Goal: Contribute content: Contribute content

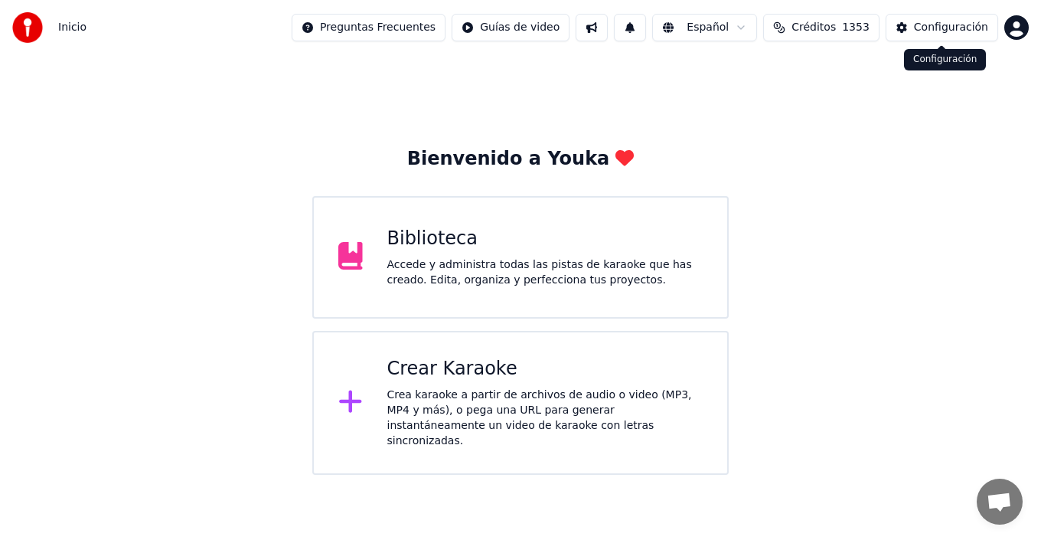
click at [937, 31] on div "Configuración" at bounding box center [951, 27] width 74 height 15
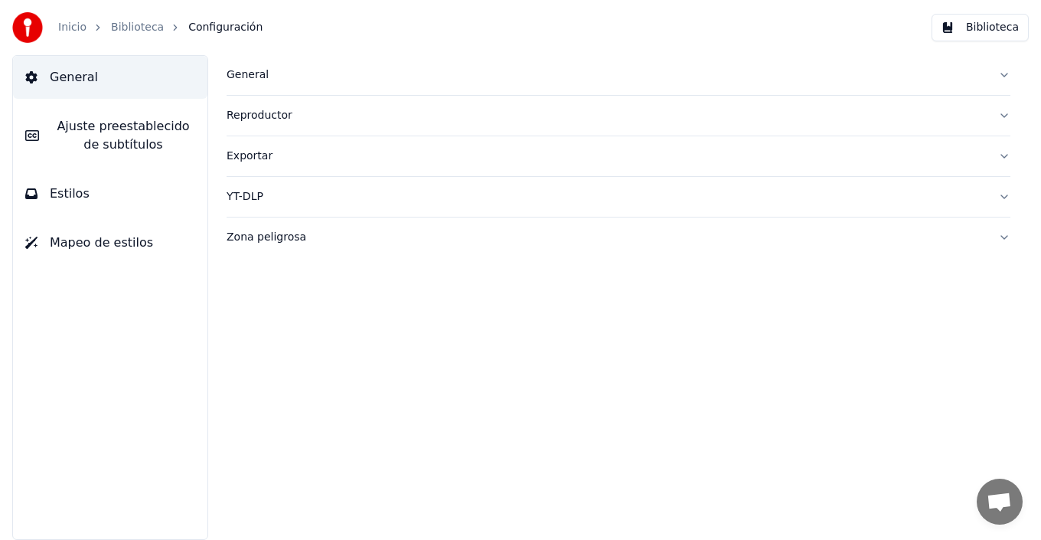
click at [93, 32] on icon "breadcrumb" at bounding box center [98, 27] width 11 height 11
click at [88, 34] on div "Inicio" at bounding box center [80, 27] width 45 height 15
click at [75, 21] on link "Inicio" at bounding box center [72, 27] width 28 height 15
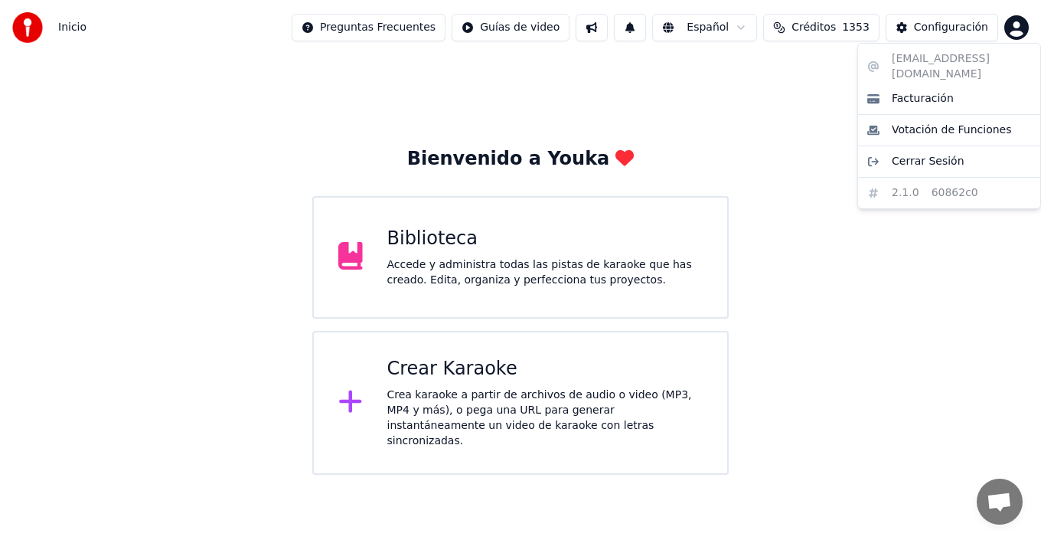
click at [1018, 30] on html "Inicio Preguntas Frecuentes Guías de video Español Créditos 1353 Configuración …" at bounding box center [520, 237] width 1041 height 475
click at [900, 154] on span "Cerrar Sesión" at bounding box center [928, 161] width 73 height 15
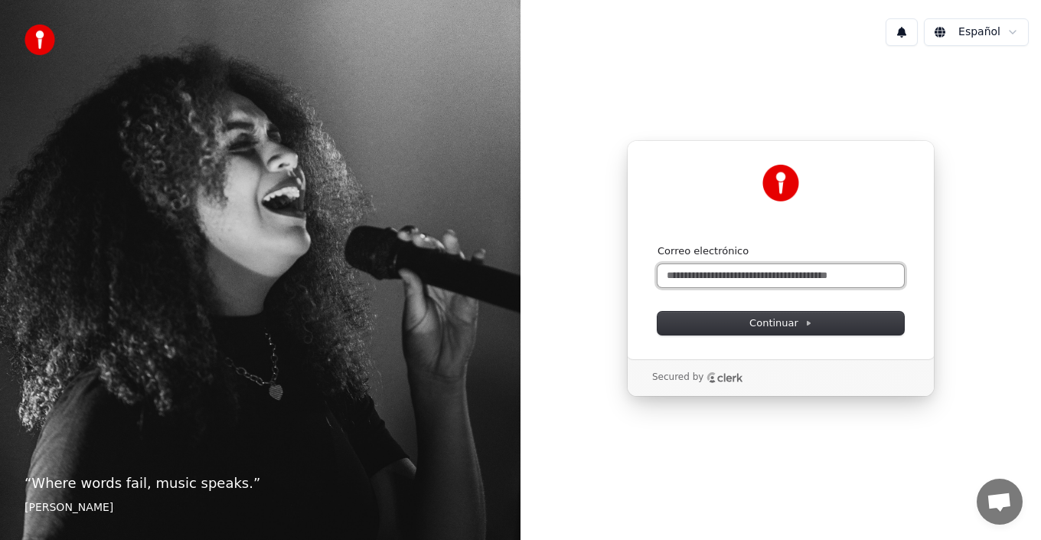
click at [782, 268] on input "Correo electrónico" at bounding box center [781, 275] width 247 height 23
click at [778, 271] on input "Correo electrónico" at bounding box center [781, 275] width 247 height 23
click at [708, 279] on input "**********" at bounding box center [781, 275] width 247 height 23
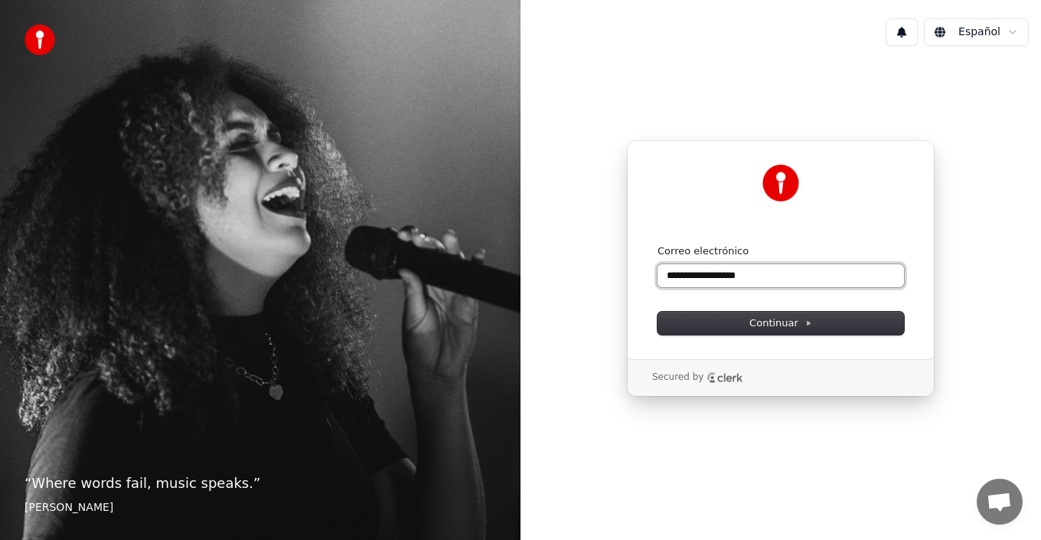
click at [702, 275] on input "**********" at bounding box center [781, 275] width 247 height 23
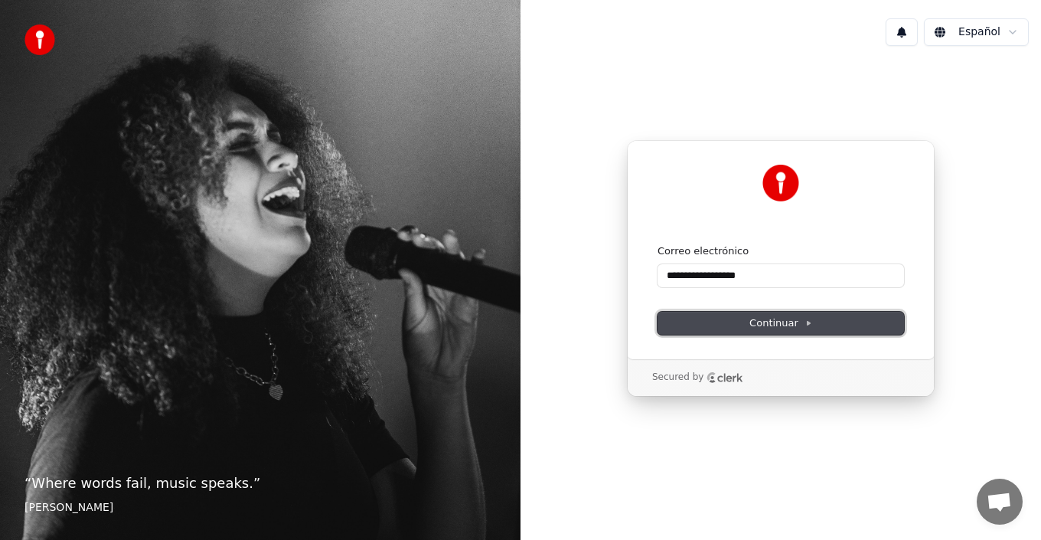
click at [778, 322] on span "Continuar" at bounding box center [780, 323] width 63 height 14
type input "**********"
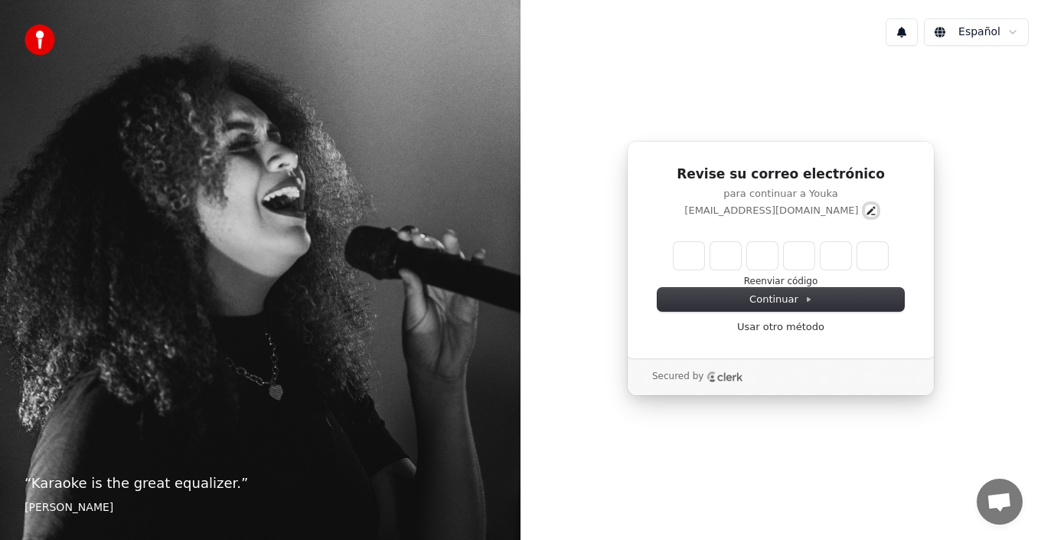
click at [865, 214] on icon "Edit" at bounding box center [871, 210] width 12 height 12
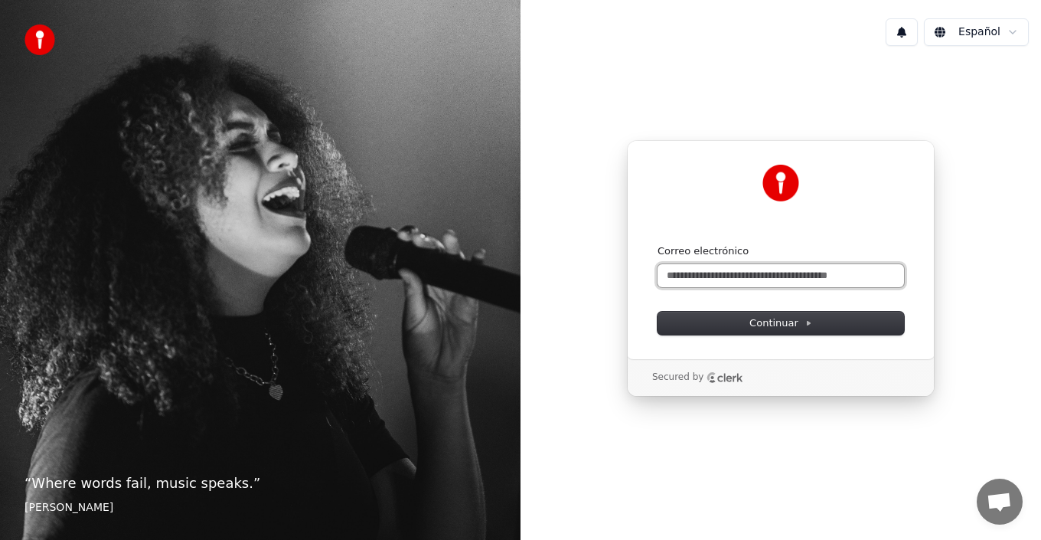
click at [743, 276] on input "Correo electrónico" at bounding box center [781, 275] width 247 height 23
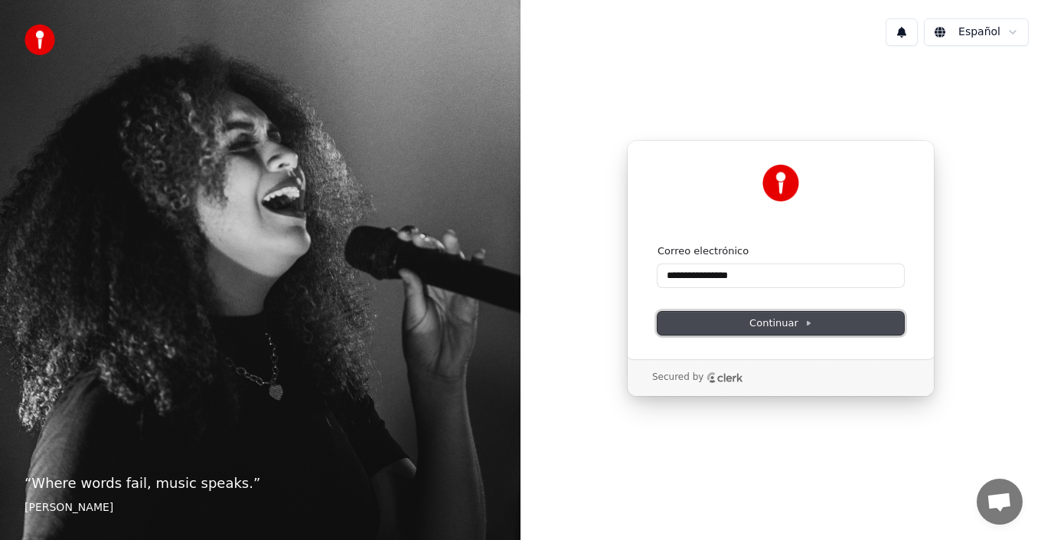
click at [827, 319] on button "Continuar" at bounding box center [781, 323] width 247 height 23
type input "**********"
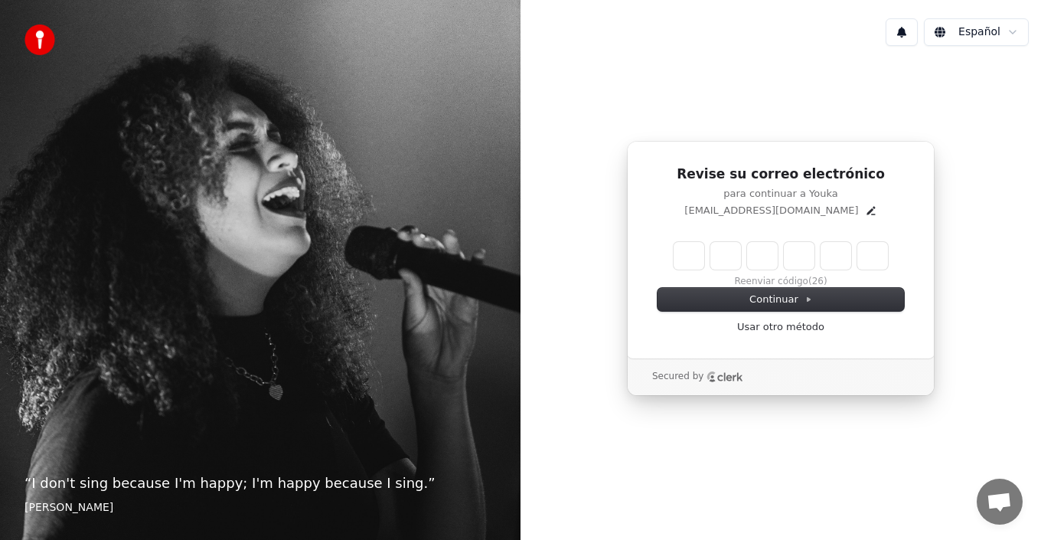
click at [783, 250] on input "Enter verification code" at bounding box center [781, 256] width 214 height 28
type input "******"
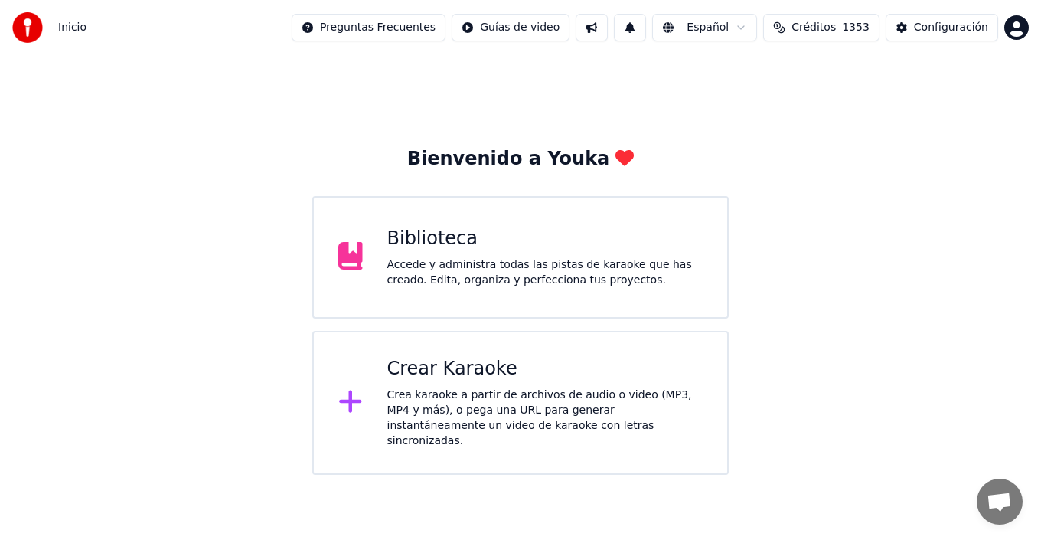
click at [447, 262] on div "Accede y administra todas las pistas de karaoke que has creado. Edita, organiza…" at bounding box center [545, 272] width 316 height 31
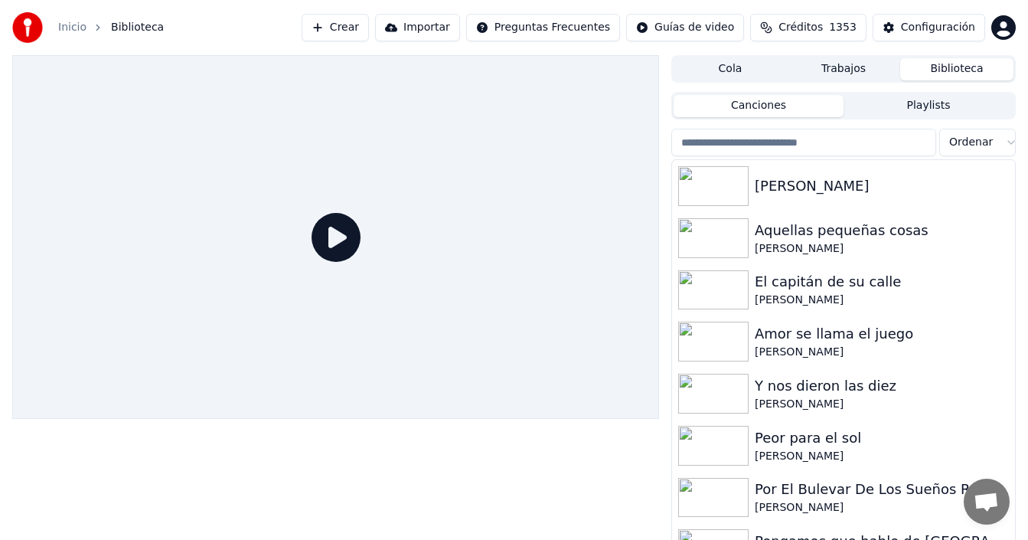
click at [358, 26] on button "Crear" at bounding box center [335, 28] width 67 height 28
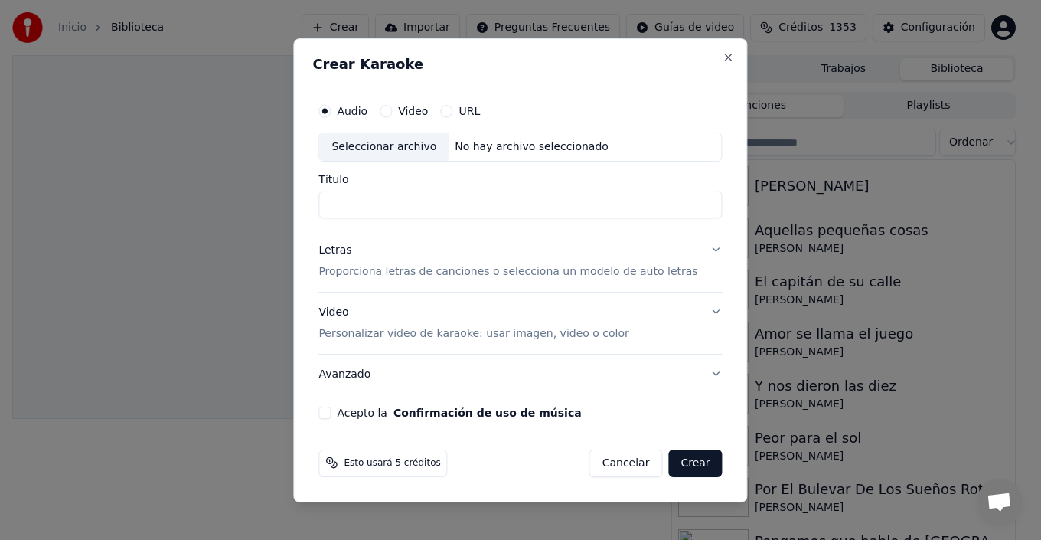
click at [405, 142] on div "Seleccionar archivo" at bounding box center [383, 147] width 129 height 28
drag, startPoint x: 354, startPoint y: 204, endPoint x: 274, endPoint y: 205, distance: 80.4
click at [277, 205] on body "Inicio Biblioteca Crear Importar Preguntas Frecuentes Guías de video Créditos 1…" at bounding box center [514, 270] width 1028 height 540
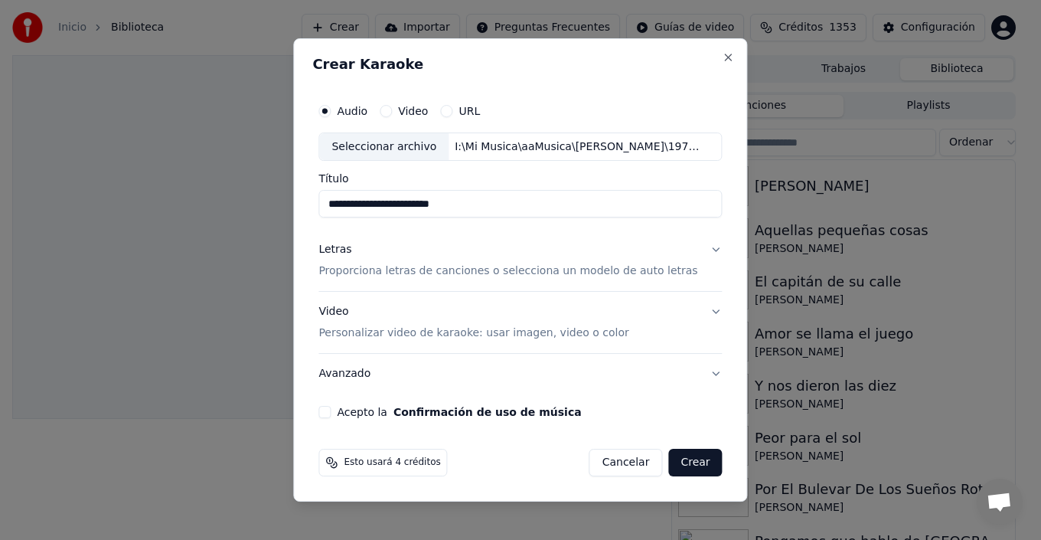
click at [432, 204] on input "**********" at bounding box center [519, 205] width 403 height 28
click at [341, 205] on input "**********" at bounding box center [519, 205] width 403 height 28
type input "**********"
click at [485, 266] on p "Proporciona letras de canciones o selecciona un modelo de auto letras" at bounding box center [507, 271] width 379 height 15
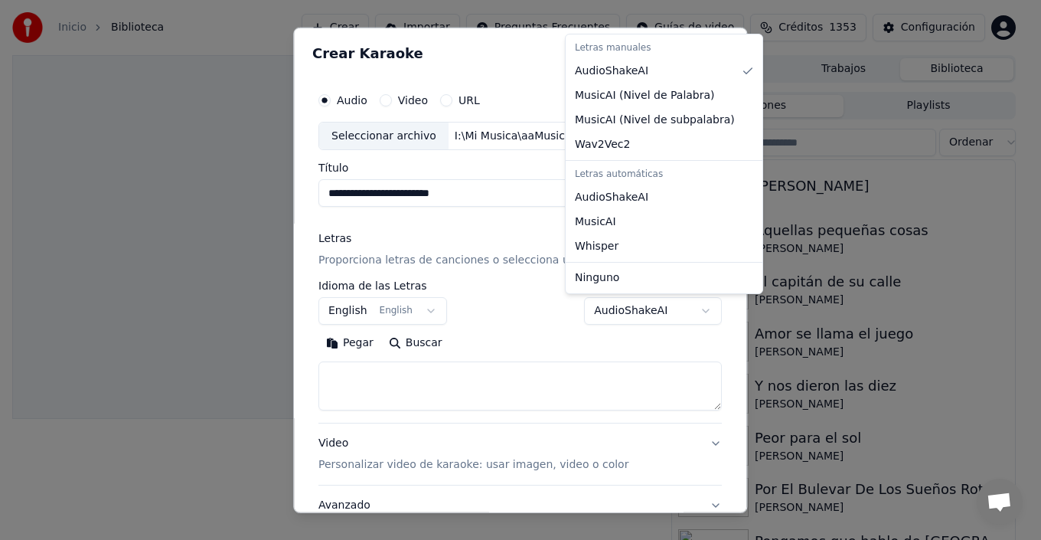
click at [677, 302] on body "**********" at bounding box center [514, 270] width 1028 height 540
select select "**********"
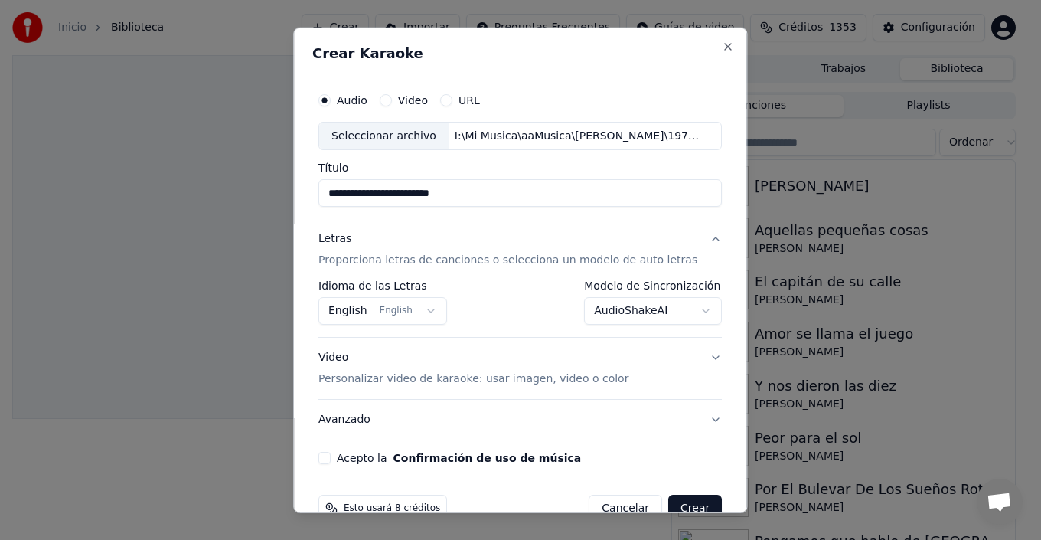
click at [401, 312] on button "English English" at bounding box center [382, 311] width 129 height 28
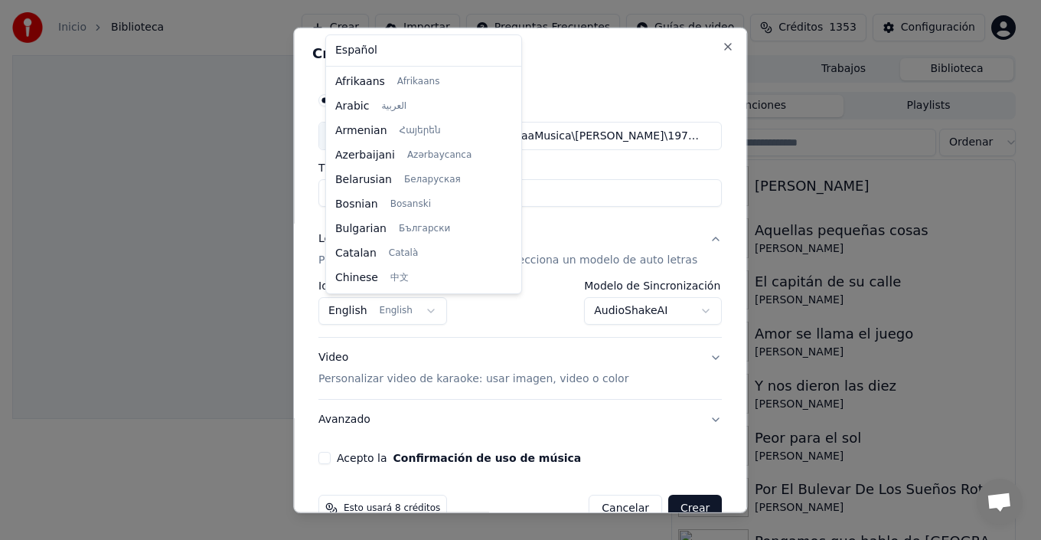
scroll to position [122, 0]
select select "**"
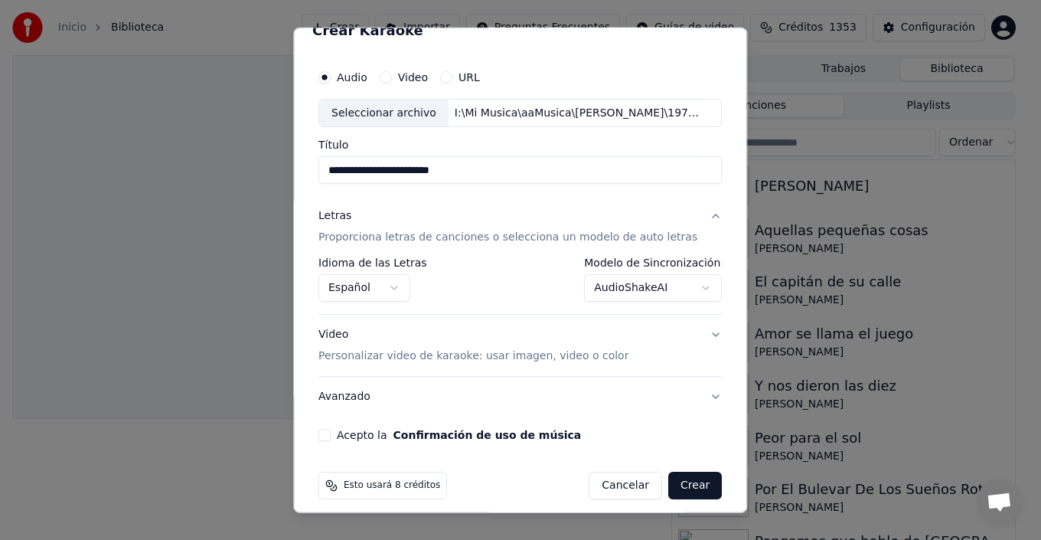
scroll to position [34, 0]
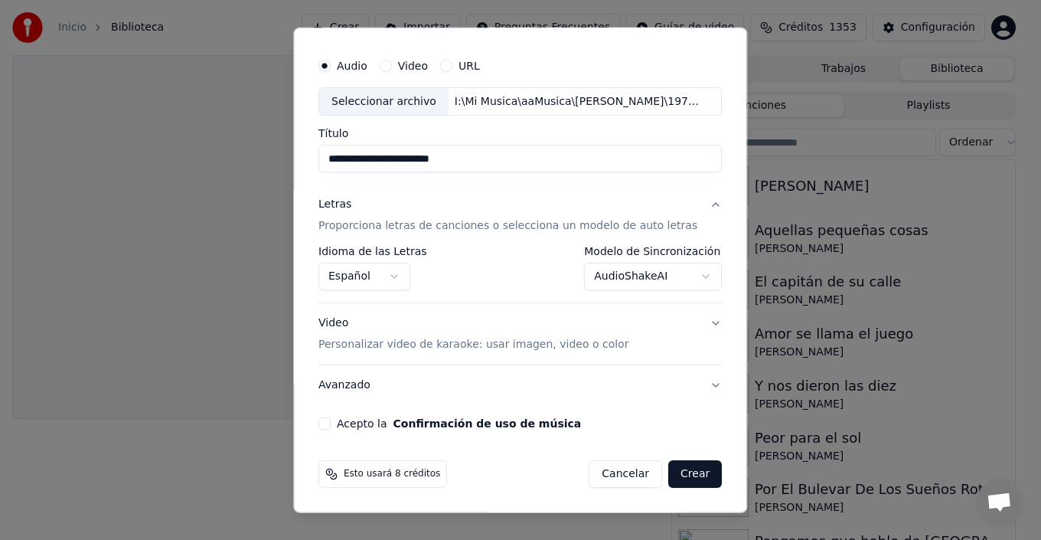
click at [581, 338] on p "Personalizar video de karaoke: usar imagen, video o color" at bounding box center [473, 344] width 310 height 15
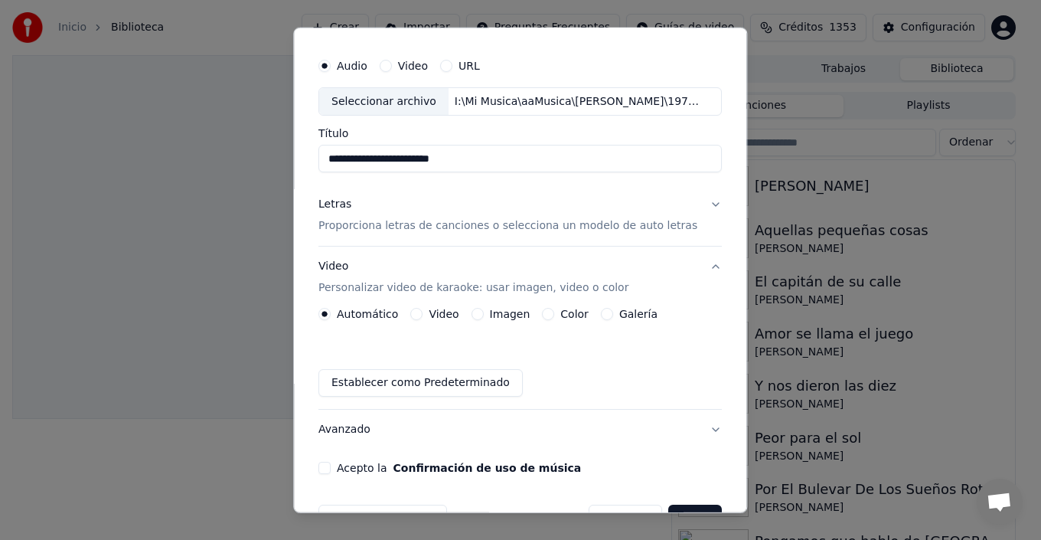
click at [640, 311] on label "Galería" at bounding box center [638, 314] width 38 height 11
click at [613, 311] on button "Galería" at bounding box center [607, 314] width 12 height 12
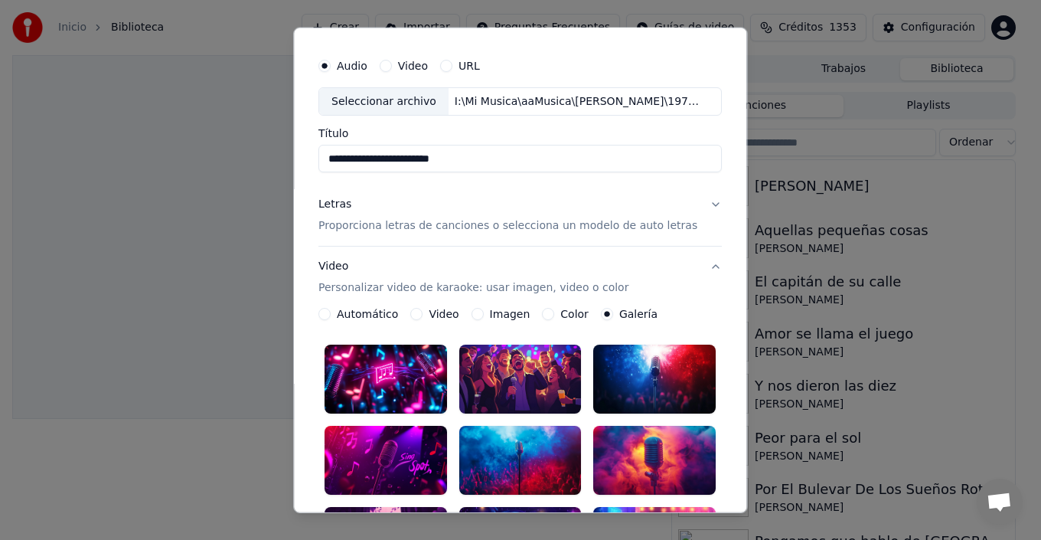
click at [394, 438] on div at bounding box center [386, 460] width 122 height 69
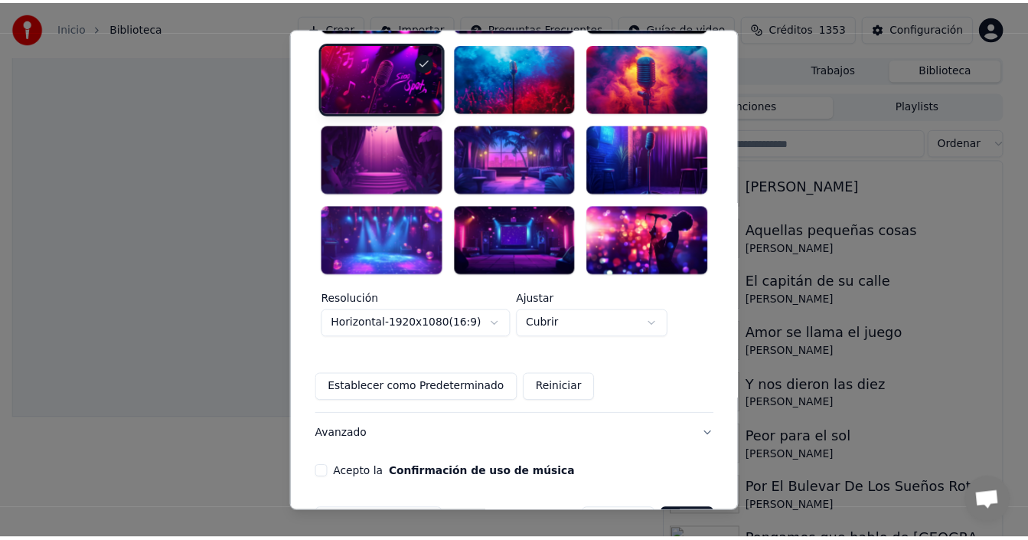
scroll to position [417, 0]
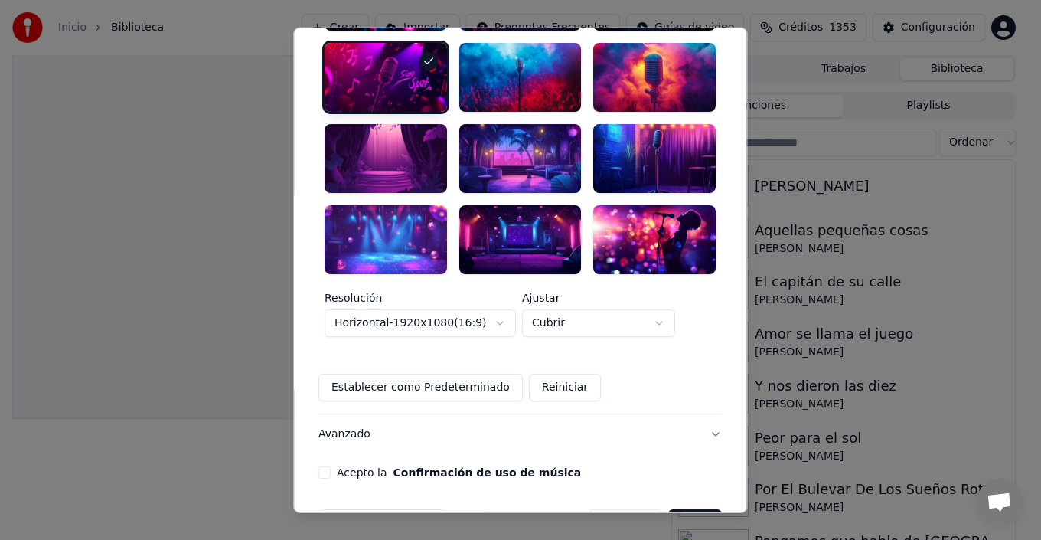
click at [331, 466] on button "Acepto la Confirmación de uso de música" at bounding box center [324, 472] width 12 height 12
click at [685, 509] on button "Crear" at bounding box center [695, 523] width 54 height 28
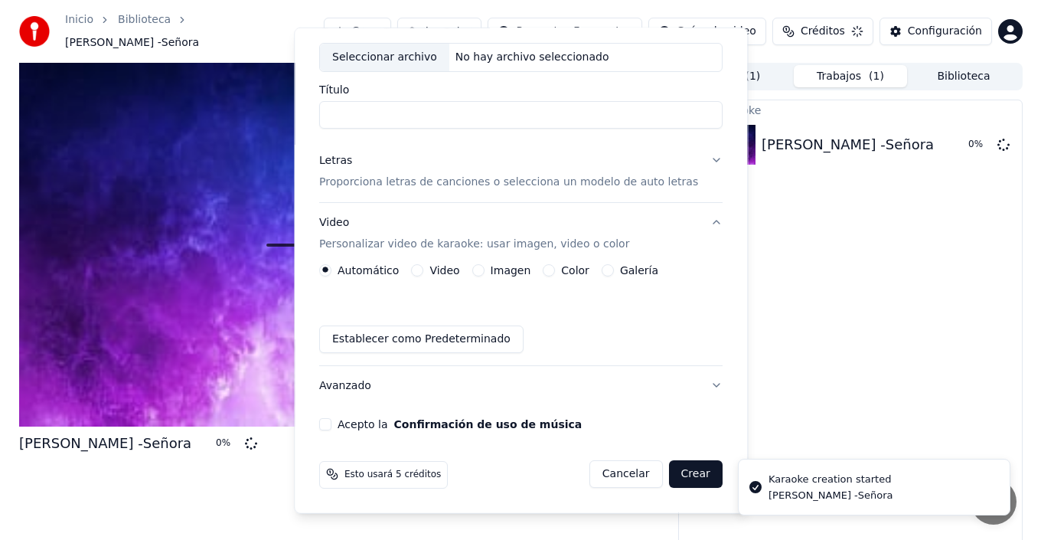
scroll to position [79, 0]
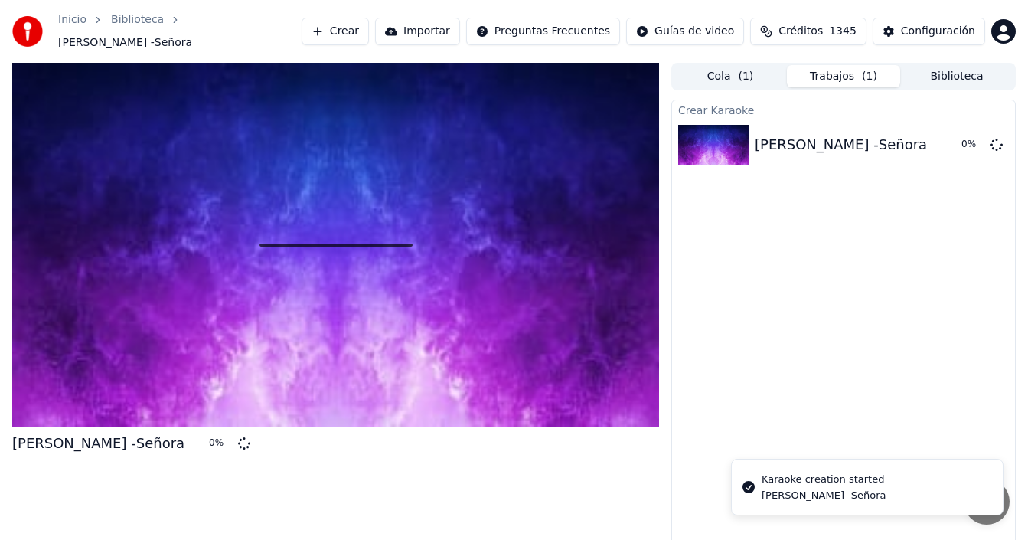
click at [348, 28] on button "Crear" at bounding box center [335, 32] width 67 height 28
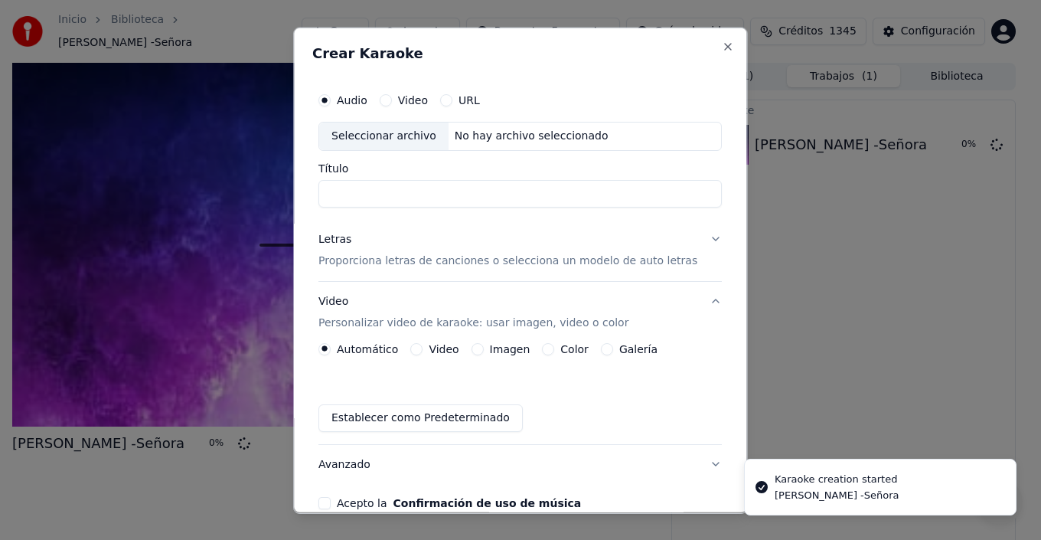
click at [380, 142] on div "Seleccionar archivo" at bounding box center [383, 136] width 129 height 28
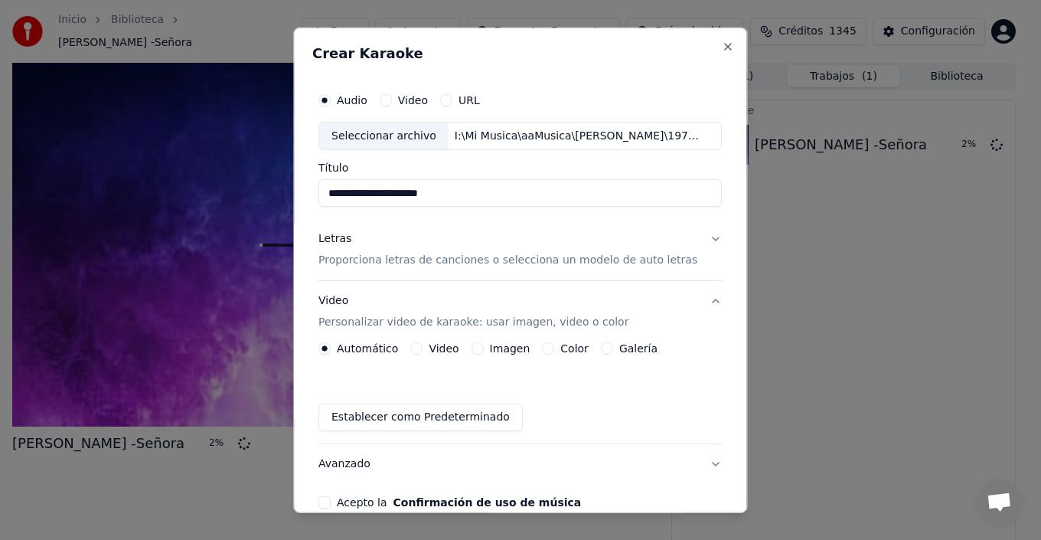
click at [349, 193] on input "**********" at bounding box center [519, 193] width 403 height 28
drag, startPoint x: 345, startPoint y: 191, endPoint x: 309, endPoint y: 184, distance: 36.8
click at [311, 184] on div "**********" at bounding box center [520, 270] width 454 height 486
paste input "**********"
click at [442, 195] on input "**********" at bounding box center [519, 193] width 403 height 28
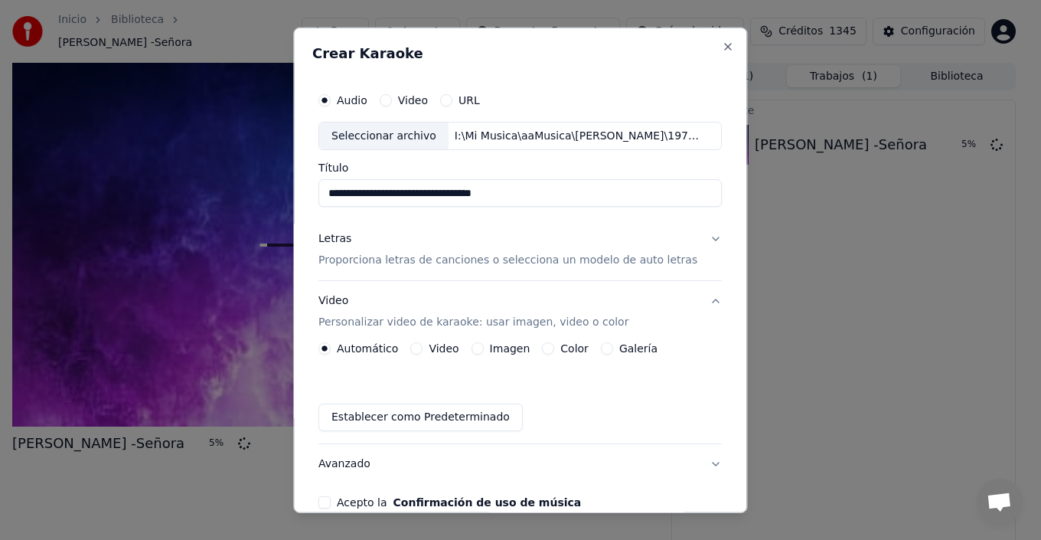
type input "**********"
click at [537, 262] on p "Proporciona letras de canciones o selecciona un modelo de auto letras" at bounding box center [507, 260] width 379 height 15
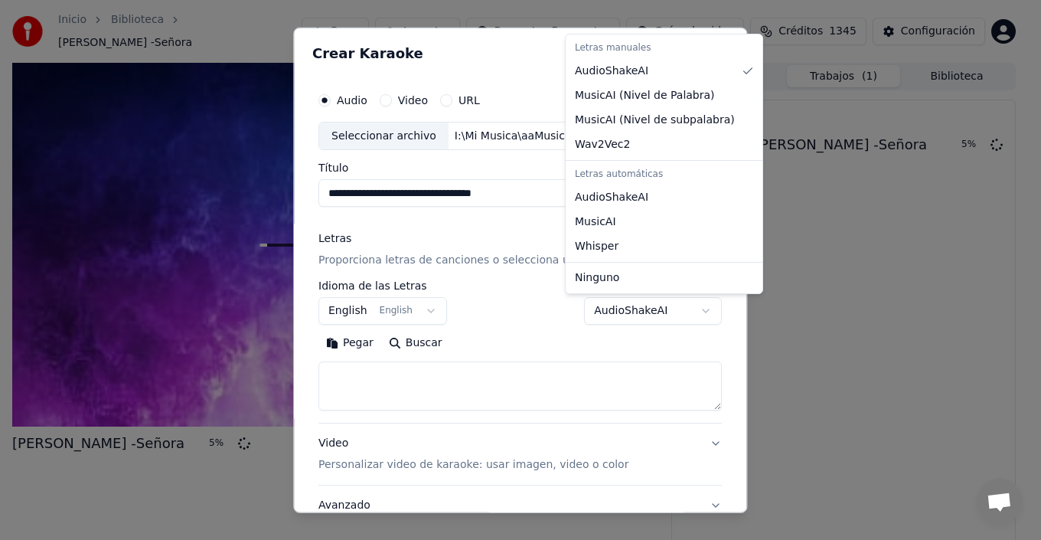
click at [632, 323] on body "**********" at bounding box center [514, 270] width 1028 height 540
select select "**********"
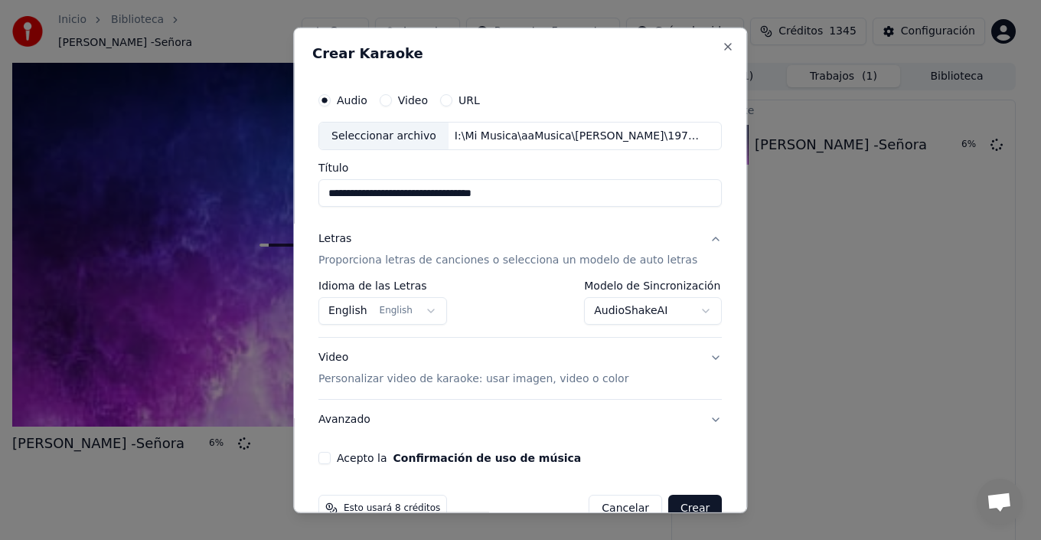
click at [401, 313] on body "**********" at bounding box center [514, 270] width 1028 height 540
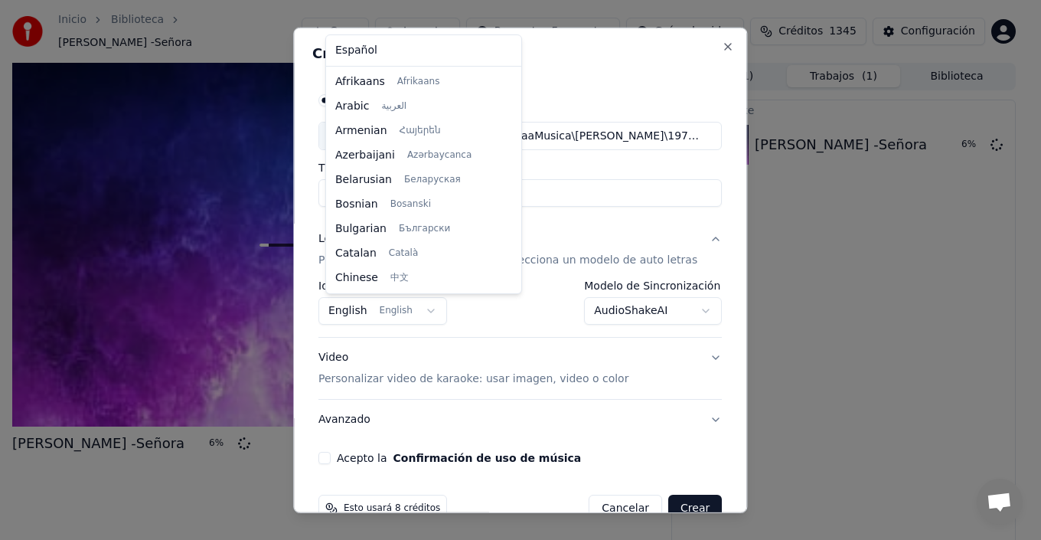
scroll to position [122, 0]
select select "**"
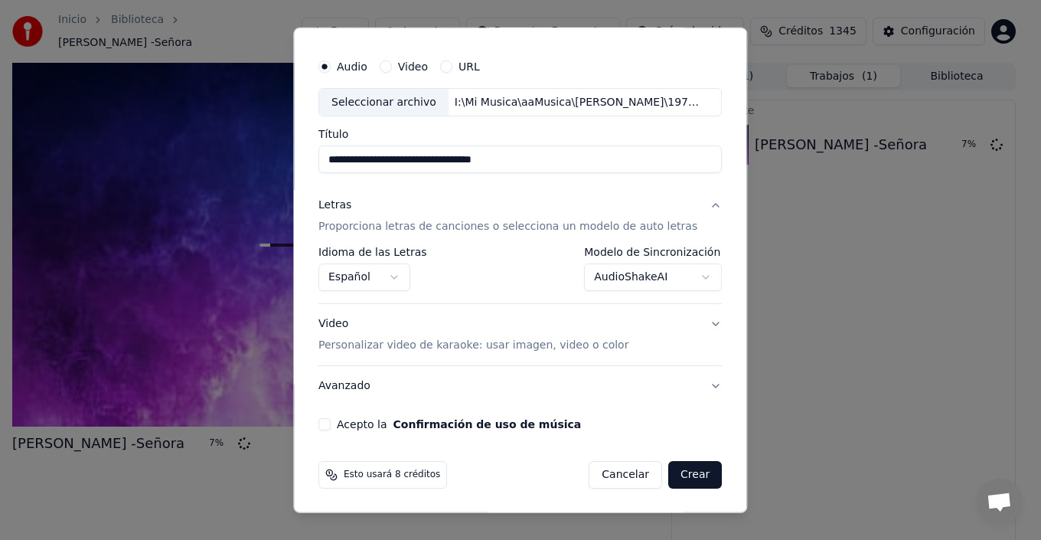
scroll to position [34, 0]
click at [697, 319] on button "Video Personalizar video de karaoke: usar imagen, video o color" at bounding box center [519, 333] width 403 height 61
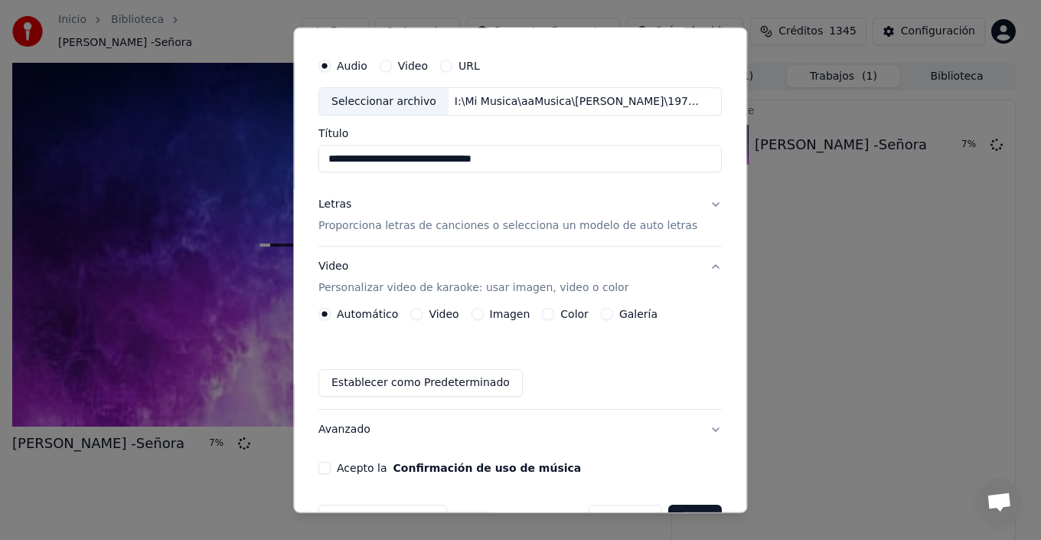
click at [628, 316] on label "Galería" at bounding box center [638, 314] width 38 height 11
click at [613, 316] on button "Galería" at bounding box center [607, 314] width 12 height 12
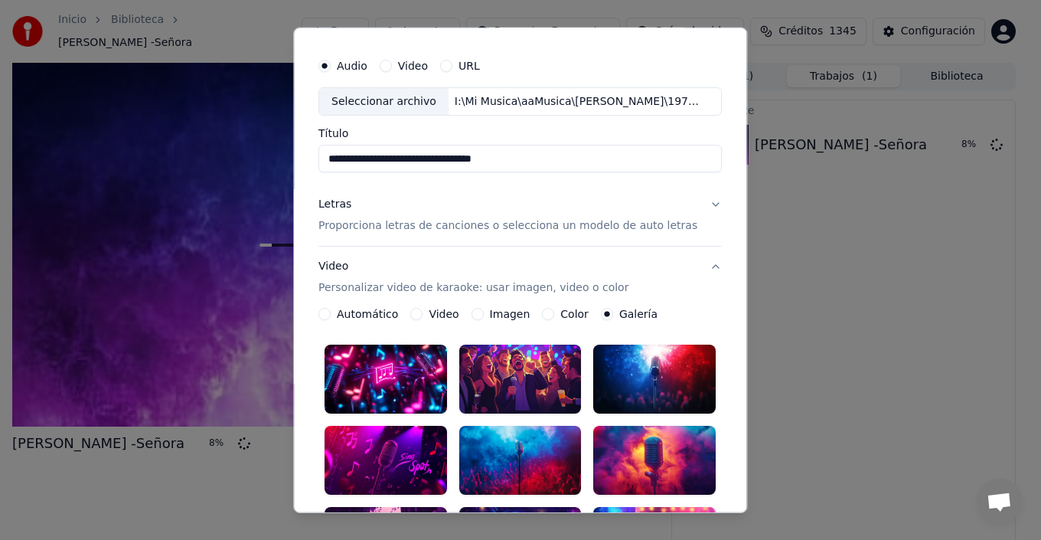
scroll to position [264, 0]
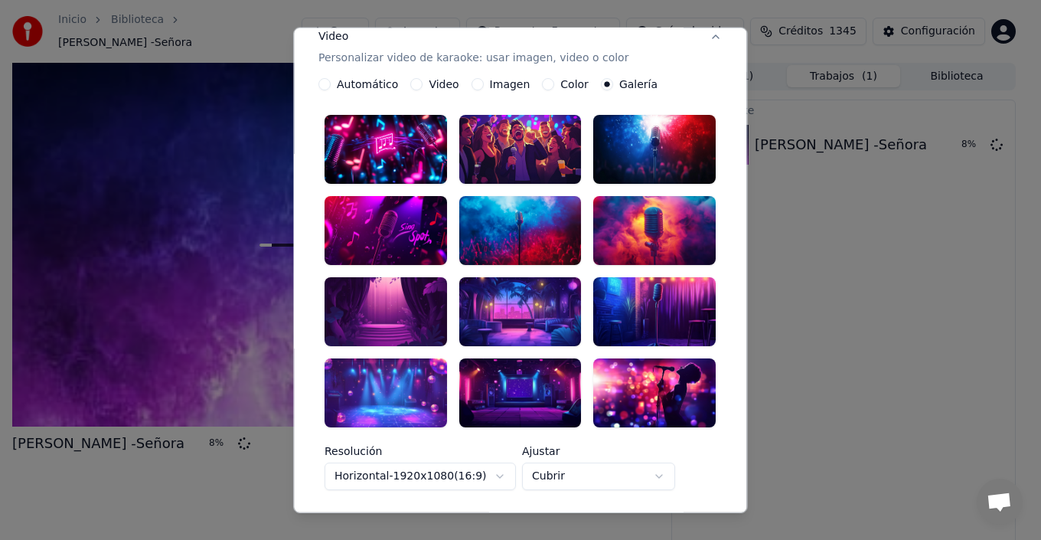
click at [599, 367] on div at bounding box center [655, 392] width 122 height 69
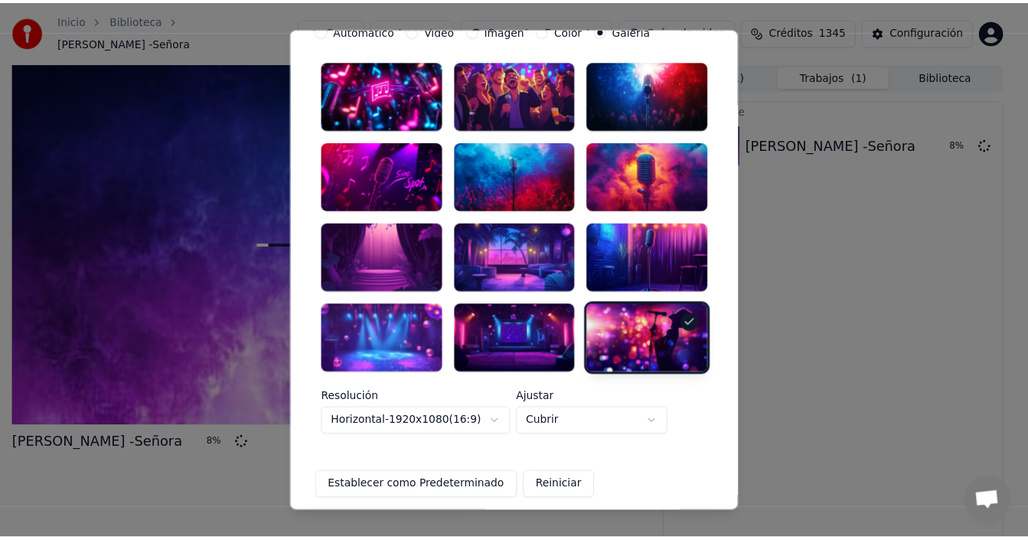
scroll to position [446, 0]
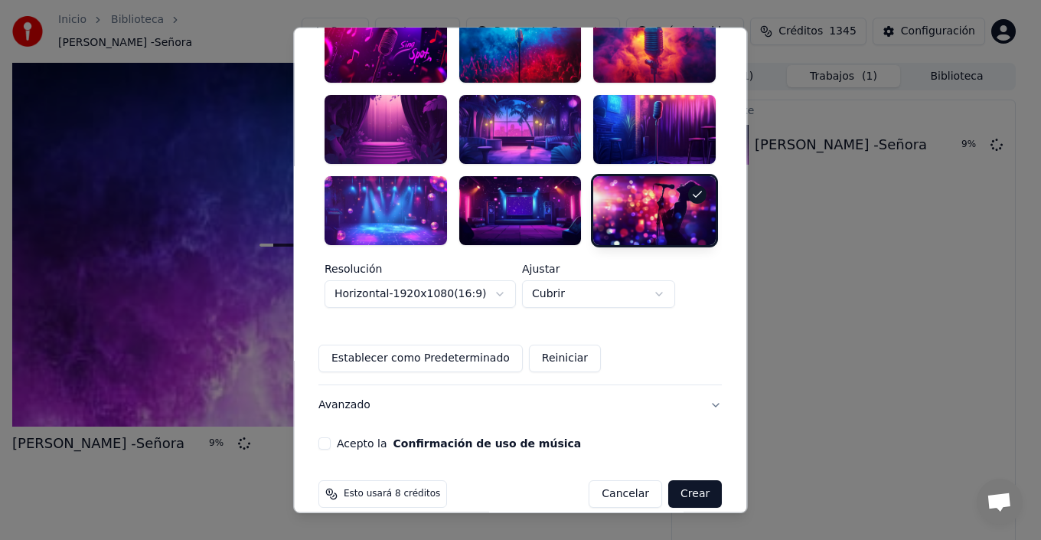
click at [331, 437] on button "Acepto la Confirmación de uso de música" at bounding box center [324, 443] width 12 height 12
click at [690, 482] on button "Crear" at bounding box center [695, 494] width 54 height 28
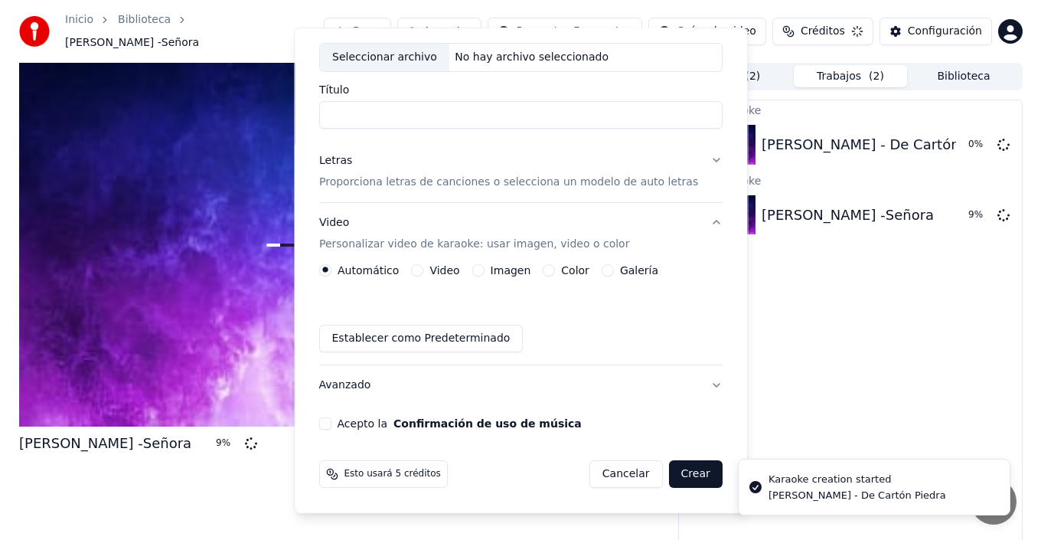
scroll to position [79, 0]
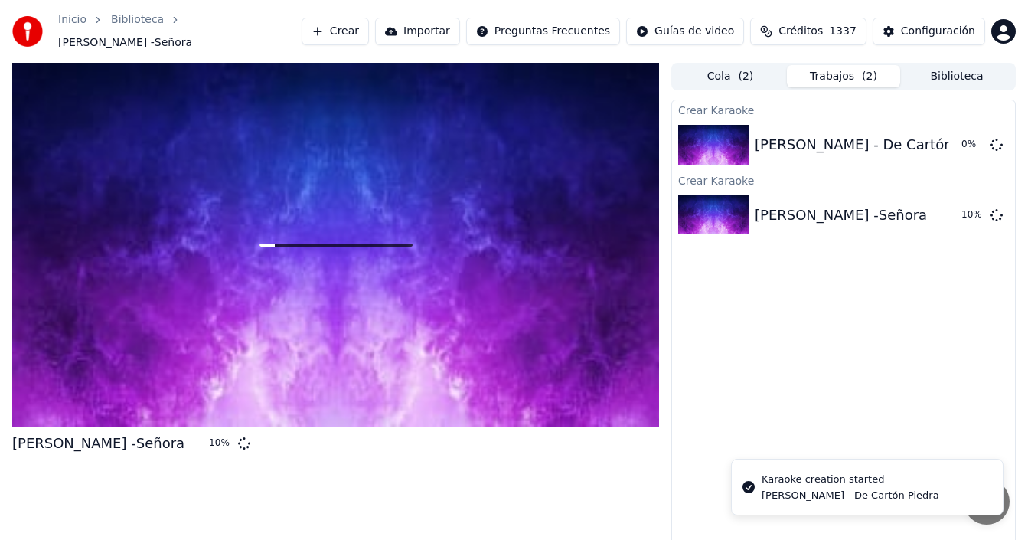
click at [361, 31] on button "Crear" at bounding box center [335, 32] width 67 height 28
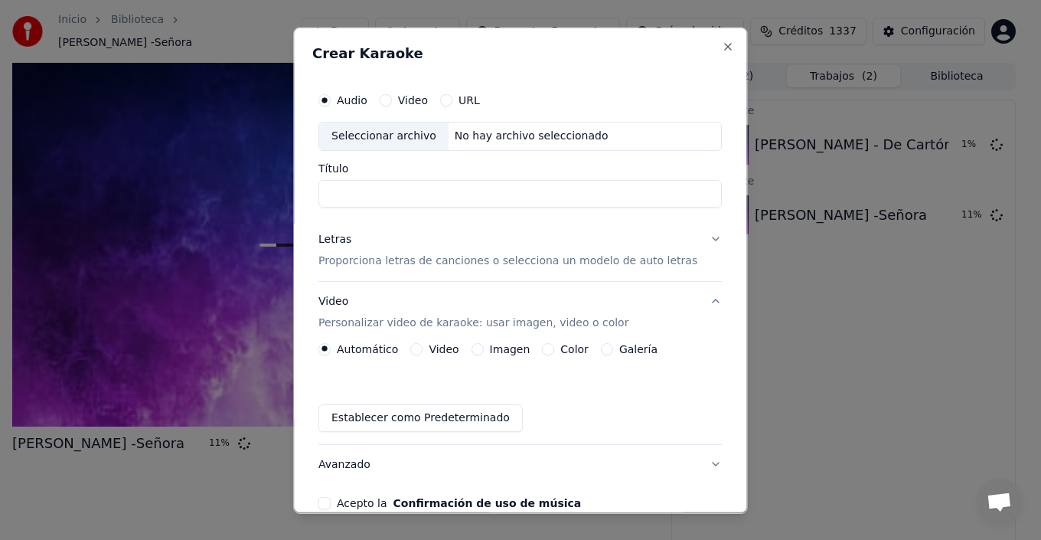
click at [381, 141] on div "Seleccionar archivo" at bounding box center [383, 136] width 129 height 28
drag, startPoint x: 348, startPoint y: 193, endPoint x: 295, endPoint y: 184, distance: 53.5
click at [295, 184] on body "**********" at bounding box center [514, 270] width 1028 height 540
paste input "**********"
type input "**********"
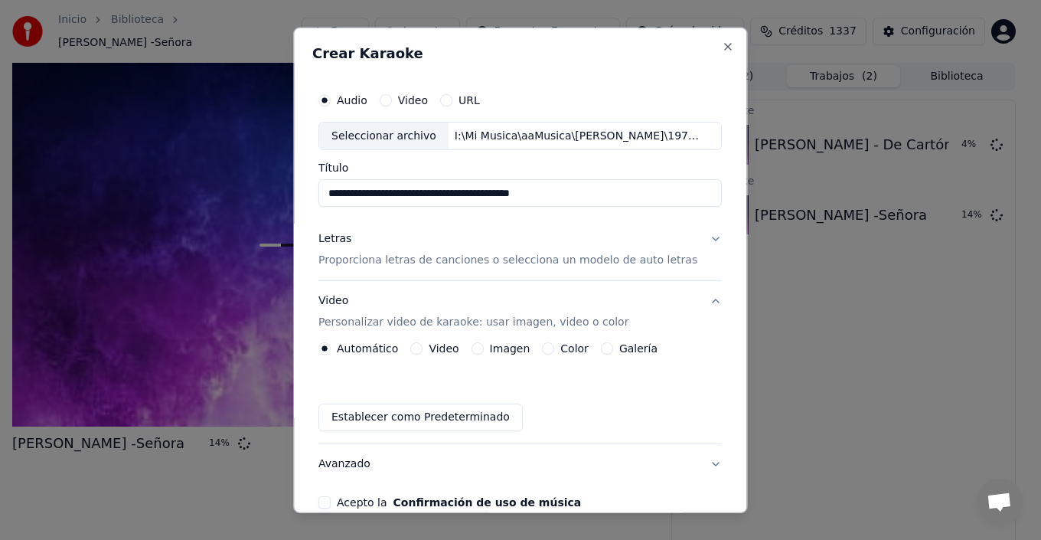
click at [666, 261] on p "Proporciona letras de canciones o selecciona un modelo de auto letras" at bounding box center [507, 260] width 379 height 15
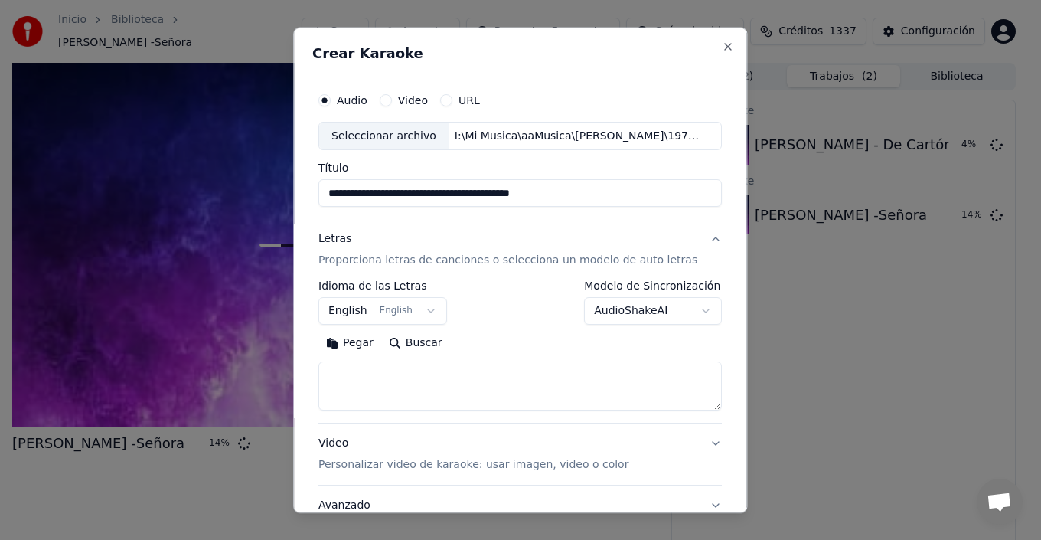
click at [627, 316] on button "AudioShakeAI" at bounding box center [654, 311] width 138 height 28
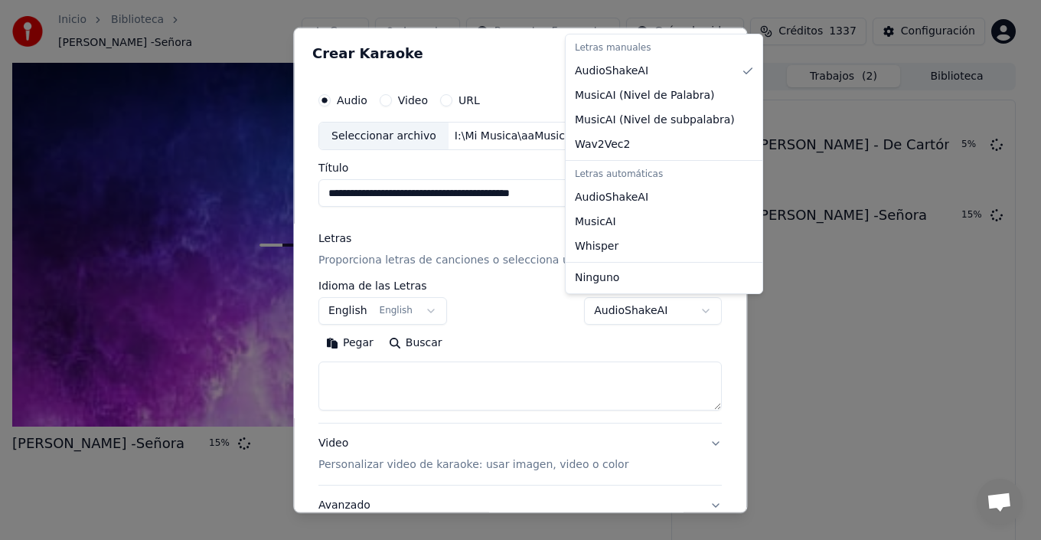
select select "**********"
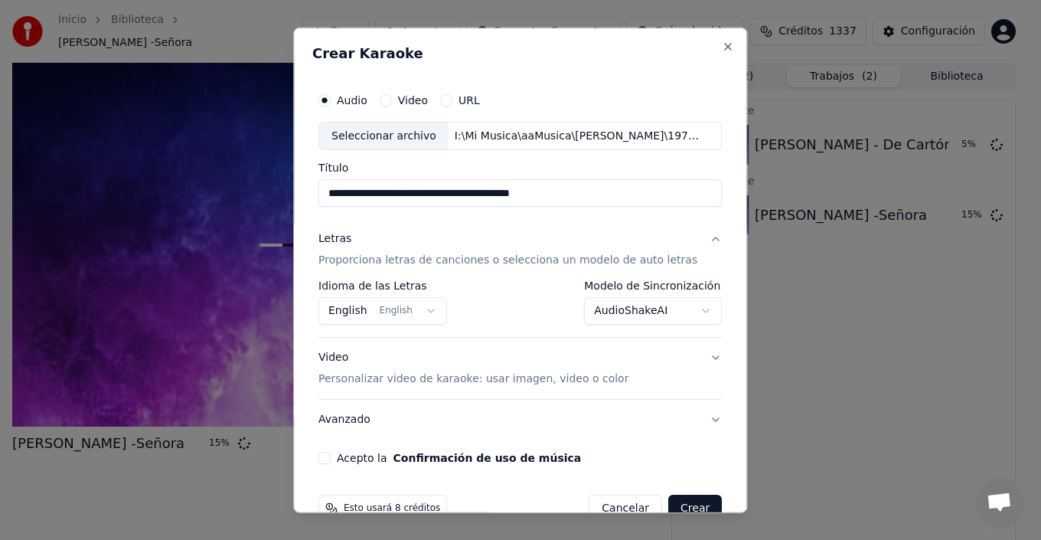
click at [391, 309] on button "English English" at bounding box center [382, 311] width 129 height 28
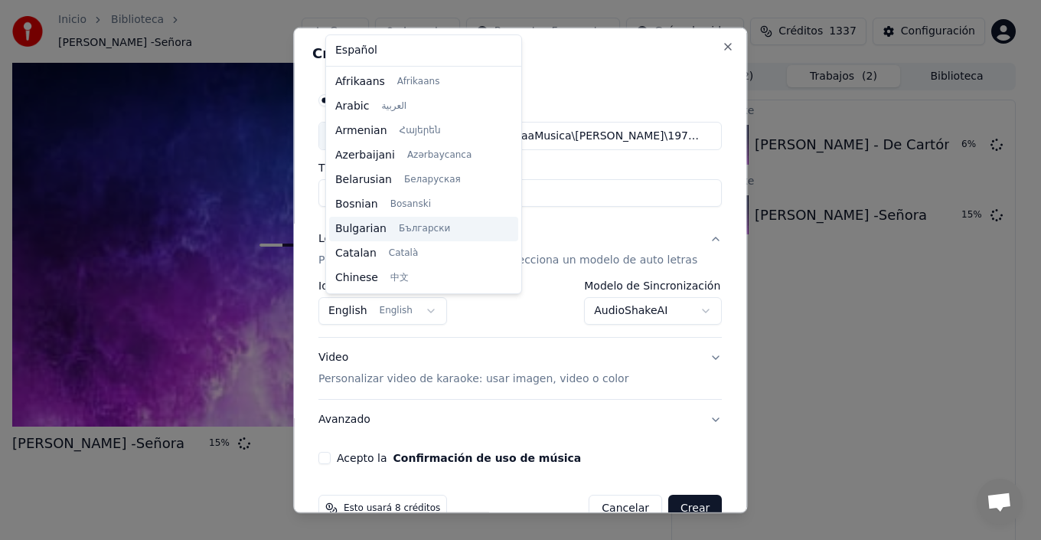
scroll to position [122, 0]
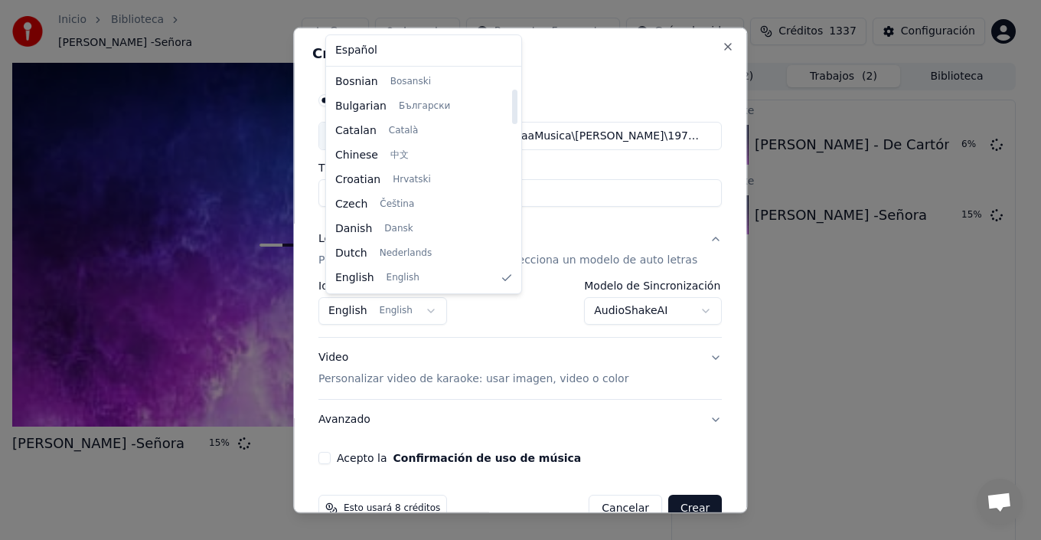
select select "**"
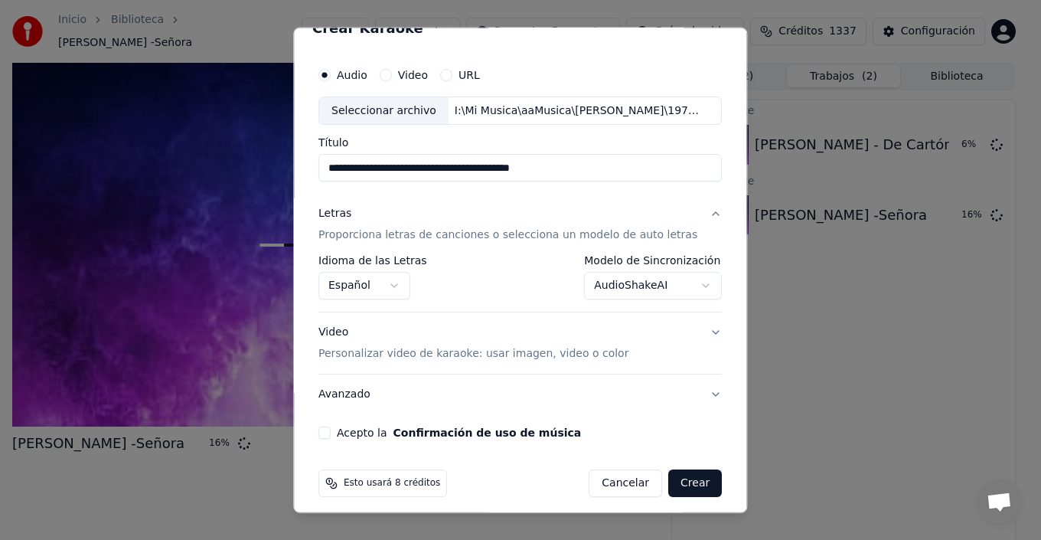
scroll to position [34, 0]
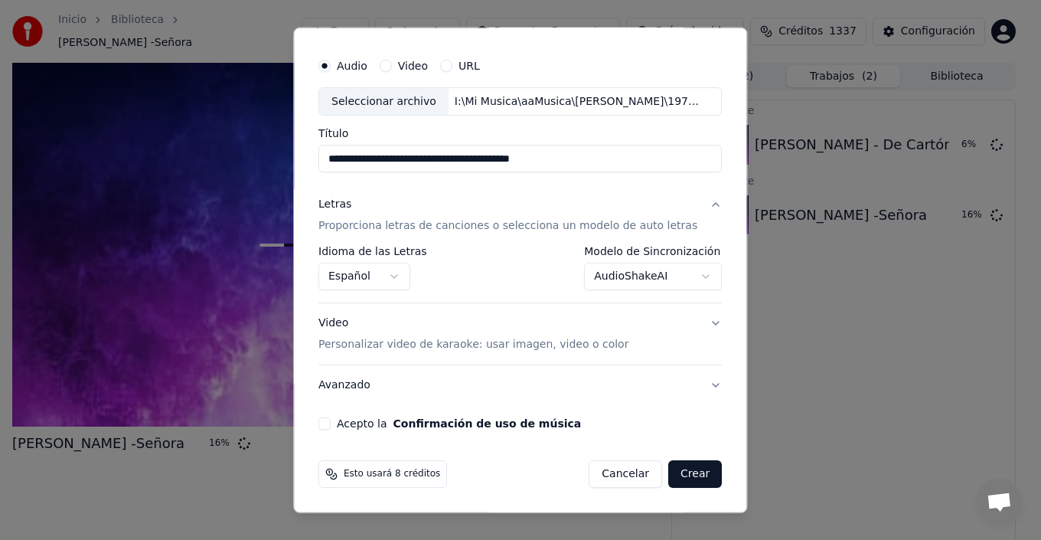
click at [593, 324] on div "Video Personalizar video de karaoke: usar imagen, video o color" at bounding box center [473, 333] width 310 height 37
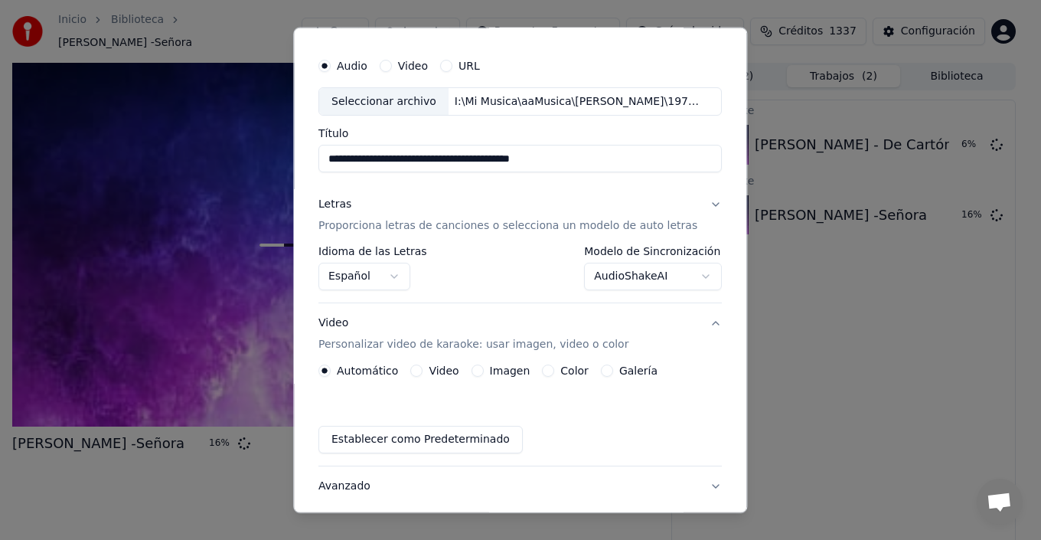
click at [592, 364] on div "Automático Video Imagen Color Galería Establecer como Predeterminado" at bounding box center [519, 408] width 403 height 89
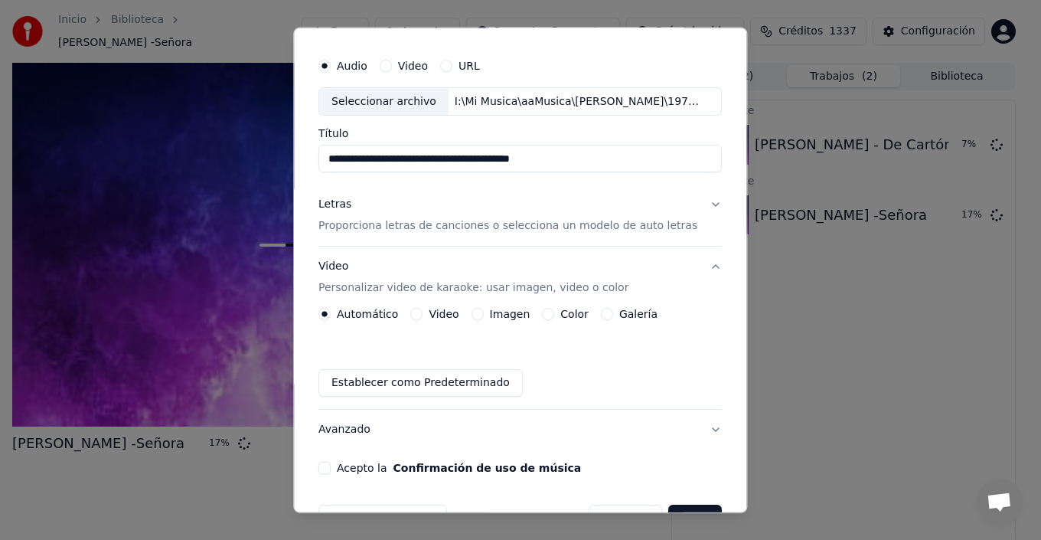
click at [505, 309] on label "Imagen" at bounding box center [510, 314] width 41 height 11
click at [484, 309] on button "Imagen" at bounding box center [478, 314] width 12 height 12
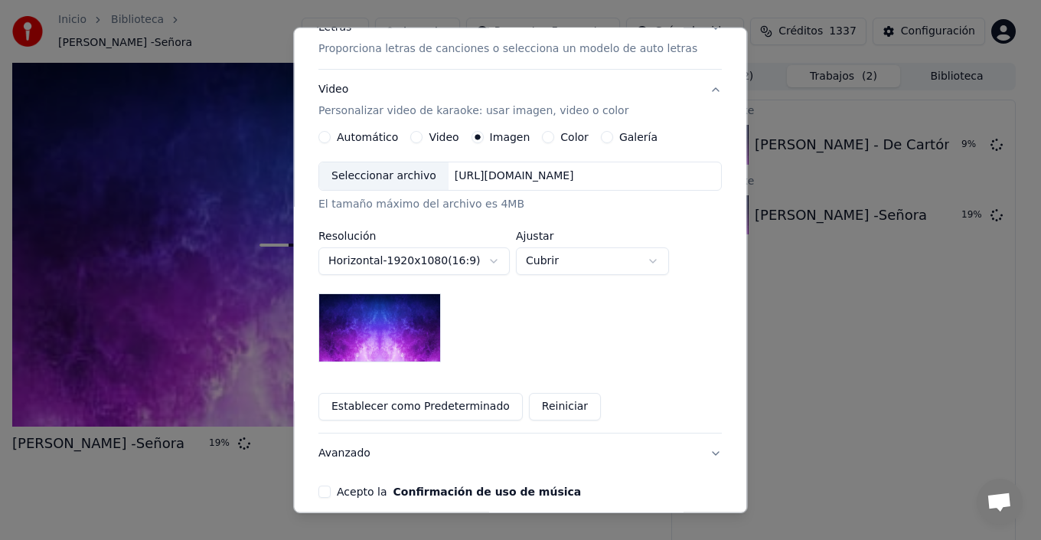
scroll to position [188, 0]
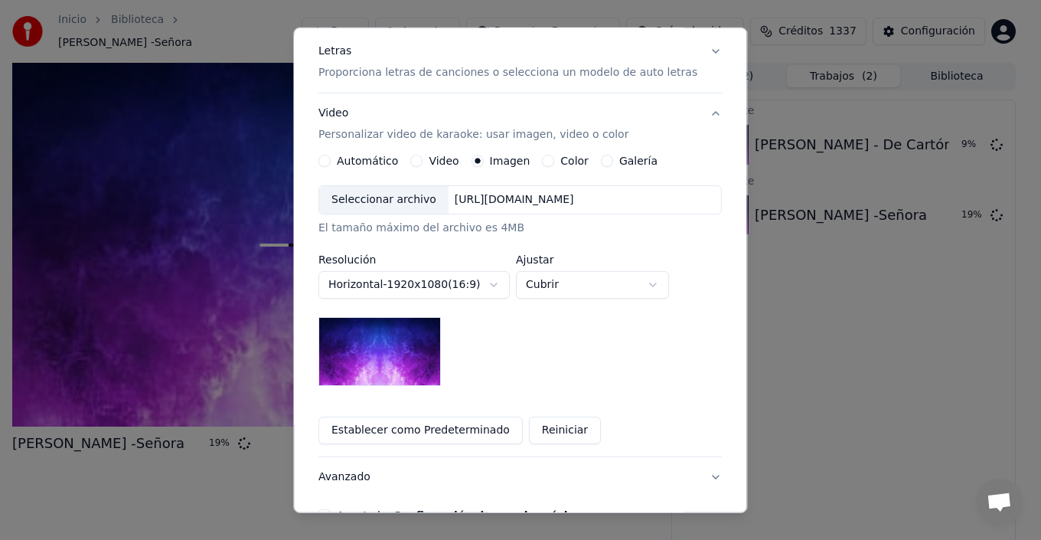
click at [527, 204] on div "[URL][DOMAIN_NAME]" at bounding box center [515, 199] width 132 height 15
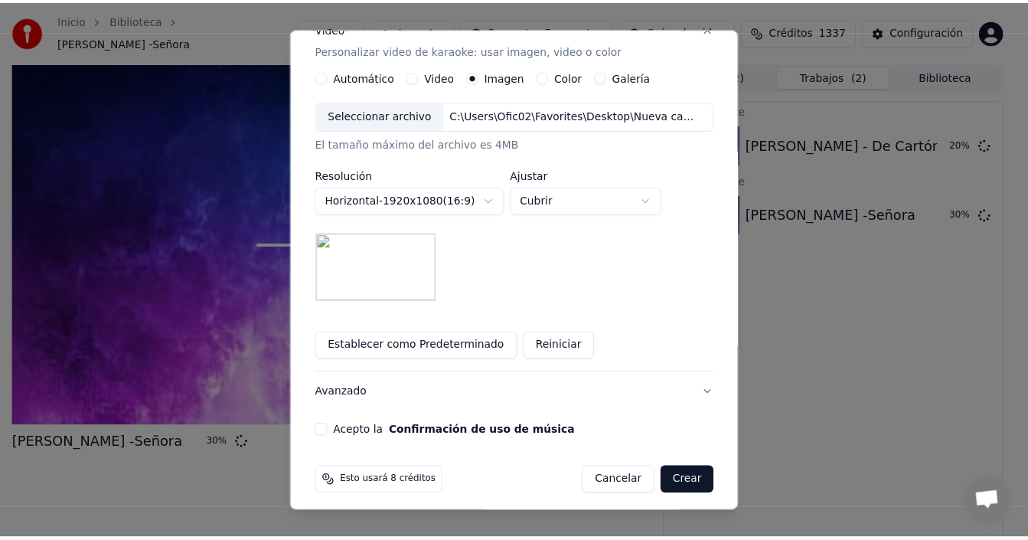
scroll to position [279, 0]
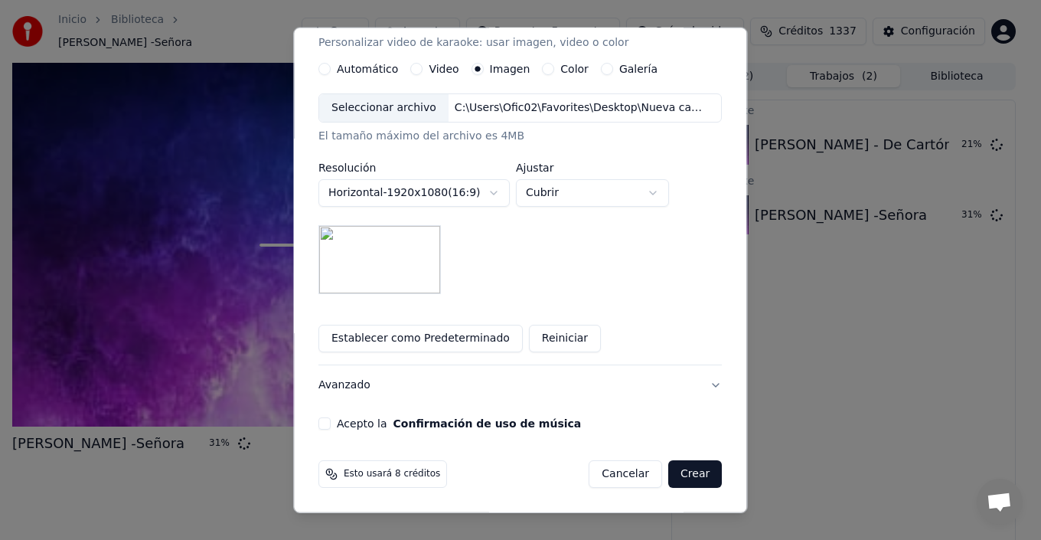
click at [328, 429] on button "Acepto la Confirmación de uso de música" at bounding box center [324, 423] width 12 height 12
click at [674, 475] on button "Crear" at bounding box center [695, 474] width 54 height 28
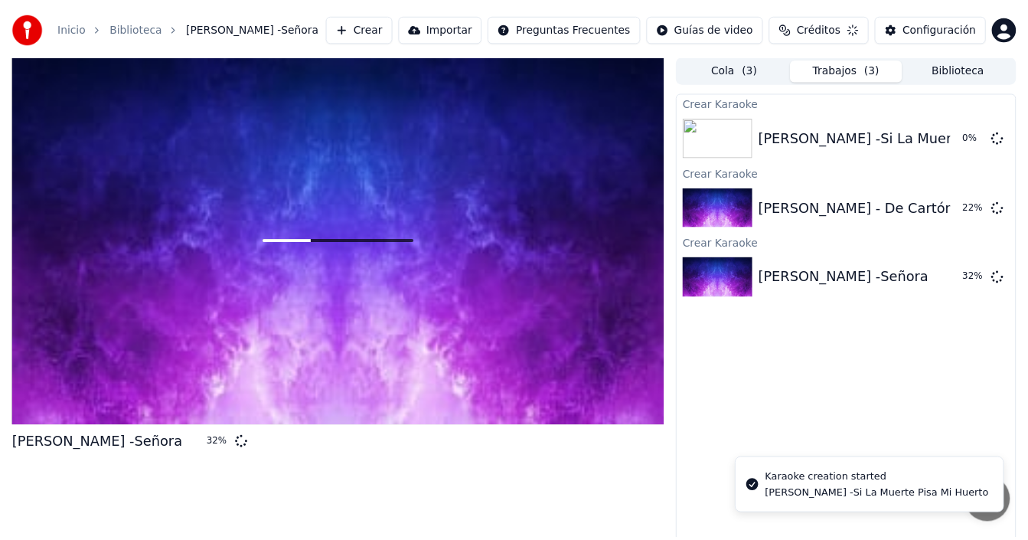
scroll to position [0, 0]
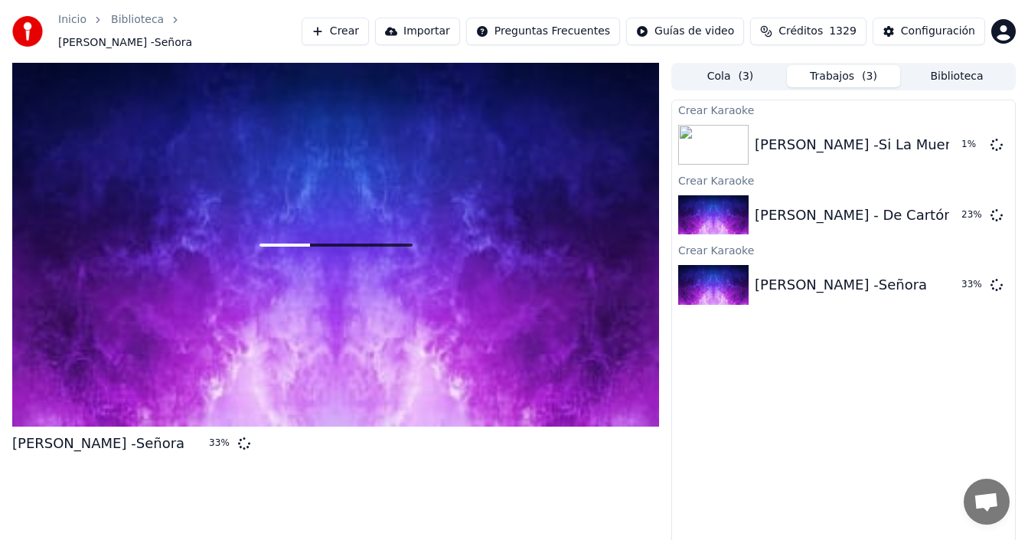
click at [952, 69] on button "Biblioteca" at bounding box center [956, 76] width 113 height 22
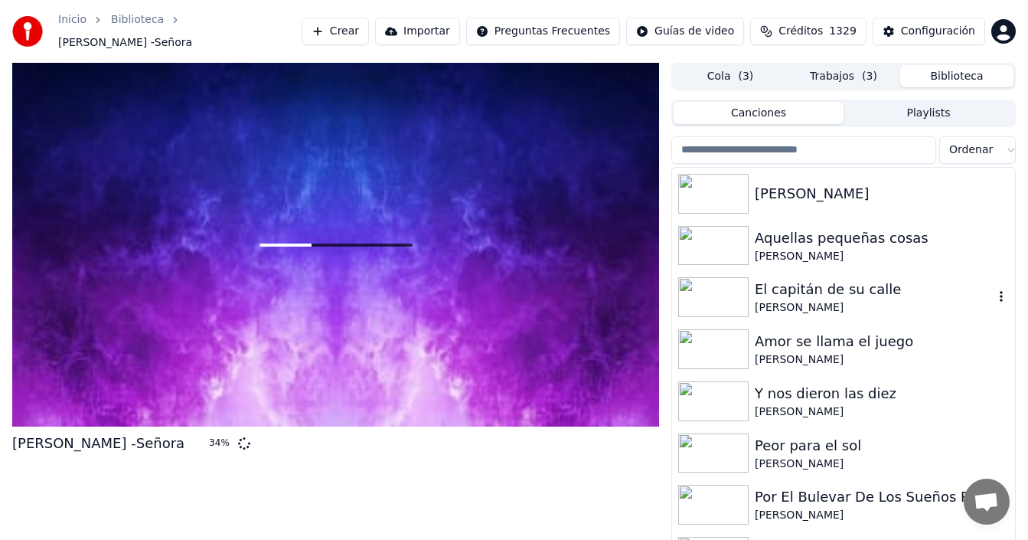
click at [797, 292] on div "El capitán de su calle" at bounding box center [874, 289] width 239 height 21
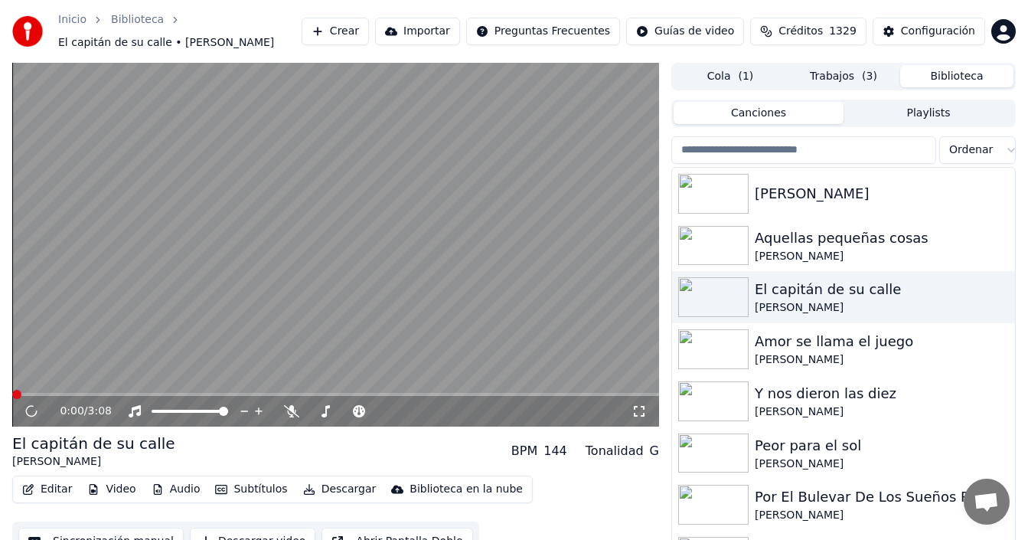
click at [250, 491] on button "Subtítulos" at bounding box center [251, 488] width 84 height 21
click at [562, 289] on video at bounding box center [335, 245] width 647 height 364
click at [638, 412] on icon at bounding box center [639, 411] width 15 height 12
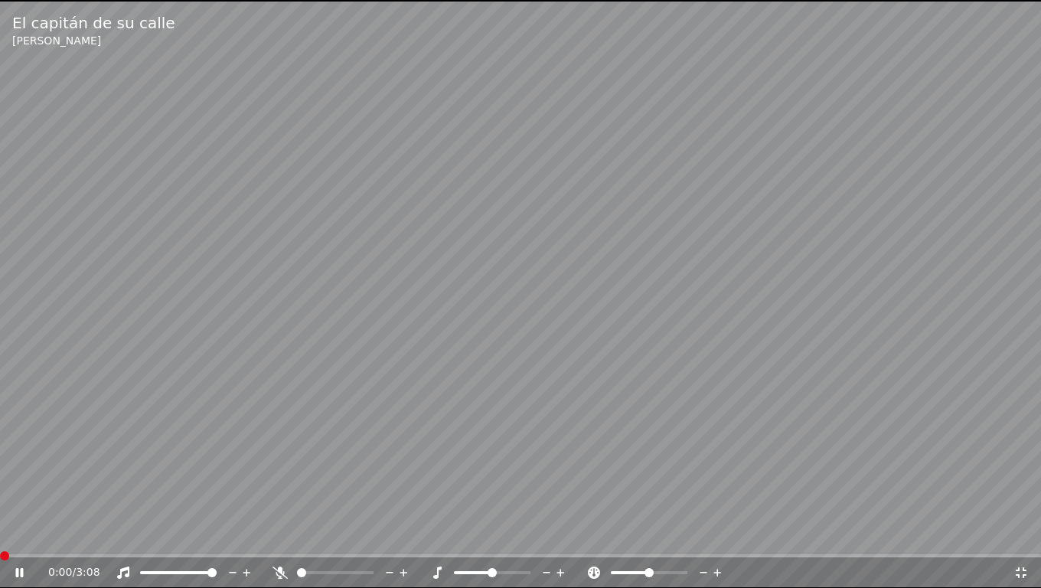
click at [0, 539] on span at bounding box center [4, 555] width 9 height 9
click at [1024, 539] on icon at bounding box center [1021, 572] width 15 height 12
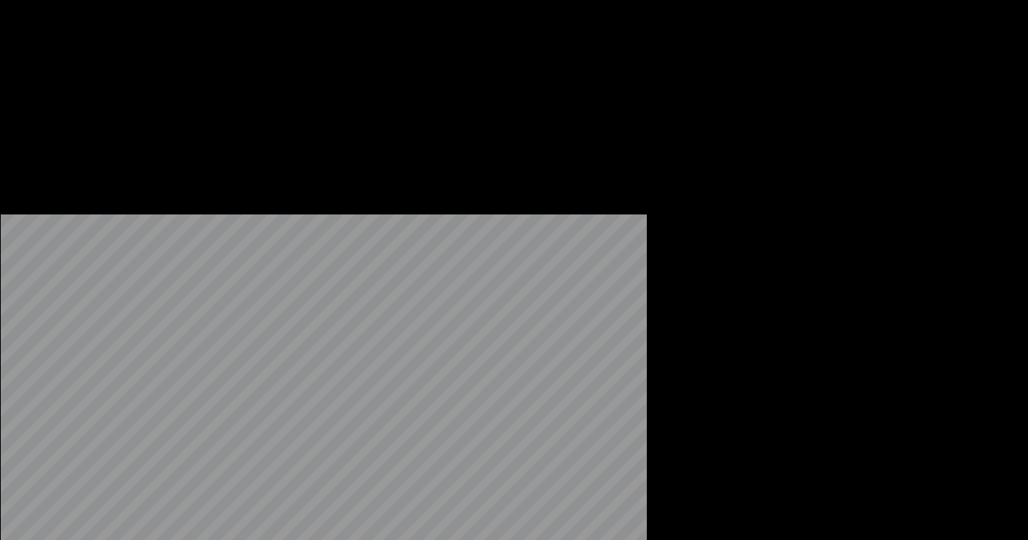
scroll to position [153, 0]
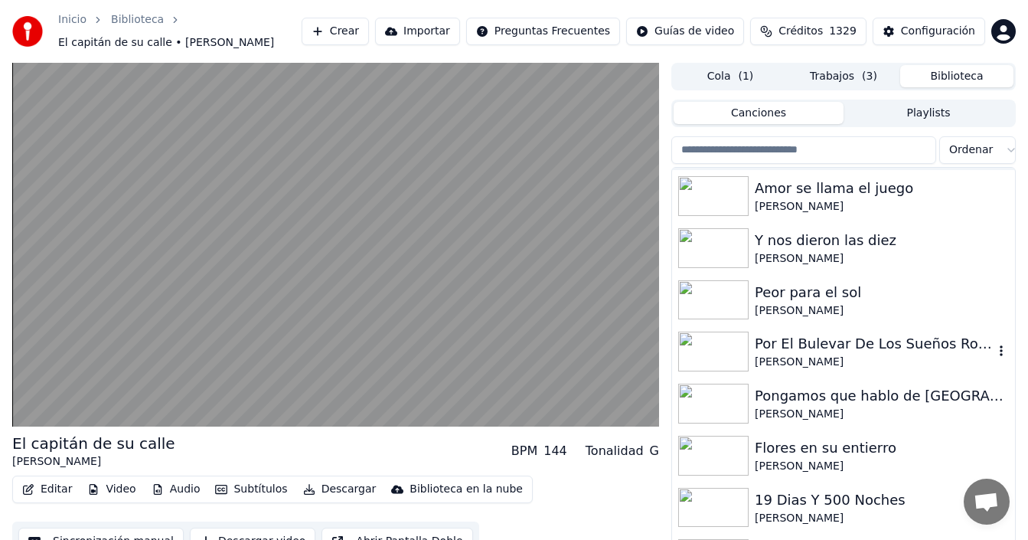
click at [825, 344] on div "Por El Bulevar De Los Sueños Rotos" at bounding box center [874, 343] width 239 height 21
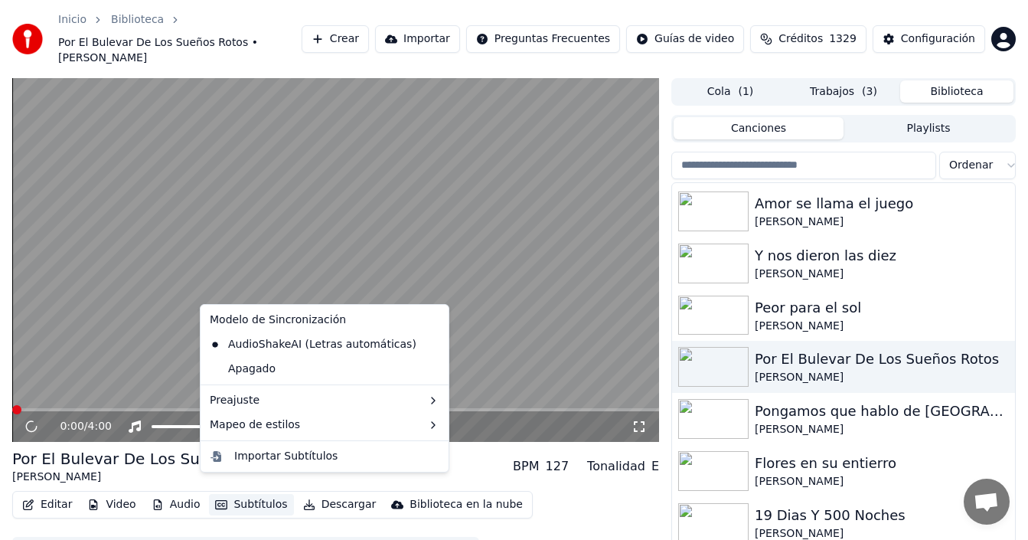
click at [236, 494] on button "Subtítulos" at bounding box center [251, 504] width 84 height 21
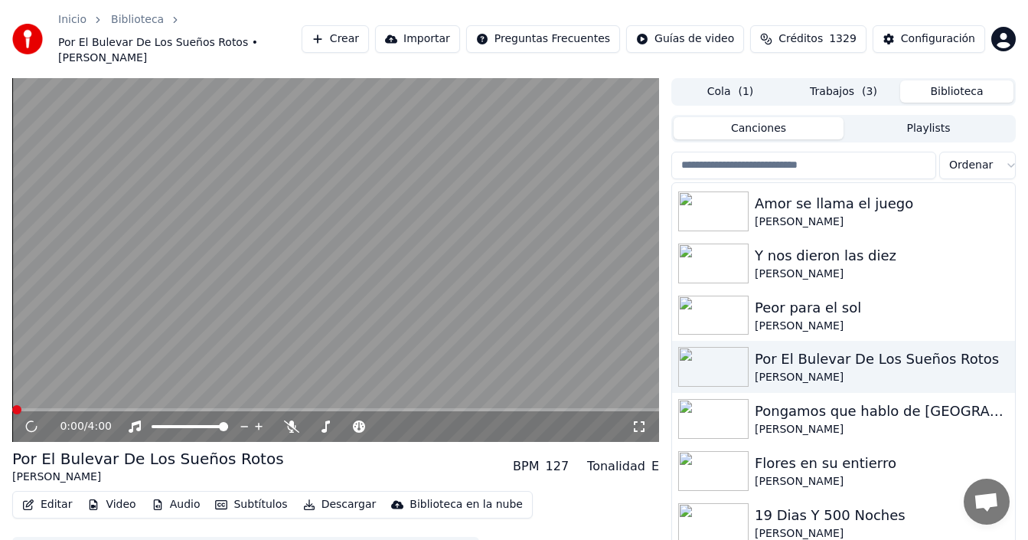
click at [478, 458] on div "Por El Bulevar De Los Sueños Rotos [PERSON_NAME] BPM 127 Tonalidad E" at bounding box center [335, 466] width 647 height 37
click at [237, 494] on button "Subtítulos" at bounding box center [251, 504] width 84 height 21
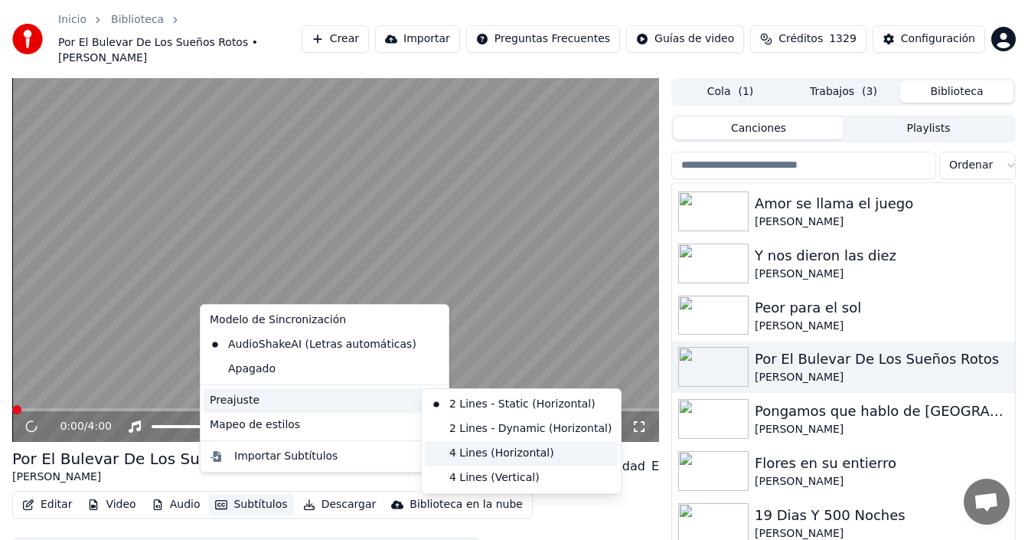
click at [486, 451] on div "4 Lines (Horizontal)" at bounding box center [521, 453] width 193 height 24
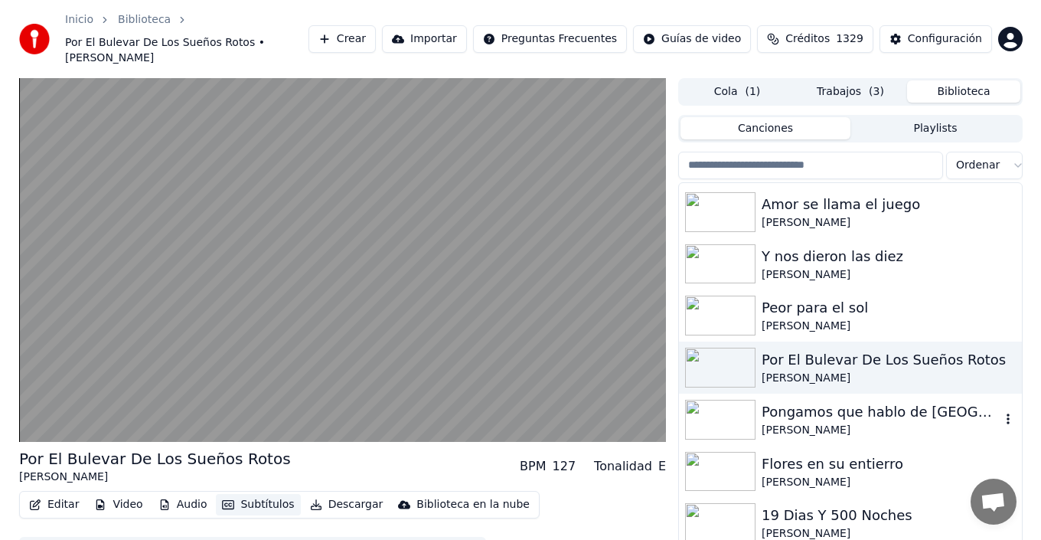
scroll to position [230, 0]
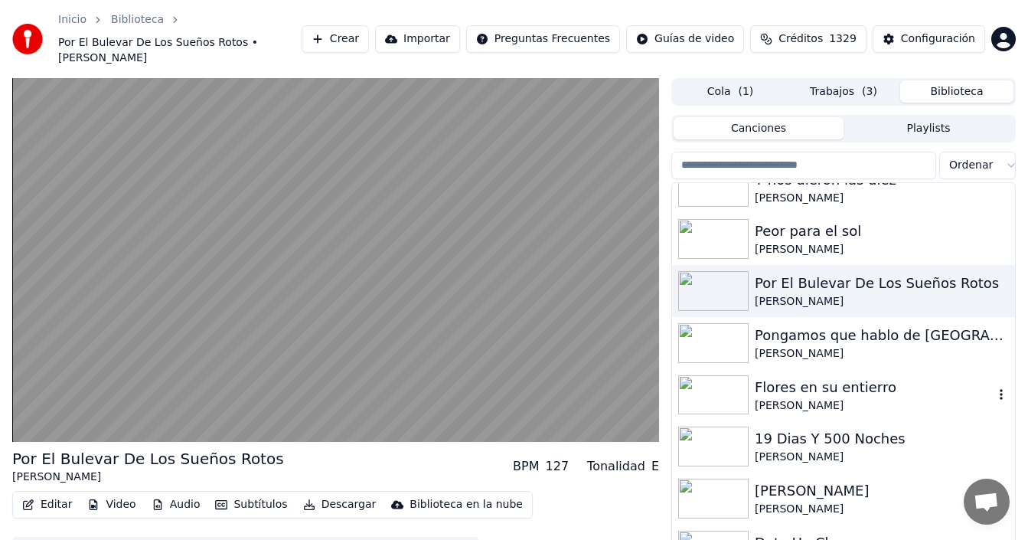
click at [796, 377] on div "Flores en su entierro" at bounding box center [874, 387] width 239 height 21
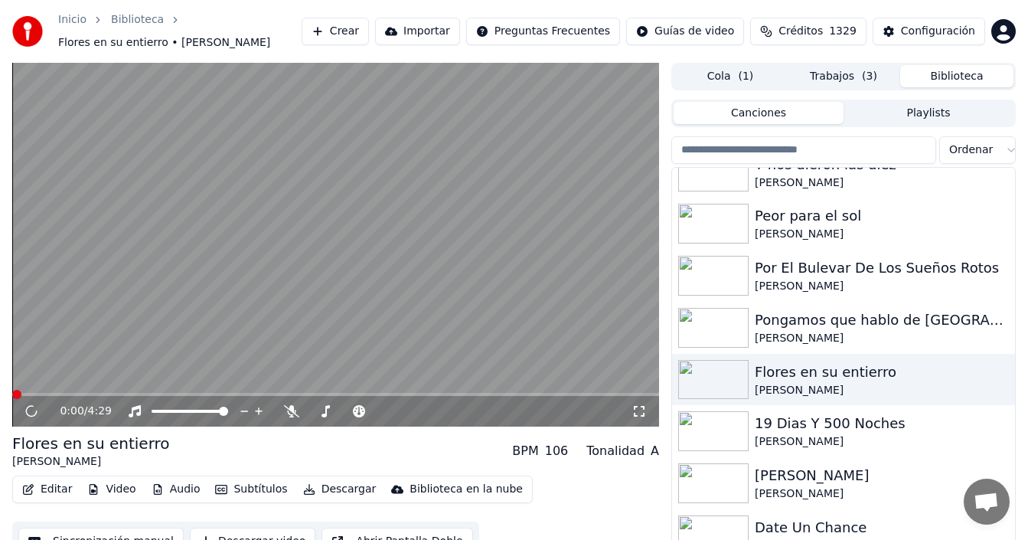
click at [247, 491] on button "Subtítulos" at bounding box center [251, 488] width 84 height 21
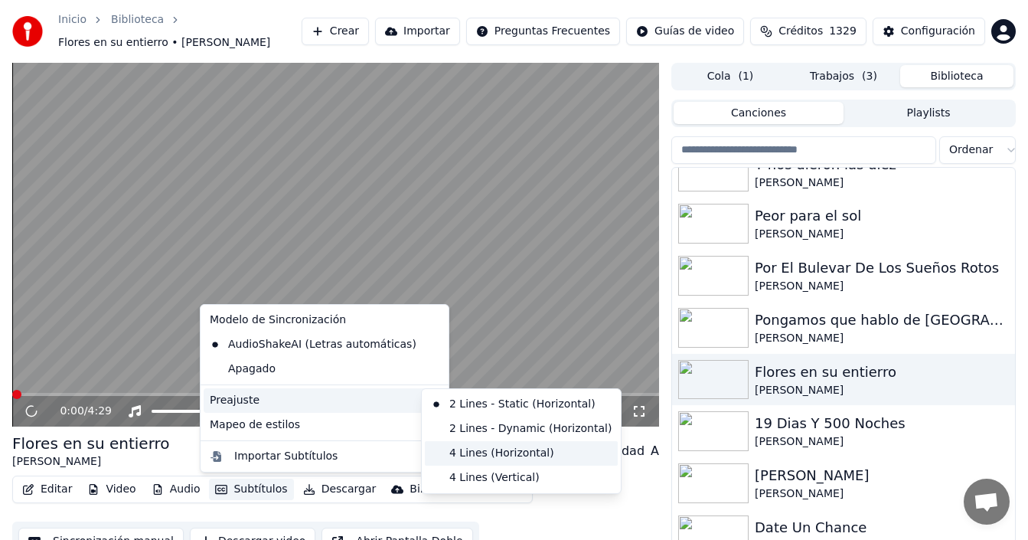
click at [497, 453] on div "4 Lines (Horizontal)" at bounding box center [521, 453] width 193 height 24
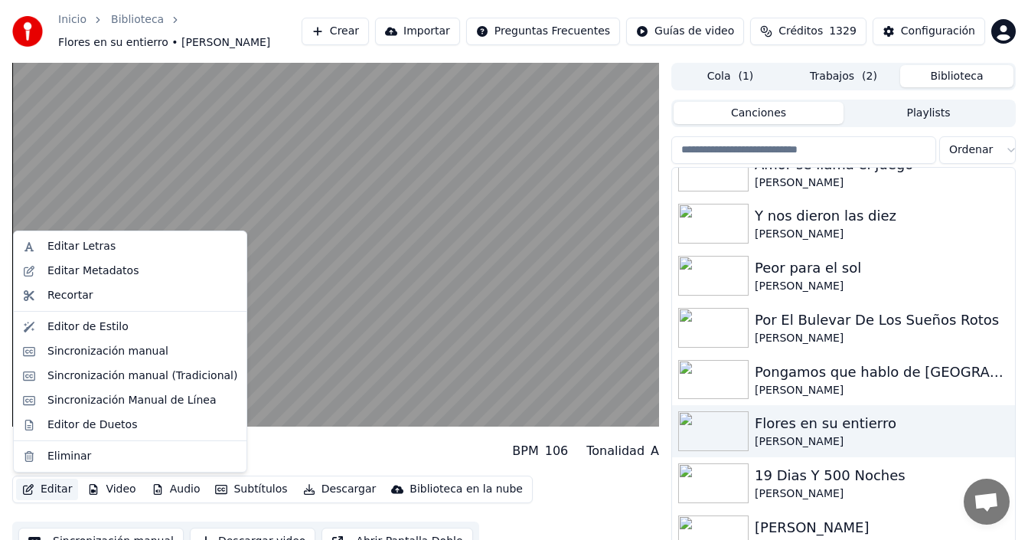
click at [38, 492] on button "Editar" at bounding box center [47, 488] width 62 height 21
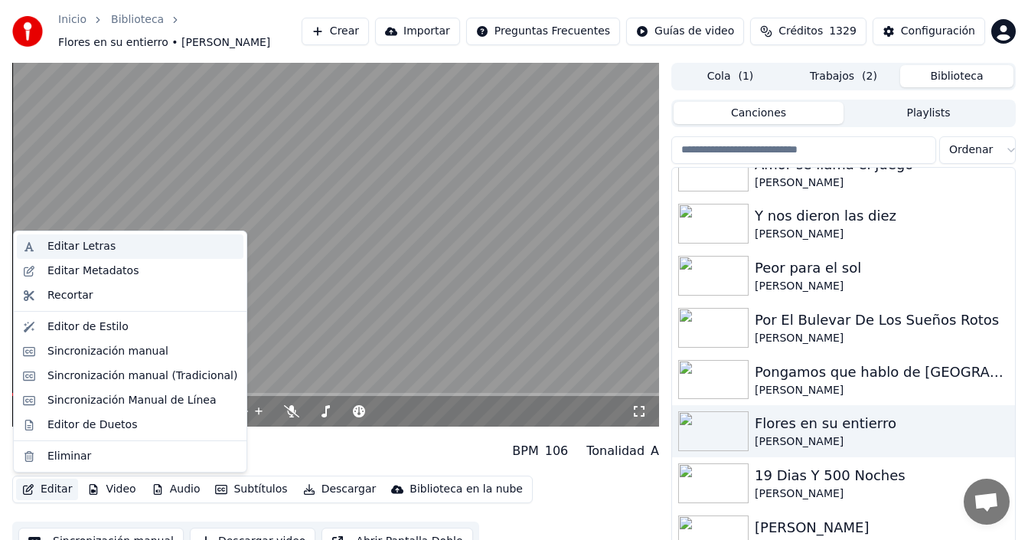
click at [94, 244] on div "Editar Letras" at bounding box center [81, 246] width 68 height 15
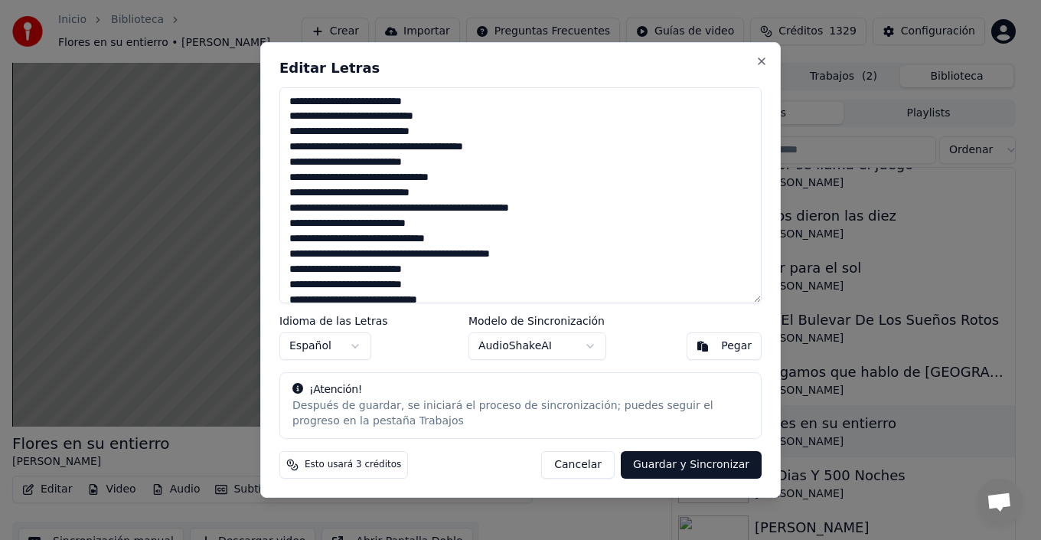
click at [308, 222] on textarea at bounding box center [520, 195] width 482 height 216
click at [316, 223] on textarea at bounding box center [520, 195] width 482 height 216
click at [371, 266] on textarea at bounding box center [520, 195] width 482 height 216
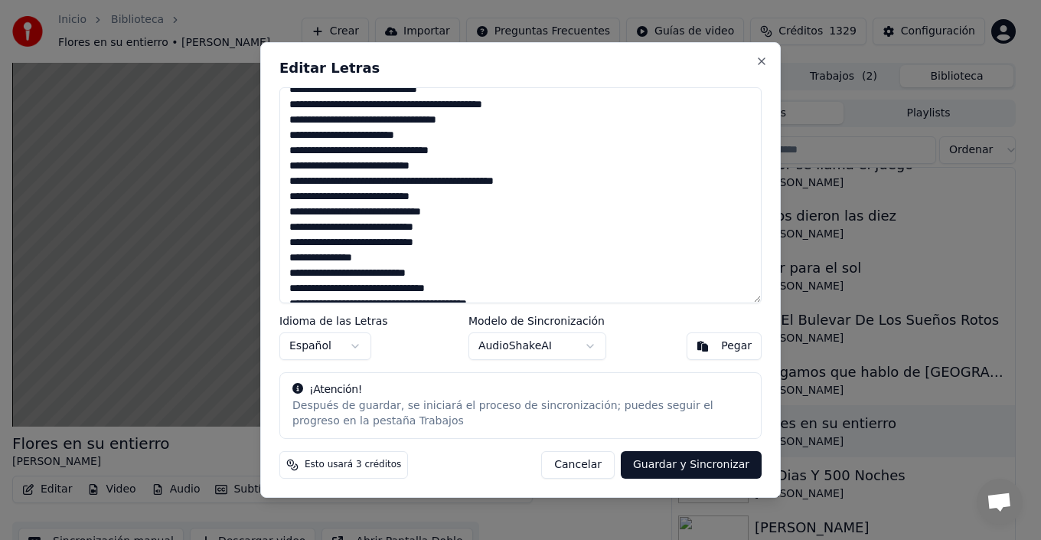
scroll to position [230, 0]
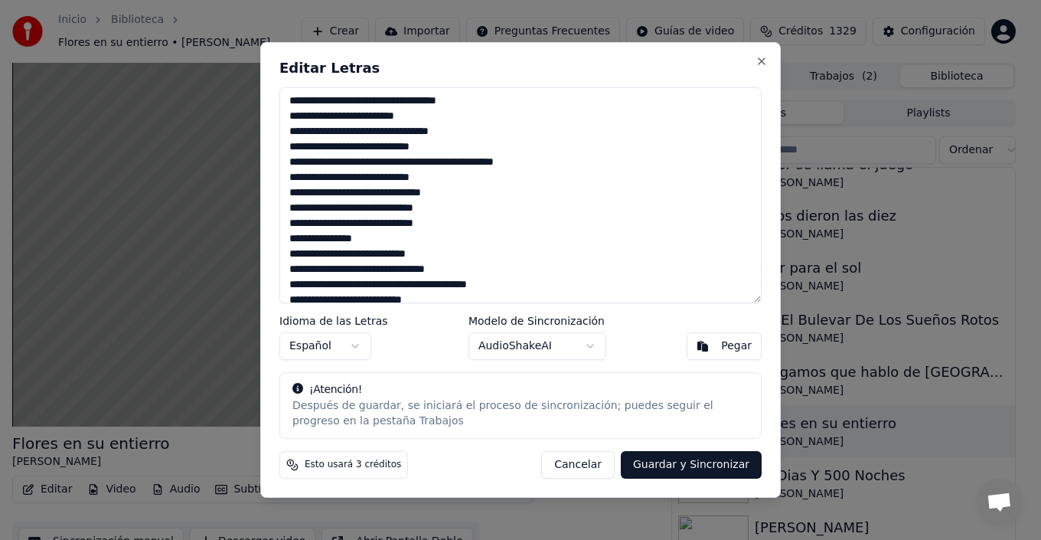
click at [373, 194] on textarea at bounding box center [520, 195] width 482 height 216
click at [368, 191] on textarea at bounding box center [520, 195] width 482 height 216
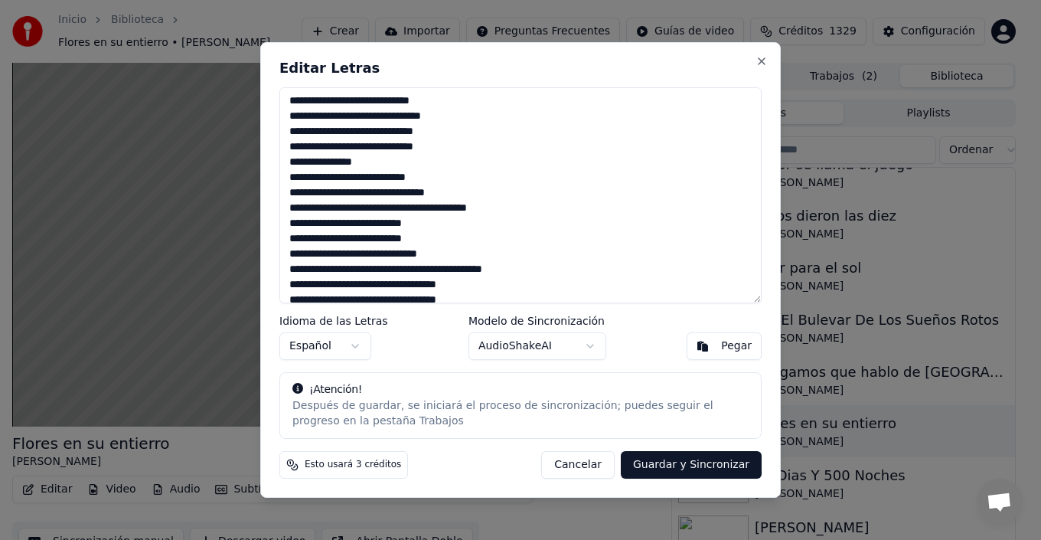
click at [318, 176] on textarea at bounding box center [520, 195] width 482 height 216
click at [408, 204] on textarea at bounding box center [520, 195] width 482 height 216
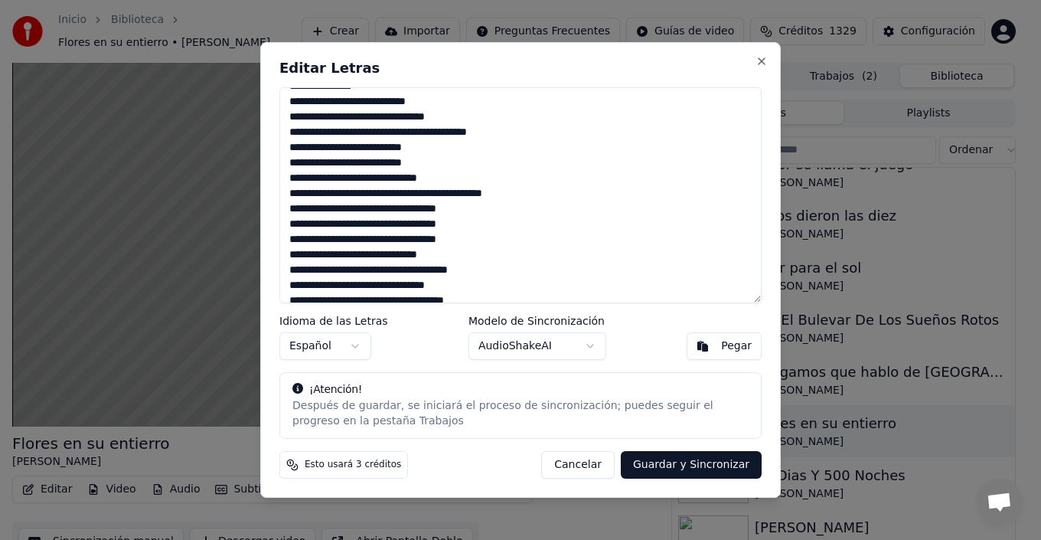
scroll to position [383, 0]
click at [372, 148] on textarea at bounding box center [520, 195] width 482 height 216
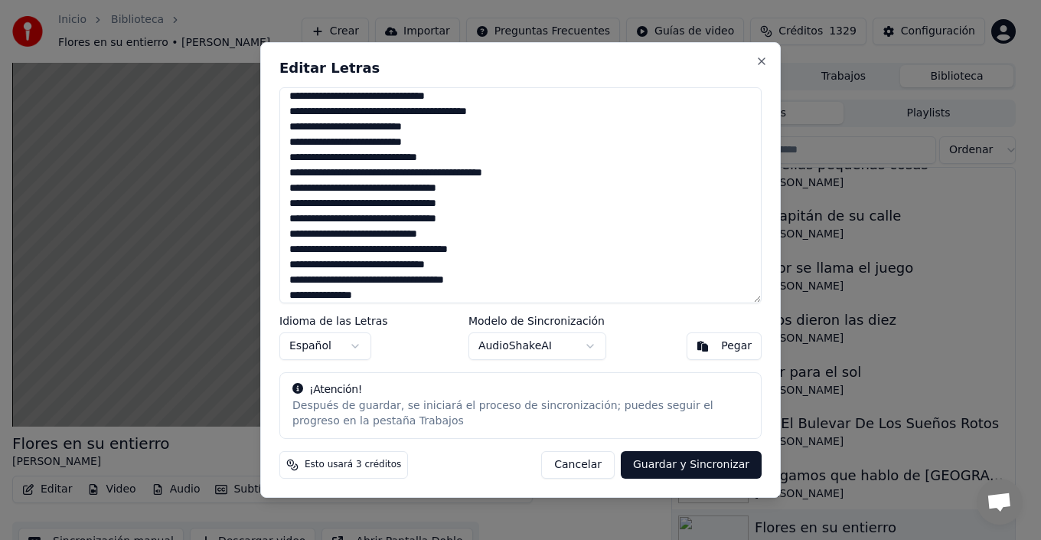
scroll to position [410, 0]
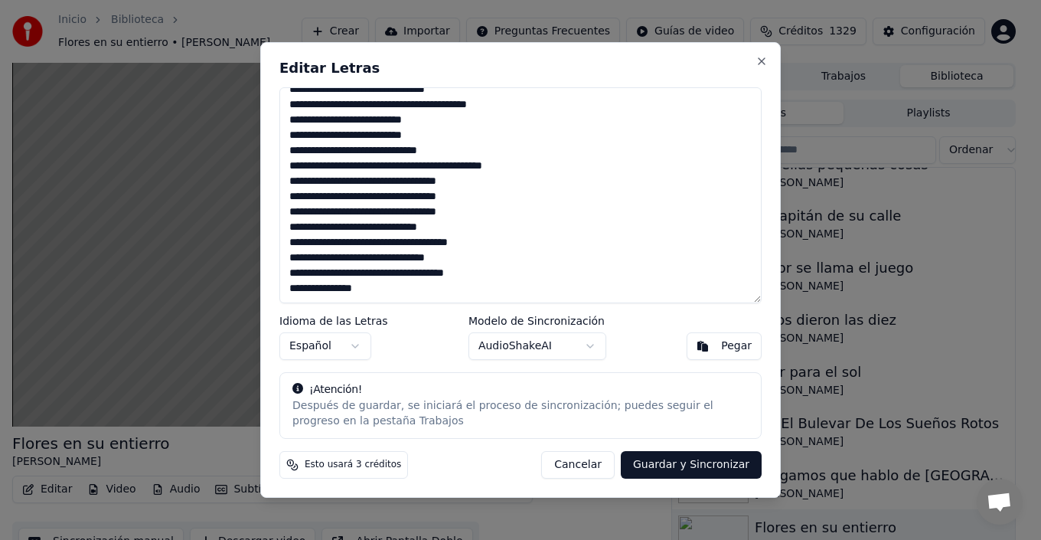
type textarea "**********"
click at [687, 465] on button "Guardar y Sincronizar" at bounding box center [691, 465] width 141 height 28
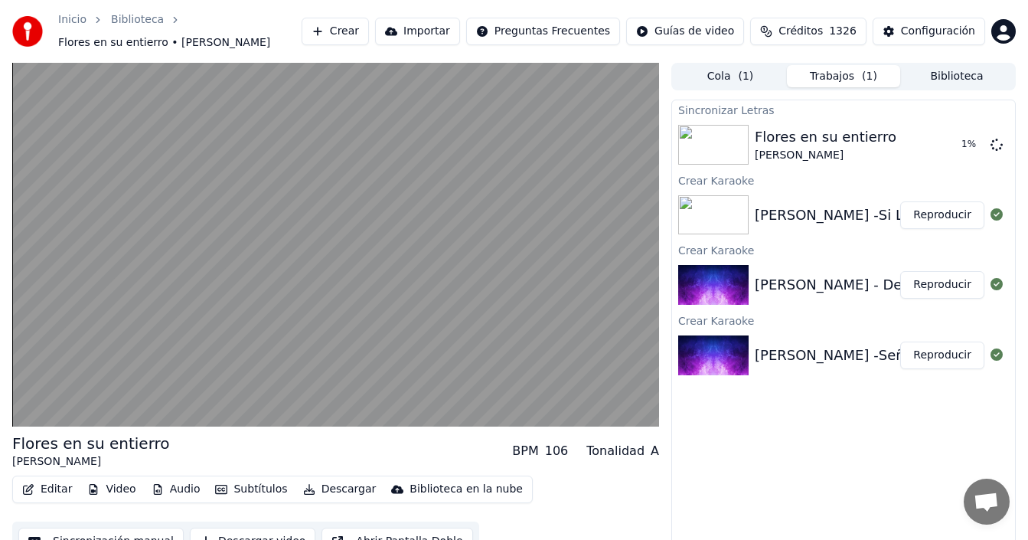
click at [959, 215] on button "Reproducir" at bounding box center [942, 215] width 84 height 28
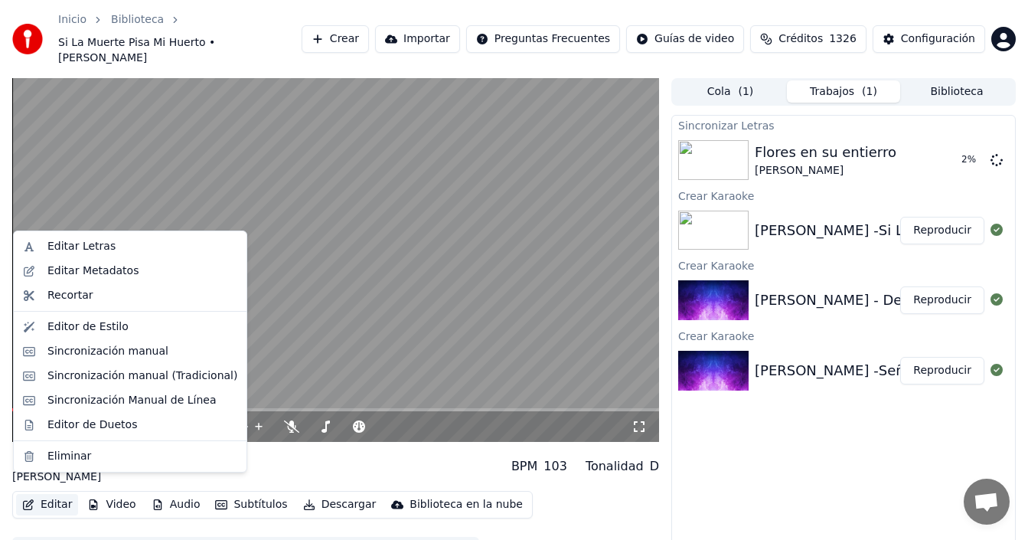
click at [51, 494] on button "Editar" at bounding box center [47, 504] width 62 height 21
click at [100, 244] on div "Editar Letras" at bounding box center [81, 246] width 68 height 15
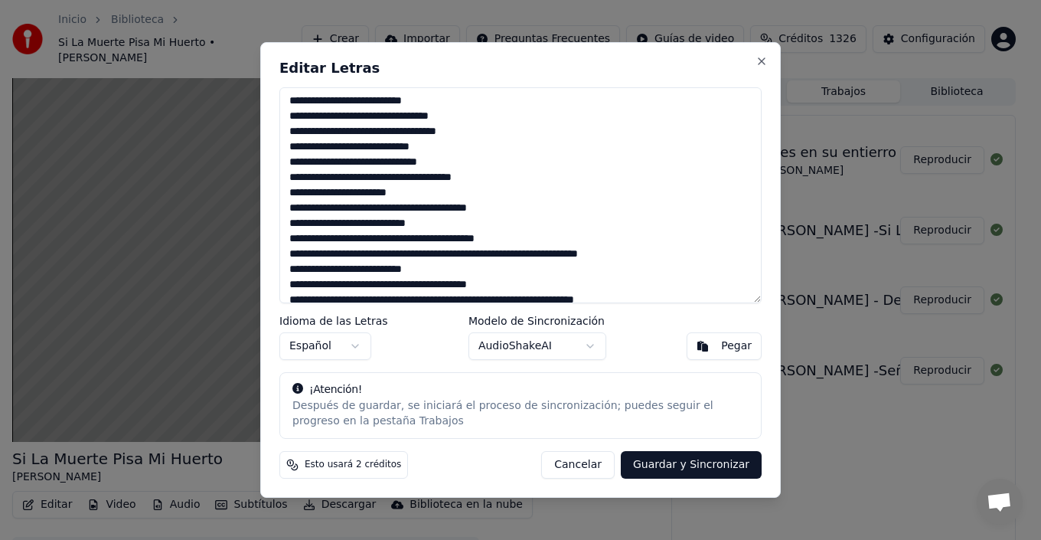
scroll to position [211, 0]
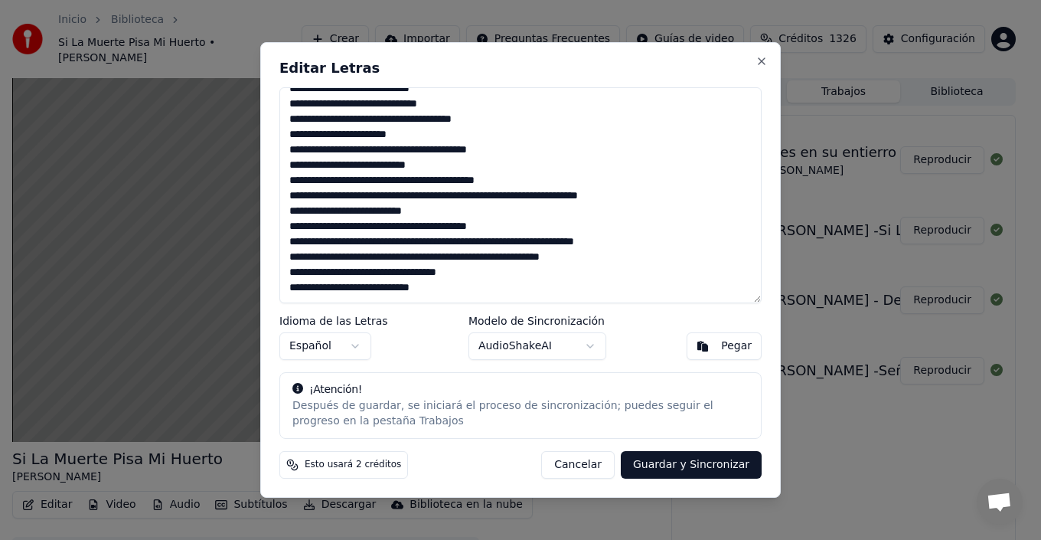
click at [465, 148] on textarea at bounding box center [520, 195] width 482 height 216
click at [539, 185] on textarea at bounding box center [520, 195] width 482 height 216
click at [540, 230] on textarea at bounding box center [520, 195] width 482 height 216
click at [597, 465] on button "Cancelar" at bounding box center [577, 465] width 73 height 28
type textarea "**********"
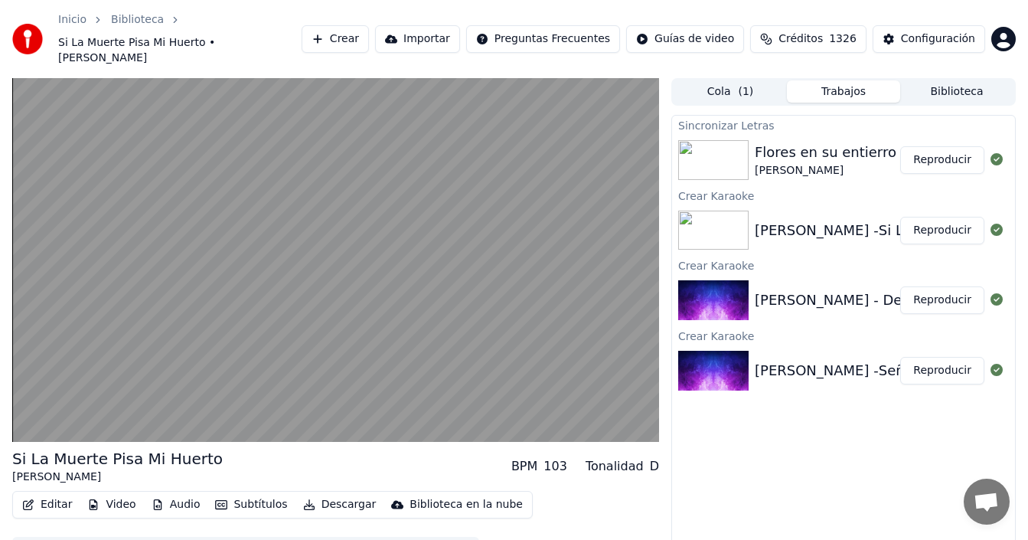
click at [890, 289] on div "[PERSON_NAME] - De Cartón Piedra" at bounding box center [878, 299] width 246 height 21
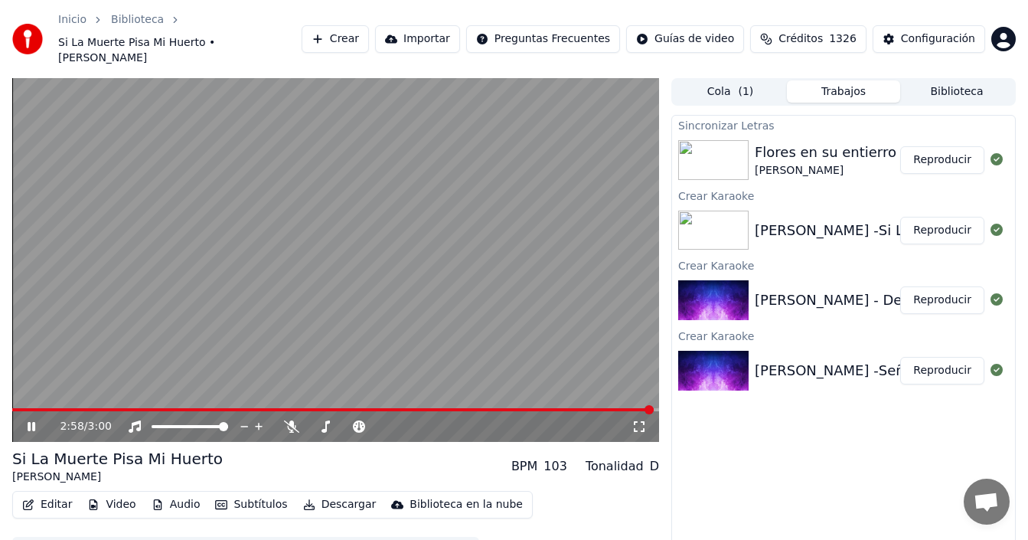
click at [939, 286] on button "Reproducir" at bounding box center [942, 300] width 84 height 28
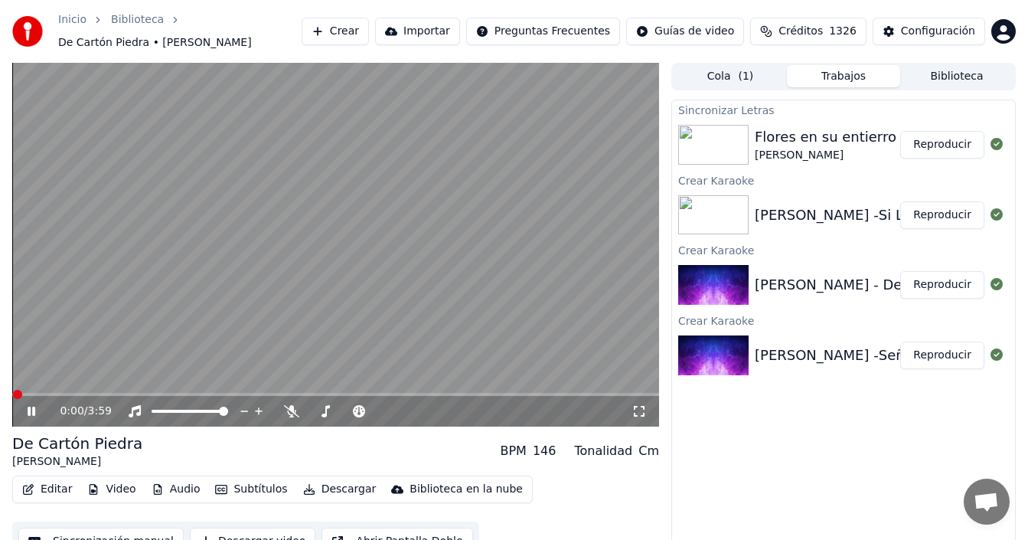
click at [59, 491] on button "Editar" at bounding box center [47, 488] width 62 height 21
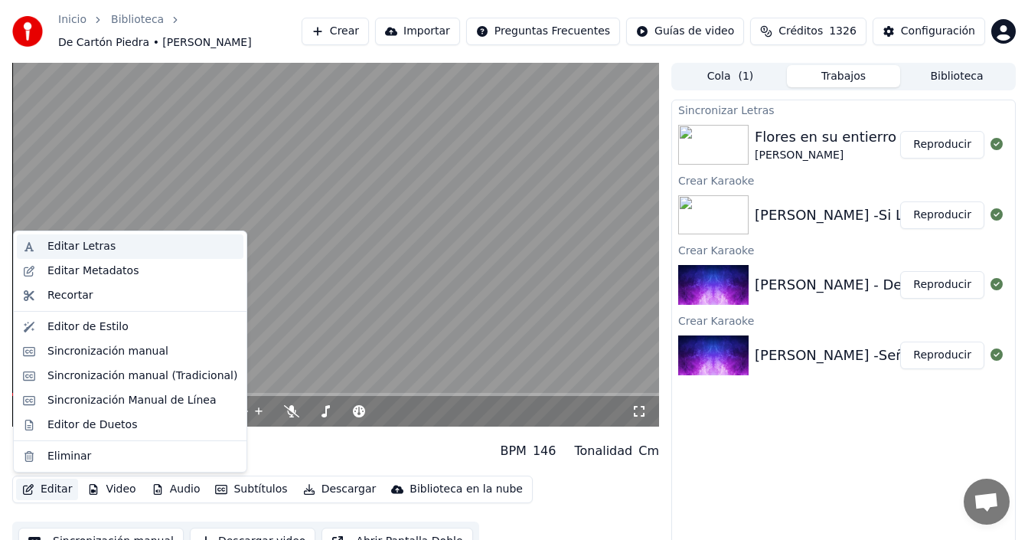
click at [81, 251] on div "Editar Letras" at bounding box center [81, 246] width 68 height 15
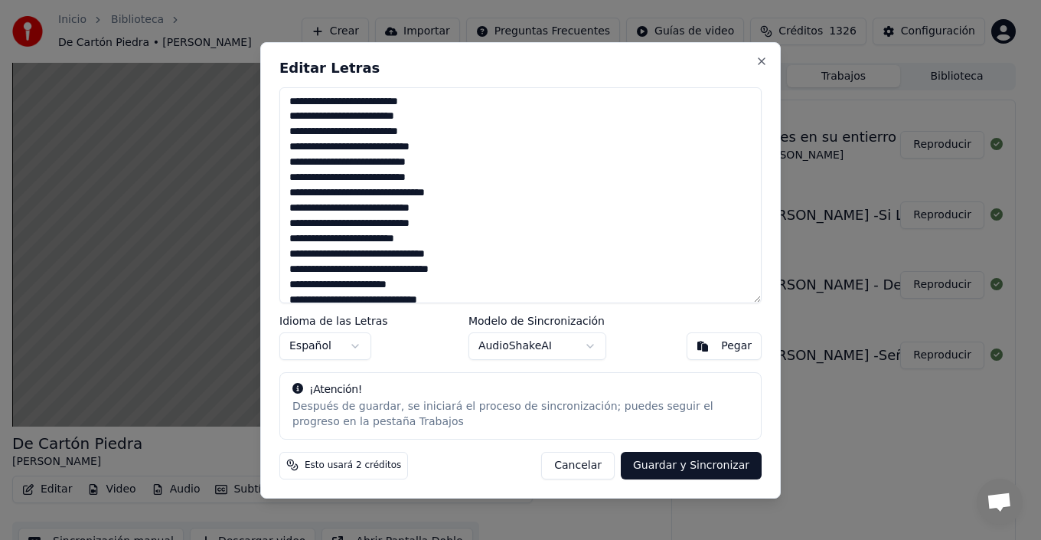
click at [441, 127] on textarea at bounding box center [520, 195] width 482 height 216
click at [462, 147] on textarea at bounding box center [520, 195] width 482 height 216
click at [439, 161] on textarea at bounding box center [520, 195] width 482 height 216
click at [393, 179] on textarea at bounding box center [520, 195] width 482 height 216
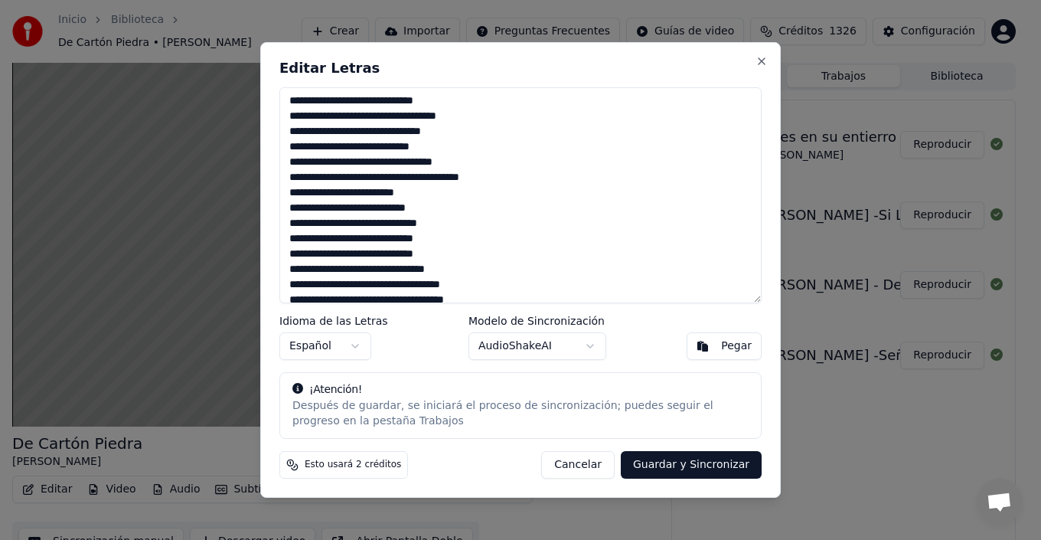
scroll to position [153, 0]
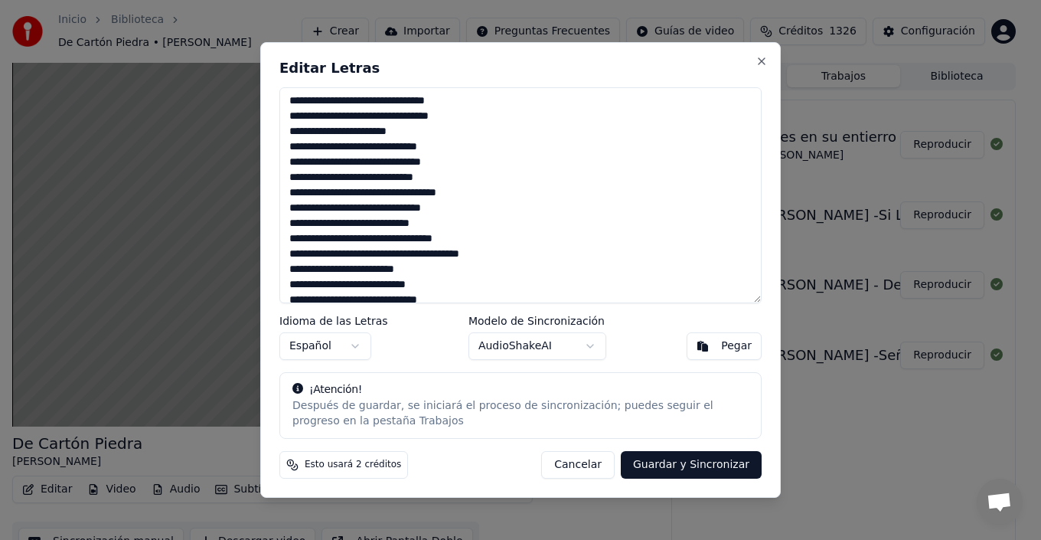
click at [475, 162] on textarea at bounding box center [520, 195] width 482 height 216
click at [468, 183] on textarea at bounding box center [520, 195] width 482 height 216
click at [482, 188] on textarea at bounding box center [520, 195] width 482 height 216
click at [462, 231] on textarea at bounding box center [520, 195] width 482 height 216
click at [446, 223] on textarea at bounding box center [520, 195] width 482 height 216
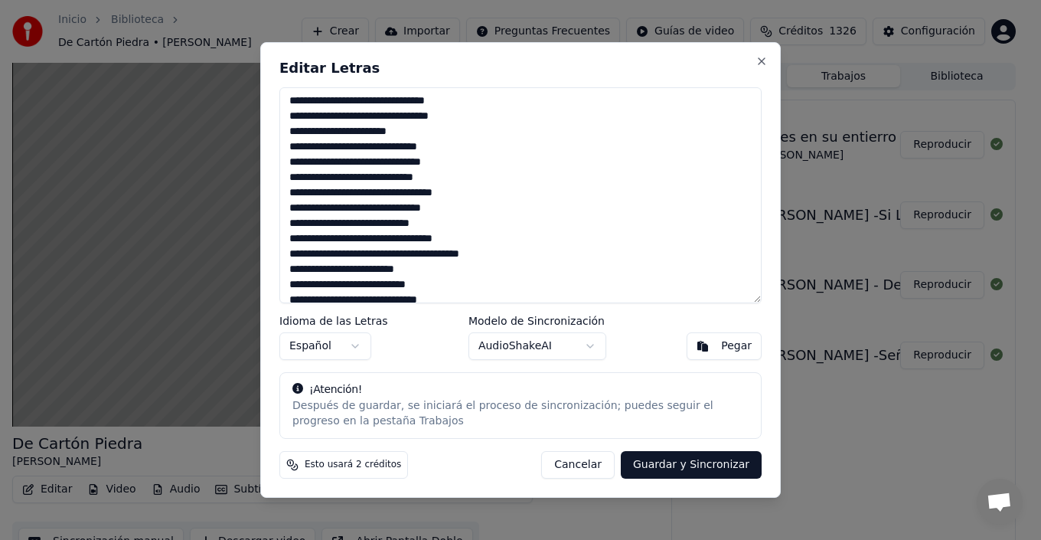
click at [315, 242] on textarea at bounding box center [520, 195] width 482 height 216
click at [524, 256] on textarea at bounding box center [520, 195] width 482 height 216
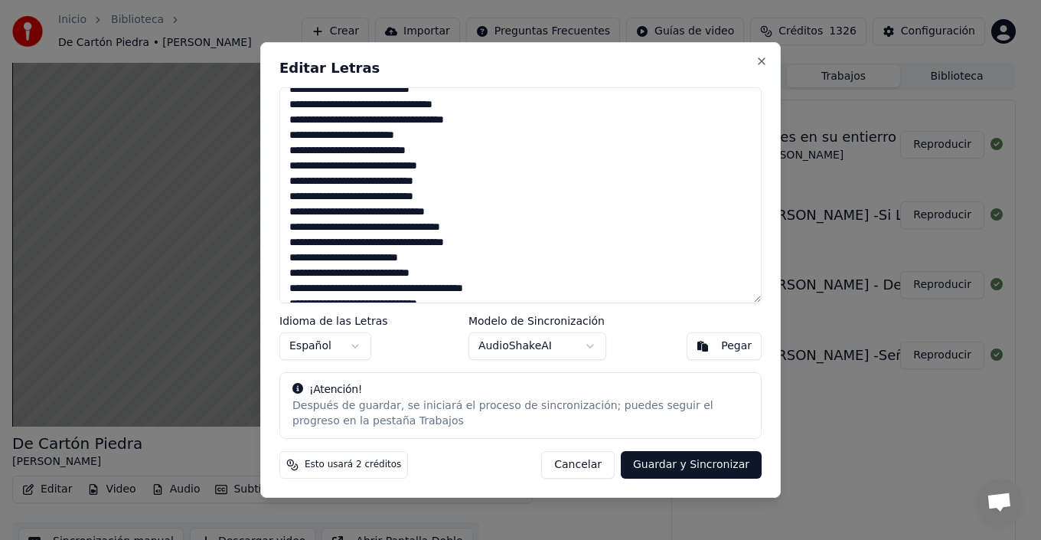
scroll to position [306, 0]
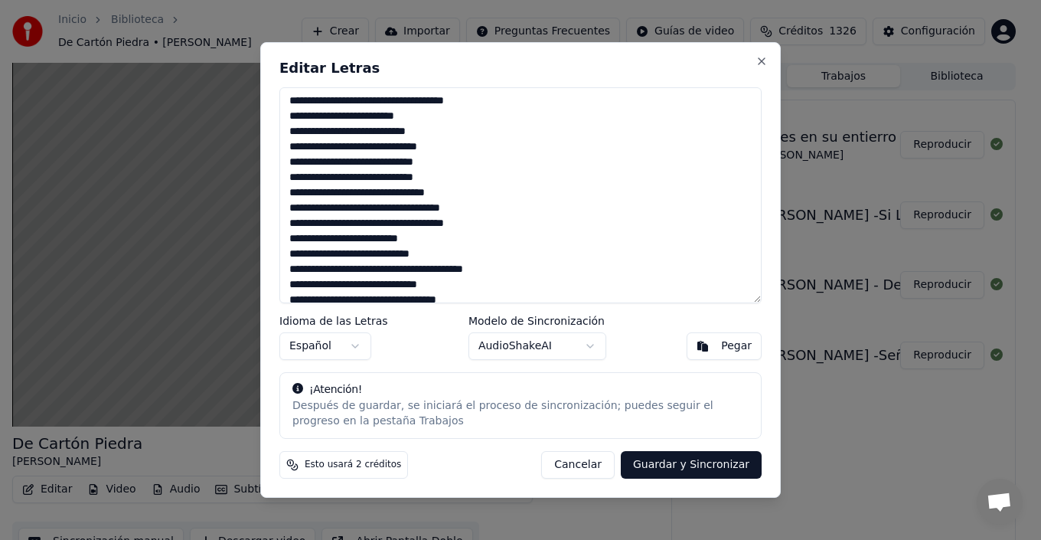
click at [537, 159] on textarea at bounding box center [520, 195] width 482 height 216
click at [473, 172] on textarea at bounding box center [520, 195] width 482 height 216
click at [472, 198] on textarea at bounding box center [520, 195] width 482 height 216
click at [468, 211] on textarea at bounding box center [520, 195] width 482 height 216
click at [504, 226] on textarea at bounding box center [520, 195] width 482 height 216
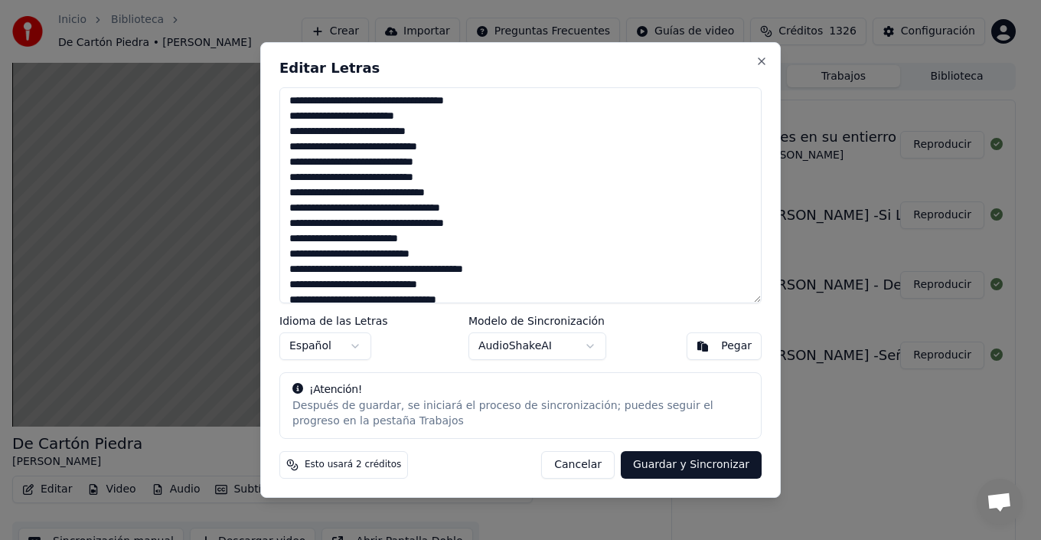
click at [295, 229] on textarea at bounding box center [520, 195] width 482 height 216
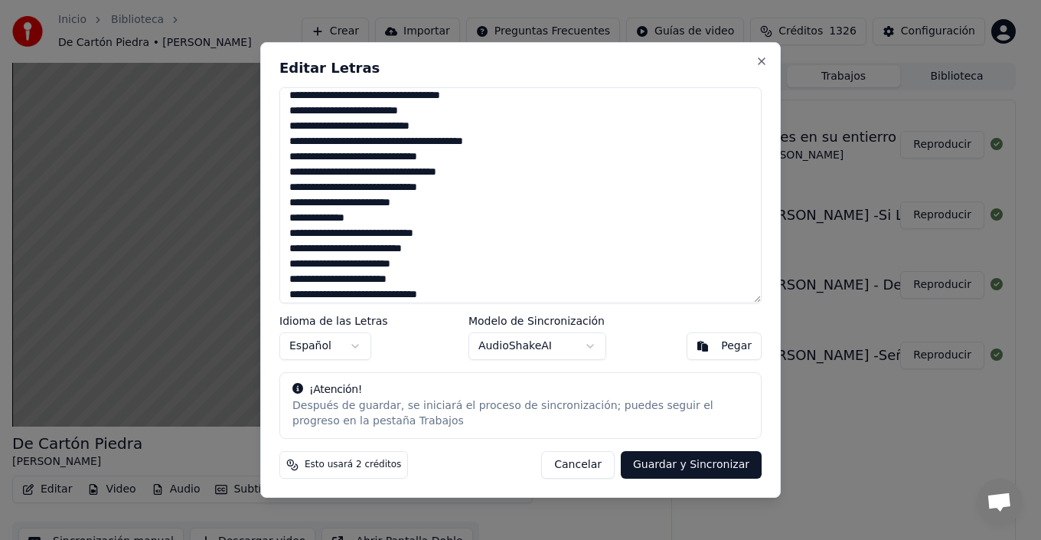
click at [514, 142] on textarea at bounding box center [520, 195] width 482 height 216
click at [472, 162] on textarea at bounding box center [520, 195] width 482 height 216
click at [478, 168] on textarea at bounding box center [520, 195] width 482 height 216
click at [478, 191] on textarea at bounding box center [520, 195] width 482 height 216
click at [462, 204] on textarea at bounding box center [520, 195] width 482 height 216
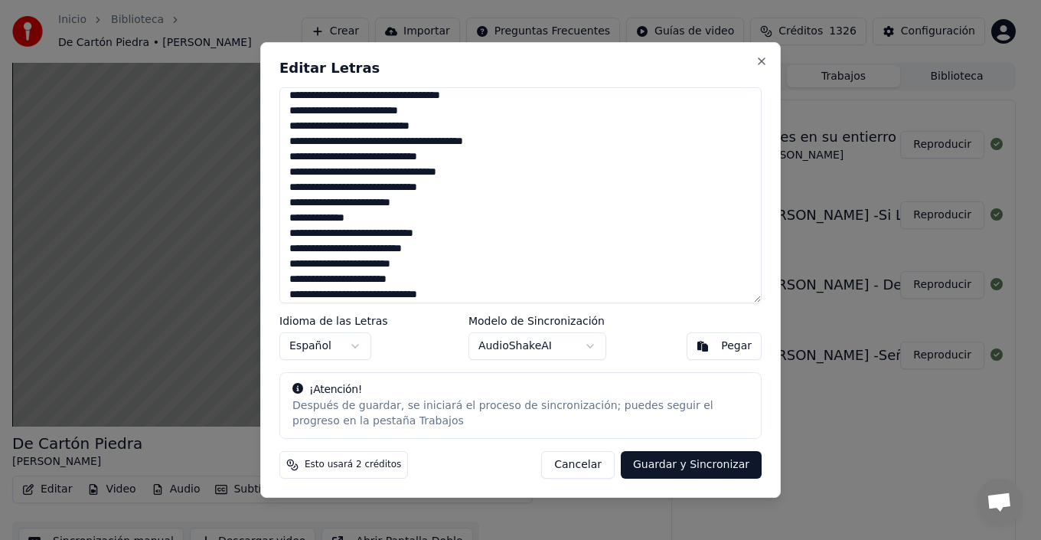
click at [452, 220] on textarea at bounding box center [520, 195] width 482 height 216
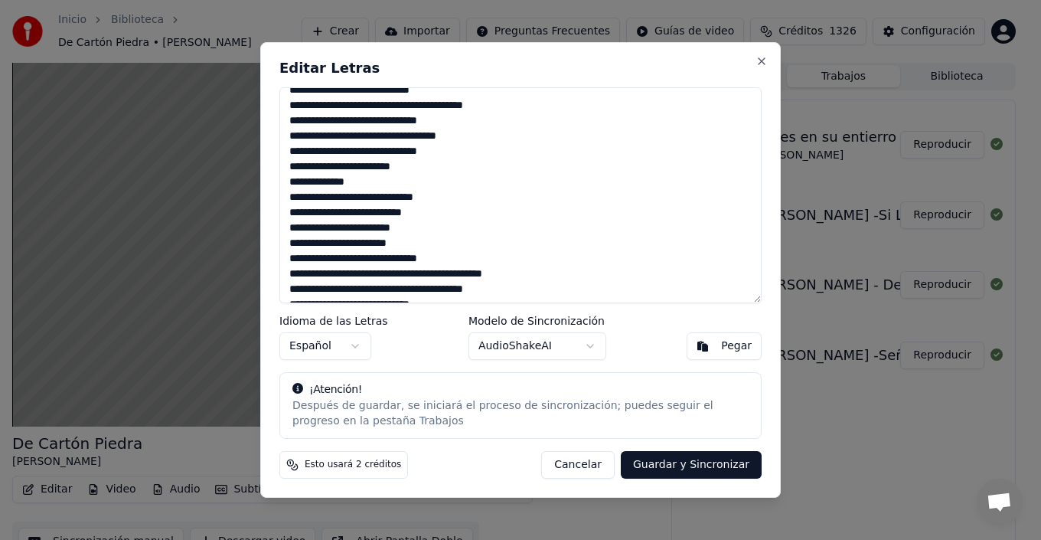
scroll to position [486, 0]
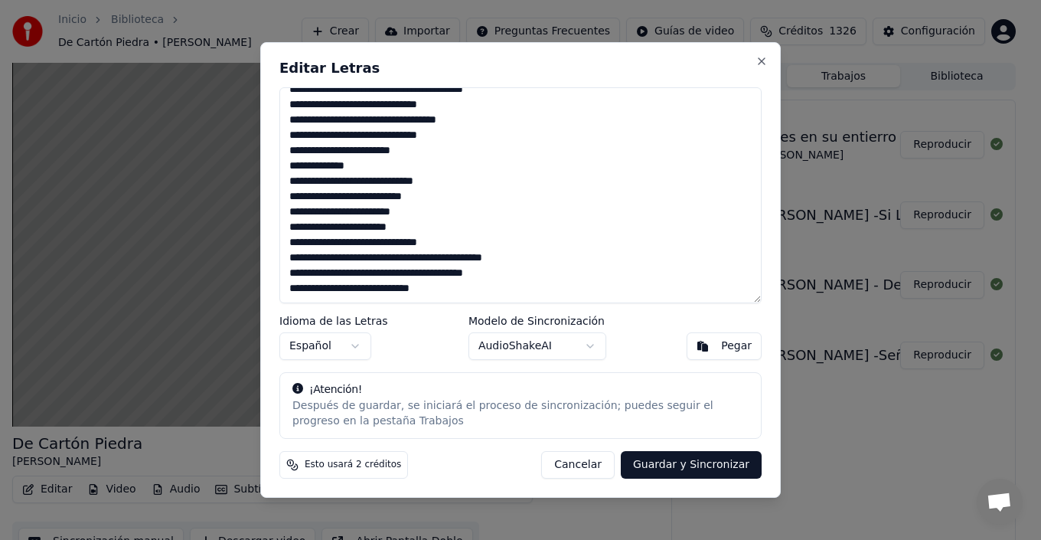
click at [473, 178] on textarea at bounding box center [520, 195] width 482 height 216
click at [469, 202] on textarea at bounding box center [520, 195] width 482 height 216
click at [289, 196] on textarea at bounding box center [520, 195] width 482 height 216
click at [468, 218] on textarea at bounding box center [520, 195] width 482 height 216
click at [301, 198] on textarea at bounding box center [520, 195] width 482 height 216
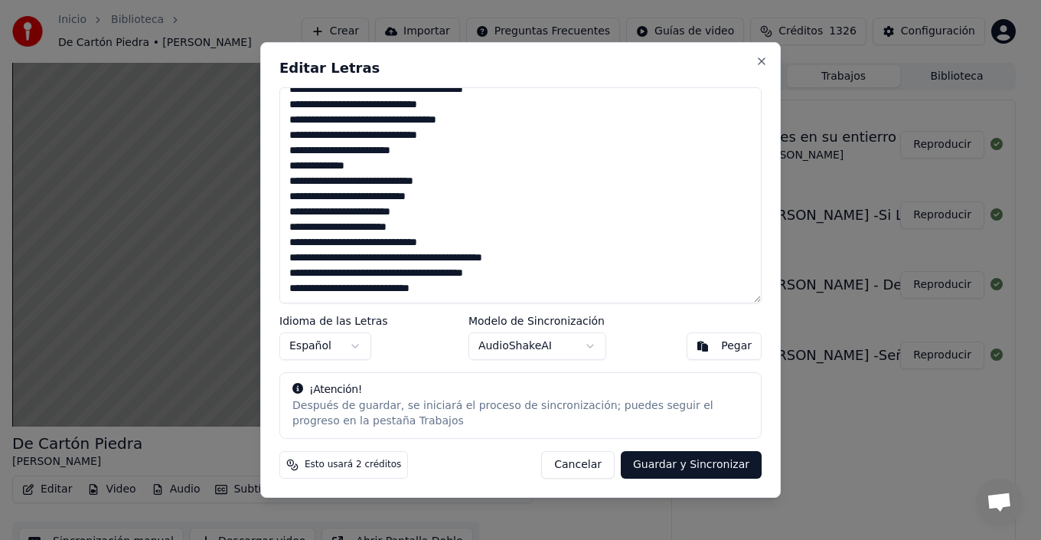
click at [437, 212] on textarea at bounding box center [520, 195] width 482 height 216
click at [442, 230] on textarea at bounding box center [520, 195] width 482 height 216
click at [474, 245] on textarea at bounding box center [520, 195] width 482 height 216
click at [540, 262] on textarea at bounding box center [520, 195] width 482 height 216
click at [536, 273] on textarea at bounding box center [520, 195] width 482 height 216
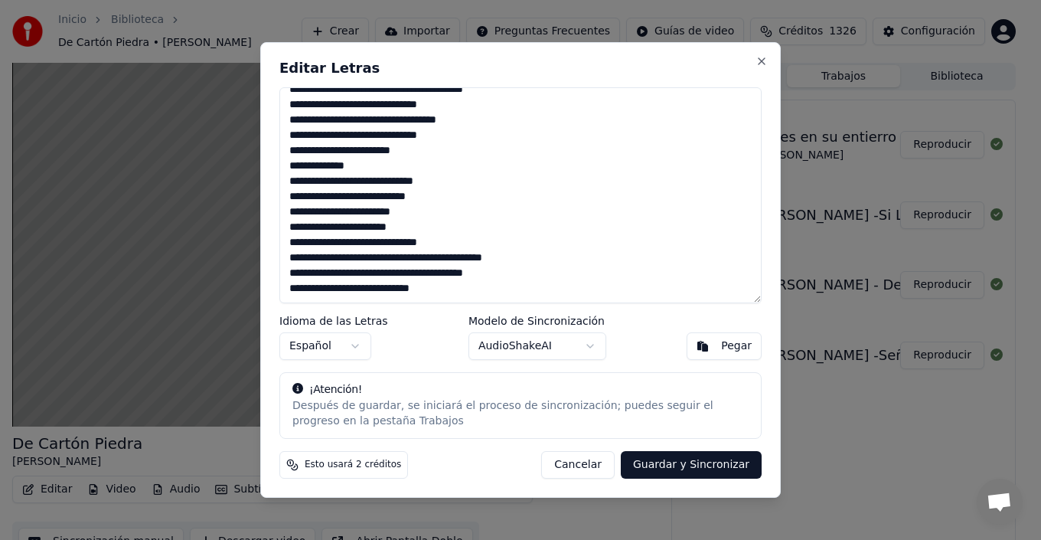
click at [454, 286] on textarea at bounding box center [520, 195] width 482 height 216
click at [595, 465] on button "Cancelar" at bounding box center [577, 465] width 73 height 28
type textarea "**********"
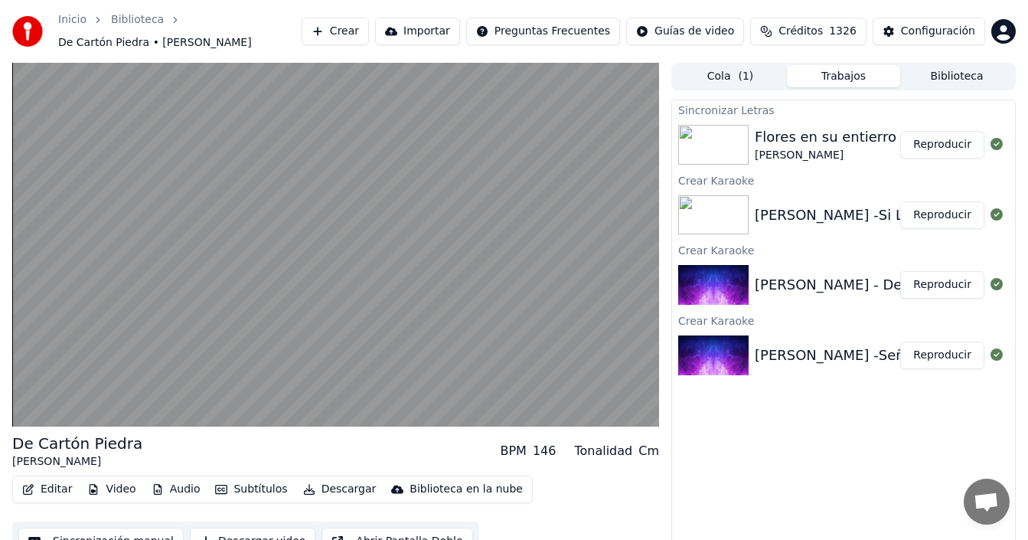
drag, startPoint x: 943, startPoint y: 354, endPoint x: 921, endPoint y: 378, distance: 33.1
click at [942, 354] on button "Reproducir" at bounding box center [942, 355] width 84 height 28
click at [64, 482] on button "Editar" at bounding box center [47, 488] width 62 height 21
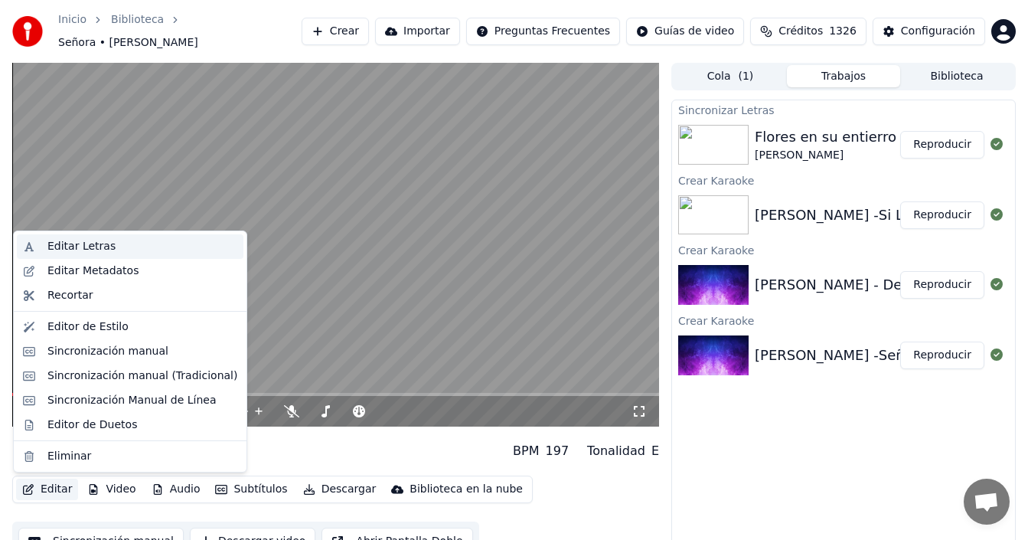
click at [90, 249] on div "Editar Letras" at bounding box center [81, 246] width 68 height 15
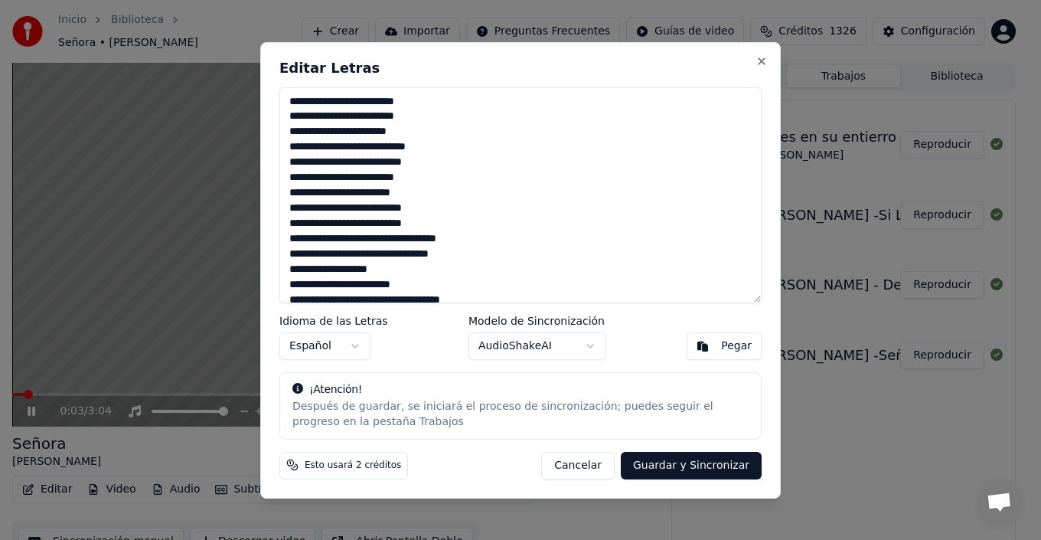
click at [465, 100] on textarea at bounding box center [520, 195] width 482 height 216
click at [436, 114] on textarea at bounding box center [520, 195] width 482 height 216
click at [451, 211] on textarea at bounding box center [520, 195] width 482 height 216
click at [442, 225] on textarea at bounding box center [520, 195] width 482 height 216
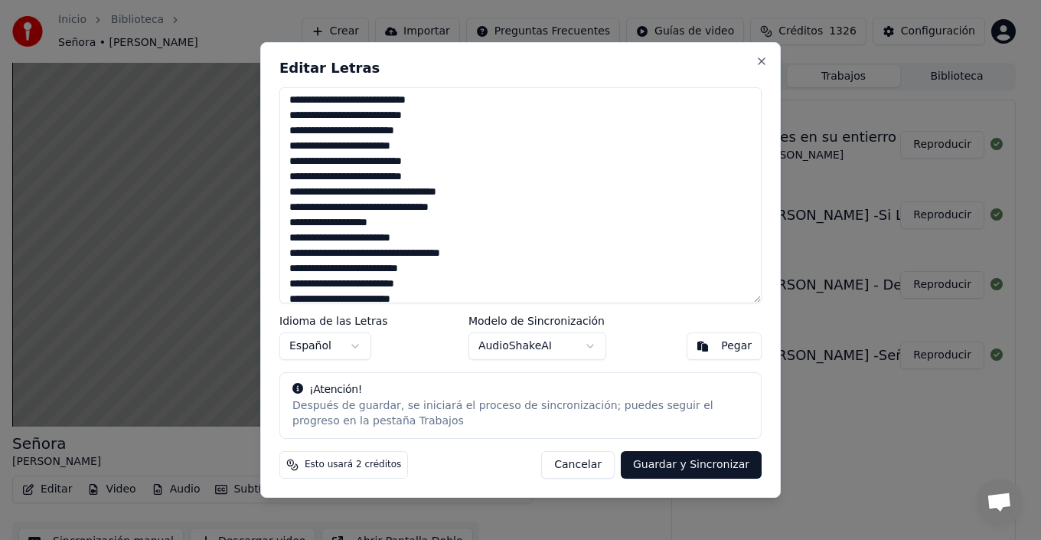
scroll to position [77, 0]
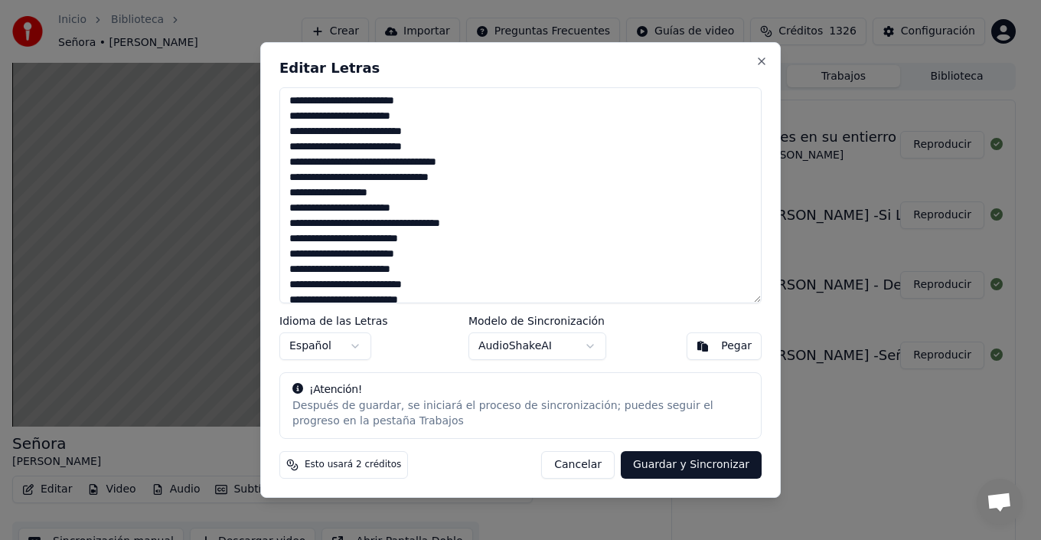
click at [481, 180] on textarea at bounding box center [520, 195] width 482 height 216
click at [444, 190] on textarea at bounding box center [520, 195] width 482 height 216
click at [455, 217] on textarea at bounding box center [520, 195] width 482 height 216
click at [432, 207] on textarea at bounding box center [520, 195] width 482 height 216
click at [471, 224] on textarea at bounding box center [520, 195] width 482 height 216
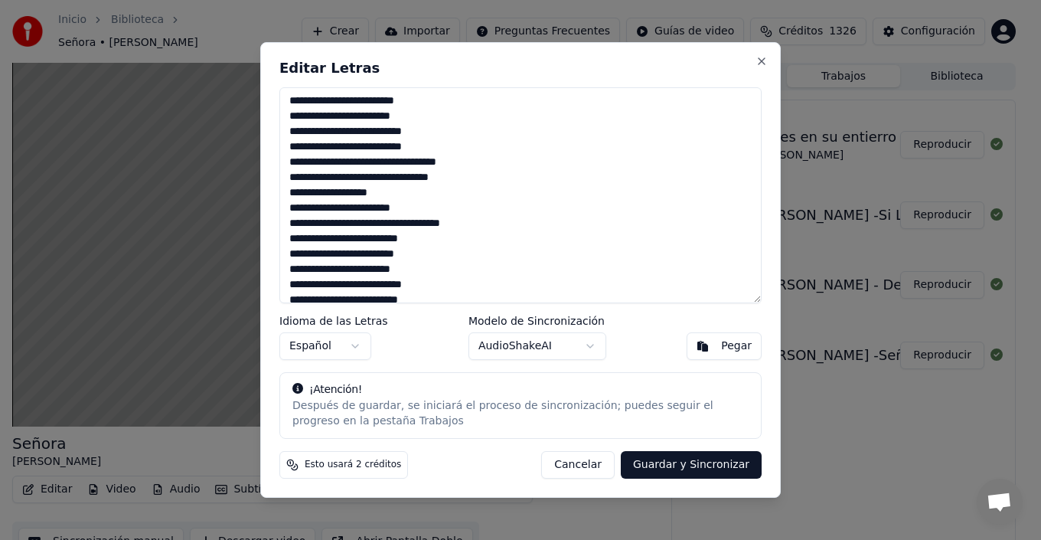
click at [432, 239] on textarea at bounding box center [520, 195] width 482 height 216
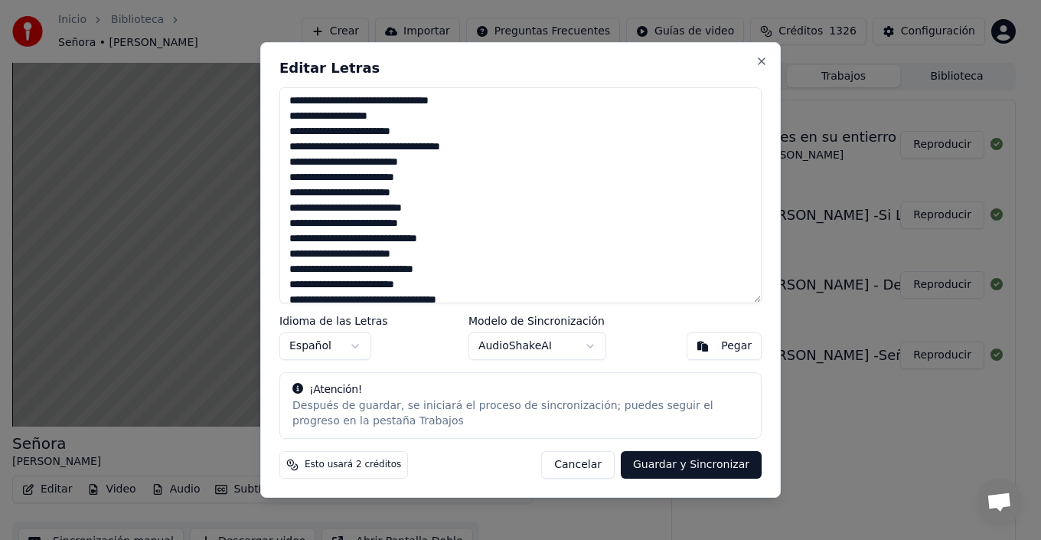
click at [427, 173] on textarea at bounding box center [520, 195] width 482 height 216
click at [377, 176] on textarea at bounding box center [520, 195] width 482 height 216
click at [367, 179] on textarea at bounding box center [520, 195] width 482 height 216
click at [371, 176] on textarea at bounding box center [520, 195] width 482 height 216
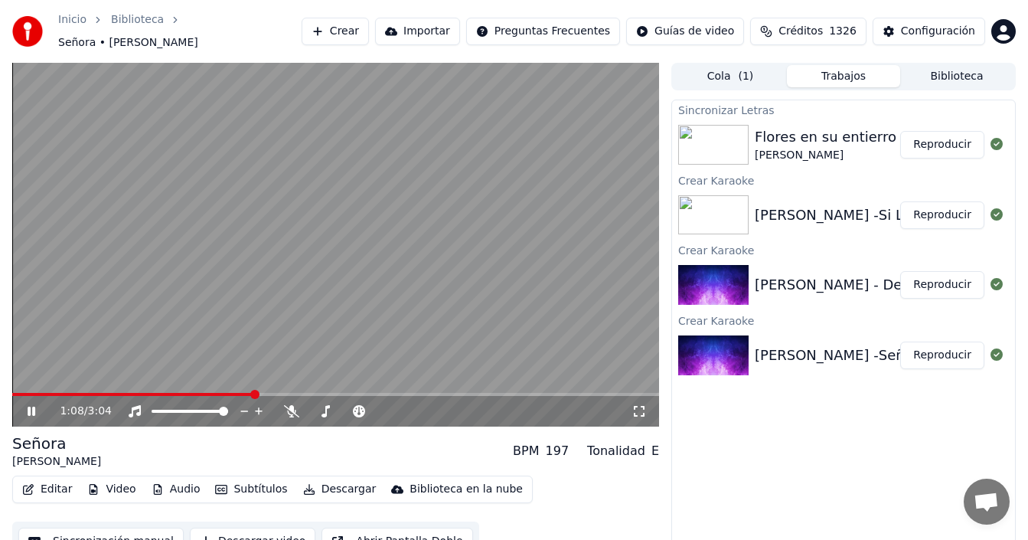
click at [123, 361] on video at bounding box center [335, 245] width 647 height 364
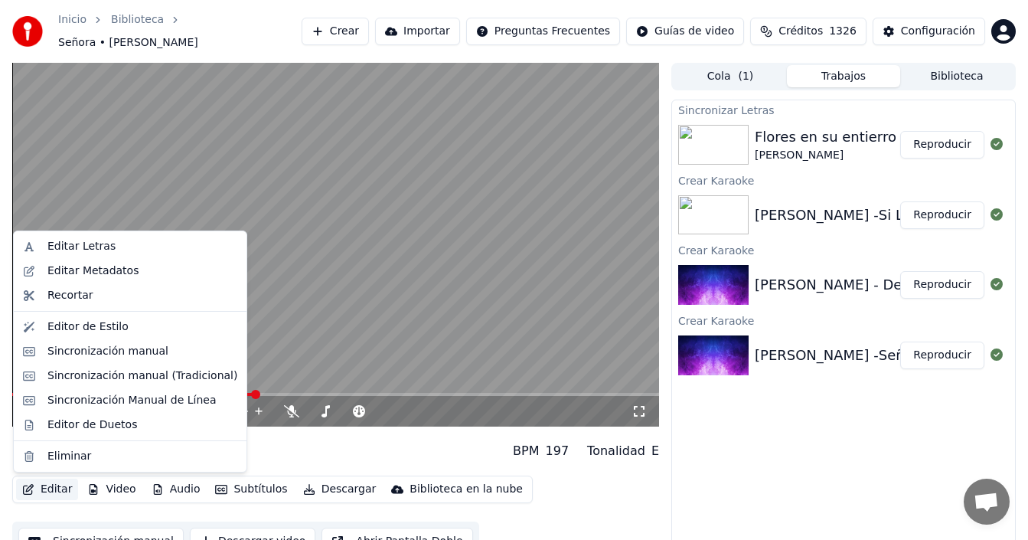
click at [49, 488] on button "Editar" at bounding box center [47, 488] width 62 height 21
click at [106, 243] on div "Editar Letras" at bounding box center [142, 246] width 190 height 15
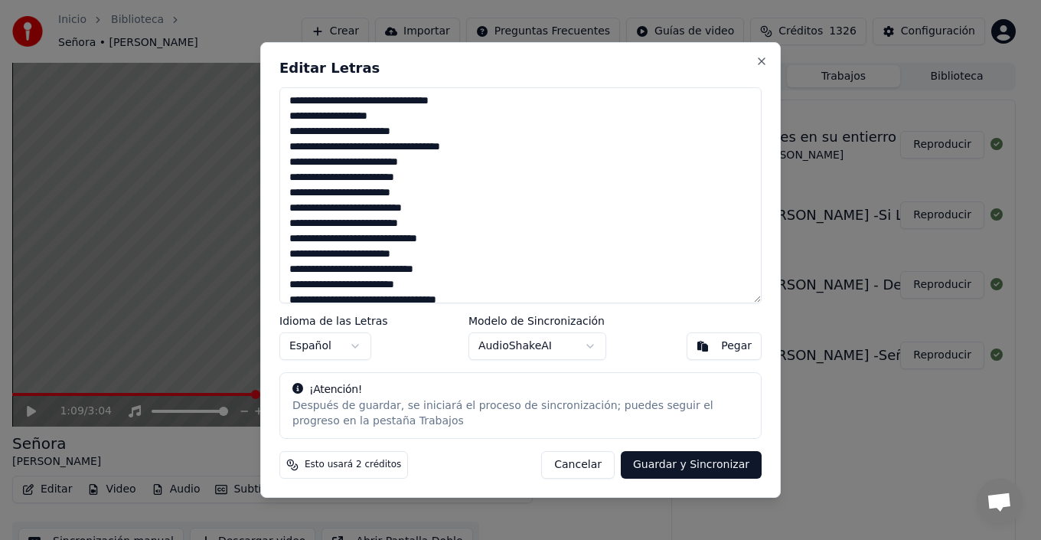
click at [371, 181] on textarea at bounding box center [520, 195] width 482 height 216
click at [374, 195] on textarea at bounding box center [520, 195] width 482 height 216
drag, startPoint x: 367, startPoint y: 238, endPoint x: 351, endPoint y: 239, distance: 15.3
click at [351, 239] on textarea at bounding box center [520, 195] width 482 height 216
drag, startPoint x: 309, startPoint y: 253, endPoint x: 286, endPoint y: 250, distance: 23.3
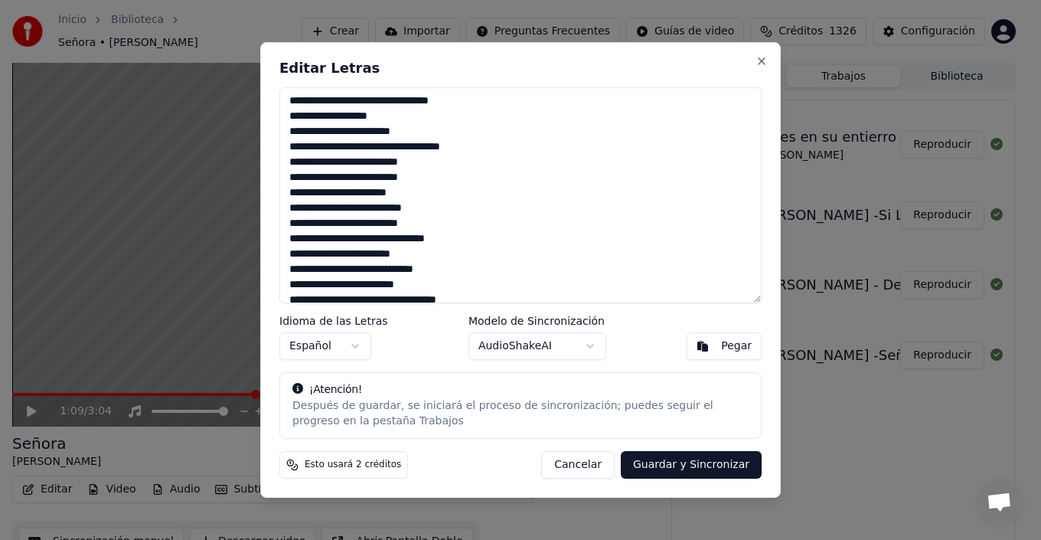
click at [286, 250] on textarea at bounding box center [520, 195] width 482 height 216
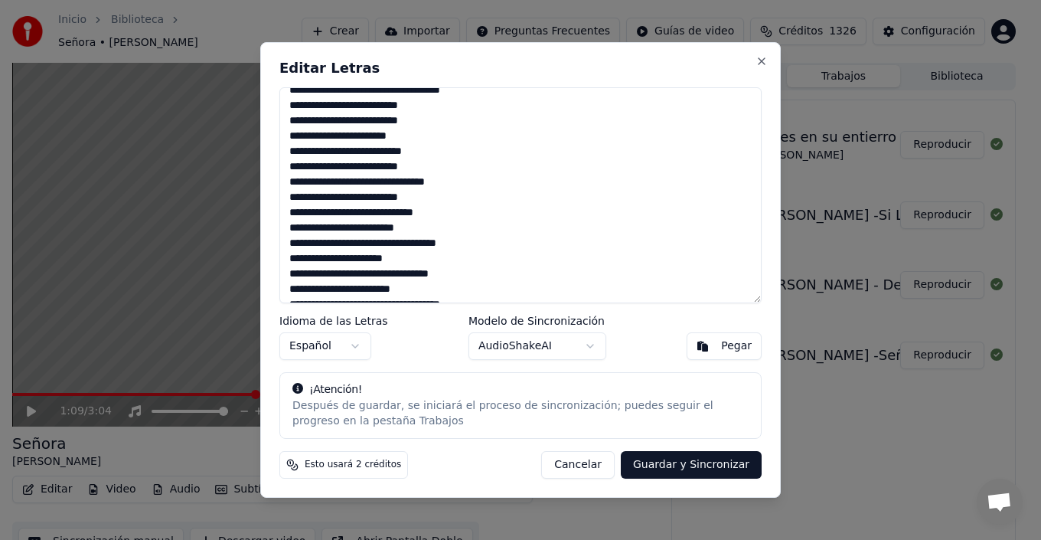
scroll to position [230, 0]
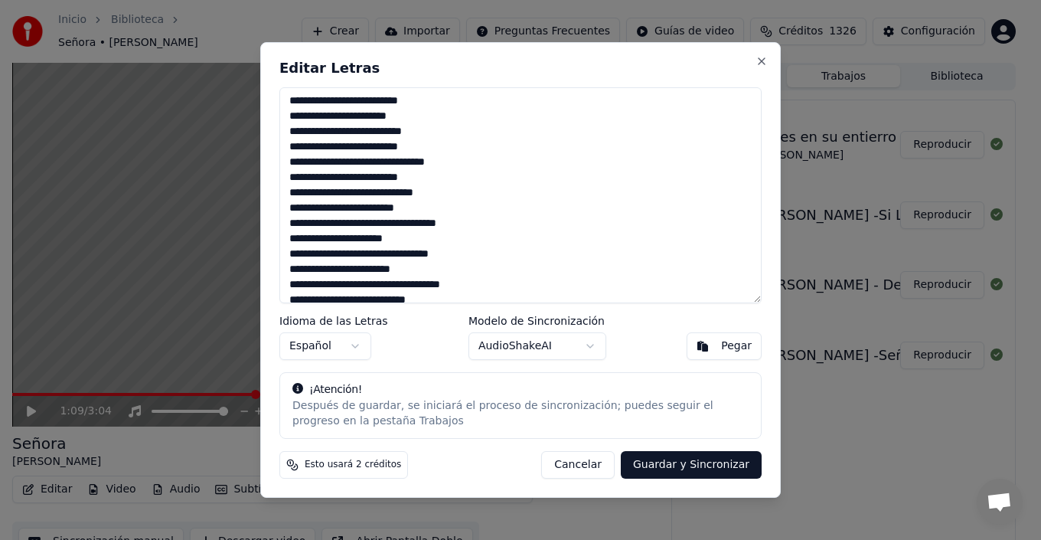
click at [485, 225] on textarea at bounding box center [520, 195] width 482 height 216
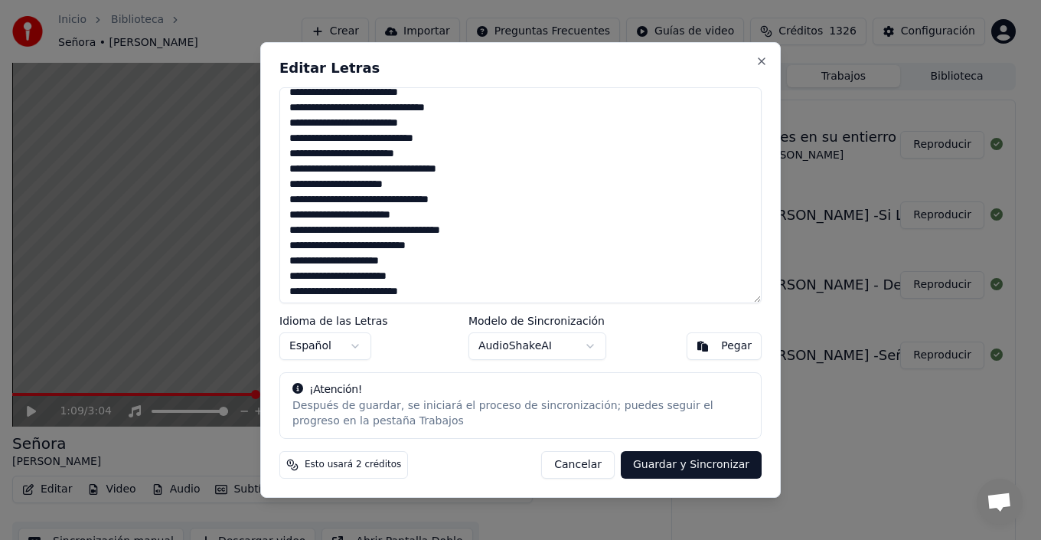
scroll to position [306, 0]
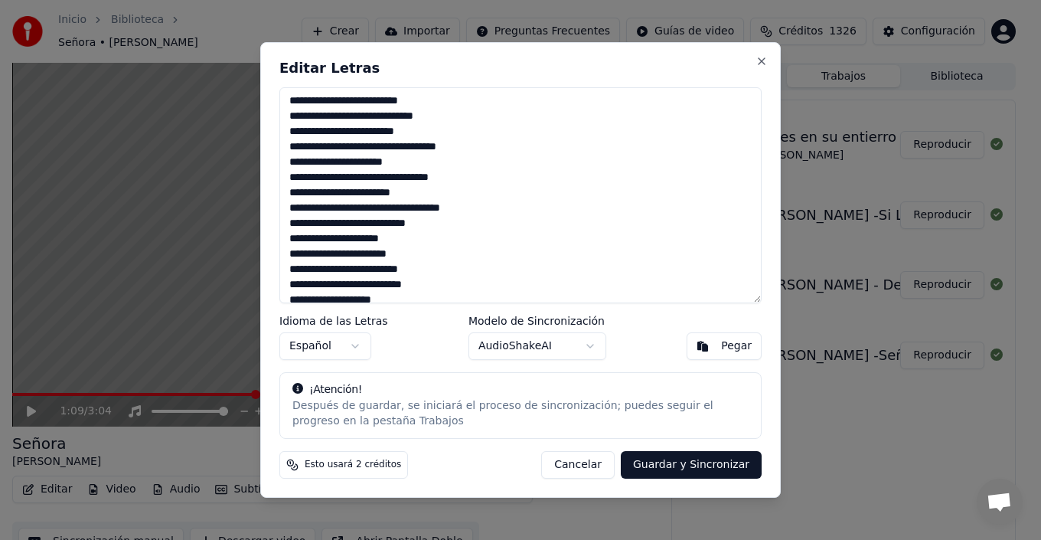
click at [423, 167] on textarea at bounding box center [520, 195] width 482 height 216
click at [293, 177] on textarea at bounding box center [520, 195] width 482 height 216
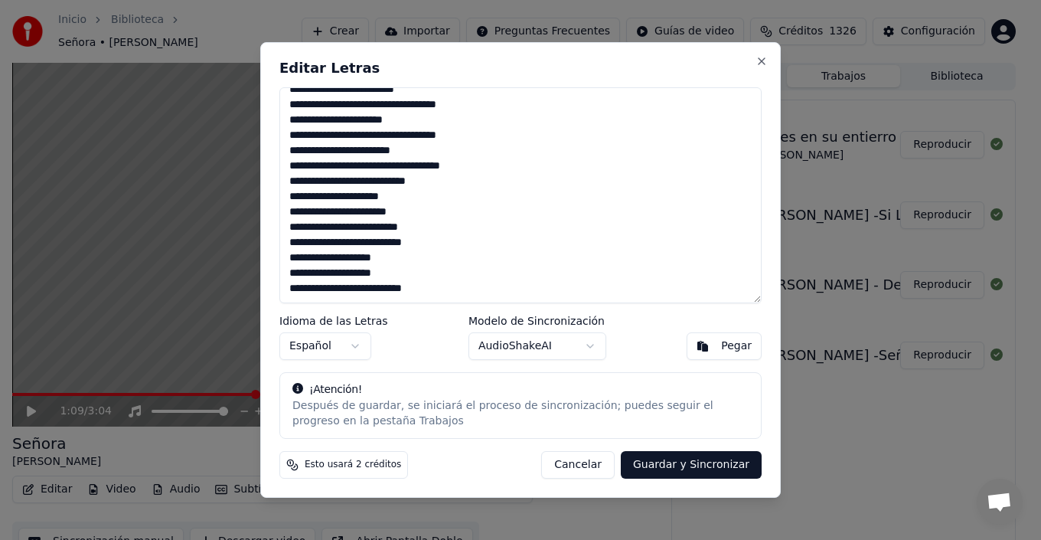
click at [427, 195] on textarea at bounding box center [520, 195] width 482 height 216
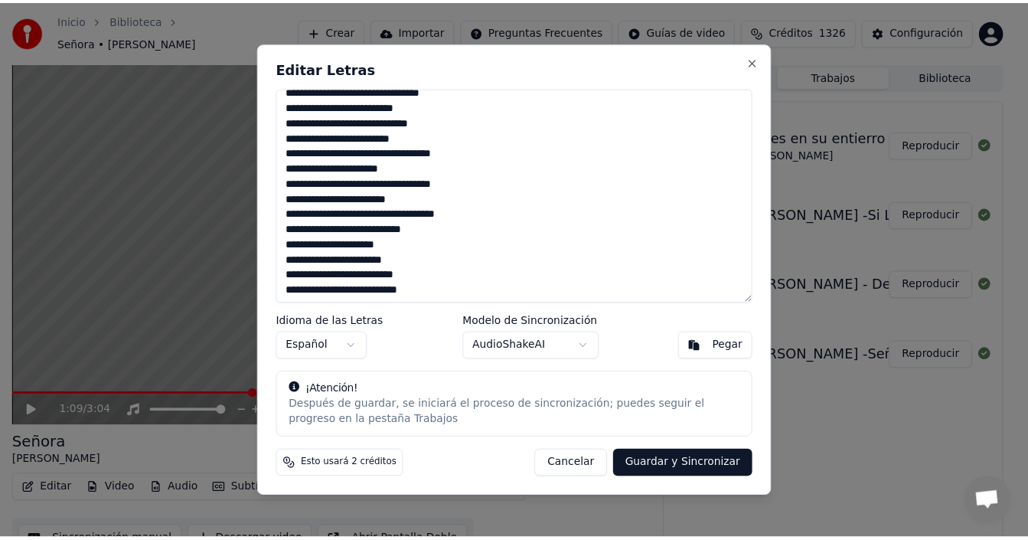
scroll to position [272, 0]
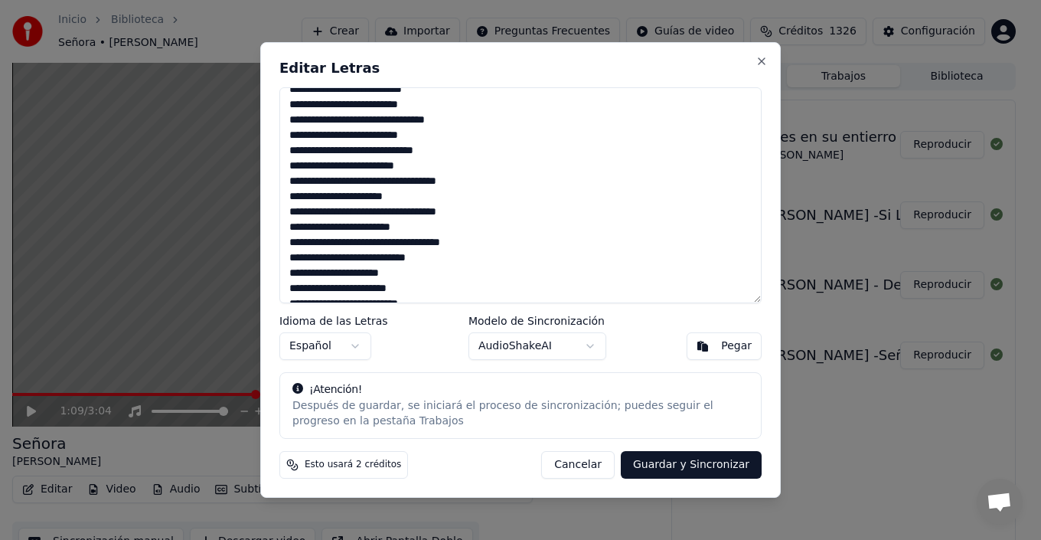
type textarea "**********"
click at [682, 471] on button "Guardar y Sincronizar" at bounding box center [691, 465] width 141 height 28
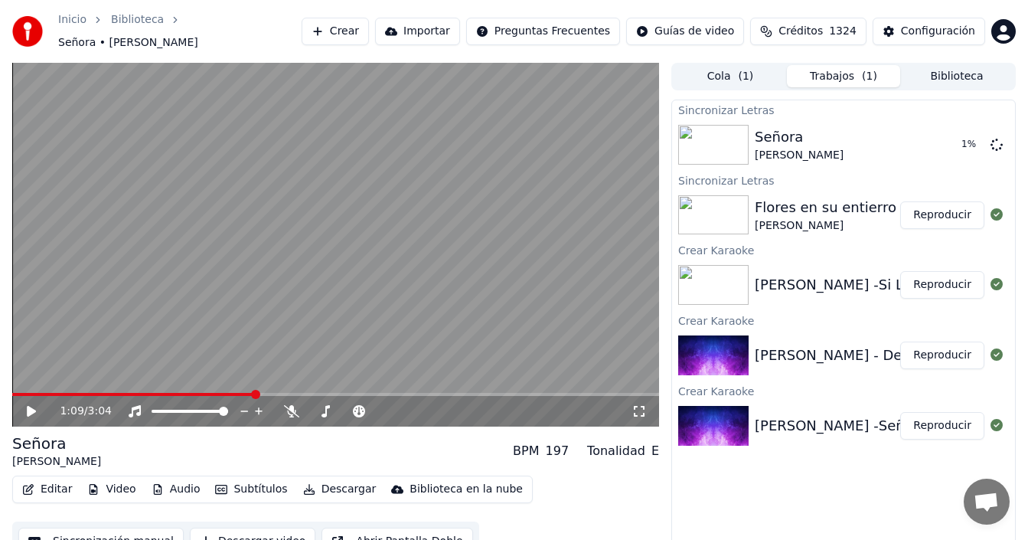
click at [965, 70] on button "Biblioteca" at bounding box center [956, 76] width 113 height 22
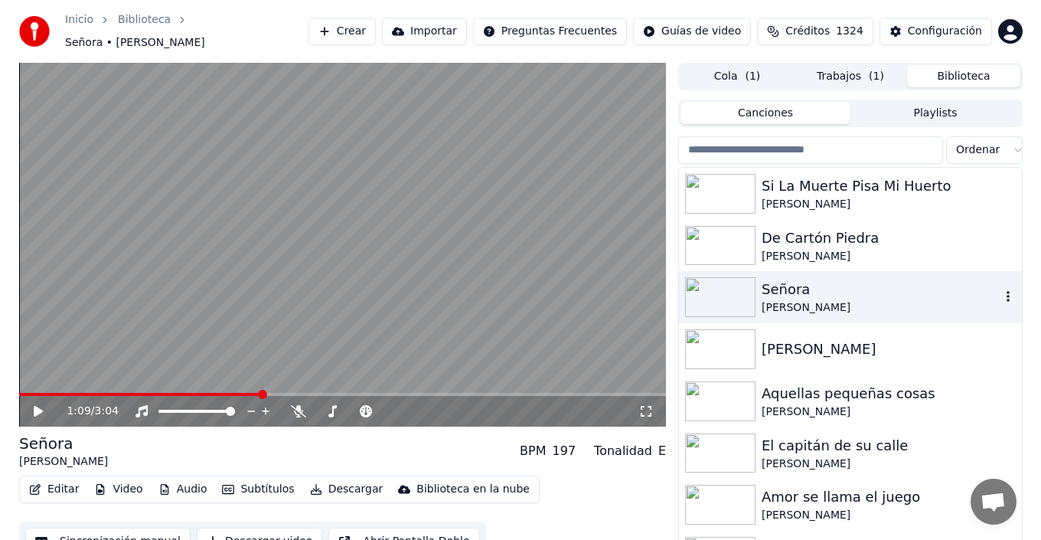
scroll to position [77, 0]
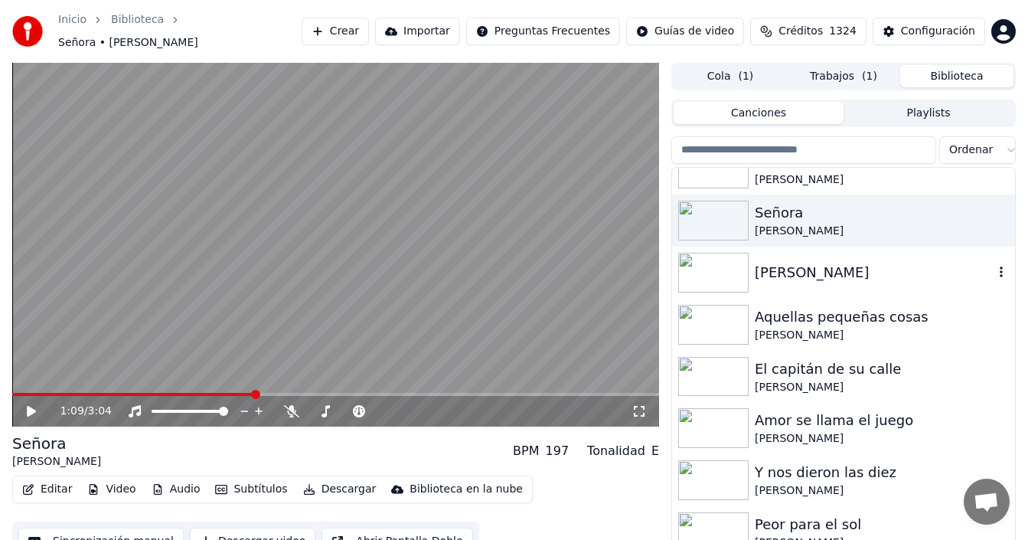
click at [842, 267] on div "[PERSON_NAME]" at bounding box center [874, 272] width 239 height 21
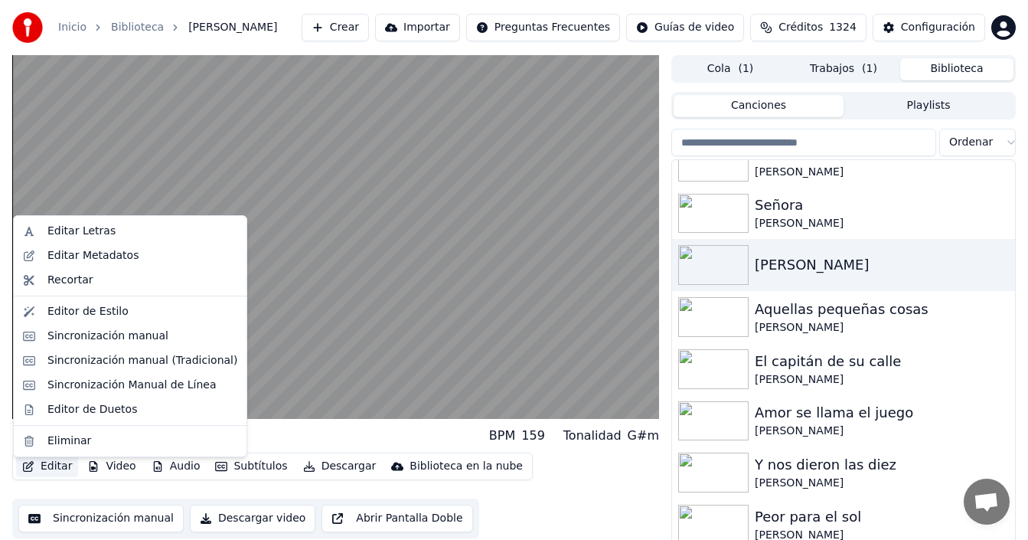
click at [61, 472] on button "Editar" at bounding box center [47, 465] width 62 height 21
click at [85, 233] on div "Editar Letras" at bounding box center [81, 231] width 68 height 15
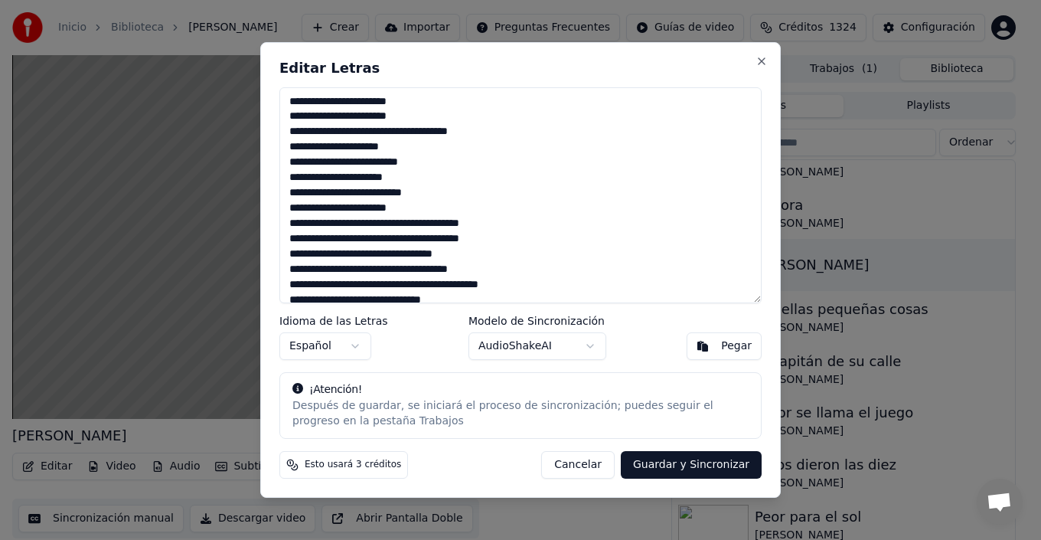
click at [500, 134] on textarea at bounding box center [520, 195] width 482 height 216
click at [408, 148] on textarea at bounding box center [520, 195] width 482 height 216
click at [446, 162] on textarea at bounding box center [520, 195] width 482 height 216
click at [437, 182] on textarea at bounding box center [520, 195] width 482 height 216
drag, startPoint x: 436, startPoint y: 157, endPoint x: 430, endPoint y: 164, distance: 8.7
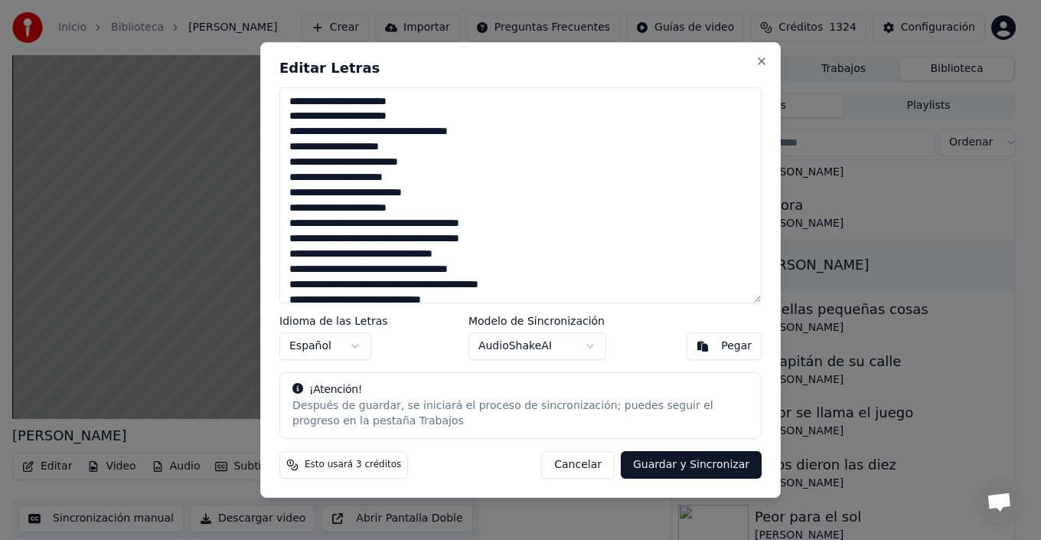
click at [434, 158] on textarea at bounding box center [520, 195] width 482 height 216
click at [442, 193] on textarea at bounding box center [520, 195] width 482 height 216
click at [419, 213] on textarea at bounding box center [520, 195] width 482 height 216
click at [499, 224] on textarea at bounding box center [520, 195] width 482 height 216
click at [524, 228] on textarea at bounding box center [520, 195] width 482 height 216
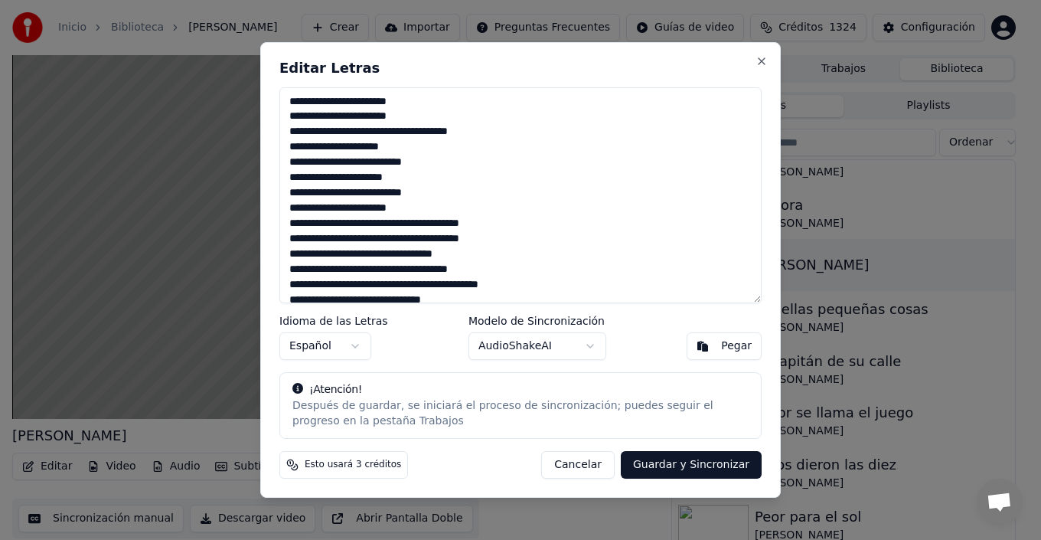
click at [522, 239] on textarea at bounding box center [520, 195] width 482 height 216
click at [517, 237] on textarea at bounding box center [520, 195] width 482 height 216
click at [501, 251] on textarea at bounding box center [520, 195] width 482 height 216
click at [517, 270] on textarea at bounding box center [520, 195] width 482 height 216
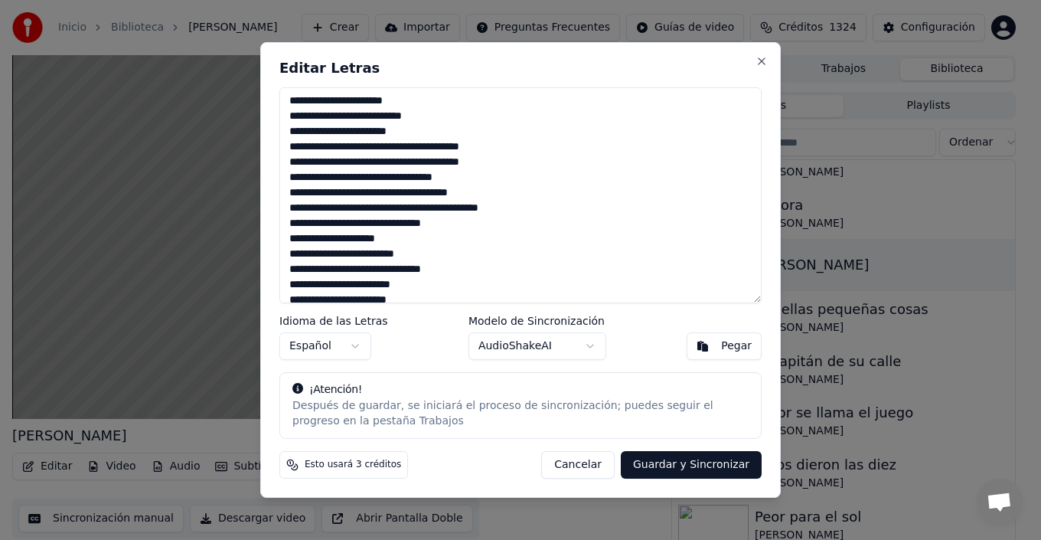
click at [380, 223] on textarea at bounding box center [520, 195] width 482 height 216
click at [386, 227] on textarea at bounding box center [520, 195] width 482 height 216
click at [473, 227] on textarea at bounding box center [520, 195] width 482 height 216
click at [468, 241] on textarea at bounding box center [520, 195] width 482 height 216
click at [478, 248] on textarea at bounding box center [520, 195] width 482 height 216
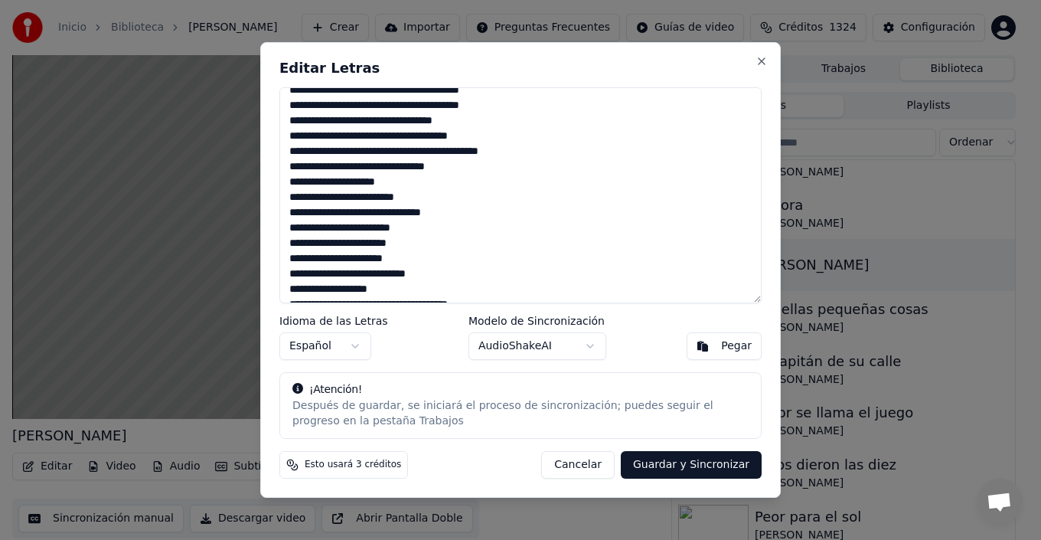
scroll to position [153, 0]
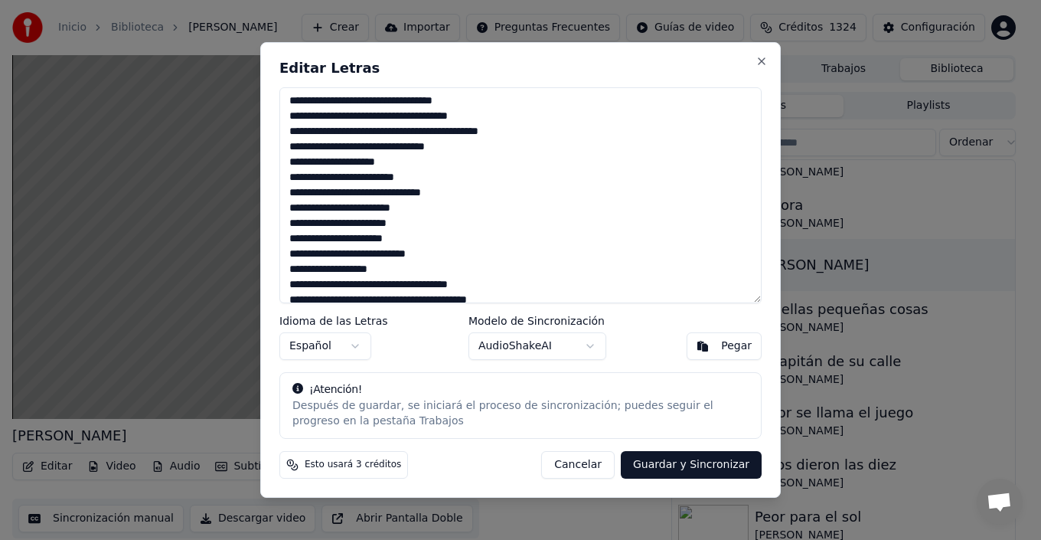
click at [485, 192] on textarea at bounding box center [520, 195] width 482 height 216
click at [434, 214] on textarea at bounding box center [520, 195] width 482 height 216
click at [426, 225] on textarea at bounding box center [520, 195] width 482 height 216
click at [432, 245] on textarea at bounding box center [520, 195] width 482 height 216
click at [456, 260] on textarea at bounding box center [520, 195] width 482 height 216
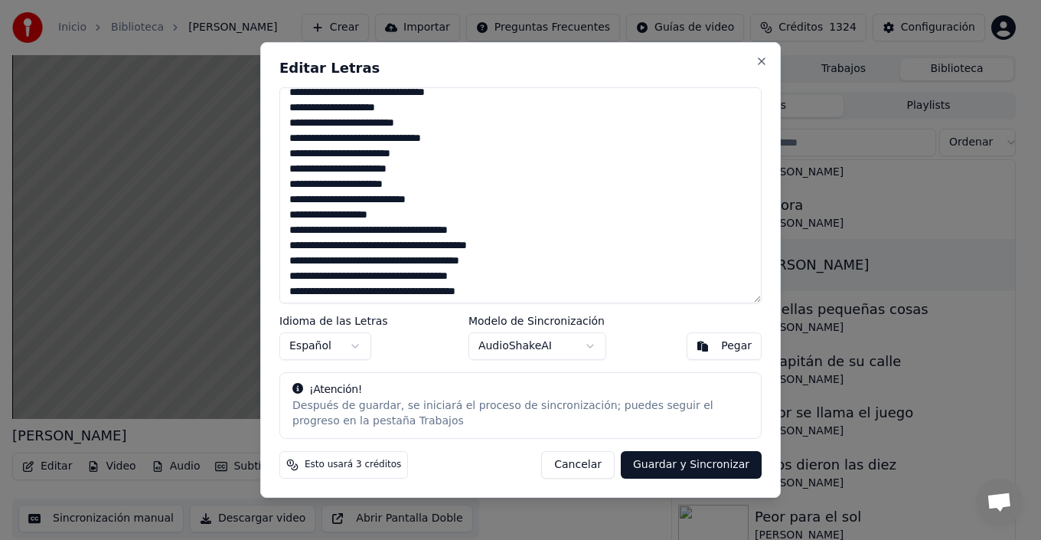
scroll to position [230, 0]
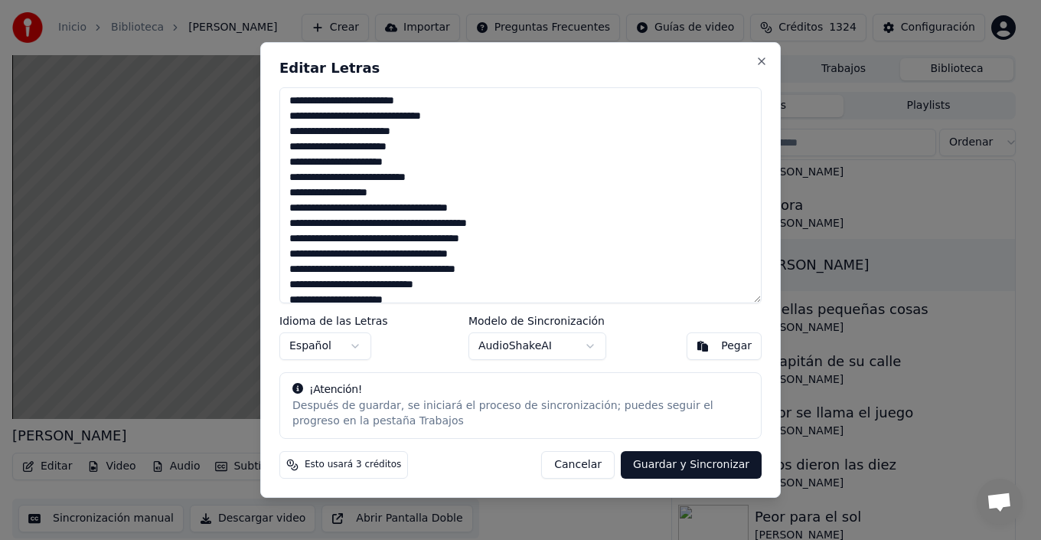
click at [404, 194] on textarea at bounding box center [520, 195] width 482 height 216
click at [502, 213] on textarea at bounding box center [520, 195] width 482 height 216
click at [504, 205] on textarea at bounding box center [520, 195] width 482 height 216
click at [517, 219] on textarea at bounding box center [520, 195] width 482 height 216
click at [510, 241] on textarea at bounding box center [520, 195] width 482 height 216
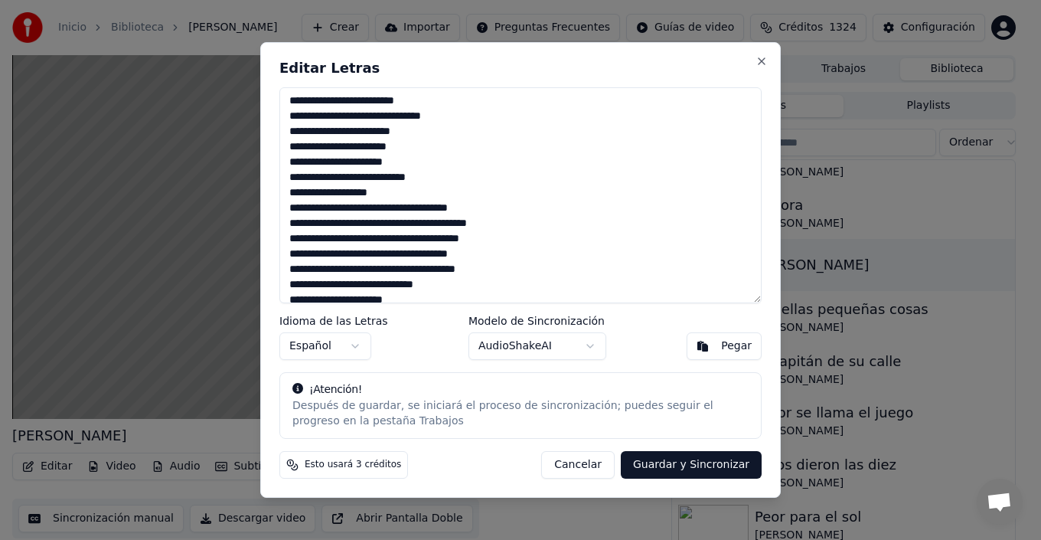
scroll to position [306, 0]
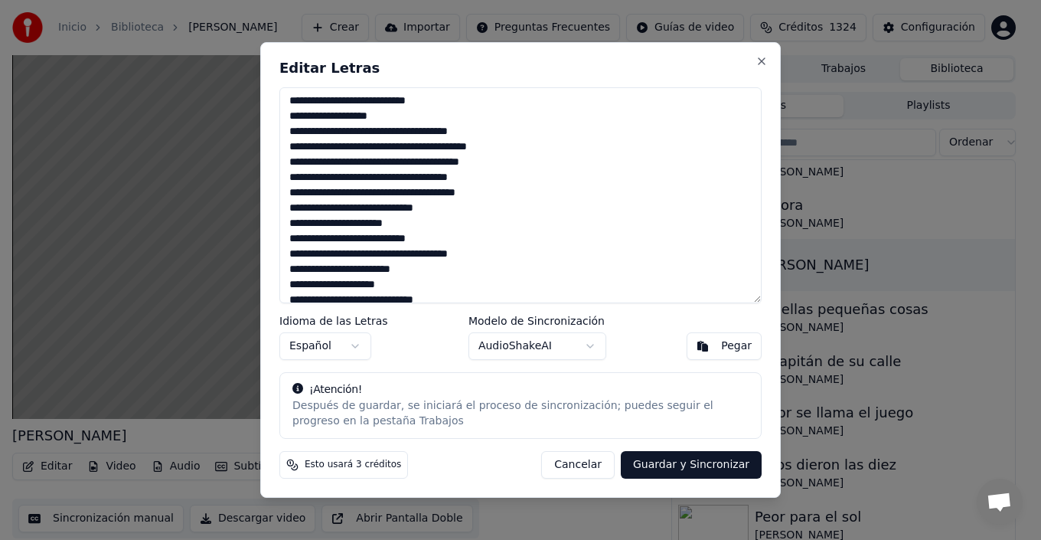
click at [519, 174] on textarea at bounding box center [520, 195] width 482 height 216
click at [514, 194] on textarea at bounding box center [520, 195] width 482 height 216
click at [491, 207] on textarea at bounding box center [520, 195] width 482 height 216
click at [499, 221] on textarea at bounding box center [520, 195] width 482 height 216
click at [475, 211] on textarea at bounding box center [520, 195] width 482 height 216
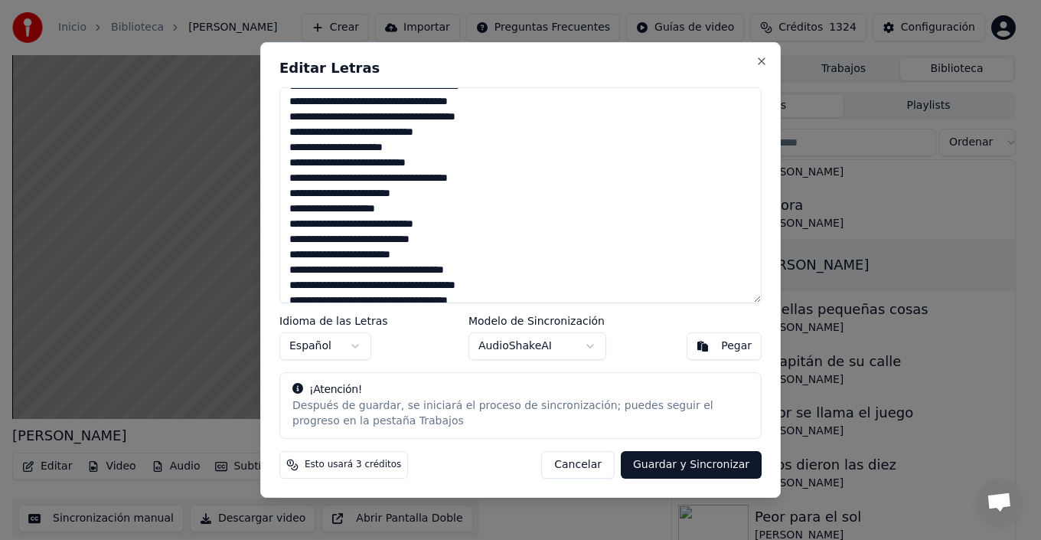
scroll to position [364, 0]
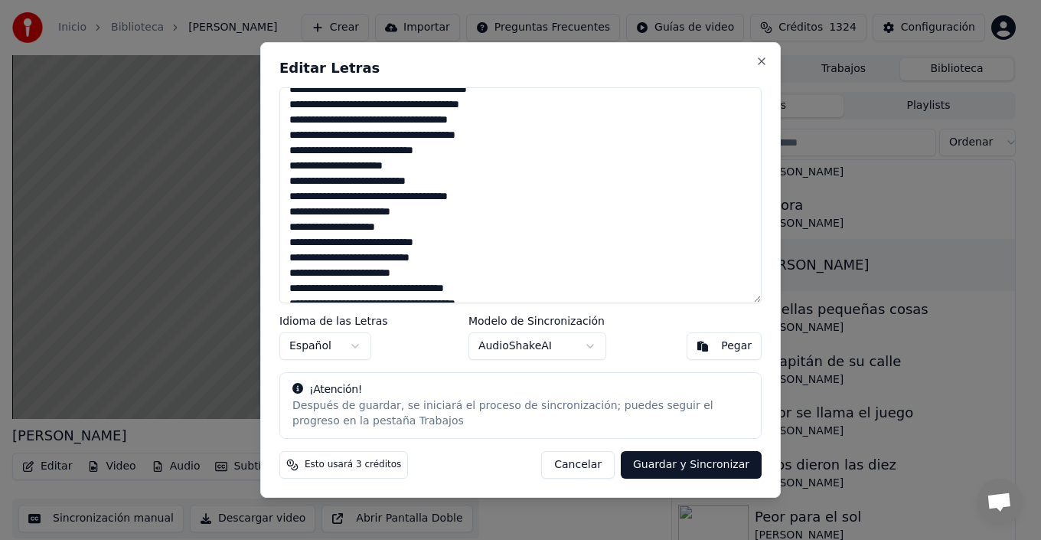
click at [428, 163] on textarea at bounding box center [520, 195] width 482 height 216
click at [448, 172] on textarea at bounding box center [520, 195] width 482 height 216
click at [451, 188] on textarea at bounding box center [520, 195] width 482 height 216
click at [450, 187] on textarea at bounding box center [520, 195] width 482 height 216
click at [505, 198] on textarea at bounding box center [520, 195] width 482 height 216
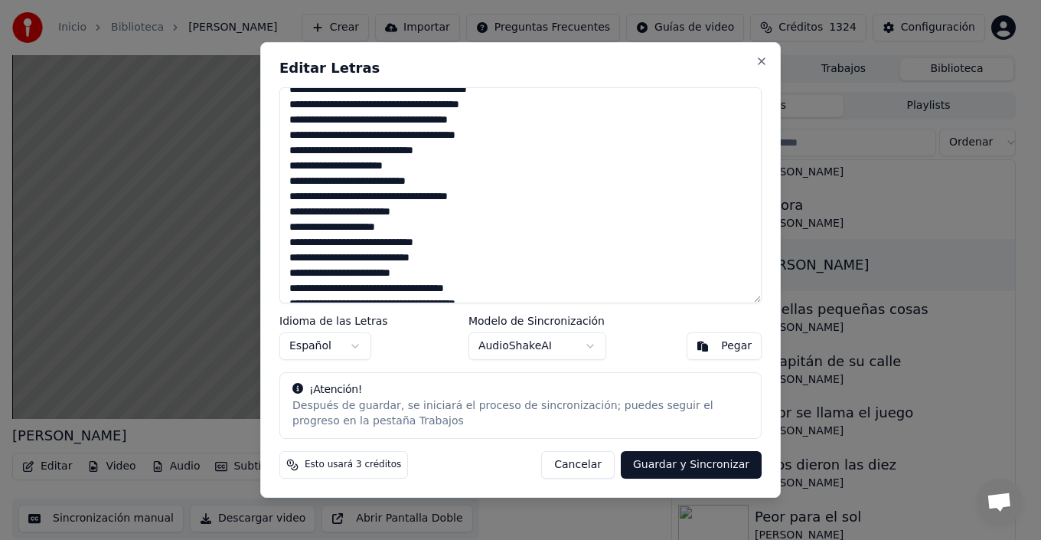
click at [462, 219] on textarea at bounding box center [520, 195] width 482 height 216
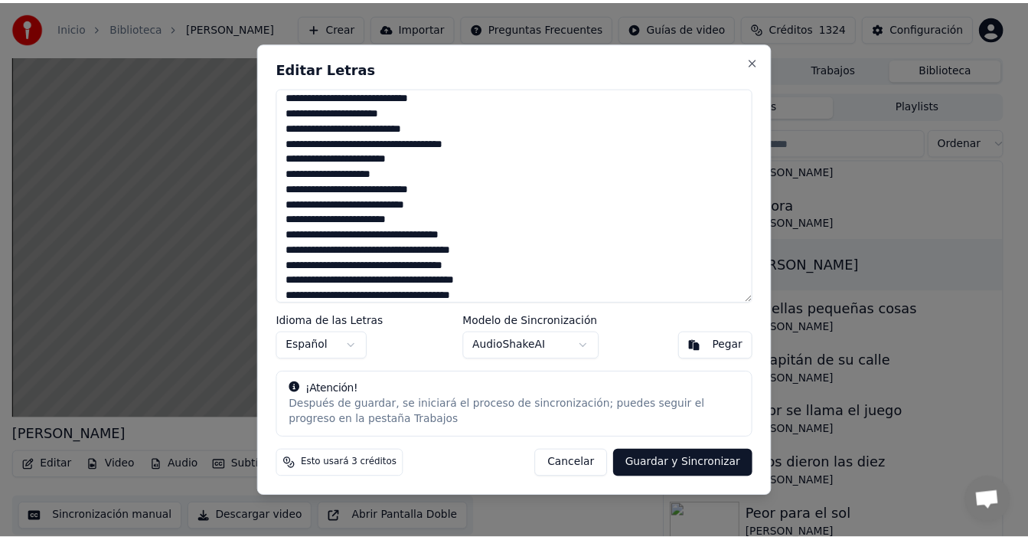
scroll to position [440, 0]
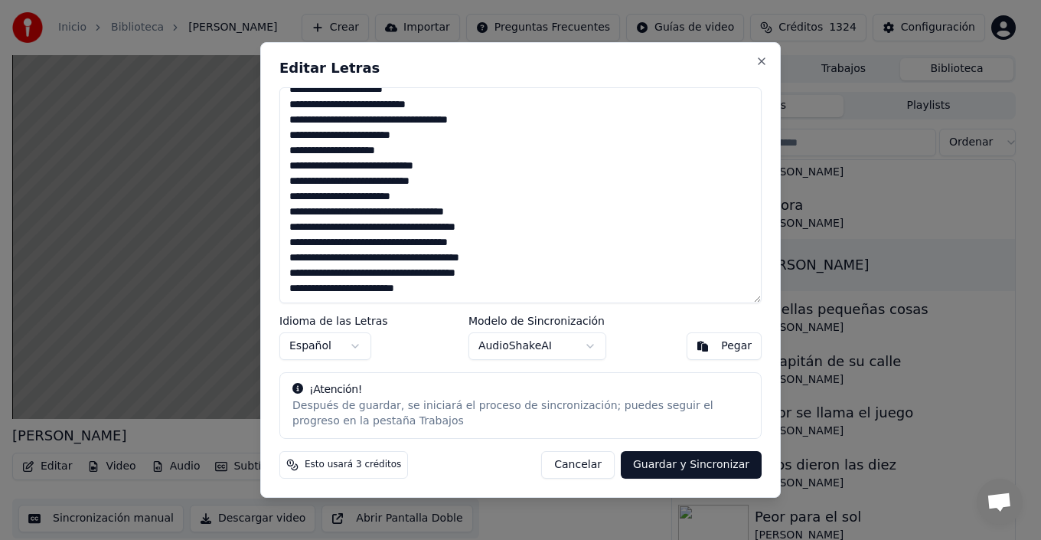
click at [419, 152] on textarea at bounding box center [520, 195] width 482 height 216
click at [453, 164] on textarea at bounding box center [520, 195] width 482 height 216
click at [455, 163] on textarea at bounding box center [520, 195] width 482 height 216
click at [455, 183] on textarea at bounding box center [520, 195] width 482 height 216
click at [296, 180] on textarea at bounding box center [520, 195] width 482 height 216
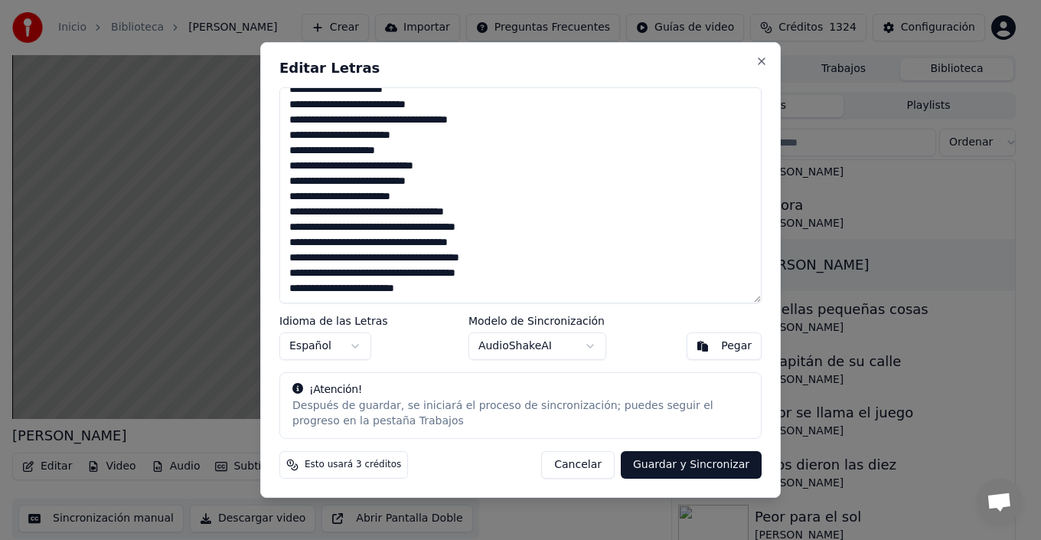
click at [330, 184] on textarea at bounding box center [520, 195] width 482 height 216
click at [431, 200] on textarea at bounding box center [520, 195] width 482 height 216
click at [491, 212] on textarea at bounding box center [520, 195] width 482 height 216
click at [514, 225] on textarea at bounding box center [520, 195] width 482 height 216
click at [514, 222] on textarea at bounding box center [520, 195] width 482 height 216
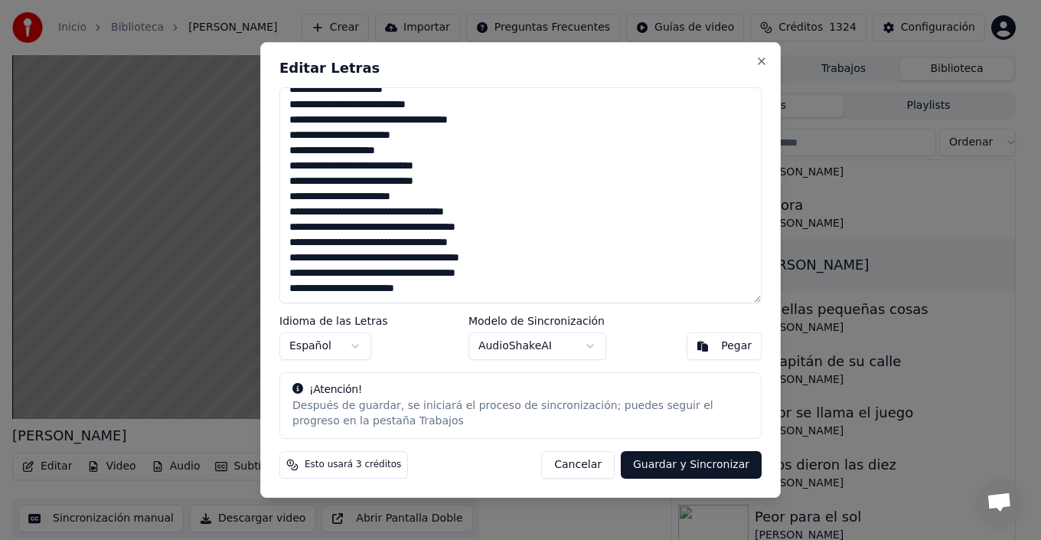
click at [396, 244] on textarea at bounding box center [520, 195] width 482 height 216
click at [386, 270] on textarea at bounding box center [520, 195] width 482 height 216
type textarea "**********"
click at [539, 303] on div "Editar Letras Idioma de las Letras Español Modelo de Sincronización AudioShakeA…" at bounding box center [520, 270] width 521 height 456
click at [713, 462] on button "Guardar y Sincronizar" at bounding box center [691, 465] width 141 height 28
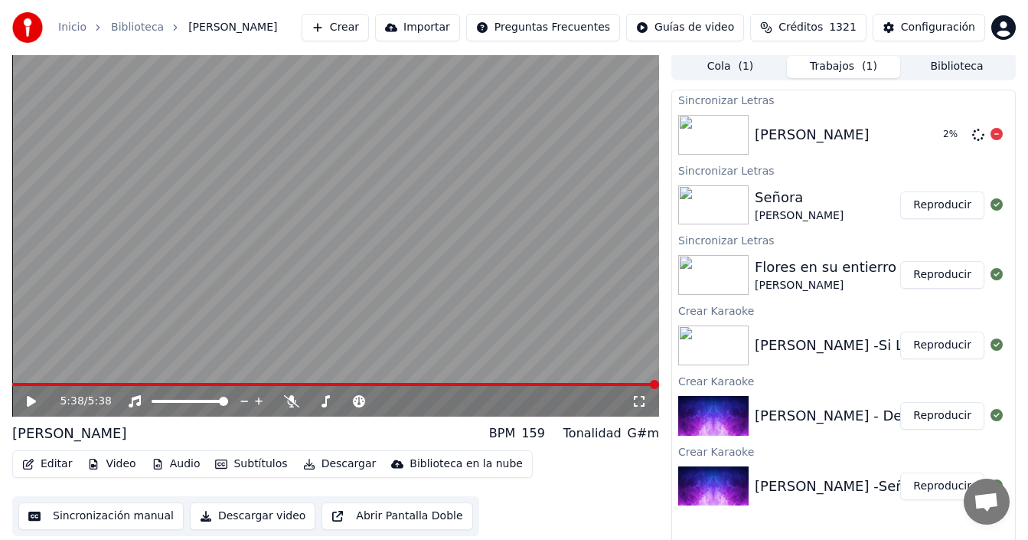
scroll to position [0, 0]
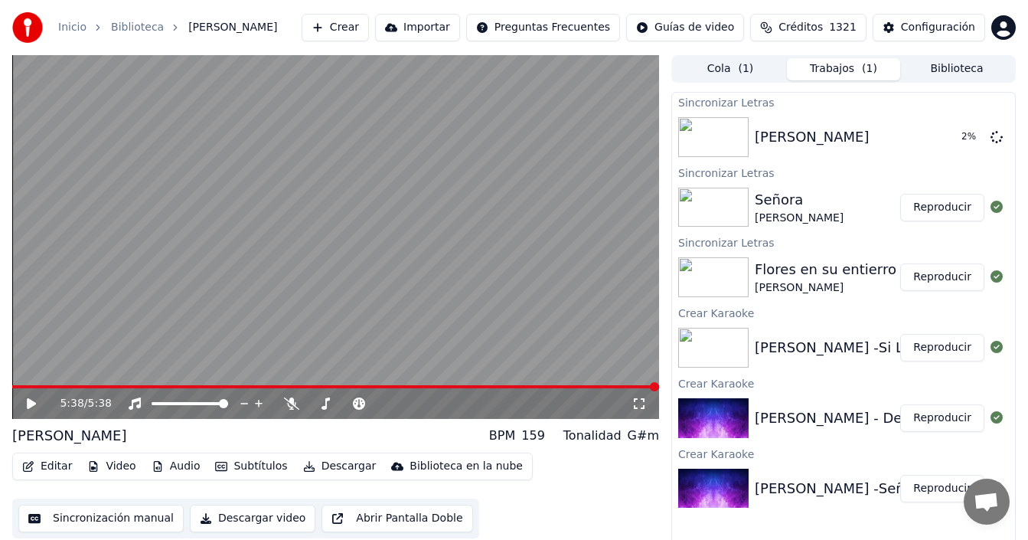
click at [944, 74] on button "Biblioteca" at bounding box center [956, 69] width 113 height 22
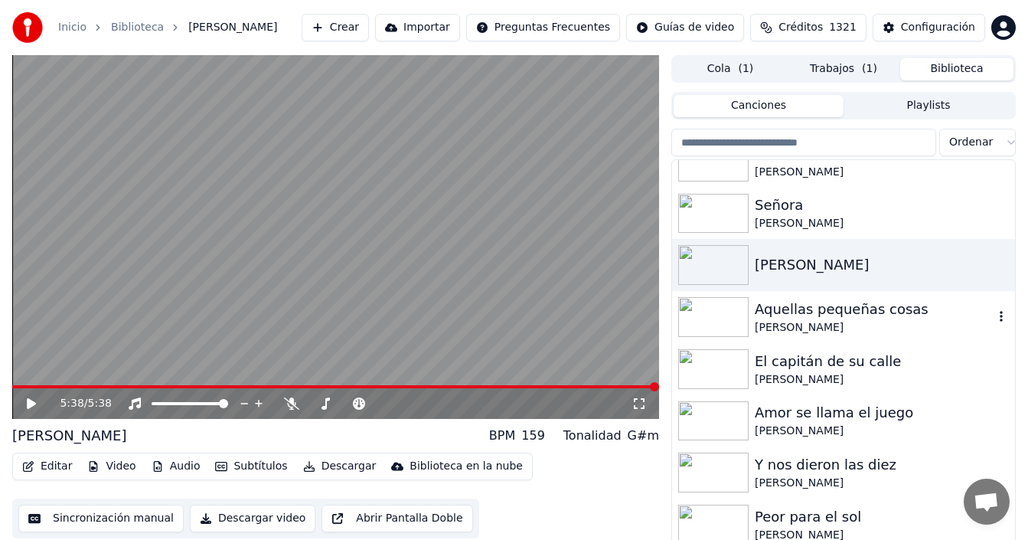
scroll to position [153, 0]
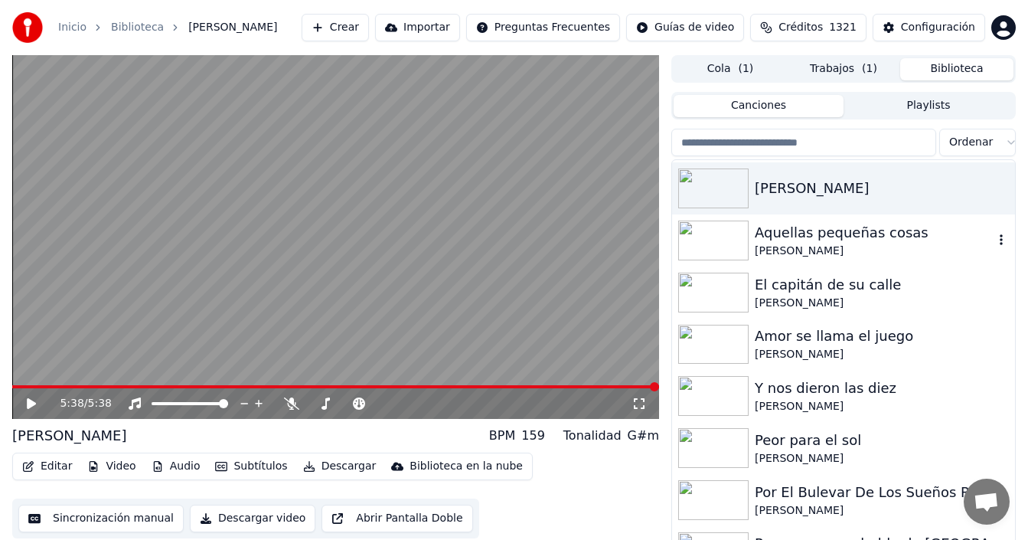
click at [803, 240] on div "Aquellas pequeñas cosas" at bounding box center [874, 232] width 239 height 21
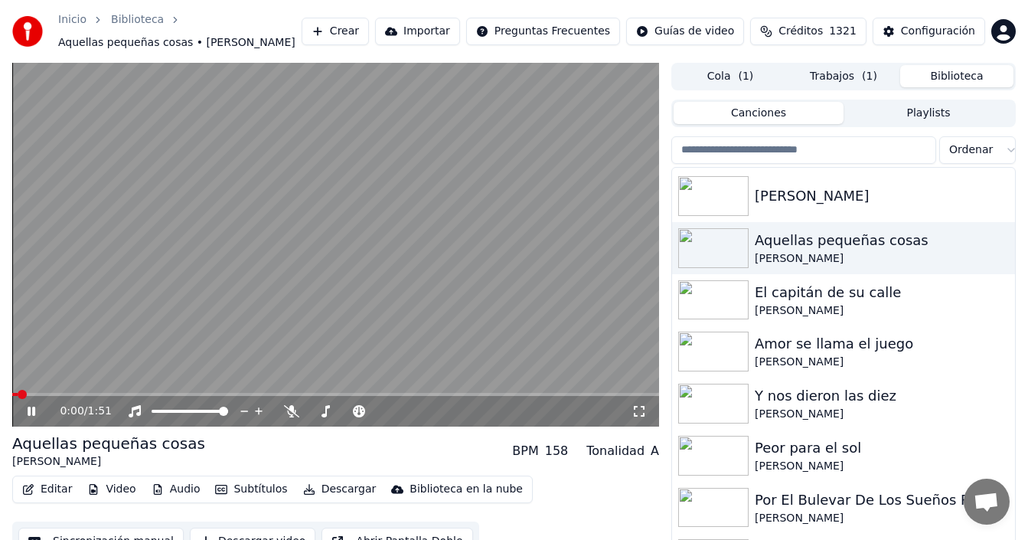
click at [51, 490] on button "Editar" at bounding box center [47, 488] width 62 height 21
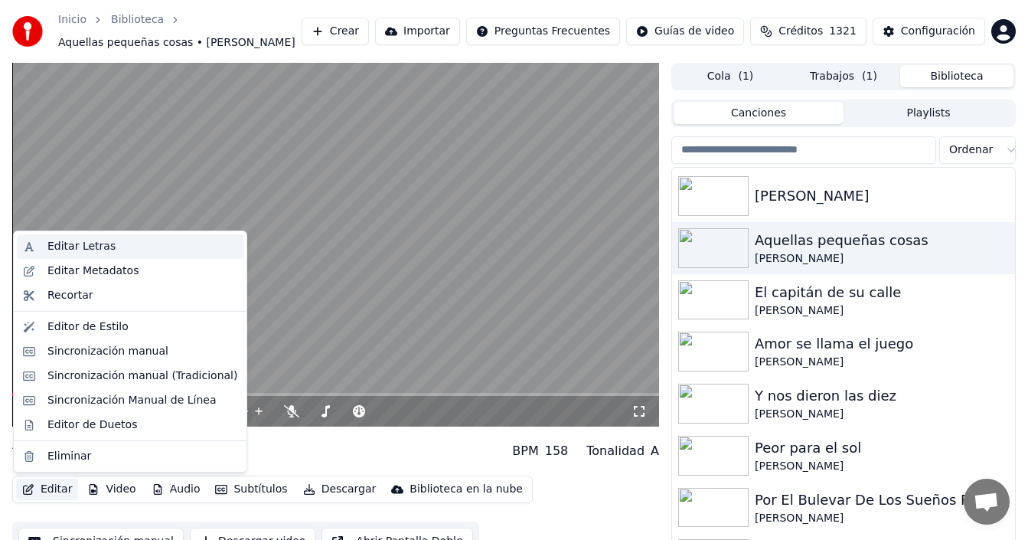
click at [104, 244] on div "Editar Letras" at bounding box center [81, 246] width 68 height 15
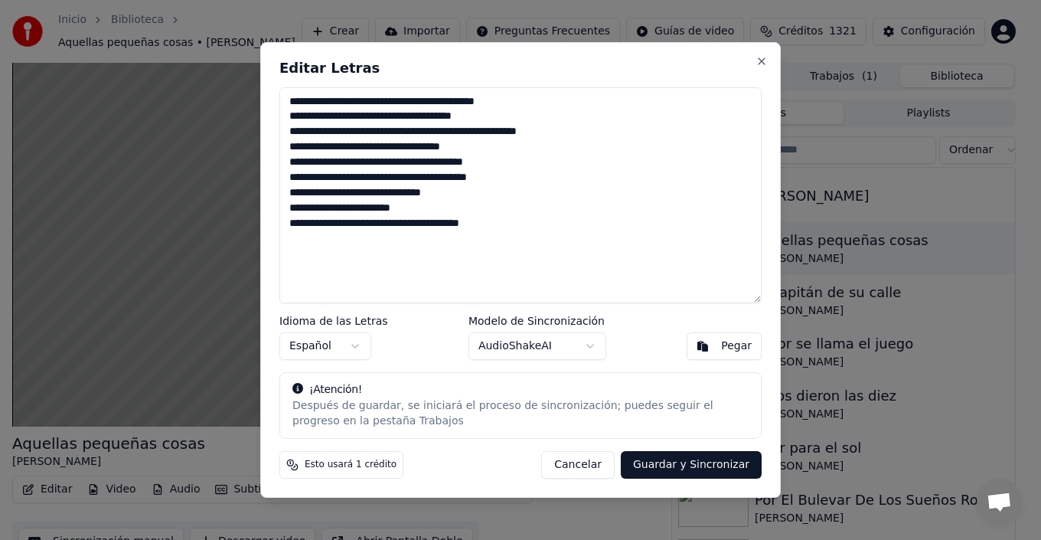
click at [536, 100] on textarea "**********" at bounding box center [520, 195] width 482 height 216
drag, startPoint x: 302, startPoint y: 175, endPoint x: 312, endPoint y: 181, distance: 10.6
click at [305, 177] on textarea "**********" at bounding box center [520, 195] width 482 height 216
click at [459, 191] on textarea "**********" at bounding box center [520, 195] width 482 height 216
click at [366, 208] on textarea "**********" at bounding box center [520, 195] width 482 height 216
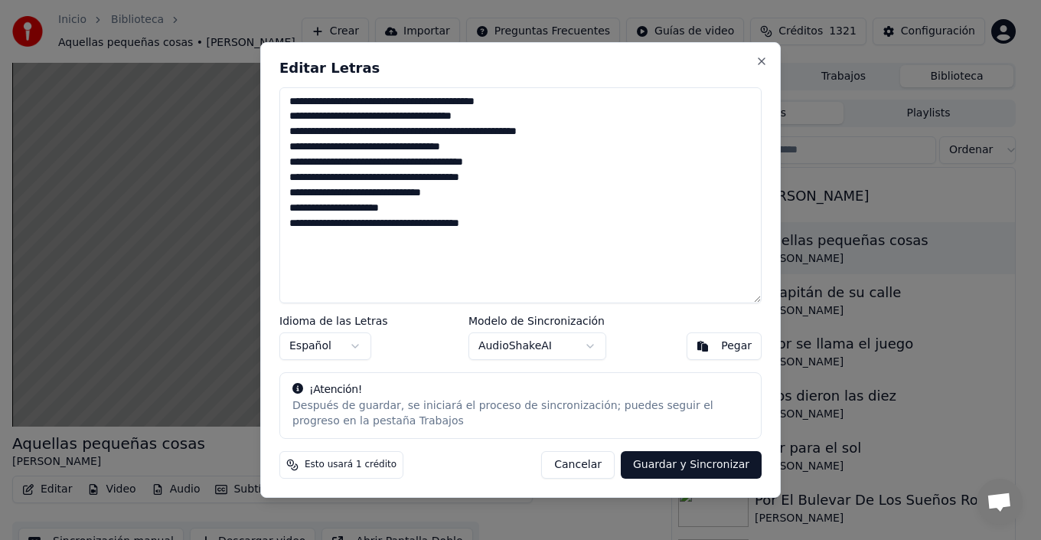
type textarea "**********"
click at [713, 467] on button "Guardar y Sincronizar" at bounding box center [691, 465] width 141 height 28
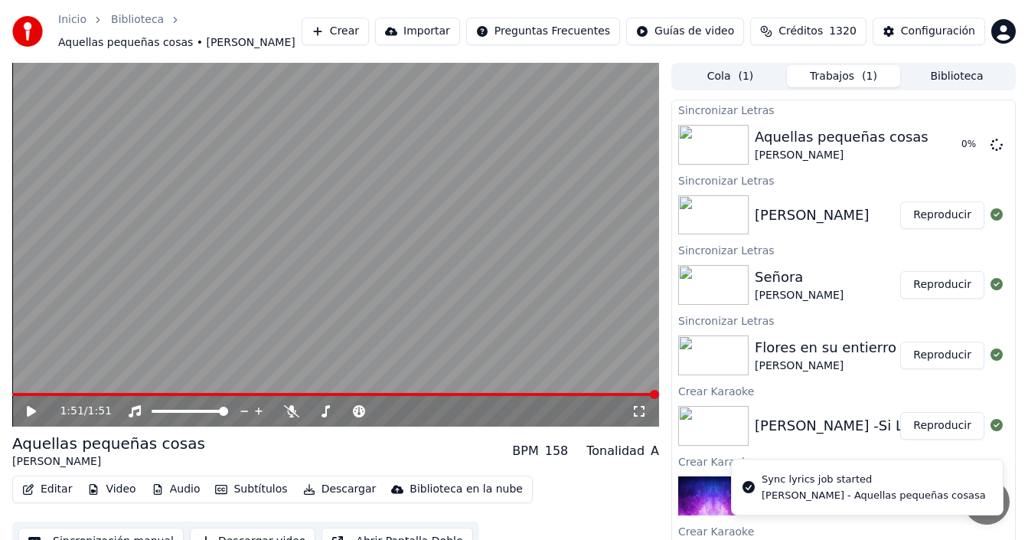
click at [948, 73] on button "Biblioteca" at bounding box center [956, 76] width 113 height 22
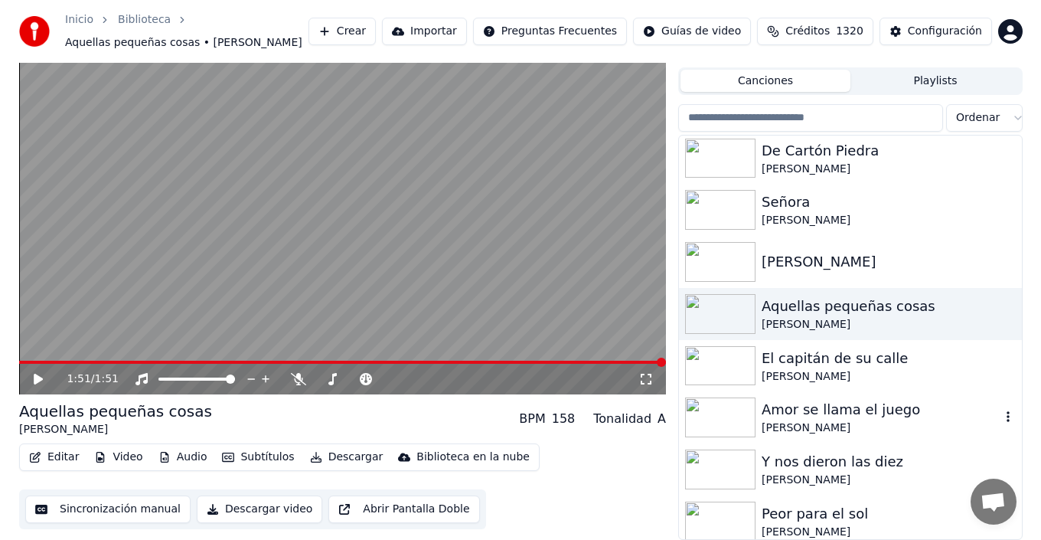
scroll to position [77, 0]
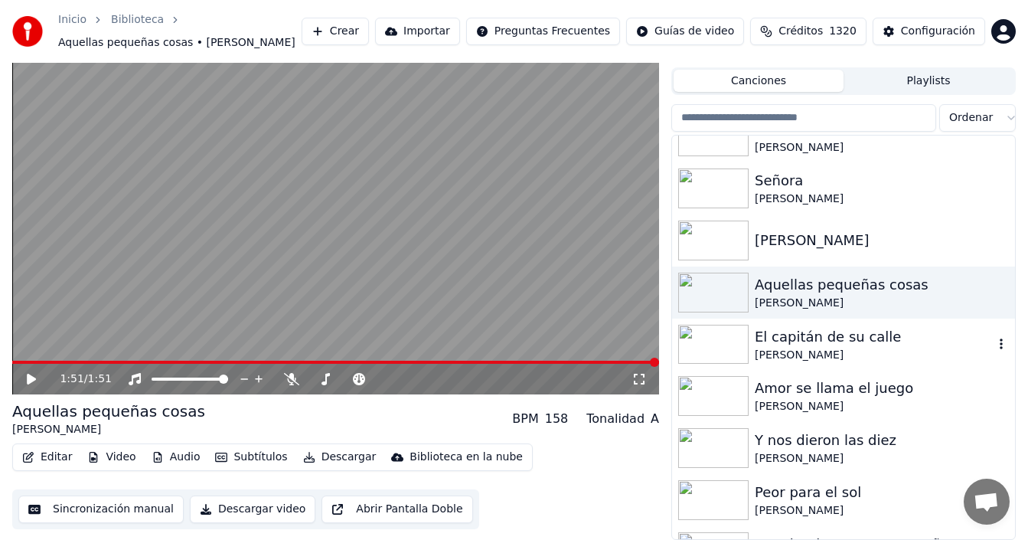
click at [828, 327] on div "El capitán de su calle" at bounding box center [874, 336] width 239 height 21
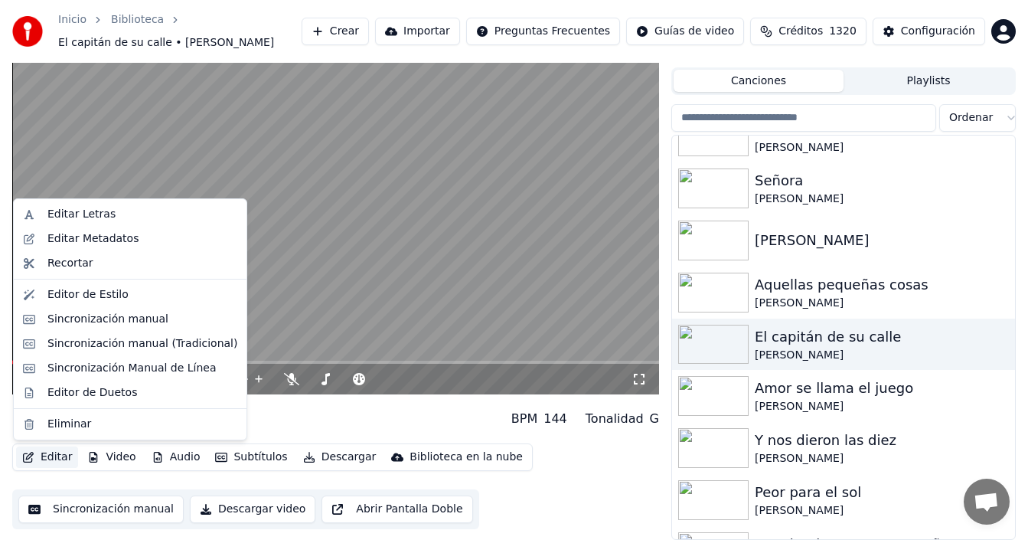
click at [50, 461] on button "Editar" at bounding box center [47, 456] width 62 height 21
click at [96, 219] on div "Editar Letras" at bounding box center [81, 214] width 68 height 15
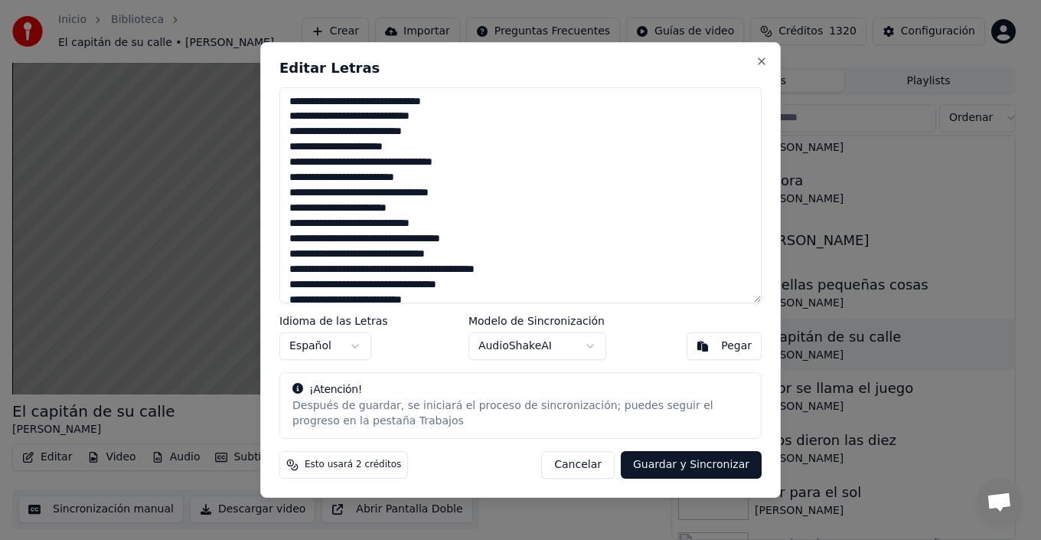
click at [358, 165] on textarea at bounding box center [520, 195] width 482 height 216
click at [468, 164] on textarea at bounding box center [520, 195] width 482 height 216
click at [429, 214] on textarea at bounding box center [520, 195] width 482 height 216
click at [457, 232] on textarea at bounding box center [520, 195] width 482 height 216
click at [446, 224] on textarea at bounding box center [520, 195] width 482 height 216
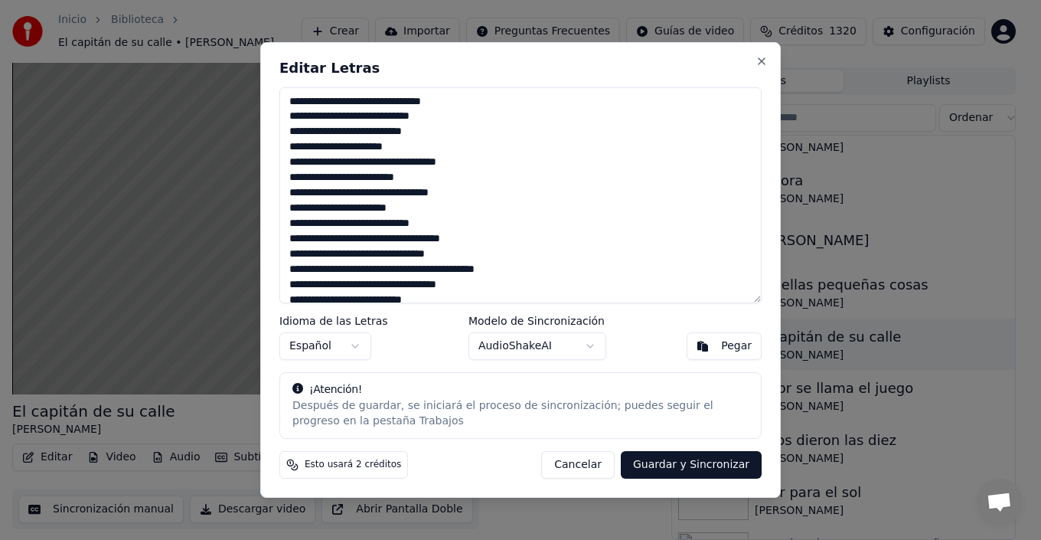
click at [290, 244] on textarea at bounding box center [520, 195] width 482 height 216
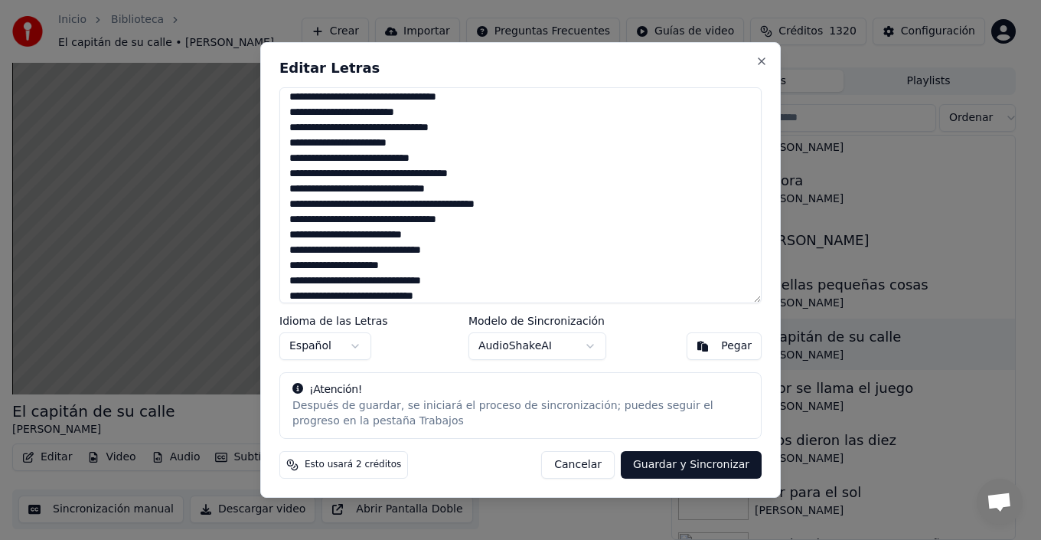
scroll to position [77, 0]
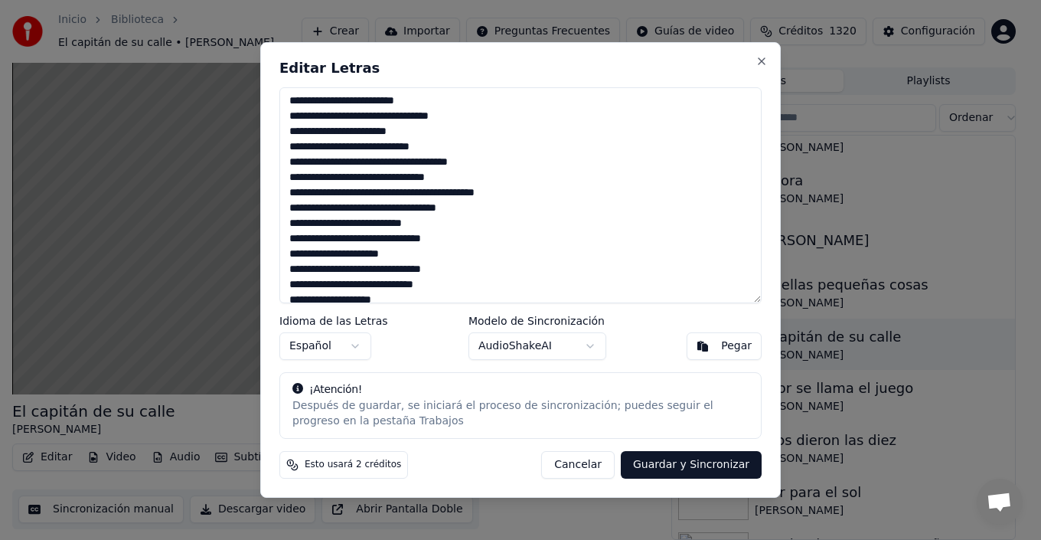
click at [418, 257] on textarea at bounding box center [520, 195] width 482 height 216
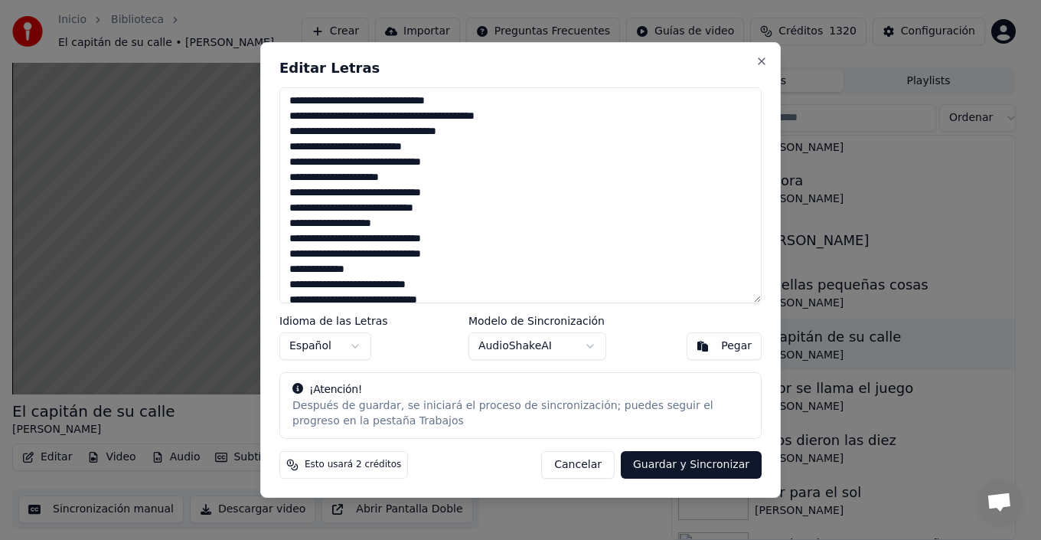
click at [410, 219] on textarea at bounding box center [520, 195] width 482 height 216
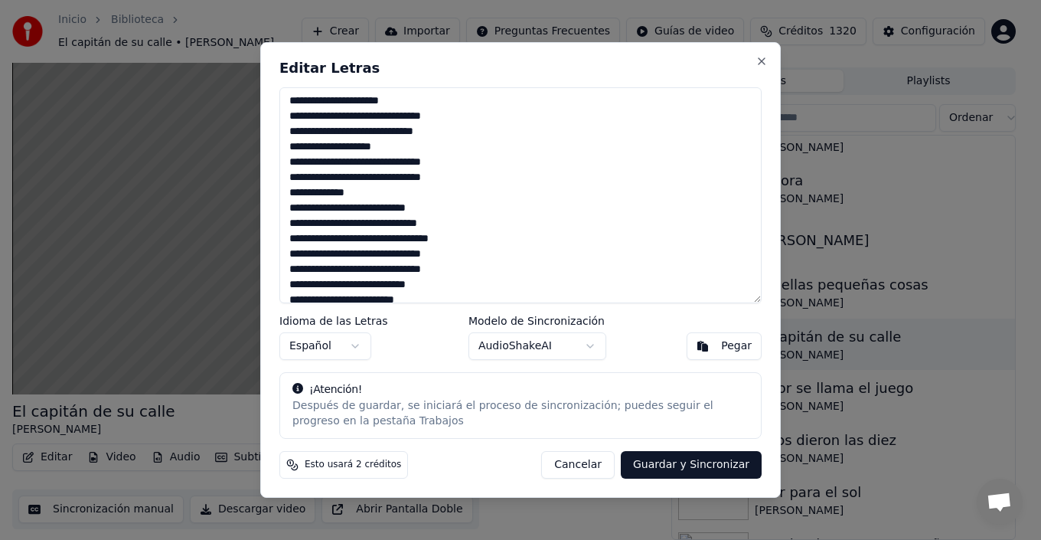
click at [468, 239] on textarea at bounding box center [520, 195] width 482 height 216
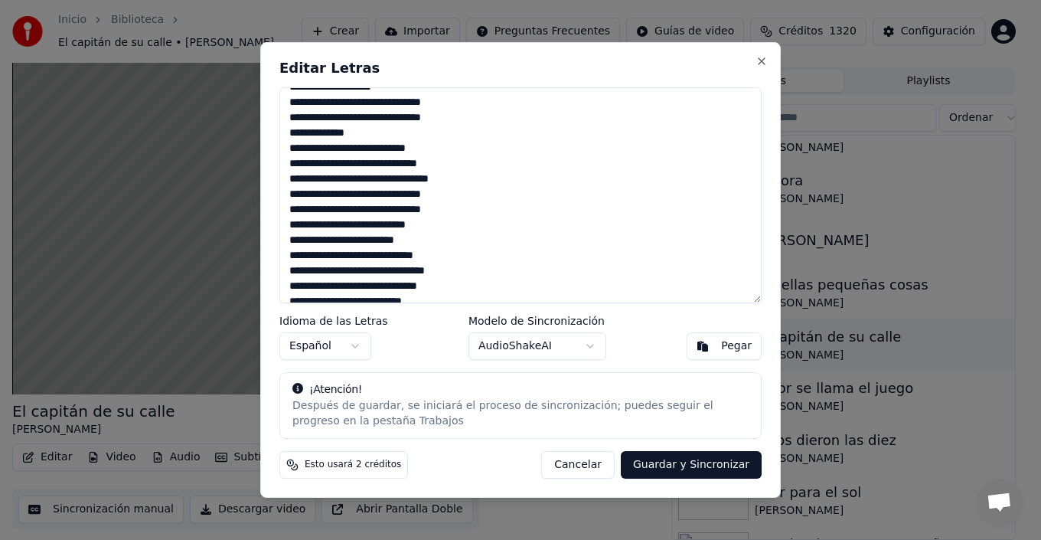
scroll to position [306, 0]
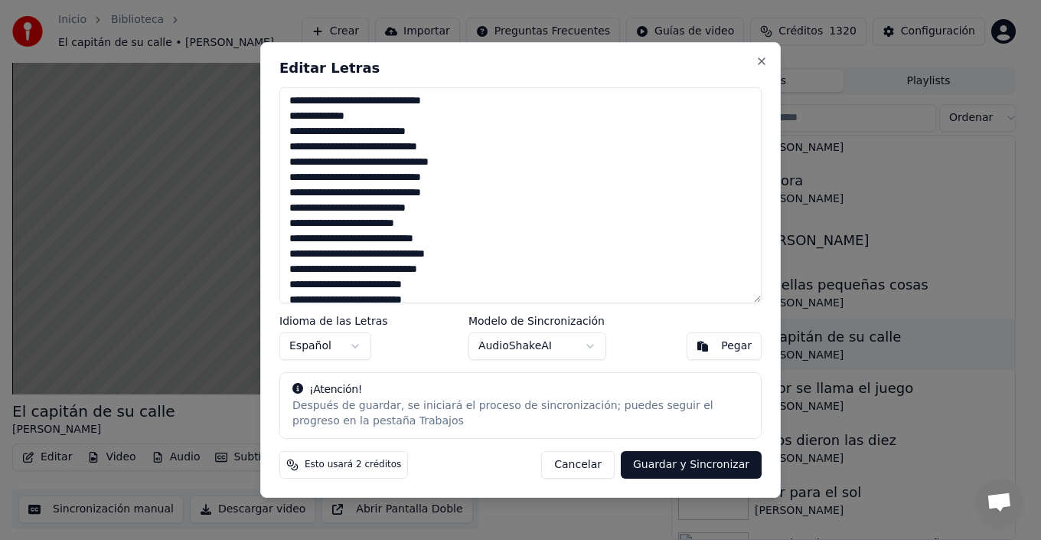
click at [434, 175] on textarea at bounding box center [520, 195] width 482 height 216
click at [465, 256] on textarea at bounding box center [520, 195] width 482 height 216
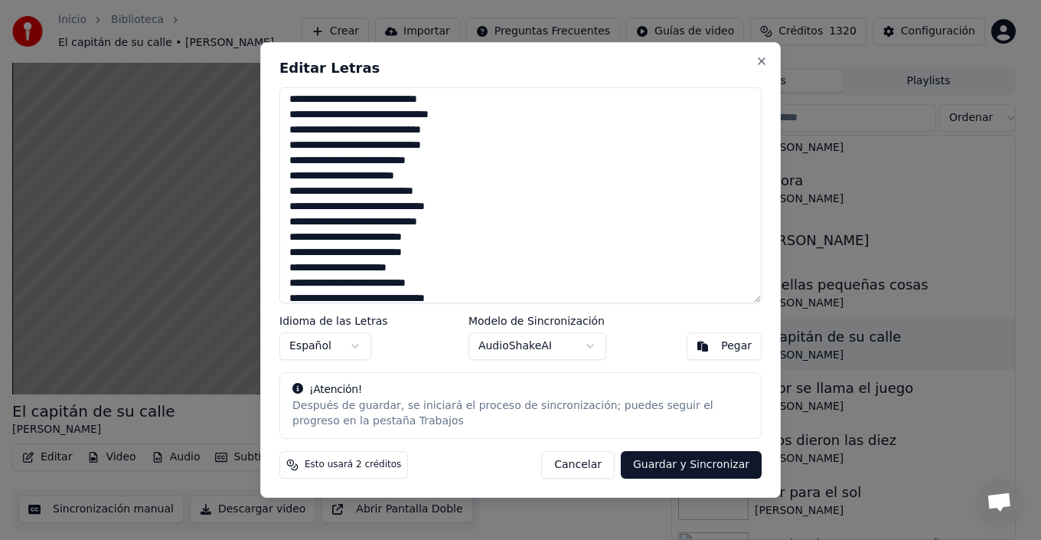
scroll to position [383, 0]
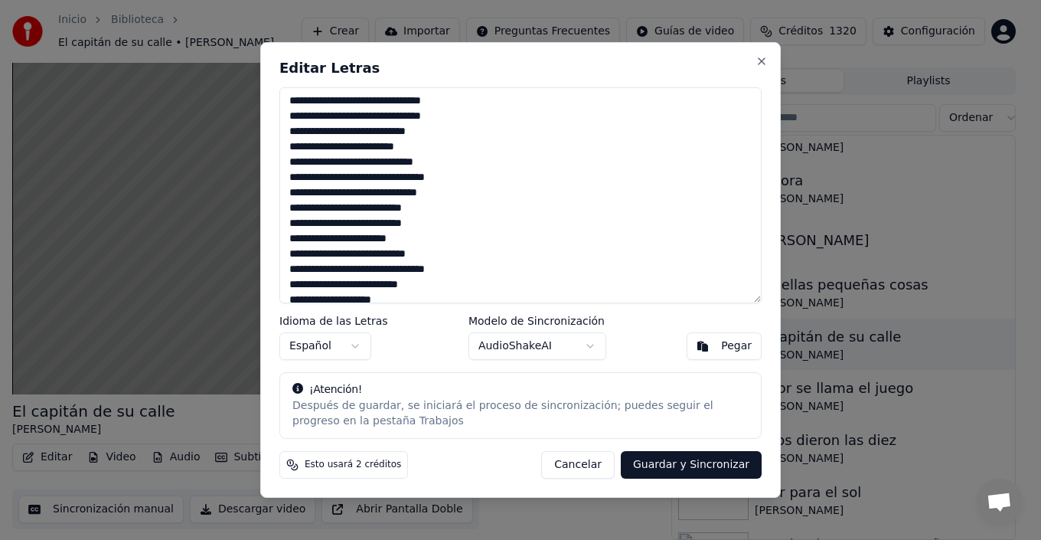
click at [303, 193] on textarea at bounding box center [520, 195] width 482 height 216
click at [287, 191] on textarea at bounding box center [520, 195] width 482 height 216
click at [295, 194] on textarea at bounding box center [520, 195] width 482 height 216
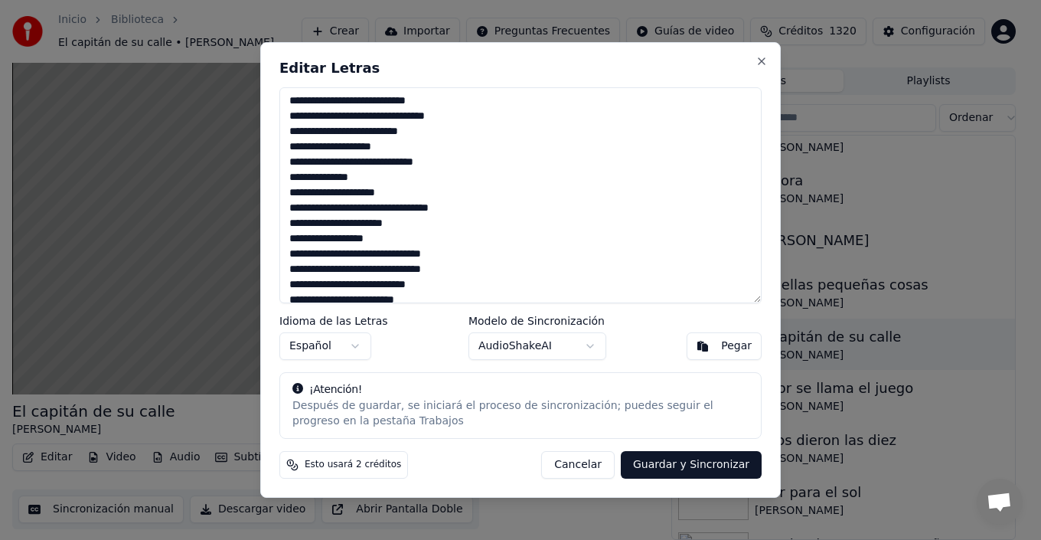
click at [432, 219] on textarea at bounding box center [520, 195] width 482 height 216
click at [370, 226] on textarea at bounding box center [520, 195] width 482 height 216
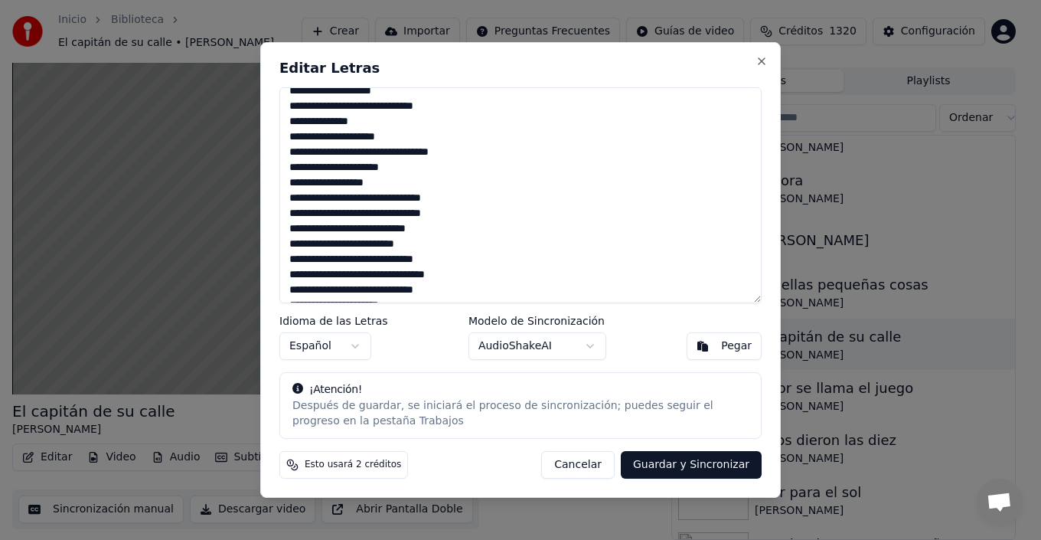
scroll to position [612, 0]
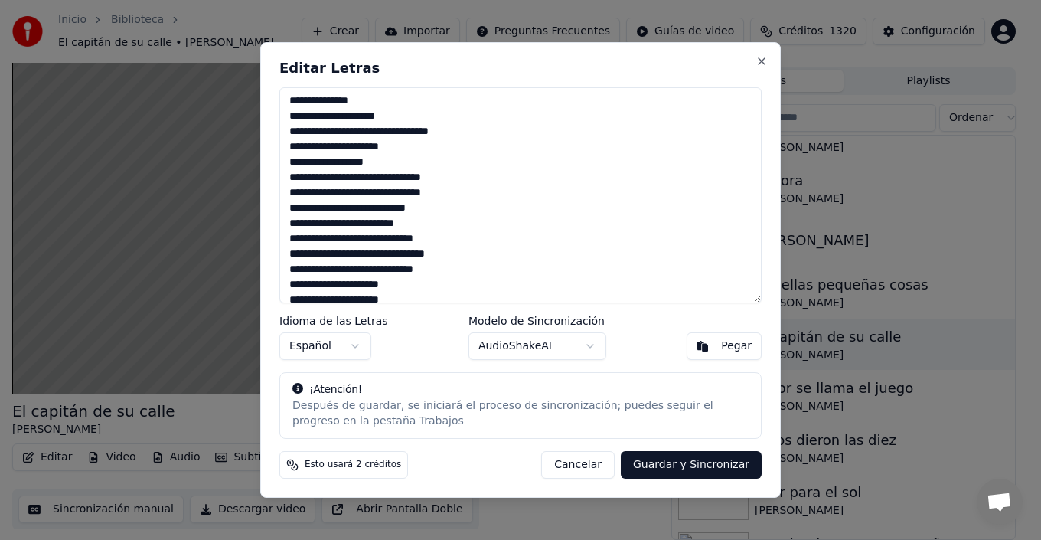
drag, startPoint x: 432, startPoint y: 178, endPoint x: 439, endPoint y: 182, distance: 8.3
click at [433, 178] on textarea at bounding box center [520, 195] width 482 height 216
click at [420, 175] on textarea at bounding box center [520, 195] width 482 height 216
click at [460, 243] on textarea at bounding box center [520, 195] width 482 height 216
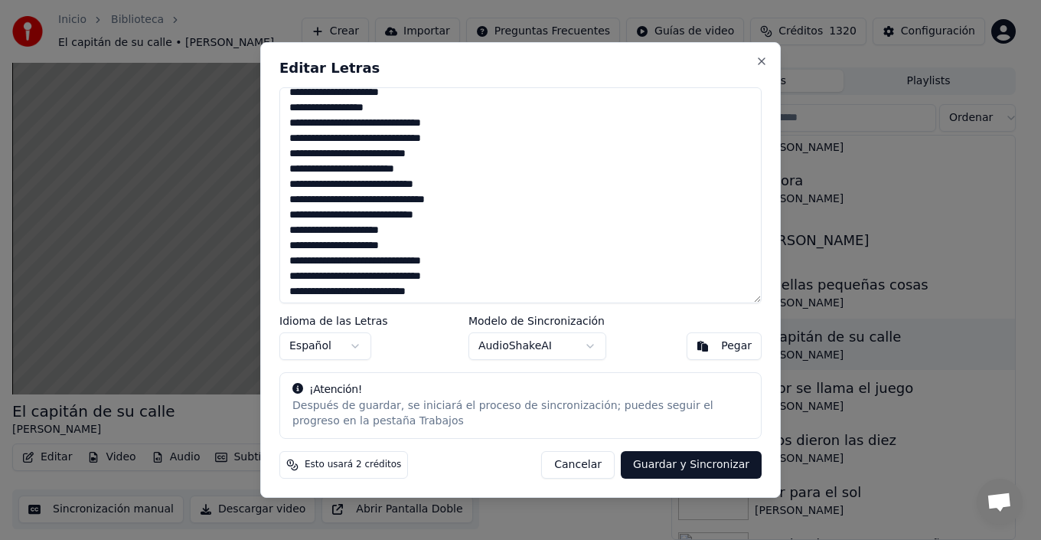
scroll to position [689, 0]
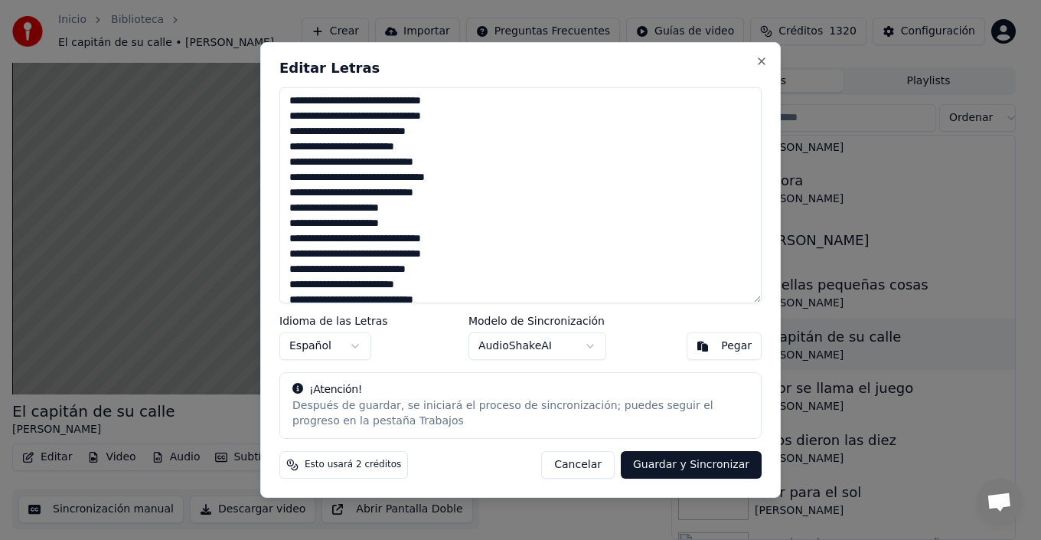
click at [421, 206] on textarea at bounding box center [520, 195] width 482 height 216
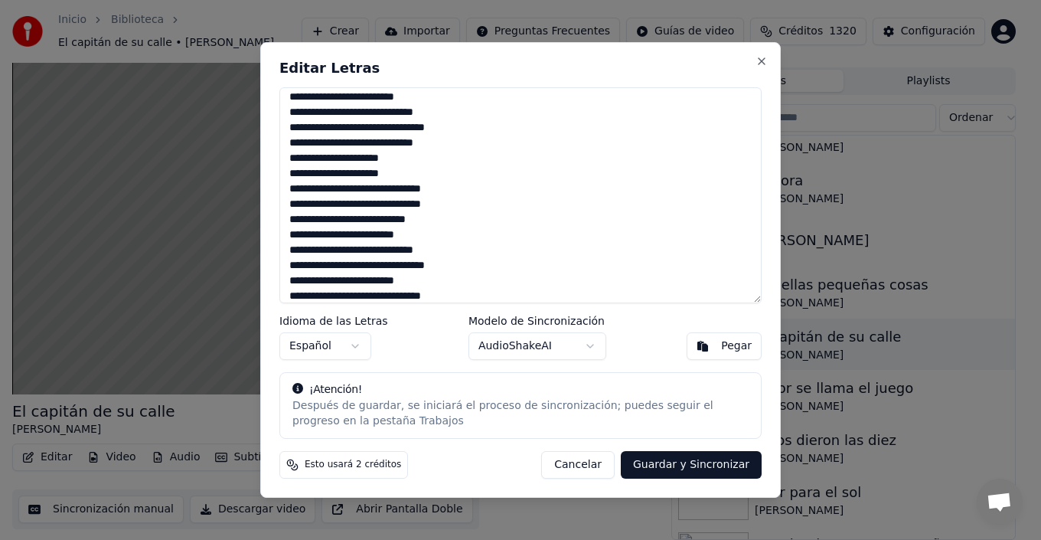
scroll to position [766, 0]
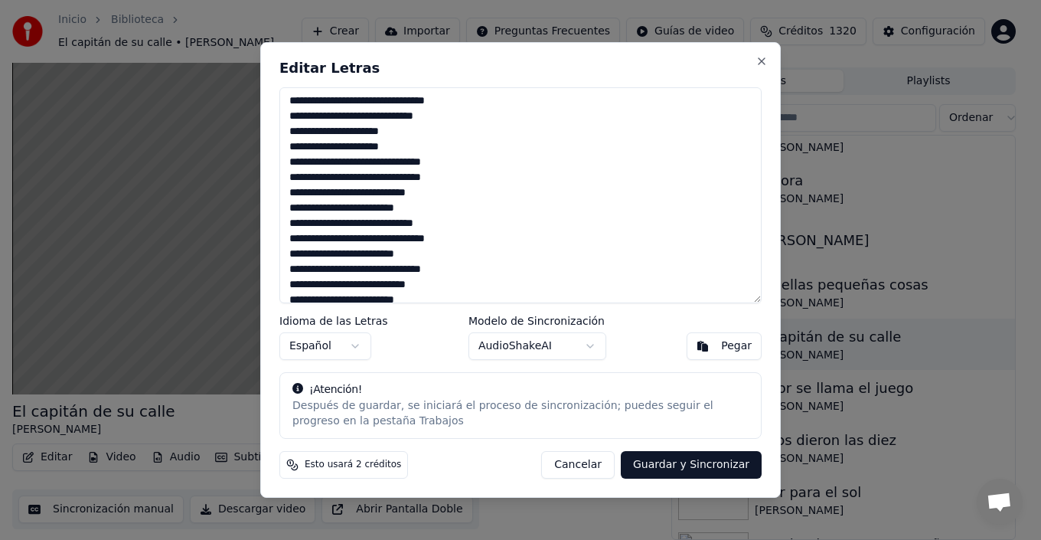
click at [421, 163] on textarea at bounding box center [520, 195] width 482 height 216
click at [438, 162] on textarea at bounding box center [520, 195] width 482 height 216
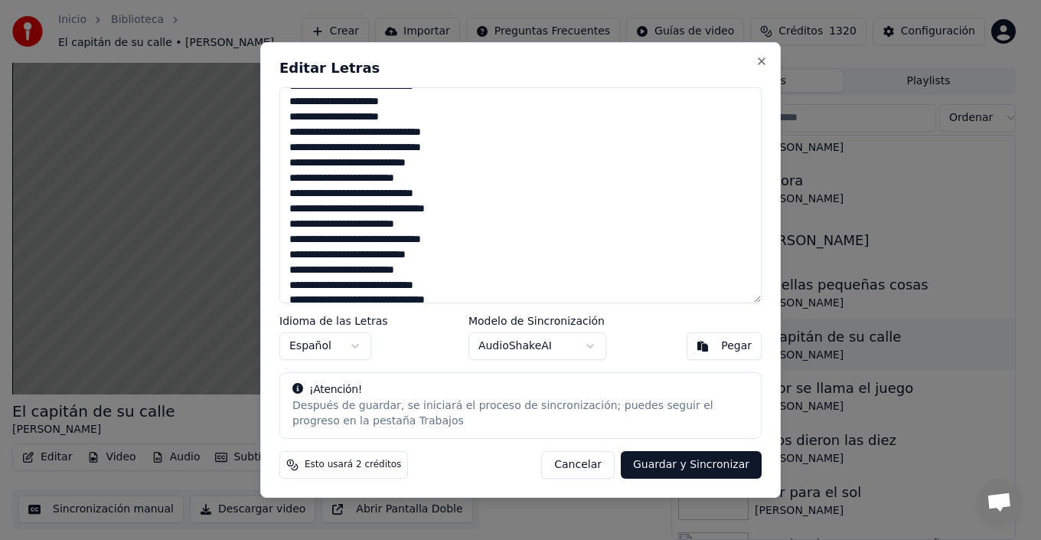
scroll to position [808, 0]
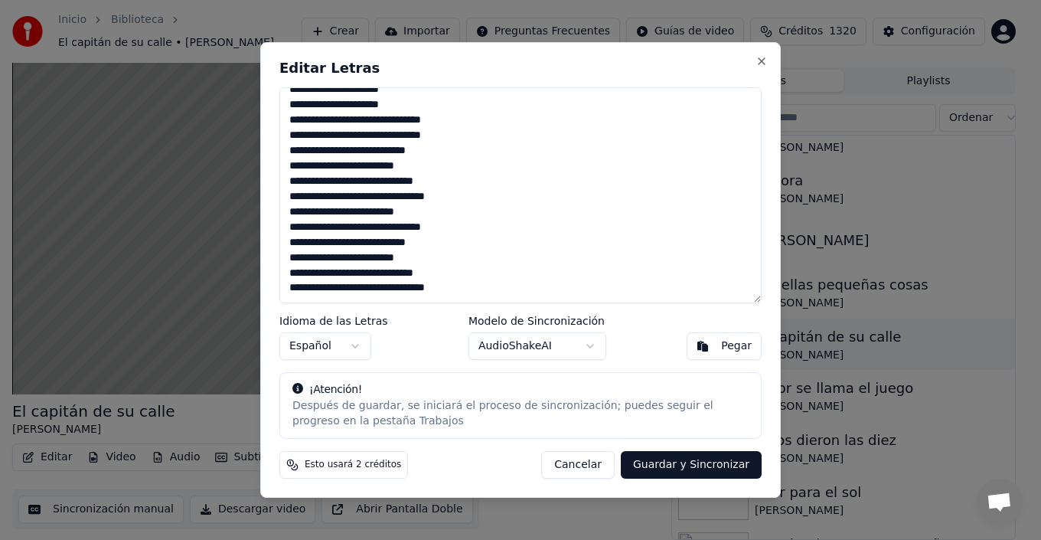
click at [388, 214] on textarea at bounding box center [520, 195] width 482 height 216
drag, startPoint x: 384, startPoint y: 214, endPoint x: 403, endPoint y: 220, distance: 20.1
click at [386, 214] on textarea at bounding box center [520, 195] width 482 height 216
click at [388, 213] on textarea at bounding box center [520, 195] width 482 height 216
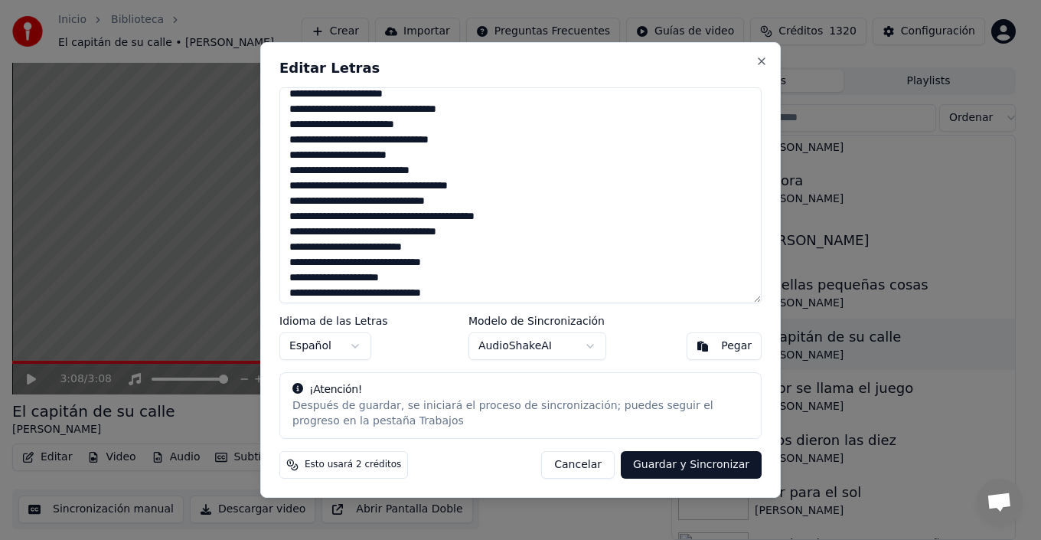
scroll to position [77, 0]
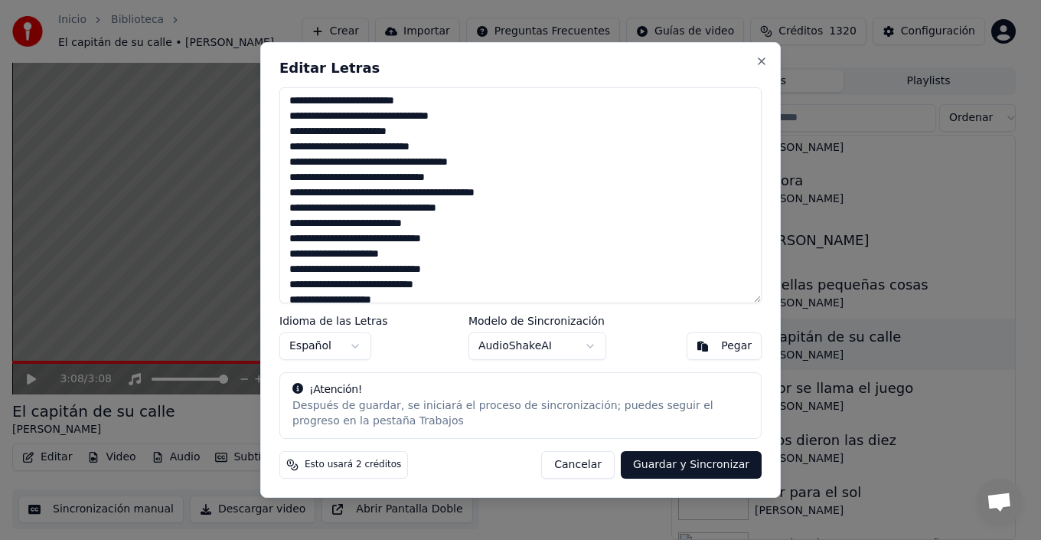
drag, startPoint x: 305, startPoint y: 178, endPoint x: 323, endPoint y: 190, distance: 21.7
click at [305, 178] on textarea at bounding box center [520, 195] width 482 height 216
drag, startPoint x: 351, startPoint y: 178, endPoint x: 335, endPoint y: 180, distance: 16.9
click at [335, 180] on textarea at bounding box center [520, 195] width 482 height 216
drag, startPoint x: 393, startPoint y: 194, endPoint x: 358, endPoint y: 189, distance: 35.5
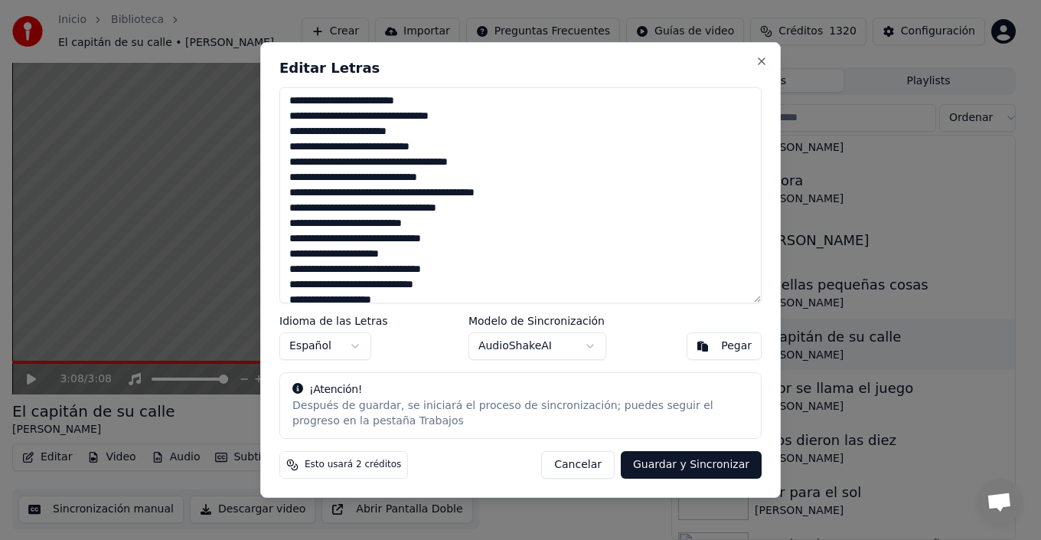
click at [358, 189] on textarea at bounding box center [520, 195] width 482 height 216
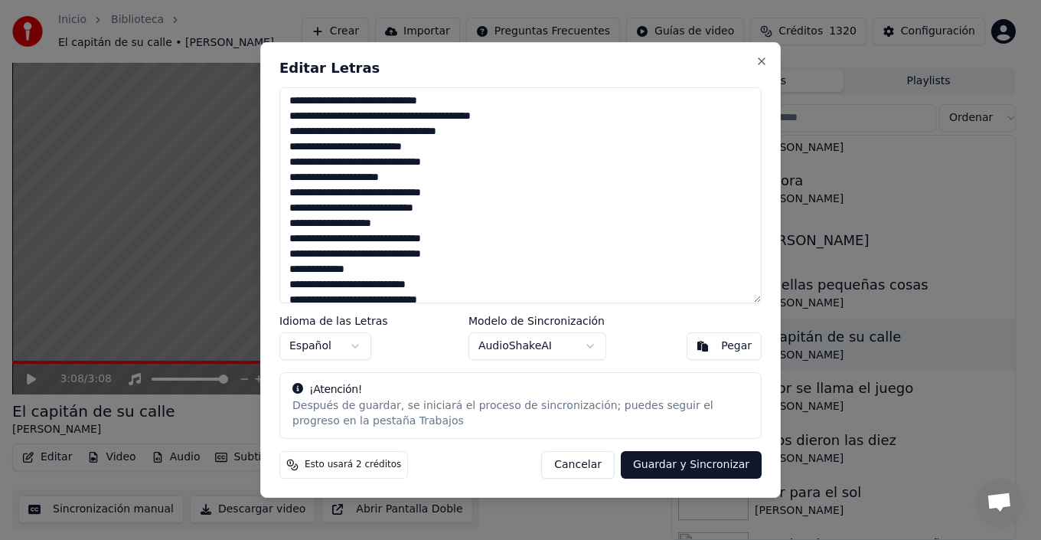
click at [466, 151] on textarea at bounding box center [520, 195] width 482 height 216
click at [434, 184] on textarea at bounding box center [520, 195] width 482 height 216
click at [468, 200] on textarea at bounding box center [520, 195] width 482 height 216
click at [467, 211] on textarea at bounding box center [520, 195] width 482 height 216
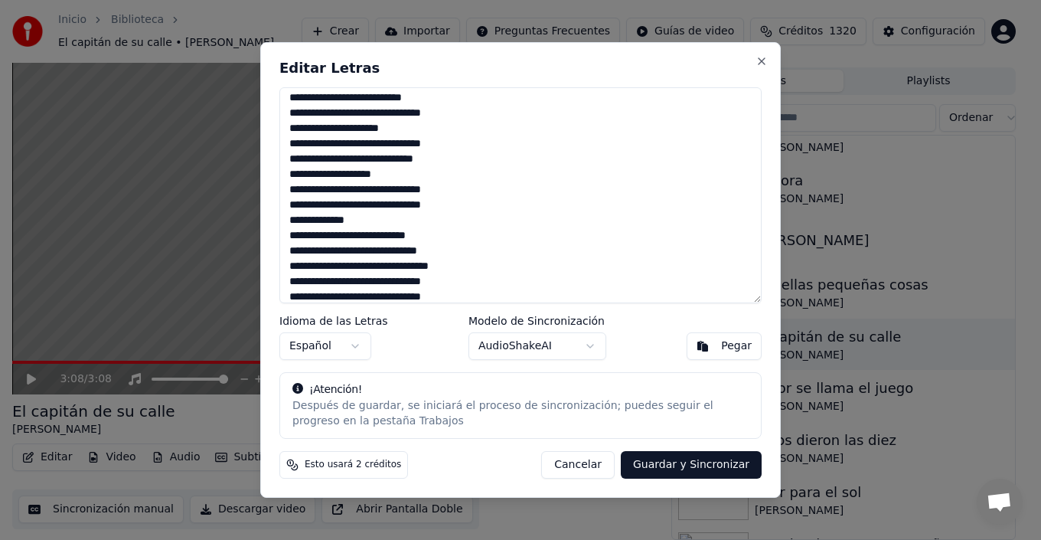
scroll to position [230, 0]
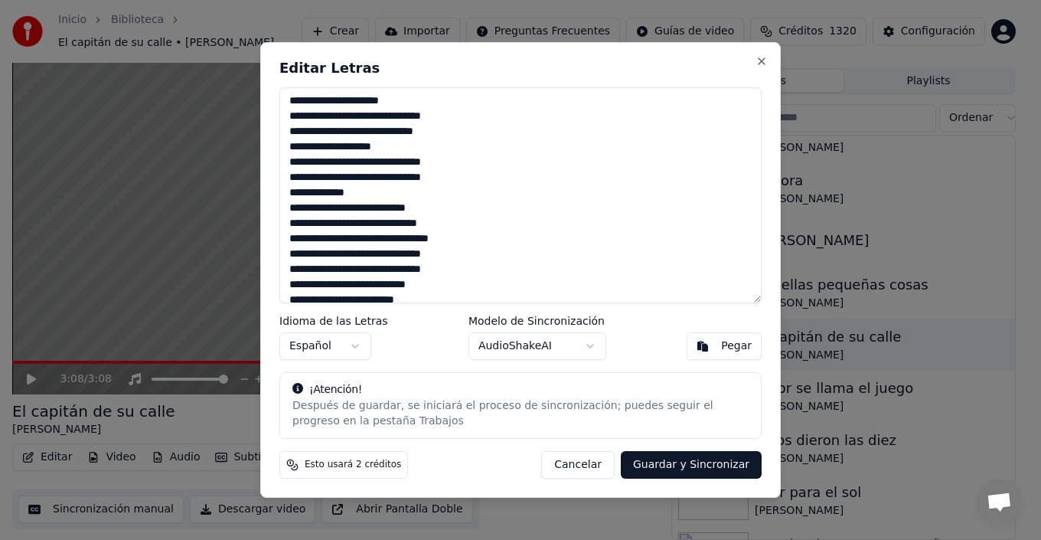
click at [407, 143] on textarea at bounding box center [520, 195] width 482 height 216
click at [454, 163] on textarea at bounding box center [520, 195] width 482 height 216
click at [443, 199] on textarea at bounding box center [520, 195] width 482 height 216
click at [456, 209] on textarea at bounding box center [520, 195] width 482 height 216
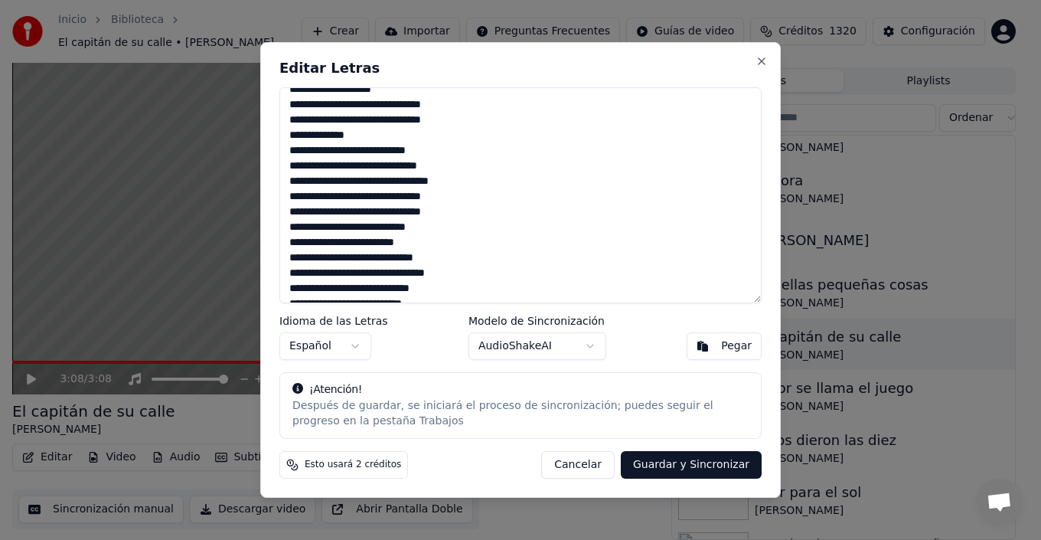
scroll to position [306, 0]
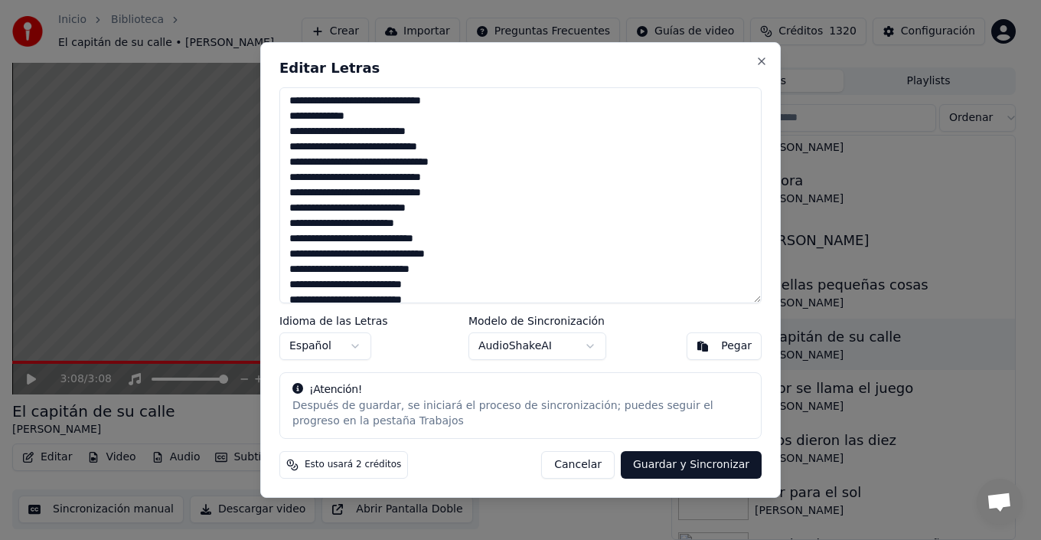
click at [445, 149] on textarea at bounding box center [520, 195] width 482 height 216
drag, startPoint x: 390, startPoint y: 165, endPoint x: 346, endPoint y: 160, distance: 43.9
click at [346, 160] on textarea at bounding box center [520, 195] width 482 height 216
click at [454, 194] on textarea at bounding box center [520, 195] width 482 height 216
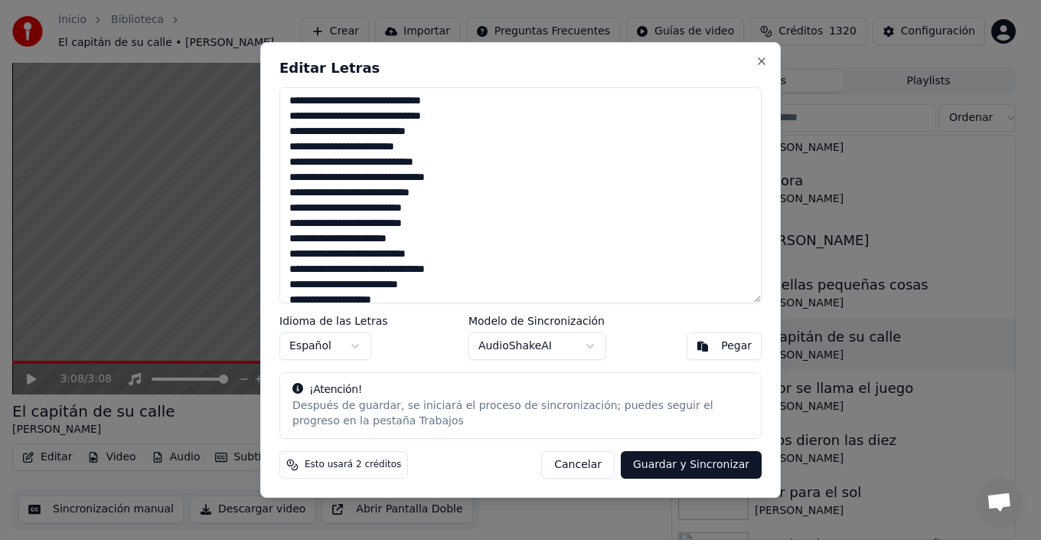
click at [436, 151] on textarea at bounding box center [520, 195] width 482 height 216
click at [464, 175] on textarea at bounding box center [520, 195] width 482 height 216
click at [455, 192] on textarea at bounding box center [520, 195] width 482 height 216
click at [384, 207] on textarea at bounding box center [520, 195] width 482 height 216
click at [375, 208] on textarea at bounding box center [520, 195] width 482 height 216
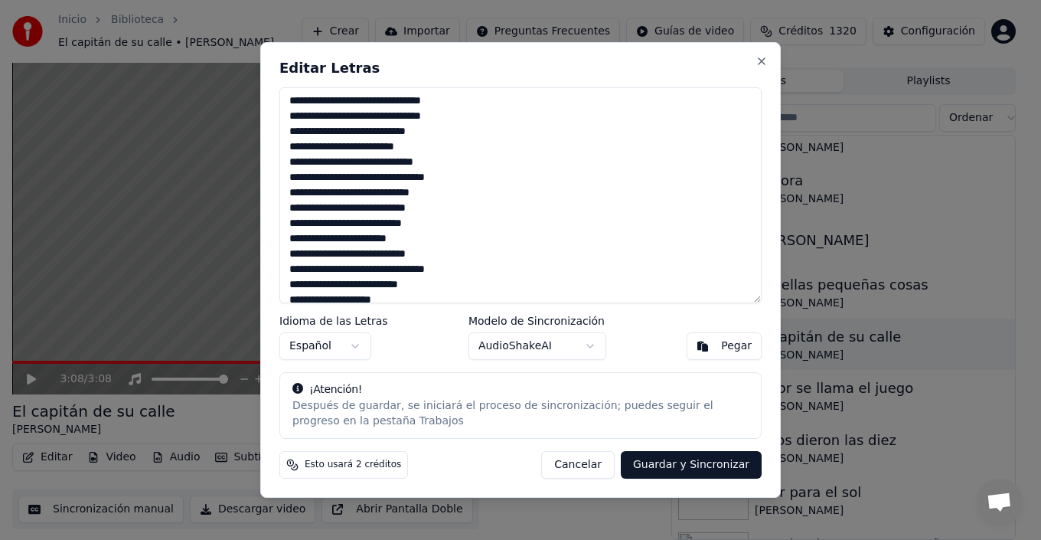
click at [442, 205] on textarea at bounding box center [520, 195] width 482 height 216
click at [450, 227] on textarea at bounding box center [520, 195] width 482 height 216
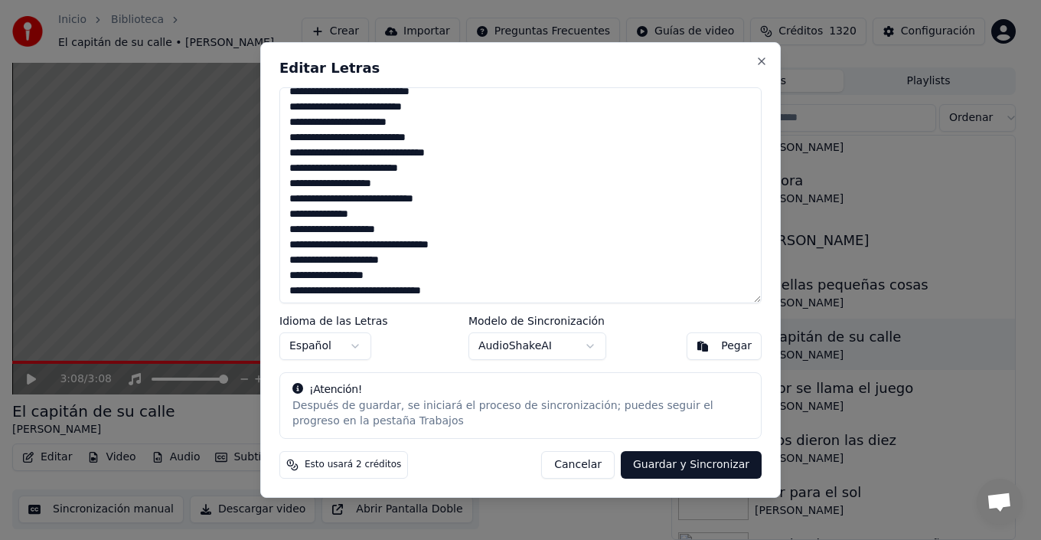
scroll to position [459, 0]
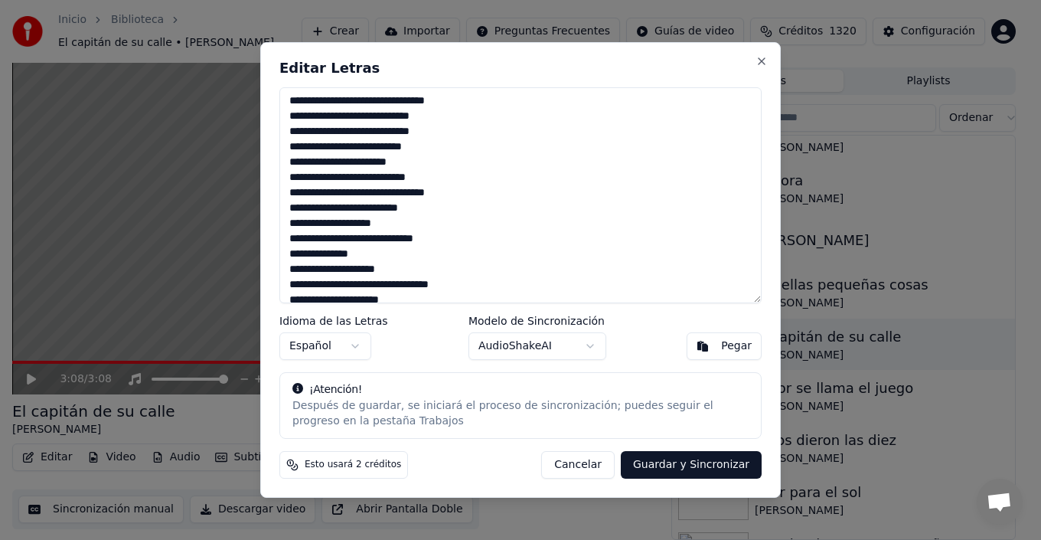
click at [462, 211] on textarea at bounding box center [520, 195] width 482 height 216
click at [422, 228] on textarea at bounding box center [520, 195] width 482 height 216
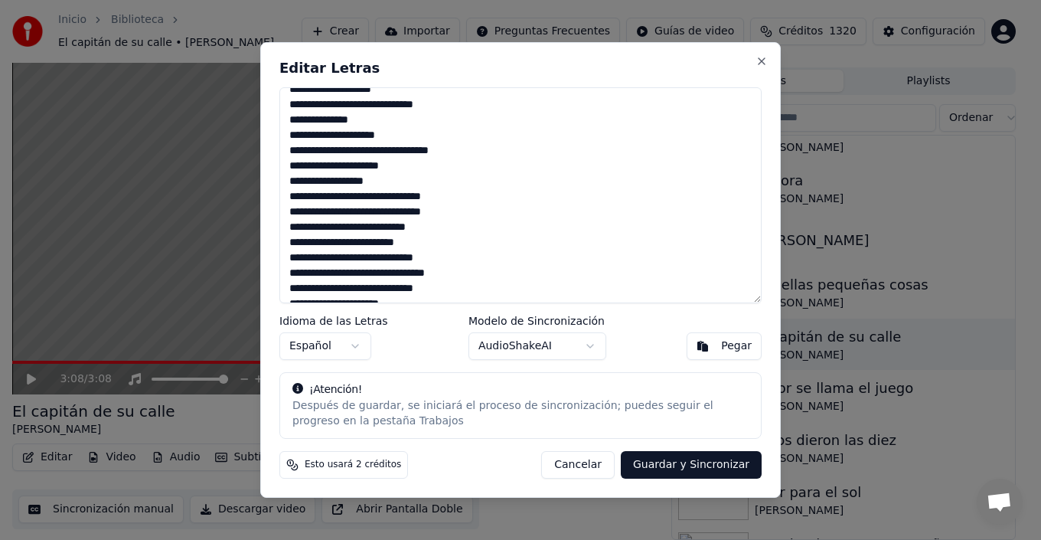
scroll to position [612, 0]
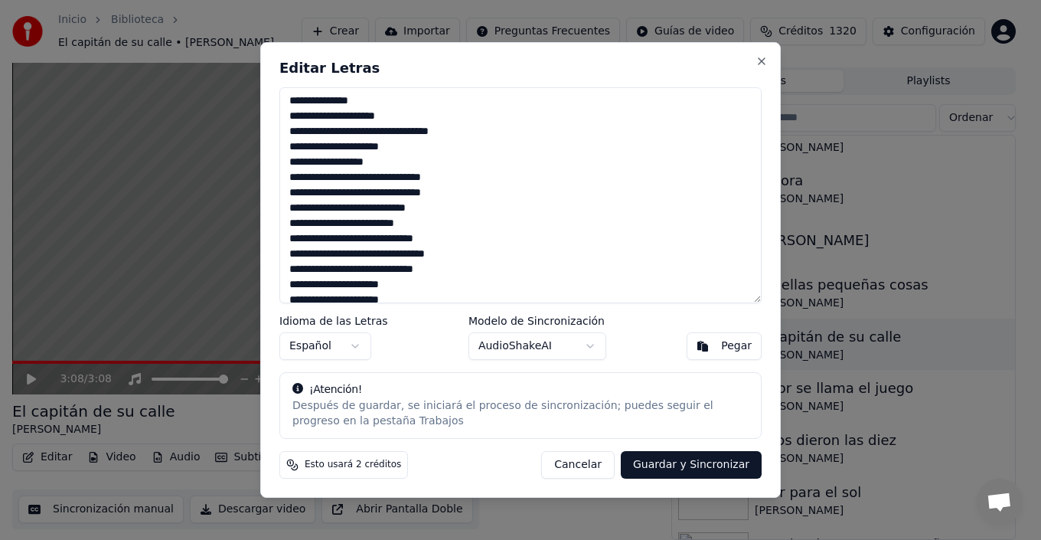
click at [433, 165] on textarea at bounding box center [520, 195] width 482 height 216
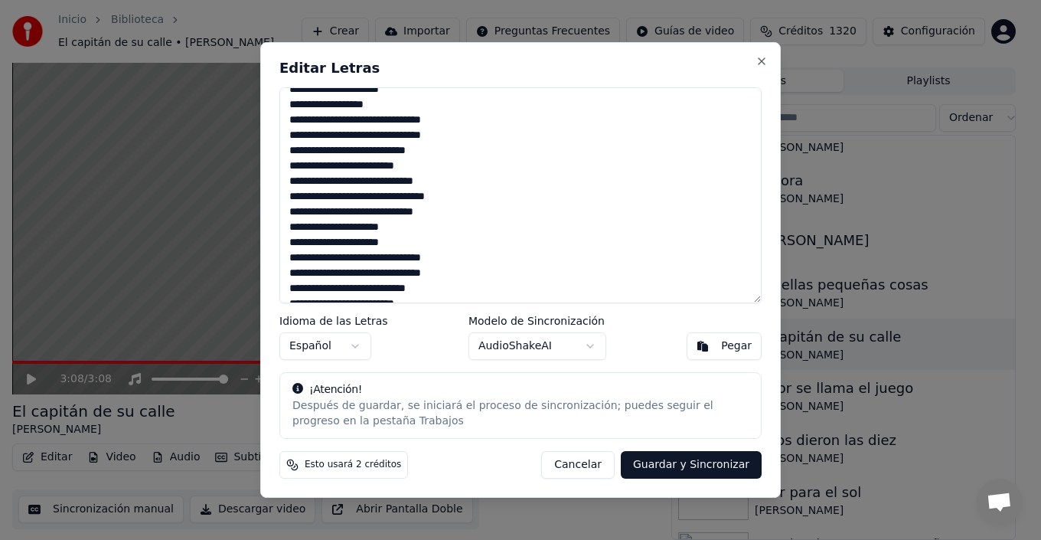
scroll to position [689, 0]
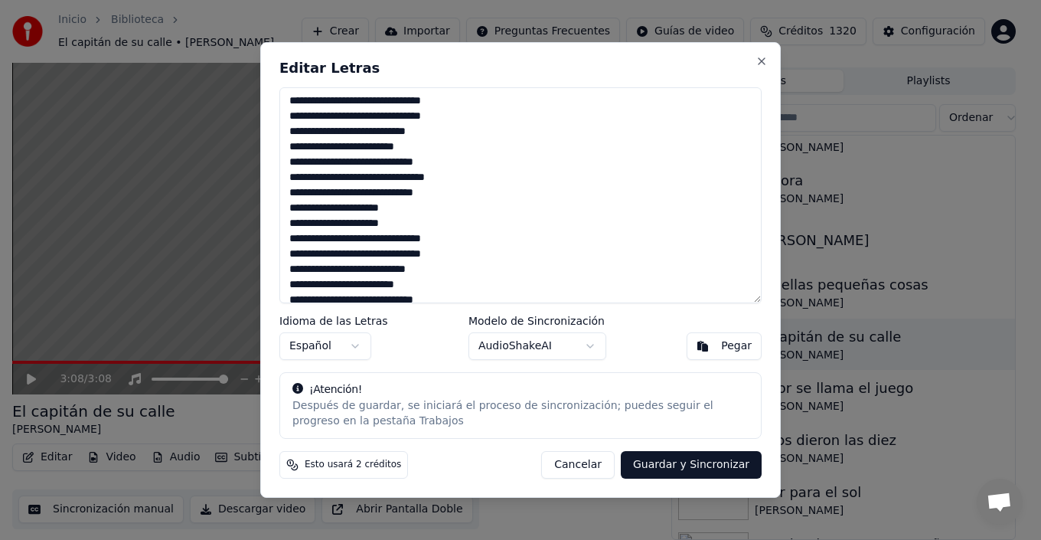
drag, startPoint x: 400, startPoint y: 207, endPoint x: 359, endPoint y: 206, distance: 41.3
click at [359, 206] on textarea at bounding box center [520, 195] width 482 height 216
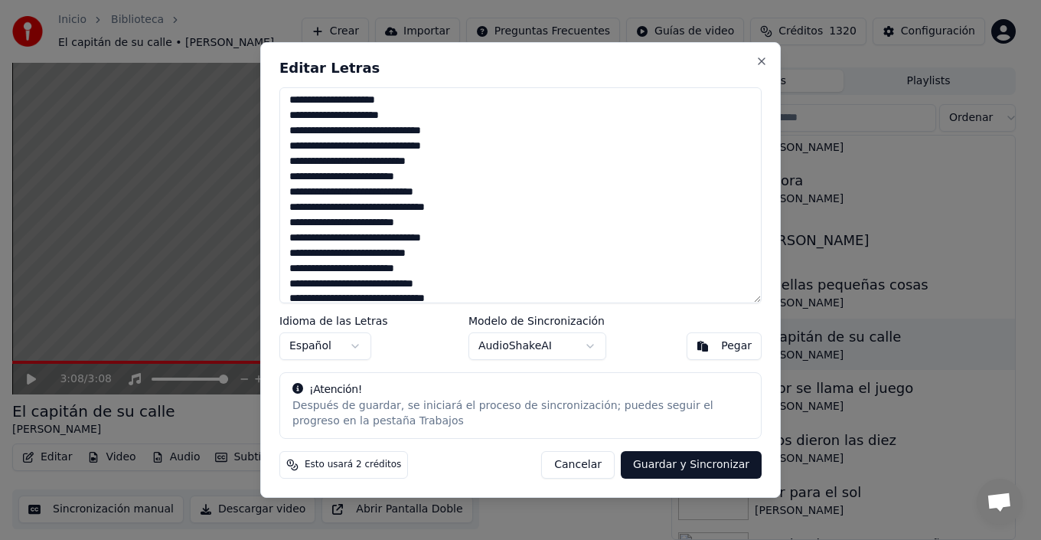
scroll to position [808, 0]
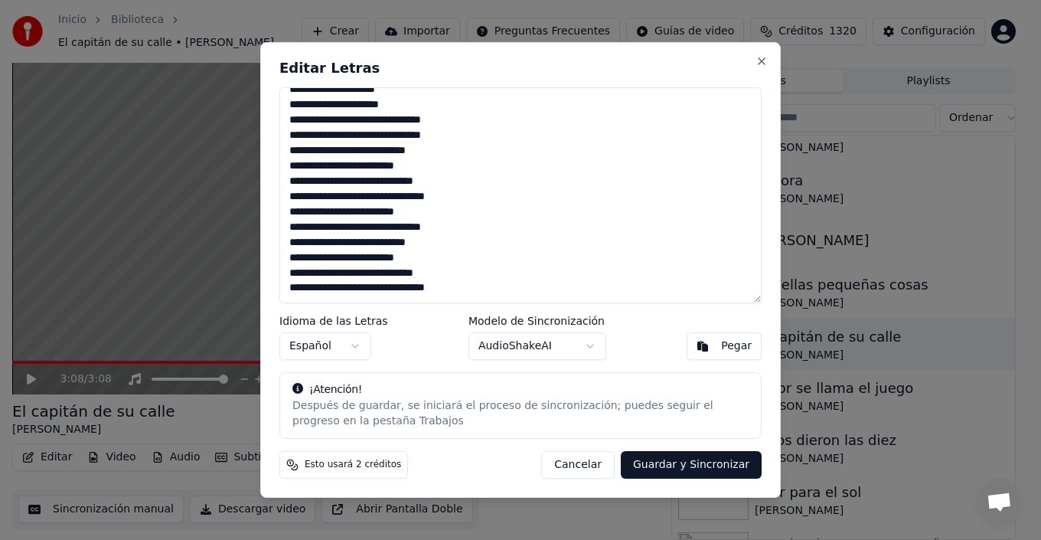
type textarea "**********"
click at [704, 462] on button "Guardar y Sincronizar" at bounding box center [691, 465] width 141 height 28
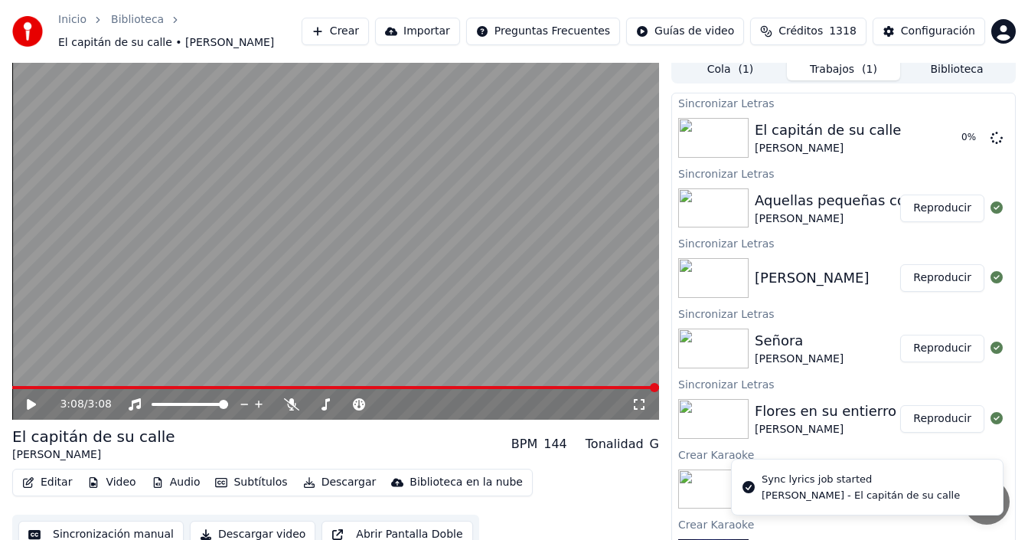
scroll to position [0, 0]
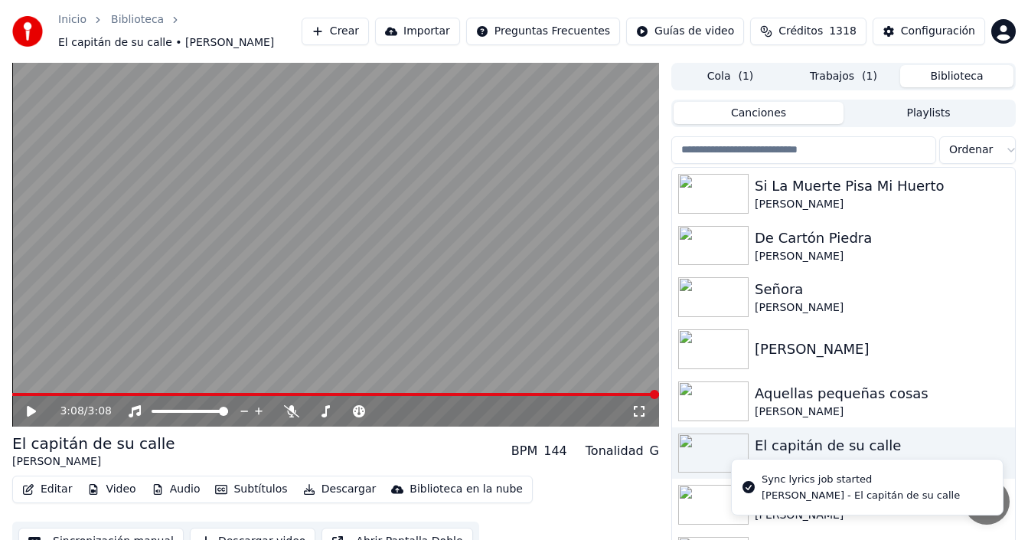
click at [959, 74] on button "Biblioteca" at bounding box center [956, 76] width 113 height 22
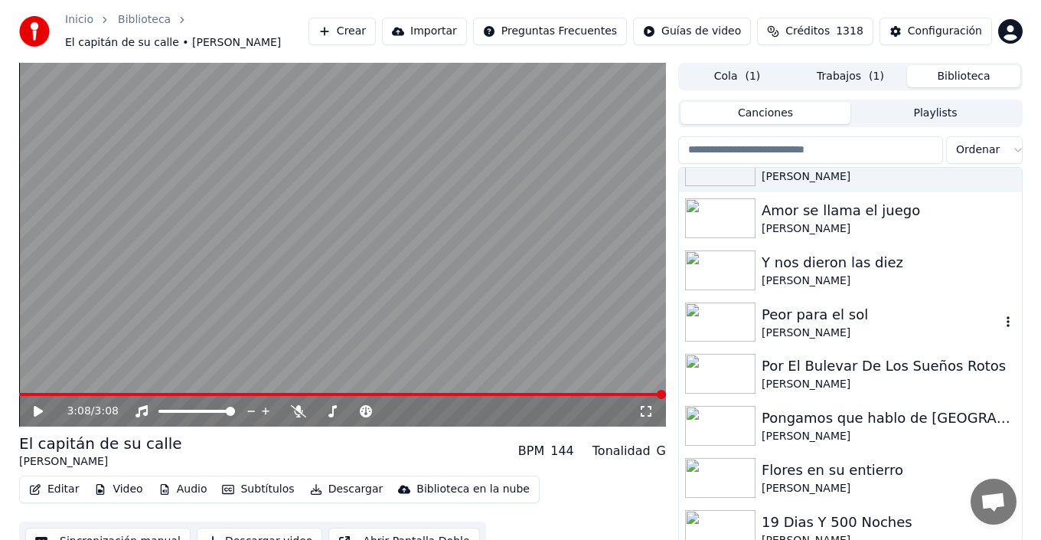
scroll to position [306, 0]
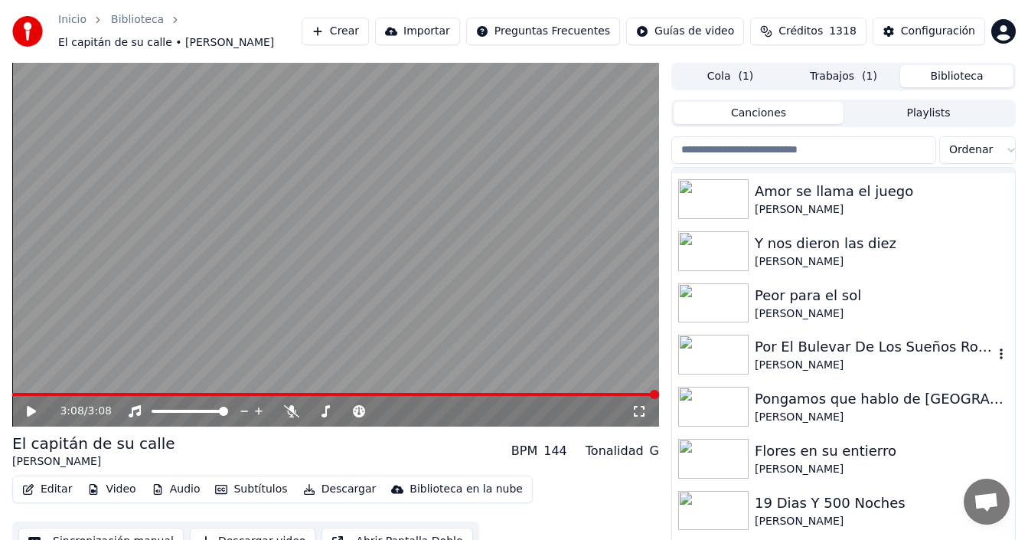
click at [830, 354] on div "Por El Bulevar De Los Sueños Rotos" at bounding box center [874, 346] width 239 height 21
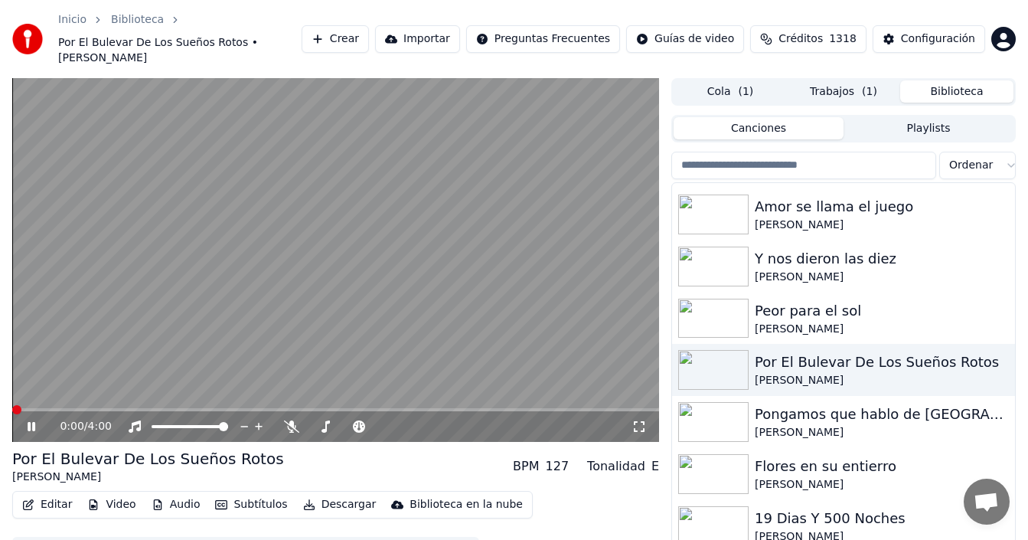
click at [57, 495] on button "Editar" at bounding box center [47, 504] width 62 height 21
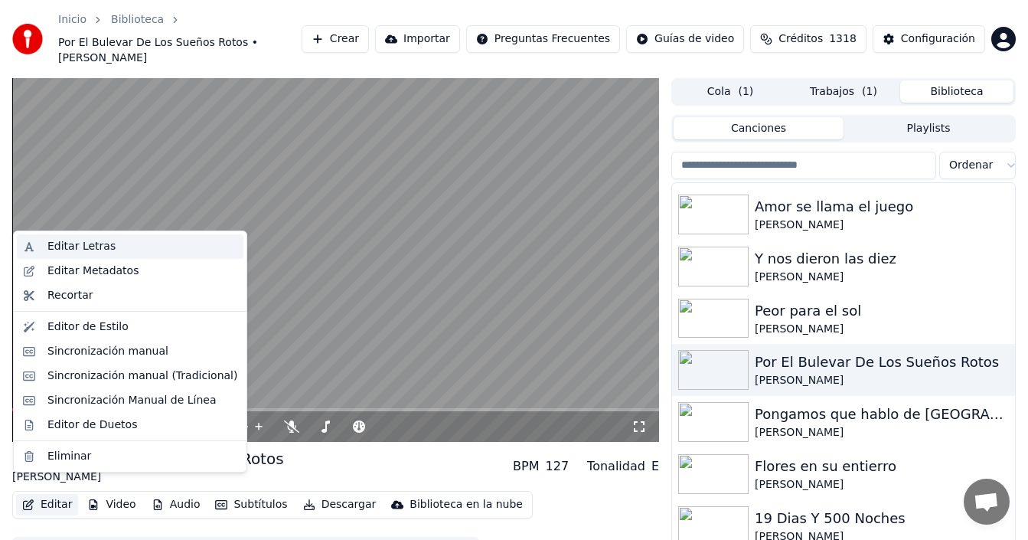
click at [109, 247] on div "Editar Letras" at bounding box center [142, 246] width 190 height 15
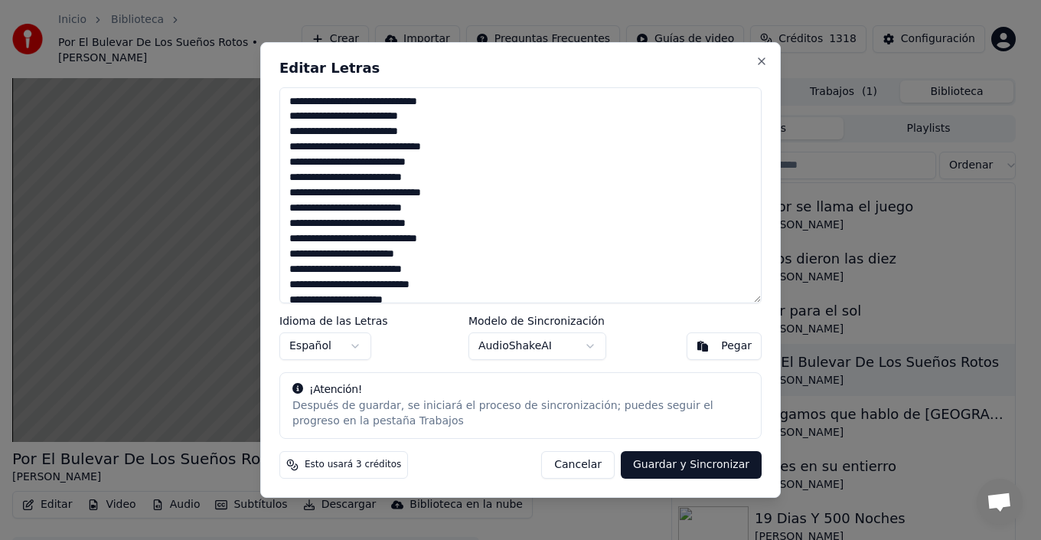
click at [298, 147] on textarea at bounding box center [520, 195] width 482 height 216
click at [307, 145] on textarea at bounding box center [520, 195] width 482 height 216
click at [459, 145] on textarea at bounding box center [520, 195] width 482 height 216
click at [433, 162] on textarea at bounding box center [520, 195] width 482 height 216
click at [433, 181] on textarea at bounding box center [520, 195] width 482 height 216
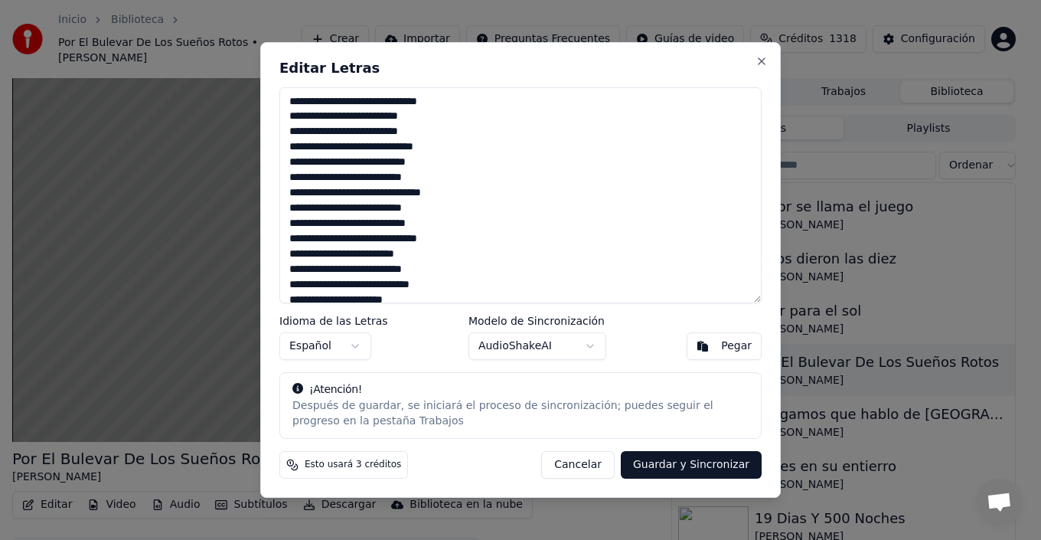
click at [455, 198] on textarea at bounding box center [520, 195] width 482 height 216
click at [442, 213] on textarea at bounding box center [520, 195] width 482 height 216
click at [451, 226] on textarea at bounding box center [520, 195] width 482 height 216
click at [380, 267] on textarea at bounding box center [520, 195] width 482 height 216
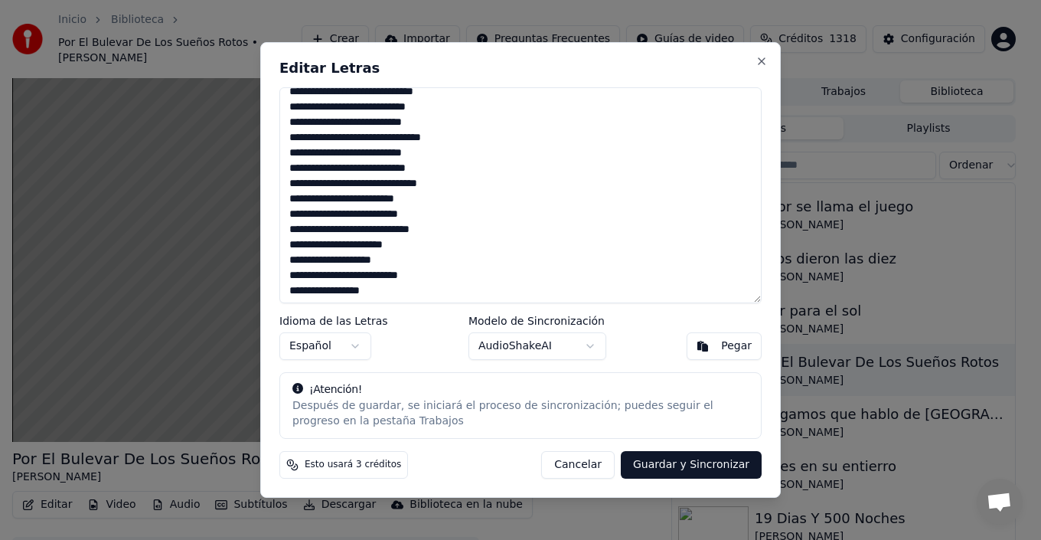
scroll to position [77, 0]
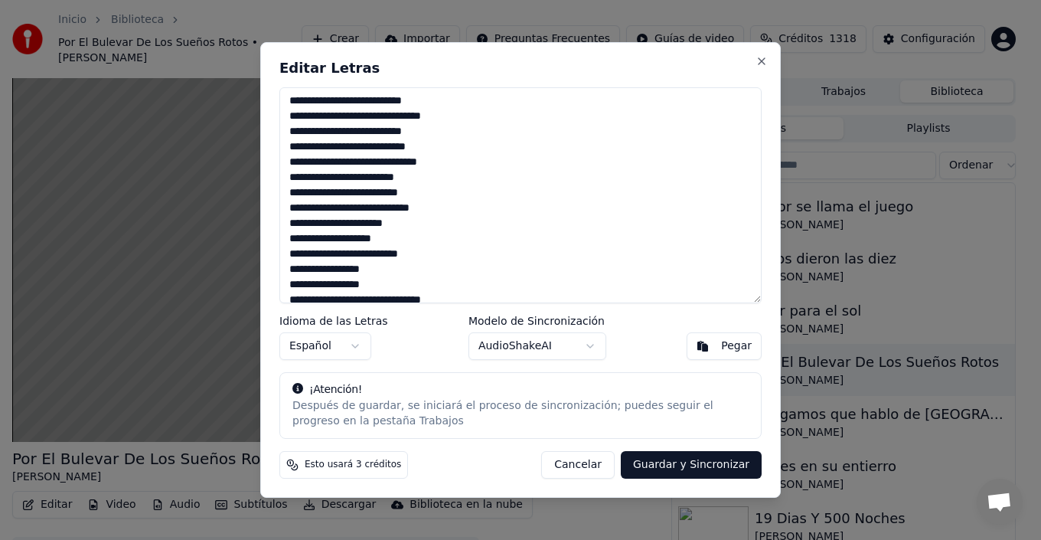
click at [464, 208] on textarea at bounding box center [520, 195] width 482 height 216
click at [424, 221] on textarea at bounding box center [520, 195] width 482 height 216
click at [422, 247] on textarea at bounding box center [520, 195] width 482 height 216
click at [412, 243] on textarea at bounding box center [520, 195] width 482 height 216
drag, startPoint x: 449, startPoint y: 266, endPoint x: 449, endPoint y: 253, distance: 12.3
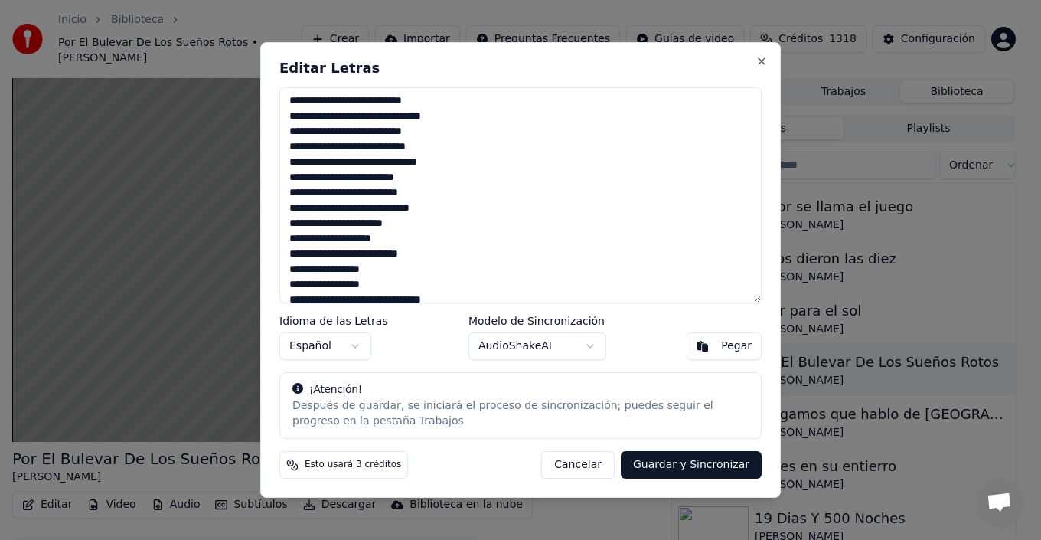
click at [449, 263] on textarea at bounding box center [520, 195] width 482 height 216
click at [446, 256] on textarea at bounding box center [520, 195] width 482 height 216
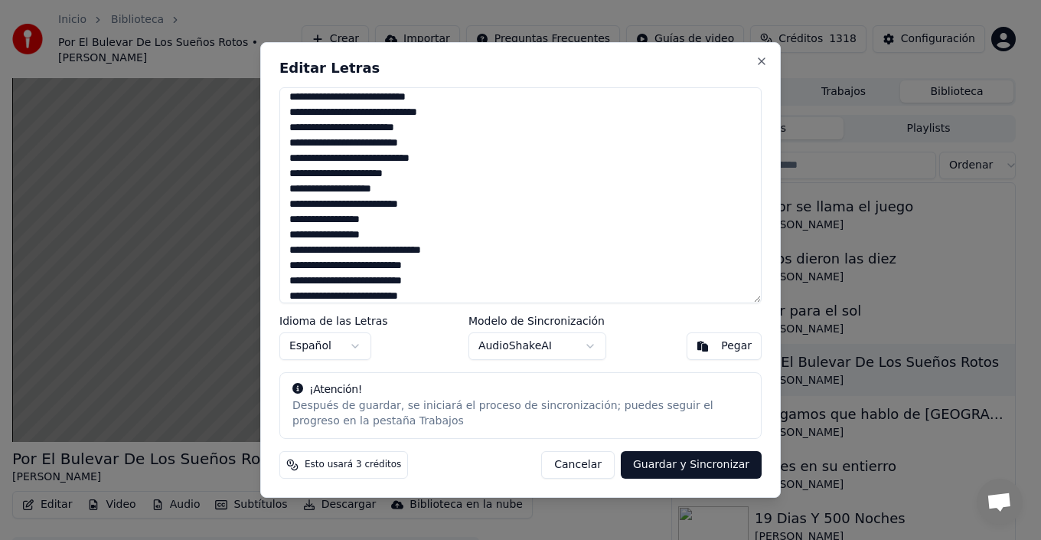
scroll to position [153, 0]
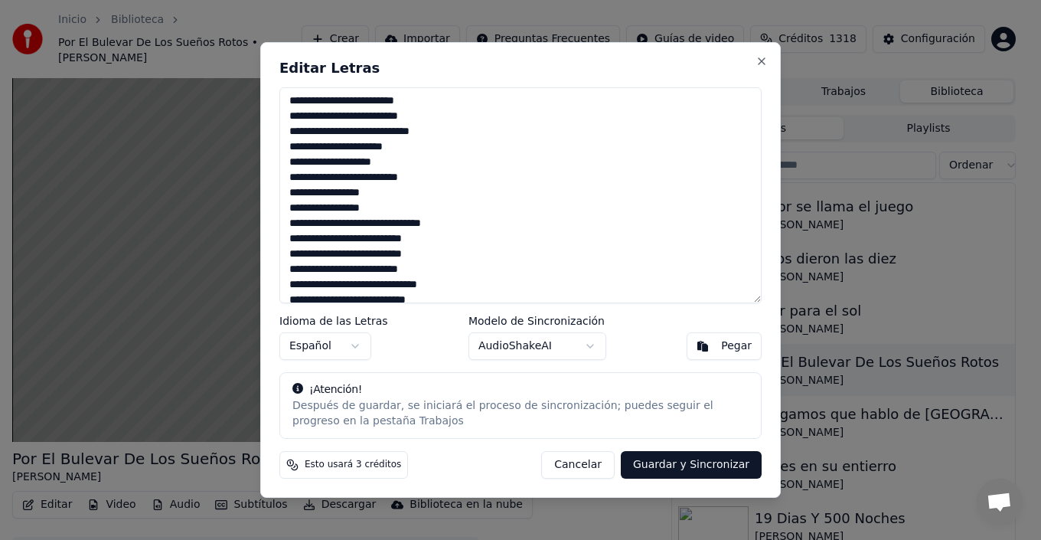
click at [456, 224] on textarea at bounding box center [520, 195] width 482 height 216
click at [453, 241] on textarea at bounding box center [520, 195] width 482 height 216
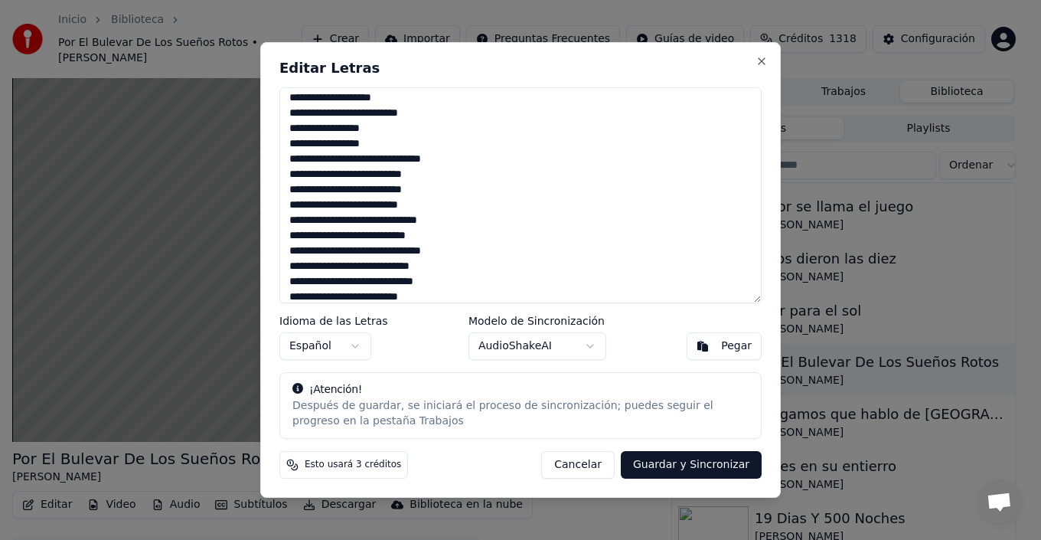
scroll to position [230, 0]
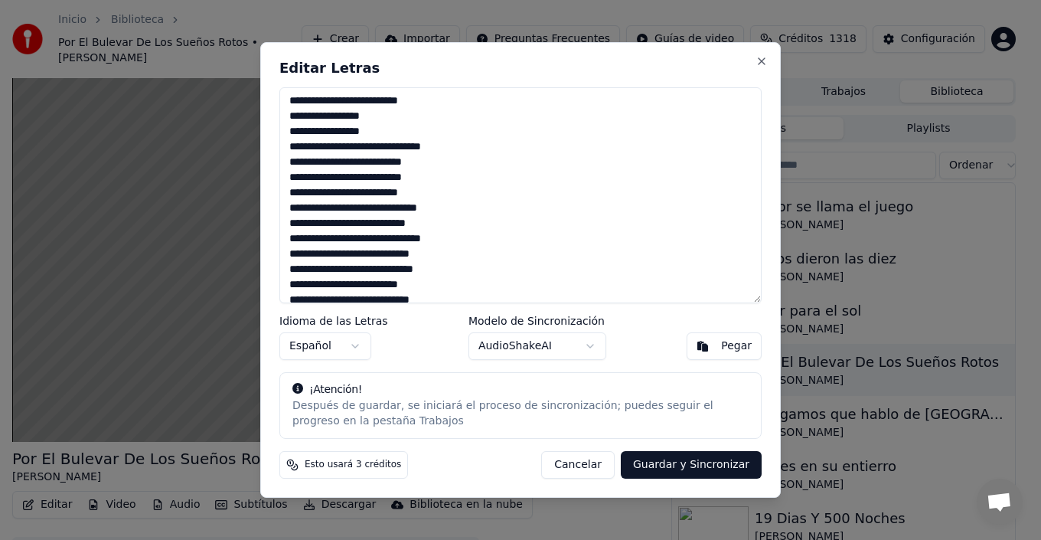
click at [442, 195] on textarea at bounding box center [520, 195] width 482 height 216
click at [443, 212] on textarea at bounding box center [520, 195] width 482 height 216
click at [451, 223] on textarea at bounding box center [520, 195] width 482 height 216
click at [309, 223] on textarea at bounding box center [520, 195] width 482 height 216
click at [459, 235] on textarea at bounding box center [520, 195] width 482 height 216
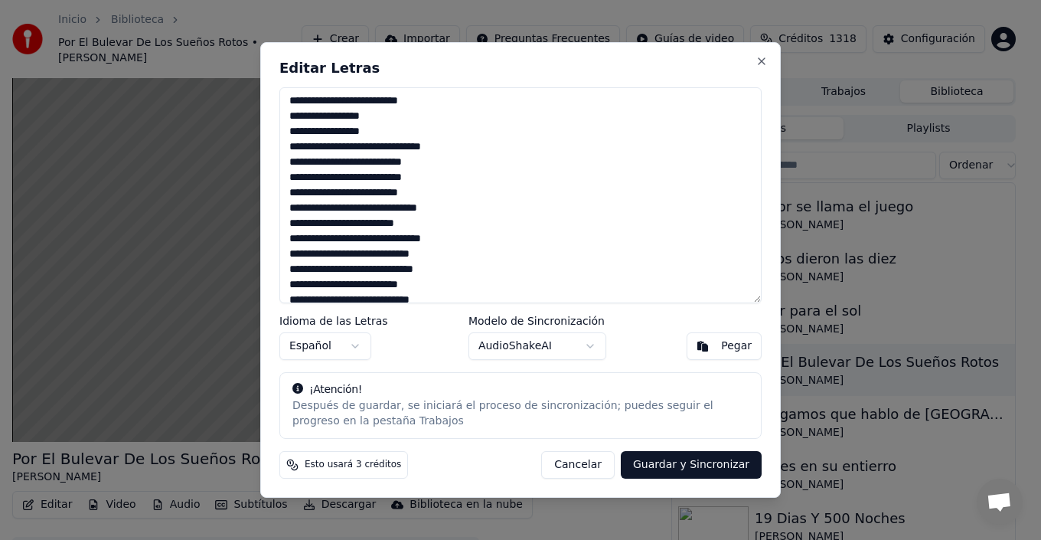
click at [447, 263] on textarea at bounding box center [520, 195] width 482 height 216
click at [447, 255] on textarea at bounding box center [520, 195] width 482 height 216
click at [472, 269] on textarea at bounding box center [520, 195] width 482 height 216
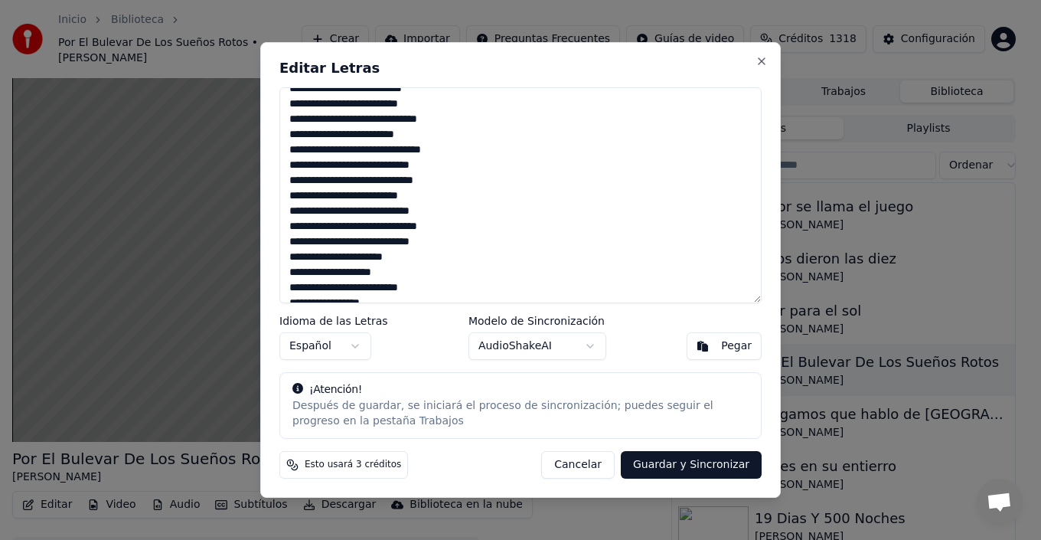
scroll to position [383, 0]
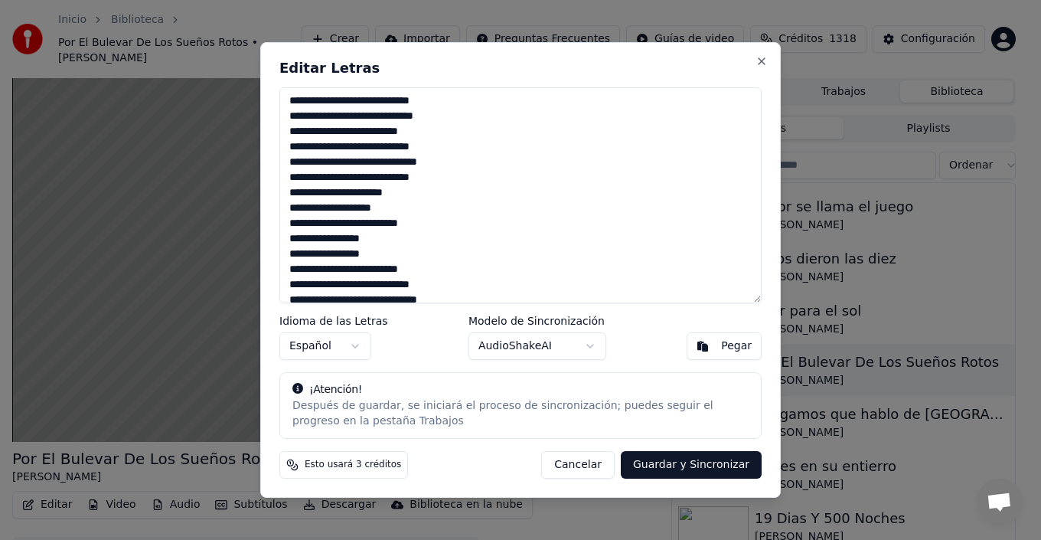
drag, startPoint x: 361, startPoint y: 119, endPoint x: 321, endPoint y: 117, distance: 39.8
click at [321, 117] on textarea at bounding box center [520, 195] width 482 height 216
click at [322, 114] on textarea at bounding box center [520, 195] width 482 height 216
click at [322, 113] on textarea at bounding box center [520, 195] width 482 height 216
click at [355, 115] on textarea at bounding box center [520, 195] width 482 height 216
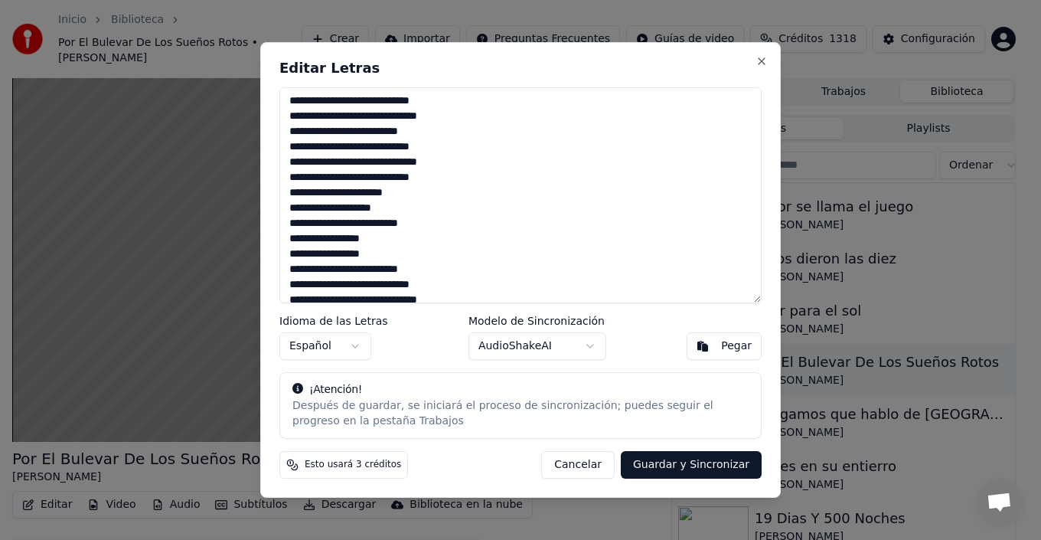
click at [448, 178] on textarea at bounding box center [520, 195] width 482 height 216
click at [446, 201] on textarea at bounding box center [520, 195] width 482 height 216
click at [453, 212] on textarea at bounding box center [520, 195] width 482 height 216
click at [445, 221] on textarea at bounding box center [520, 195] width 482 height 216
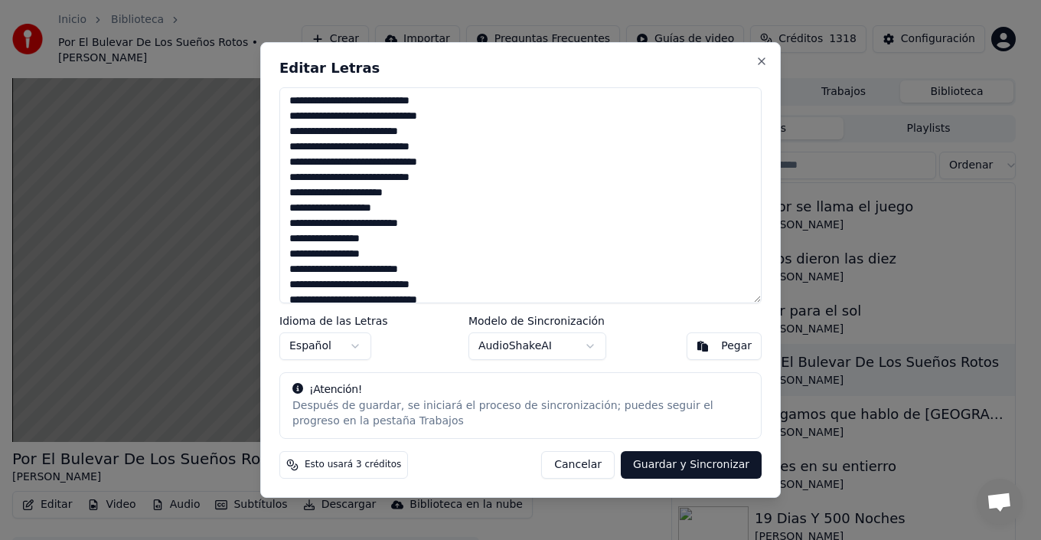
scroll to position [459, 0]
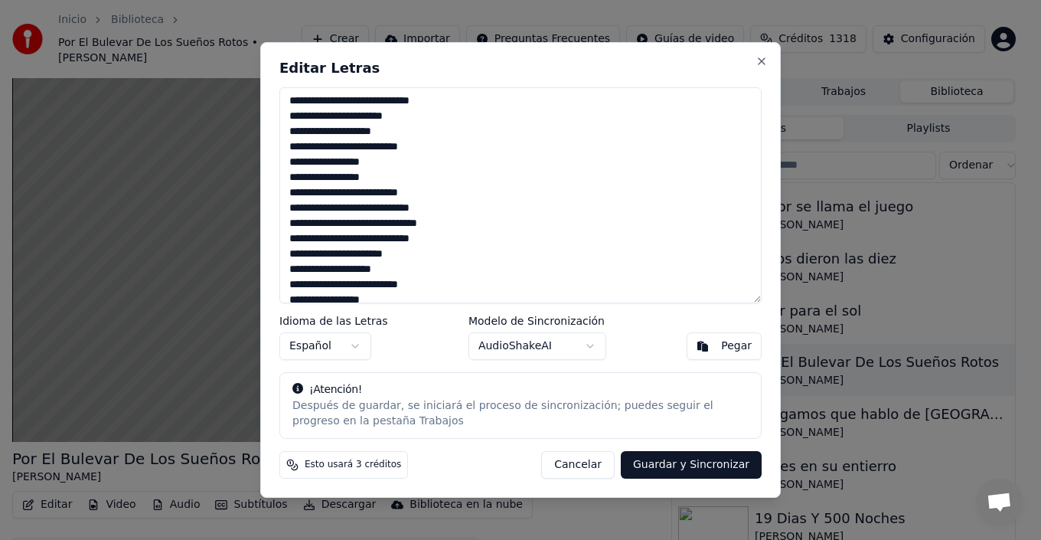
click at [397, 178] on textarea at bounding box center [520, 195] width 482 height 216
click at [452, 190] on textarea at bounding box center [520, 195] width 482 height 216
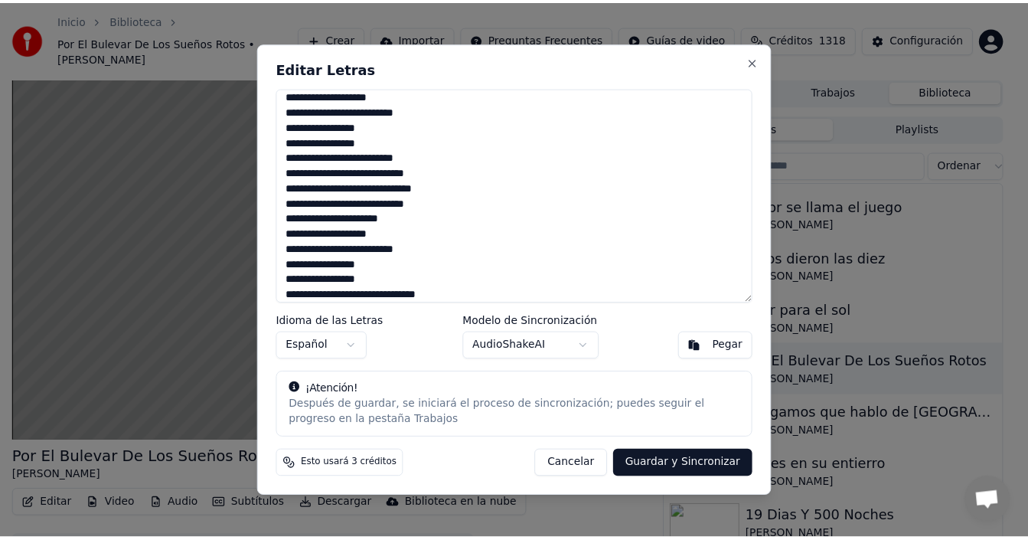
scroll to position [501, 0]
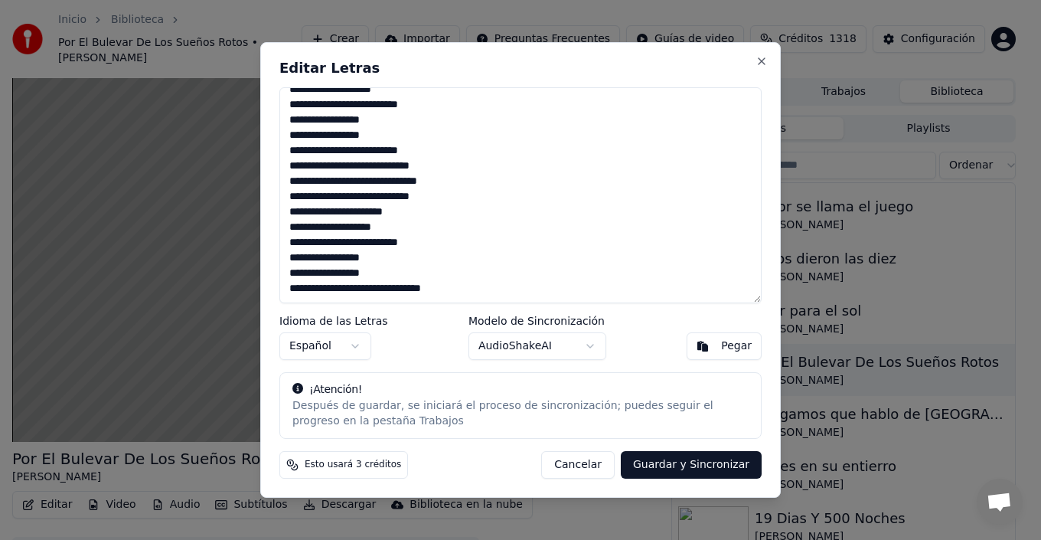
type textarea "**********"
click at [707, 462] on button "Guardar y Sincronizar" at bounding box center [691, 465] width 141 height 28
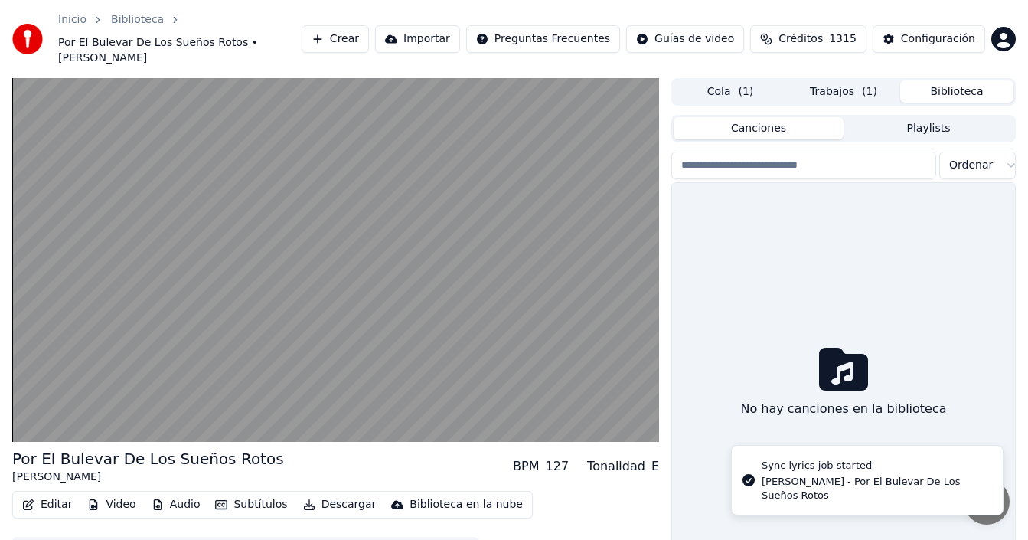
click at [968, 80] on button "Biblioteca" at bounding box center [956, 91] width 113 height 22
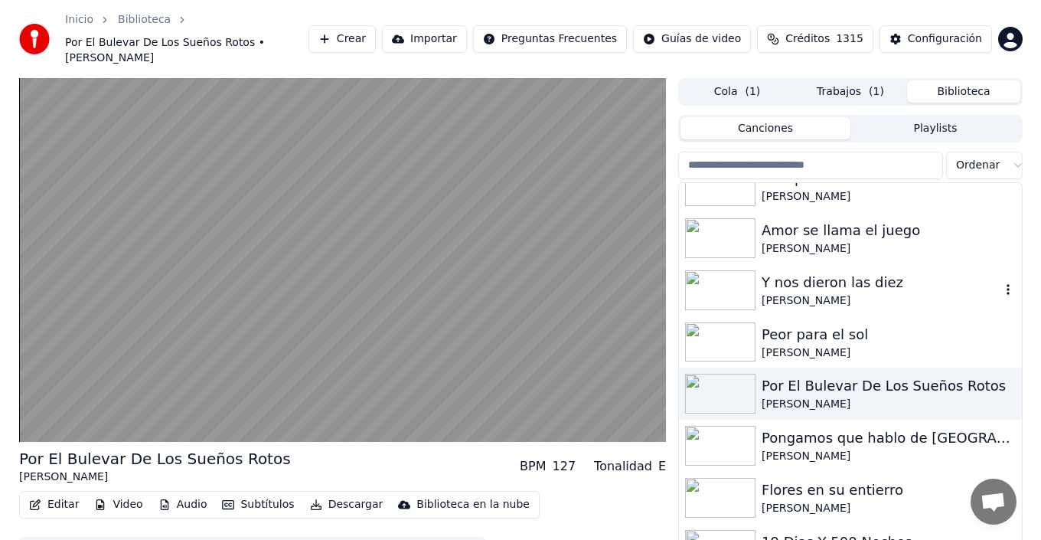
scroll to position [306, 0]
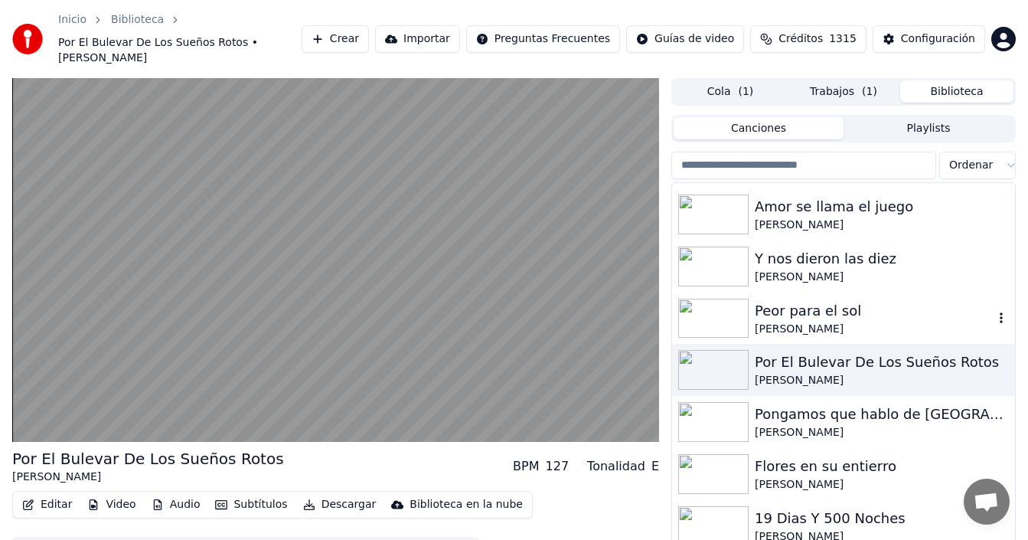
click at [819, 300] on div "Peor para el sol" at bounding box center [874, 310] width 239 height 21
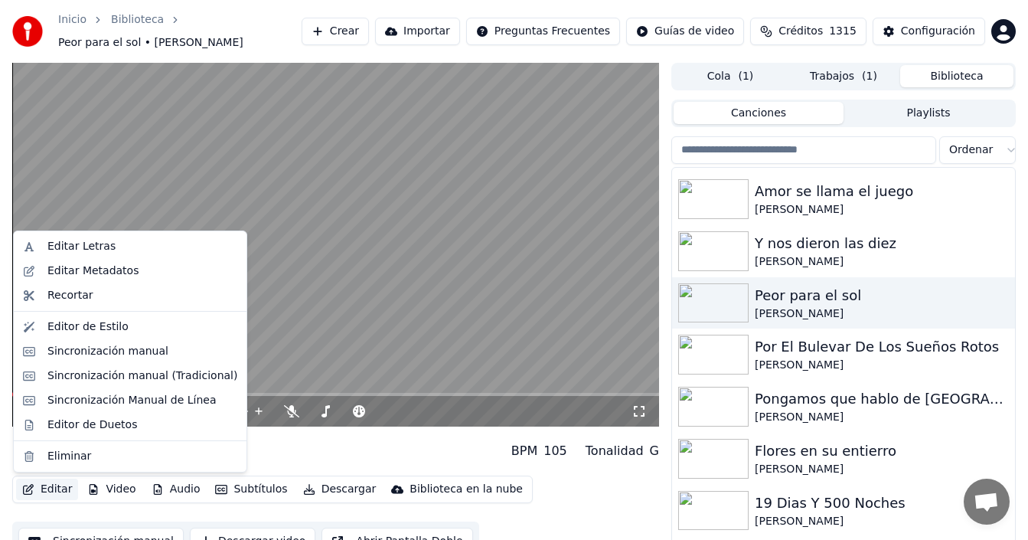
click at [44, 488] on button "Editar" at bounding box center [47, 488] width 62 height 21
click at [80, 245] on div "Editar Letras" at bounding box center [81, 246] width 68 height 15
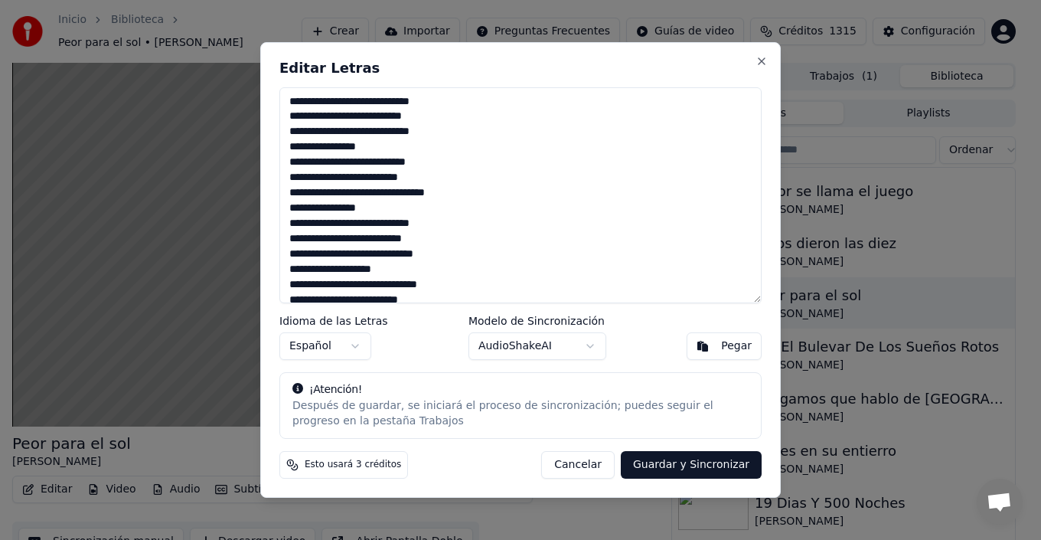
click at [352, 100] on textarea at bounding box center [520, 195] width 482 height 216
click at [450, 116] on textarea at bounding box center [520, 195] width 482 height 216
click at [442, 131] on textarea at bounding box center [520, 195] width 482 height 216
click at [402, 146] on textarea at bounding box center [520, 195] width 482 height 216
click at [454, 162] on textarea at bounding box center [520, 195] width 482 height 216
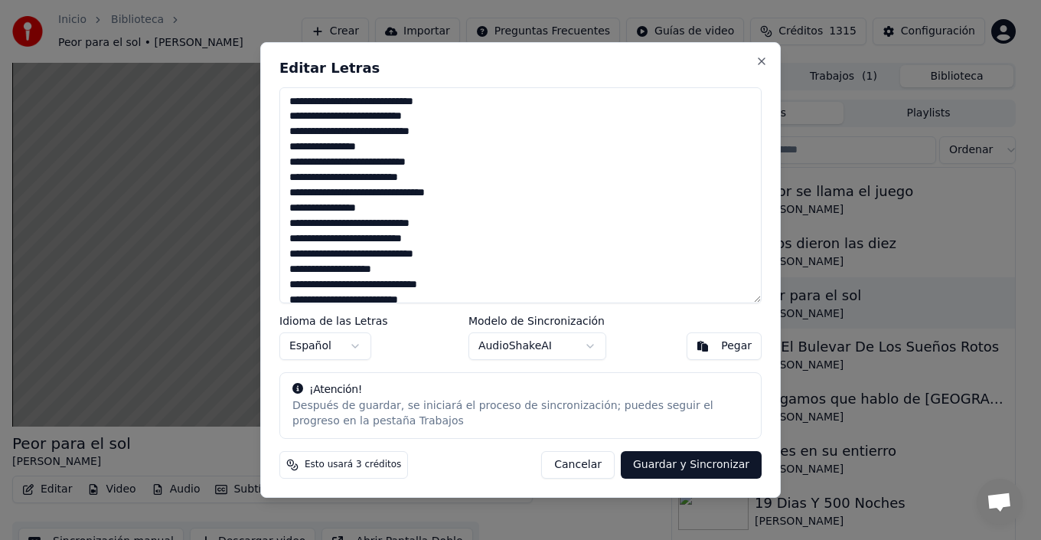
click at [441, 178] on textarea at bounding box center [520, 195] width 482 height 216
click at [465, 188] on textarea at bounding box center [520, 195] width 482 height 216
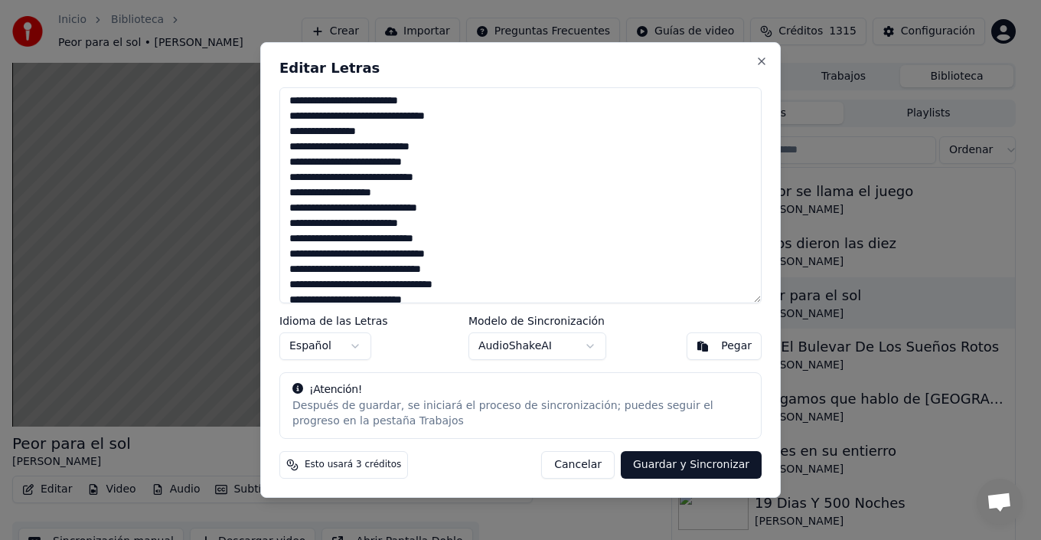
click at [409, 135] on textarea at bounding box center [520, 195] width 482 height 216
click at [448, 146] on textarea at bounding box center [520, 195] width 482 height 216
click at [456, 164] on textarea at bounding box center [520, 195] width 482 height 216
click at [453, 179] on textarea at bounding box center [520, 195] width 482 height 216
click at [433, 193] on textarea at bounding box center [520, 195] width 482 height 216
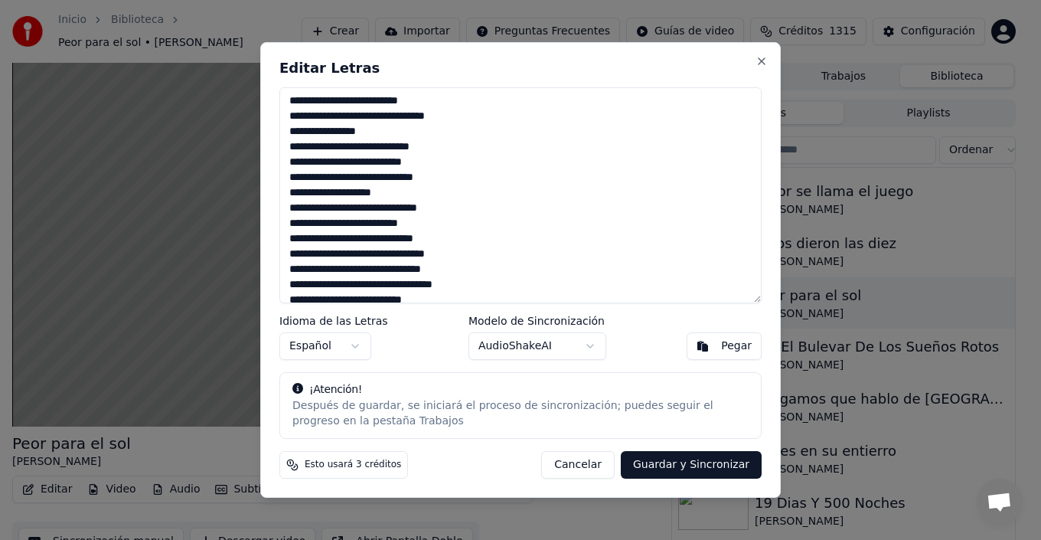
click at [459, 211] on textarea at bounding box center [520, 195] width 482 height 216
click at [450, 228] on textarea at bounding box center [520, 195] width 482 height 216
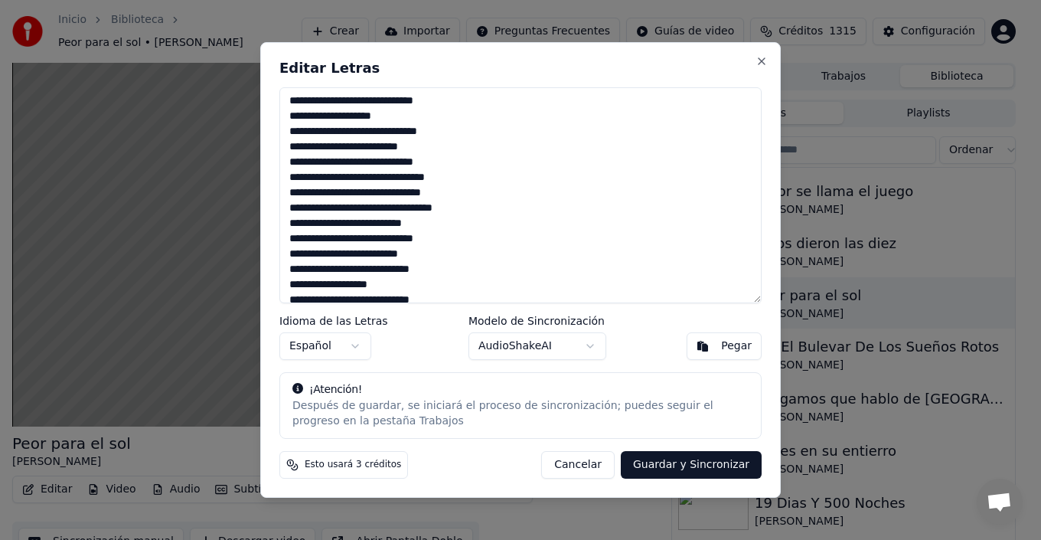
click at [470, 160] on textarea at bounding box center [520, 195] width 482 height 216
click at [469, 179] on textarea at bounding box center [520, 195] width 482 height 216
click at [476, 211] on textarea at bounding box center [520, 195] width 482 height 216
click at [464, 228] on textarea at bounding box center [520, 195] width 482 height 216
click at [459, 240] on textarea at bounding box center [520, 195] width 482 height 216
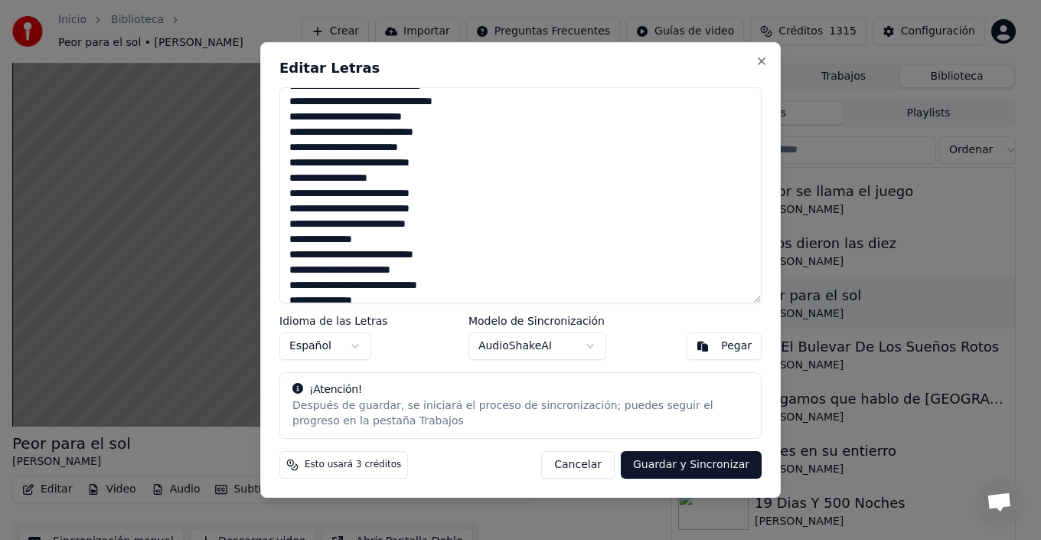
scroll to position [230, 0]
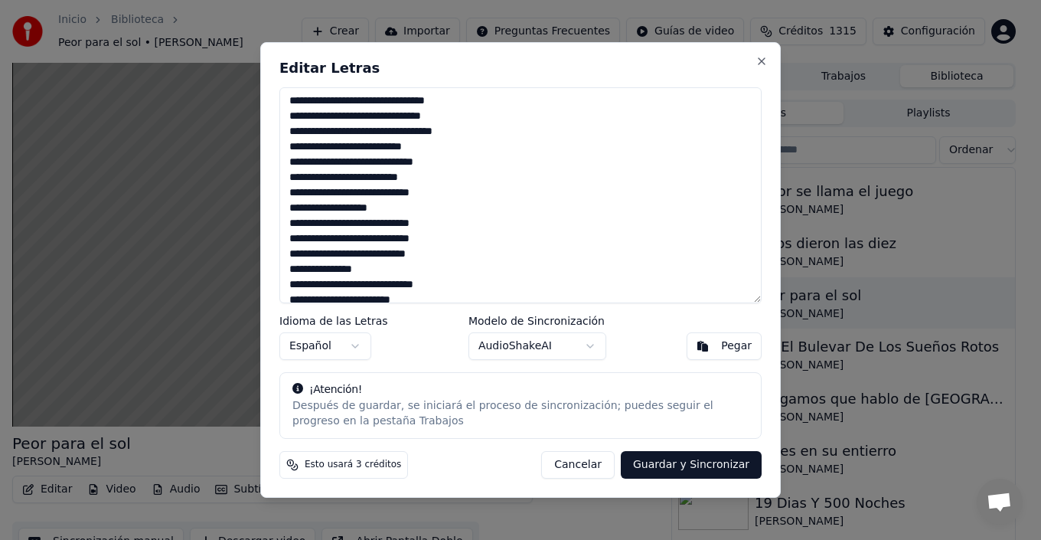
click at [454, 227] on textarea at bounding box center [520, 195] width 482 height 216
click at [456, 237] on textarea at bounding box center [520, 195] width 482 height 216
click at [302, 243] on textarea at bounding box center [520, 195] width 482 height 216
click at [480, 258] on textarea at bounding box center [520, 195] width 482 height 216
click at [476, 262] on textarea at bounding box center [520, 195] width 482 height 216
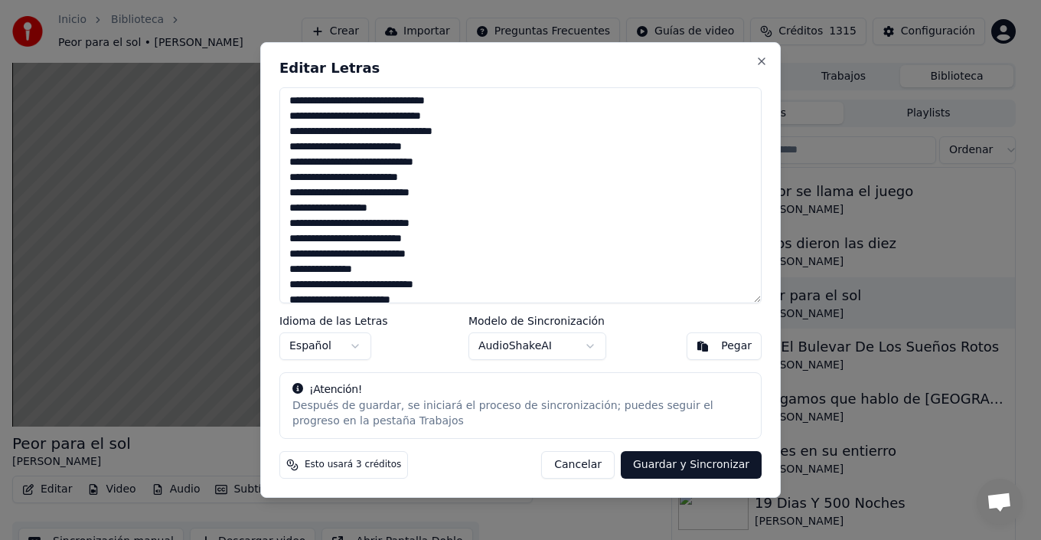
click at [433, 270] on textarea at bounding box center [520, 195] width 482 height 216
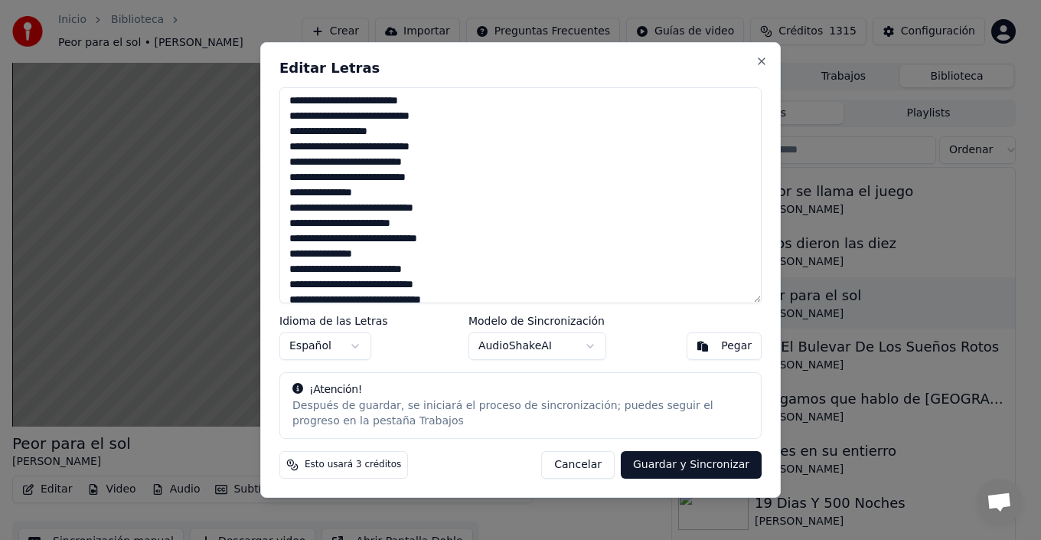
scroll to position [383, 0]
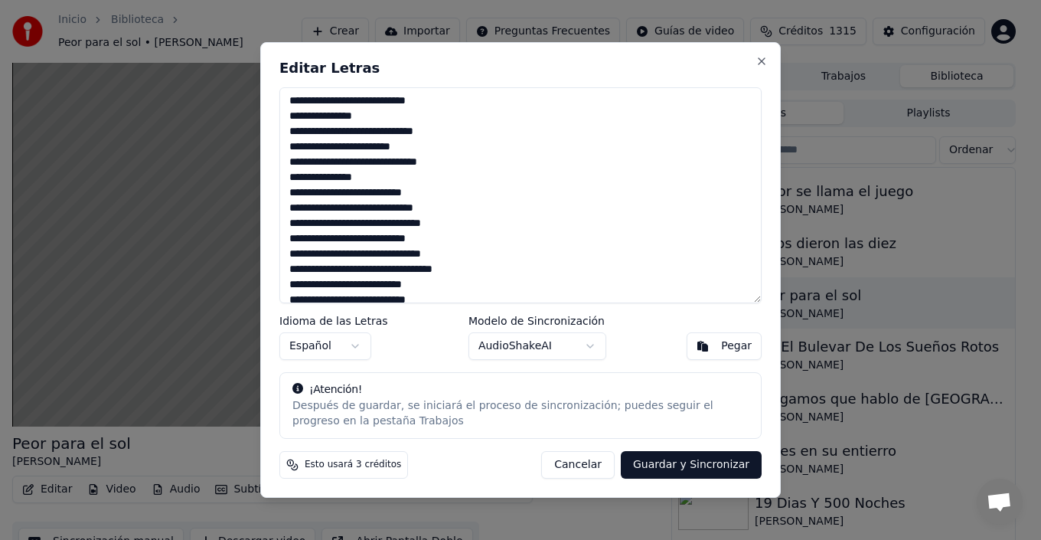
click at [452, 143] on textarea at bounding box center [520, 195] width 482 height 216
click at [428, 178] on textarea at bounding box center [520, 195] width 482 height 216
click at [299, 178] on textarea at bounding box center [520, 195] width 482 height 216
click at [302, 181] on textarea at bounding box center [520, 195] width 482 height 216
click at [475, 207] on textarea at bounding box center [520, 195] width 482 height 216
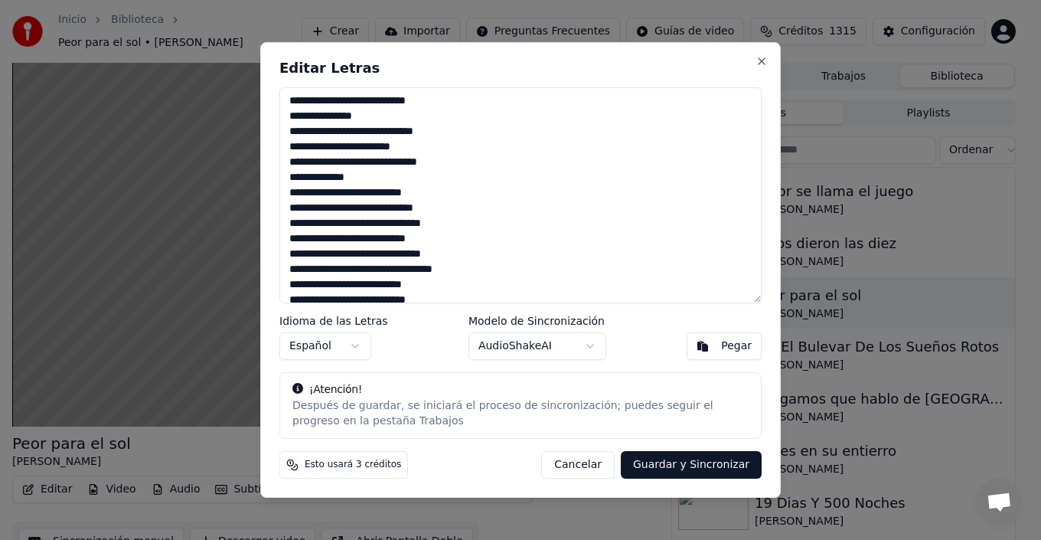
click at [482, 226] on textarea at bounding box center [520, 195] width 482 height 216
click at [460, 248] on textarea at bounding box center [520, 195] width 482 height 216
click at [452, 237] on textarea at bounding box center [520, 195] width 482 height 216
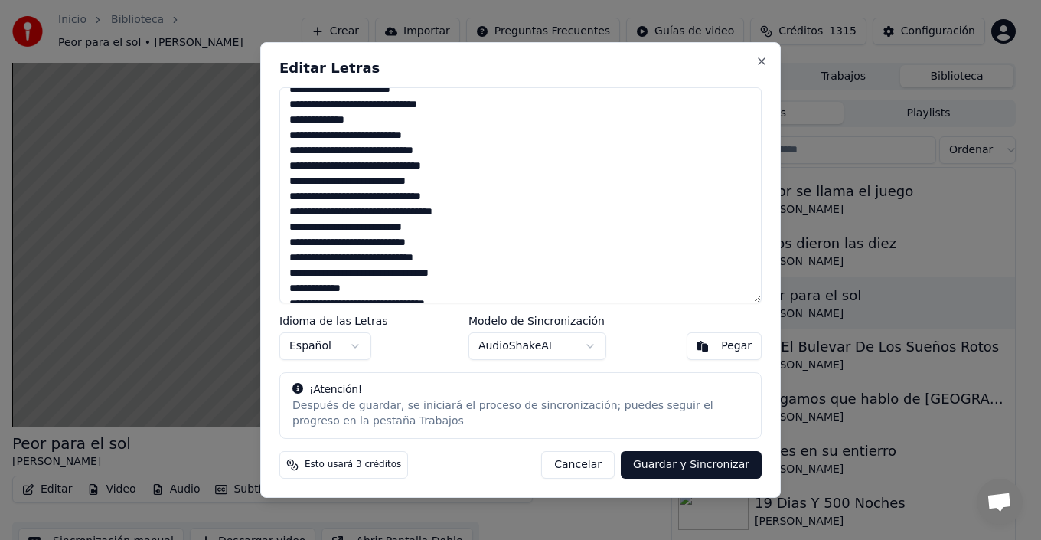
scroll to position [459, 0]
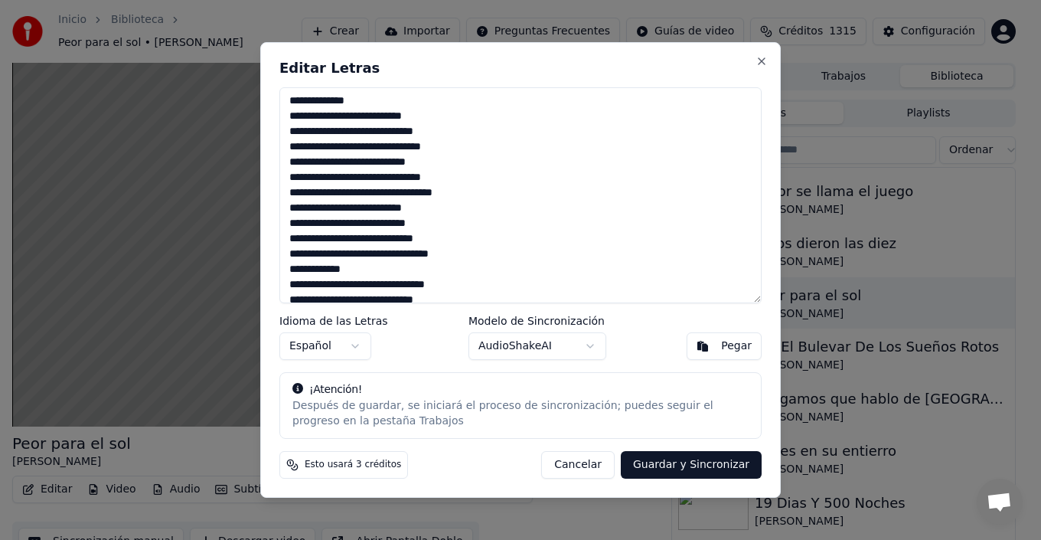
click at [457, 183] on textarea at bounding box center [520, 195] width 482 height 216
click at [482, 192] on textarea at bounding box center [520, 195] width 482 height 216
click at [456, 210] on textarea at bounding box center [520, 195] width 482 height 216
click at [451, 224] on textarea at bounding box center [520, 195] width 482 height 216
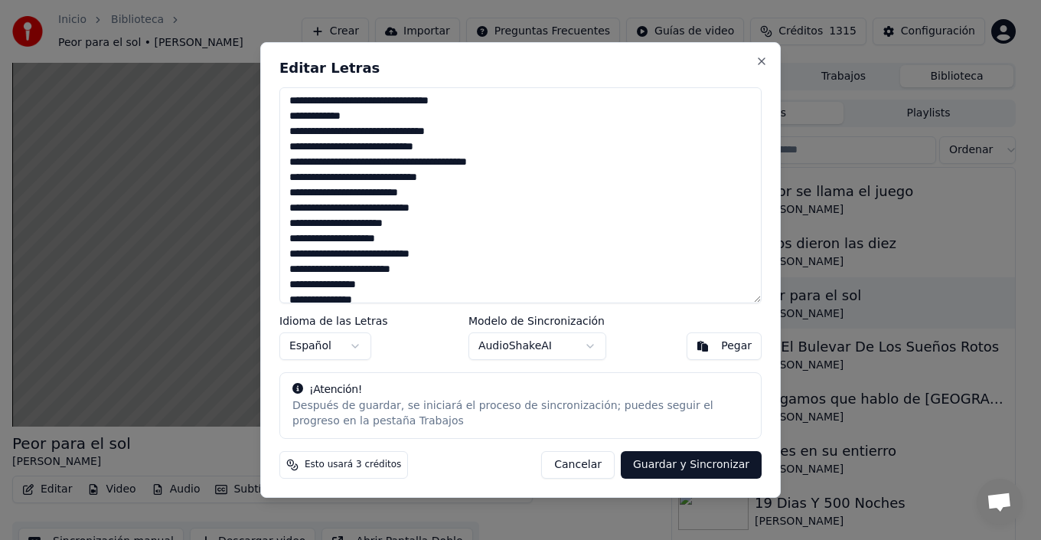
scroll to position [536, 0]
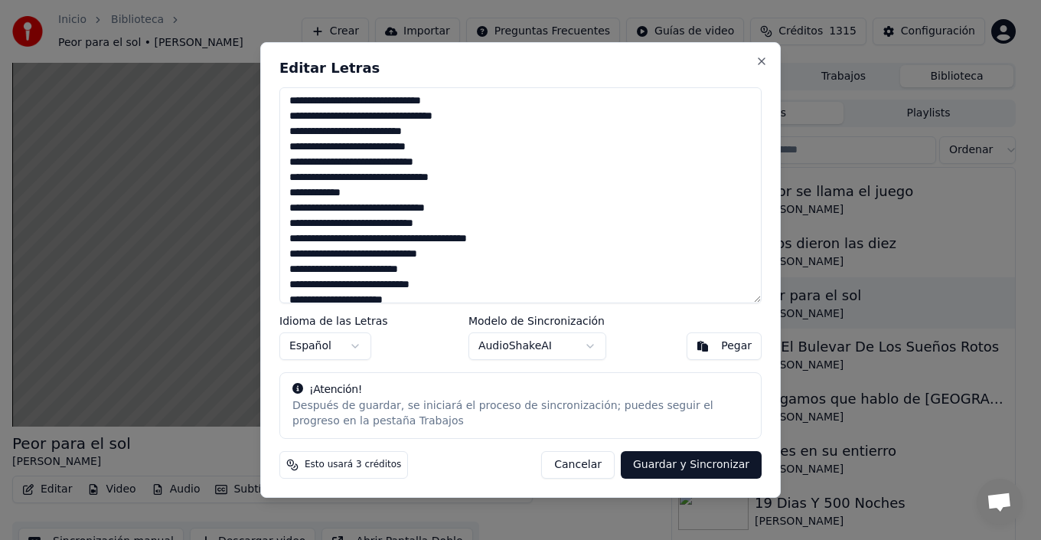
click at [477, 175] on textarea at bounding box center [520, 195] width 482 height 216
click at [437, 192] on textarea at bounding box center [520, 195] width 482 height 216
click at [448, 216] on textarea at bounding box center [520, 195] width 482 height 216
click at [547, 241] on textarea at bounding box center [520, 195] width 482 height 216
click at [467, 261] on textarea at bounding box center [520, 195] width 482 height 216
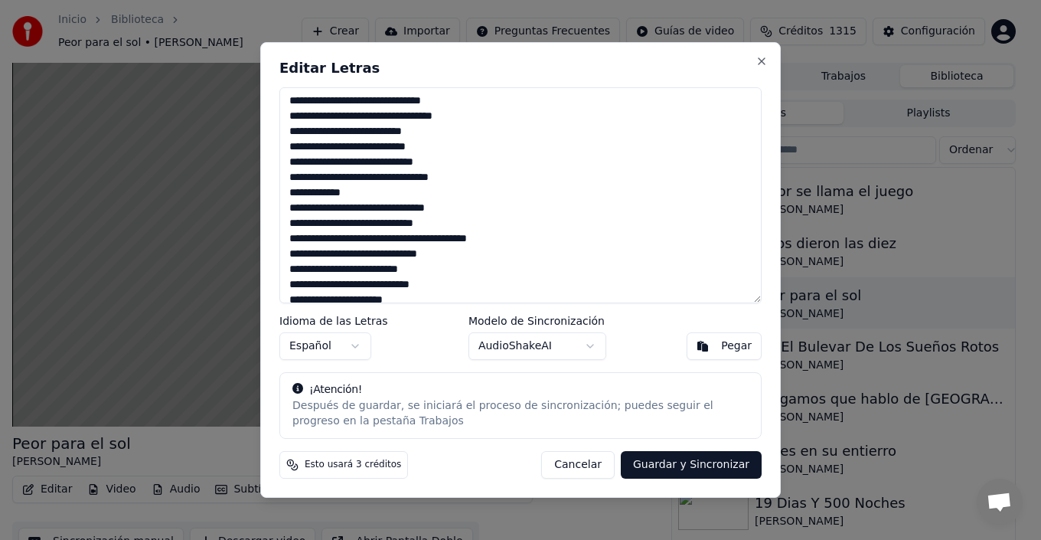
scroll to position [612, 0]
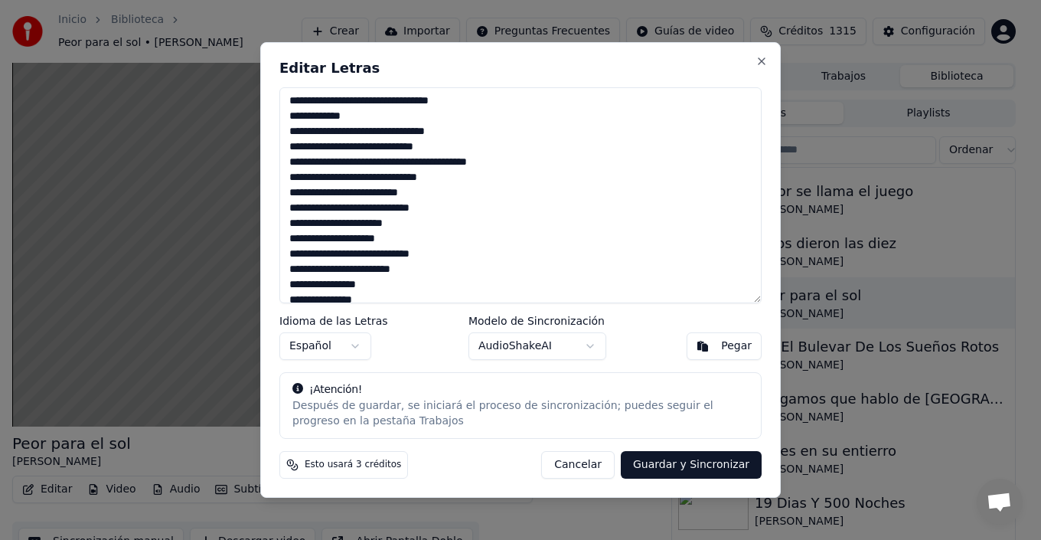
click at [445, 194] on textarea at bounding box center [520, 195] width 482 height 216
click at [469, 191] on textarea at bounding box center [520, 195] width 482 height 216
click at [305, 203] on textarea at bounding box center [520, 195] width 482 height 216
click at [348, 235] on textarea at bounding box center [520, 195] width 482 height 216
click at [351, 241] on textarea at bounding box center [520, 195] width 482 height 216
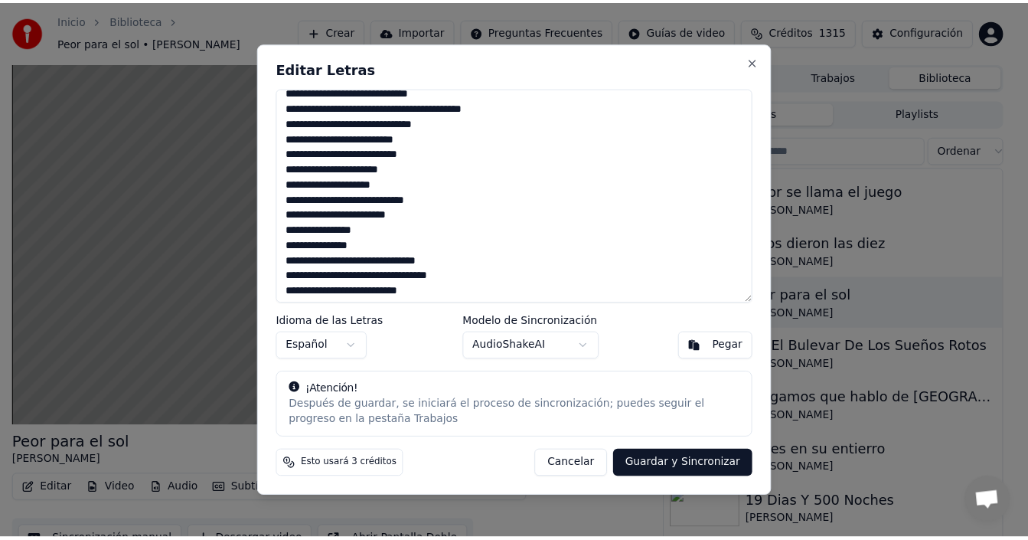
scroll to position [685, 0]
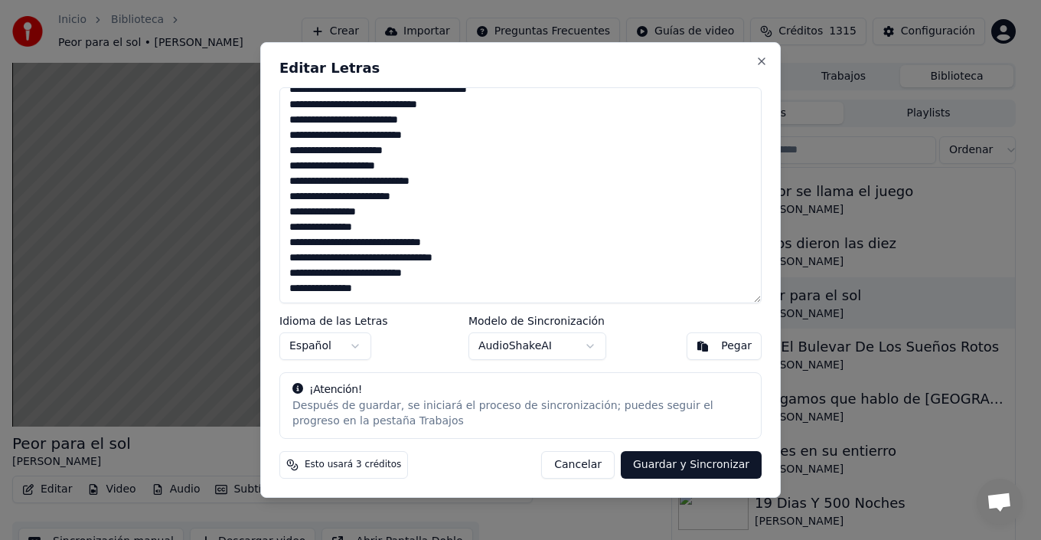
type textarea "**********"
click at [723, 468] on button "Guardar y Sincronizar" at bounding box center [691, 465] width 141 height 28
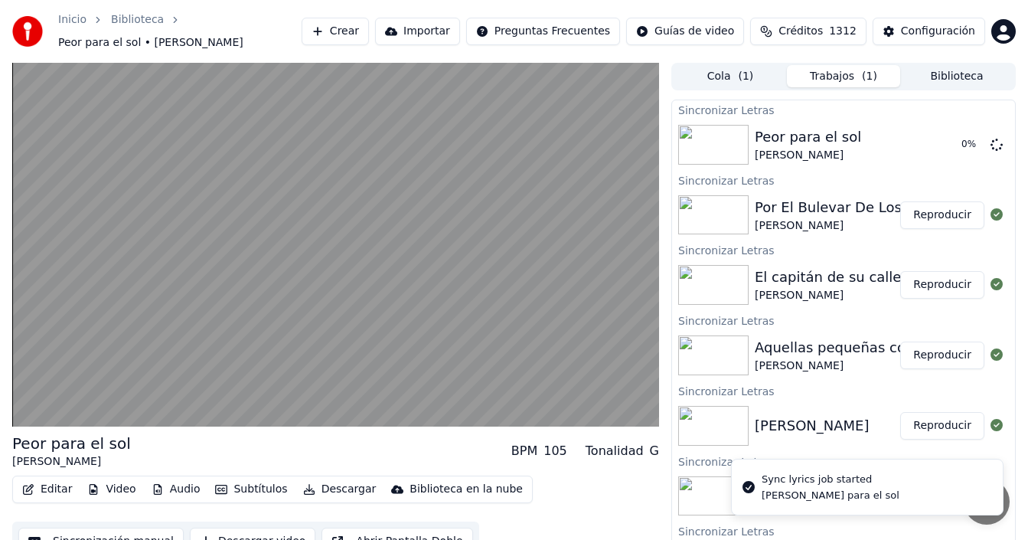
click at [975, 80] on button "Biblioteca" at bounding box center [956, 76] width 113 height 22
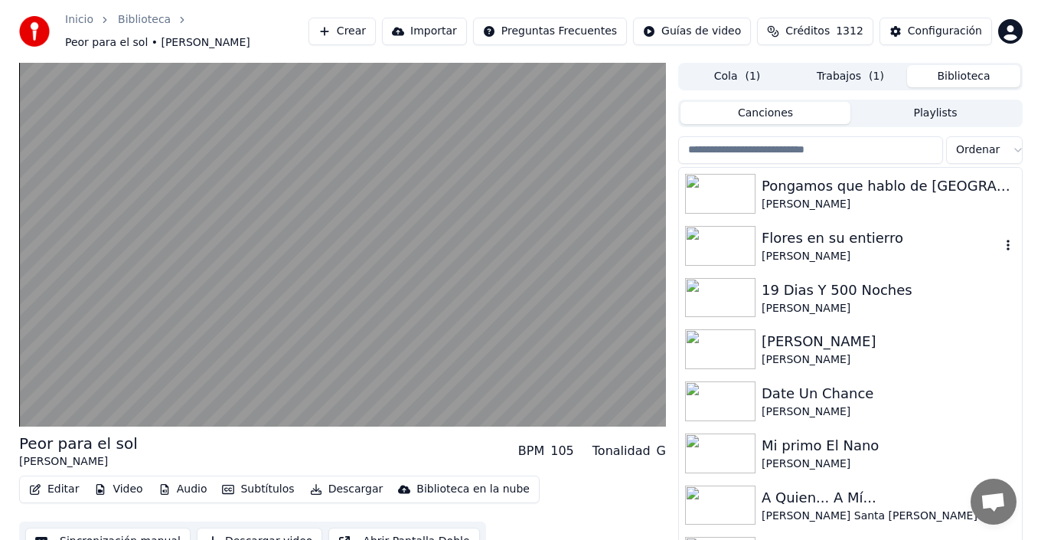
scroll to position [536, 0]
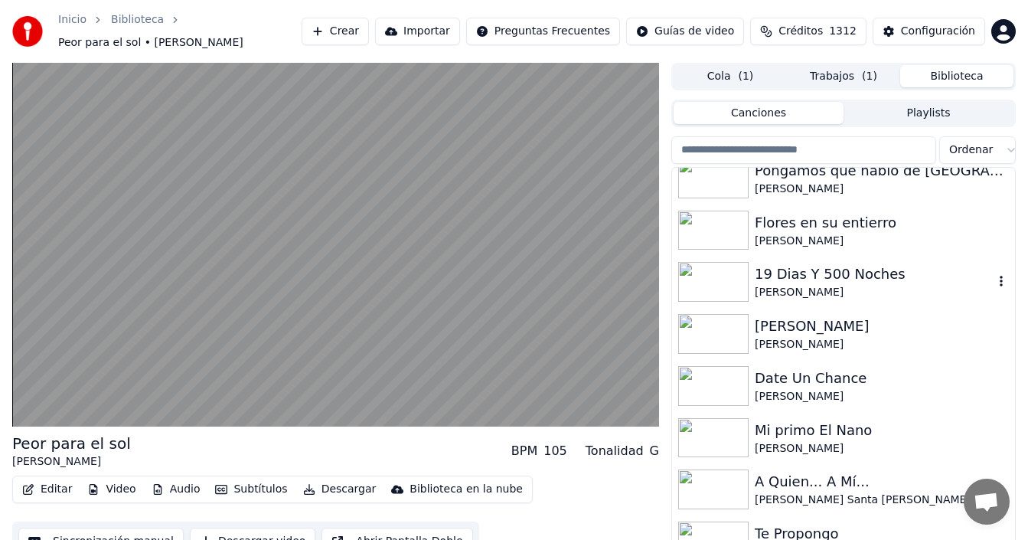
click at [802, 284] on div "19 Dias Y 500 Noches" at bounding box center [874, 273] width 239 height 21
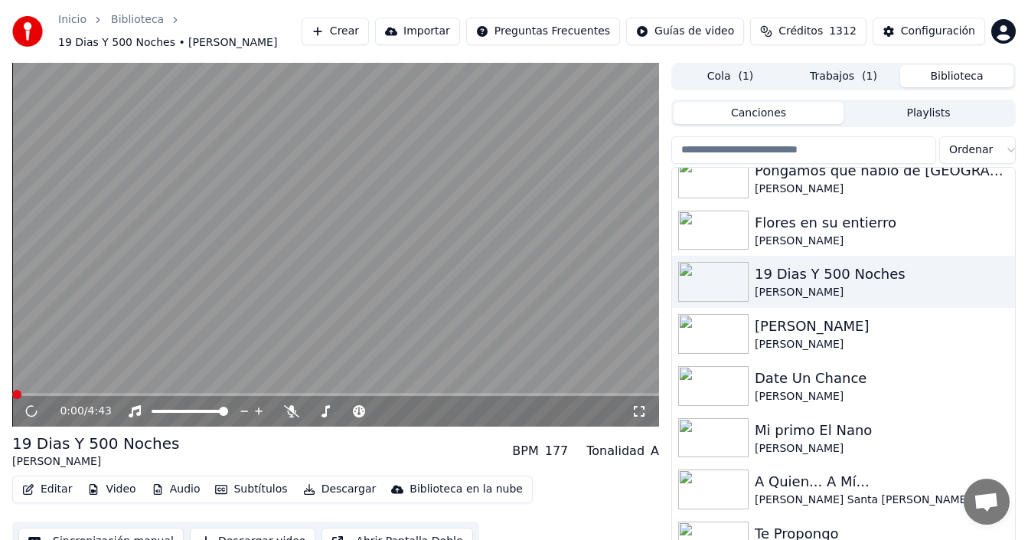
click at [50, 489] on button "Editar" at bounding box center [47, 488] width 62 height 21
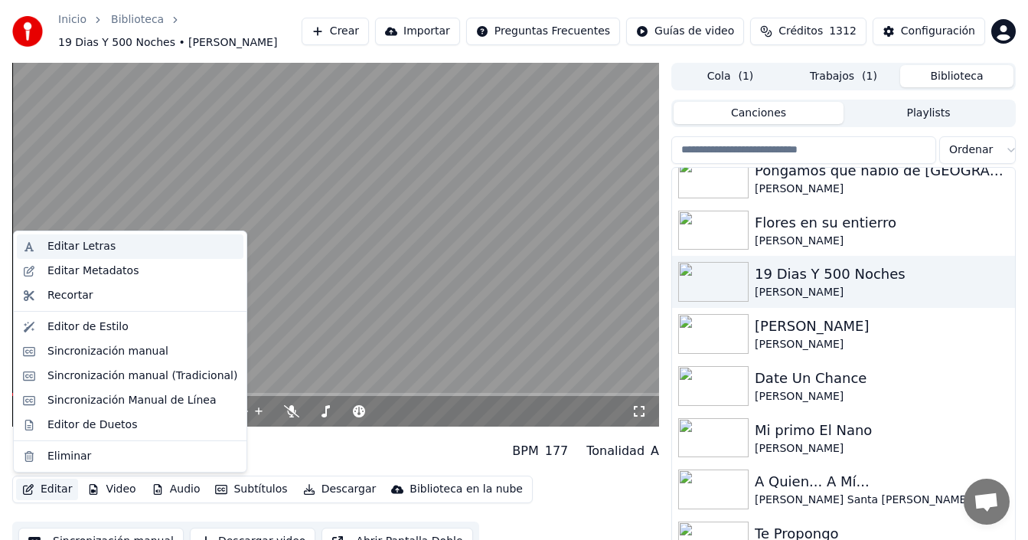
click at [82, 242] on div "Editar Letras" at bounding box center [81, 246] width 68 height 15
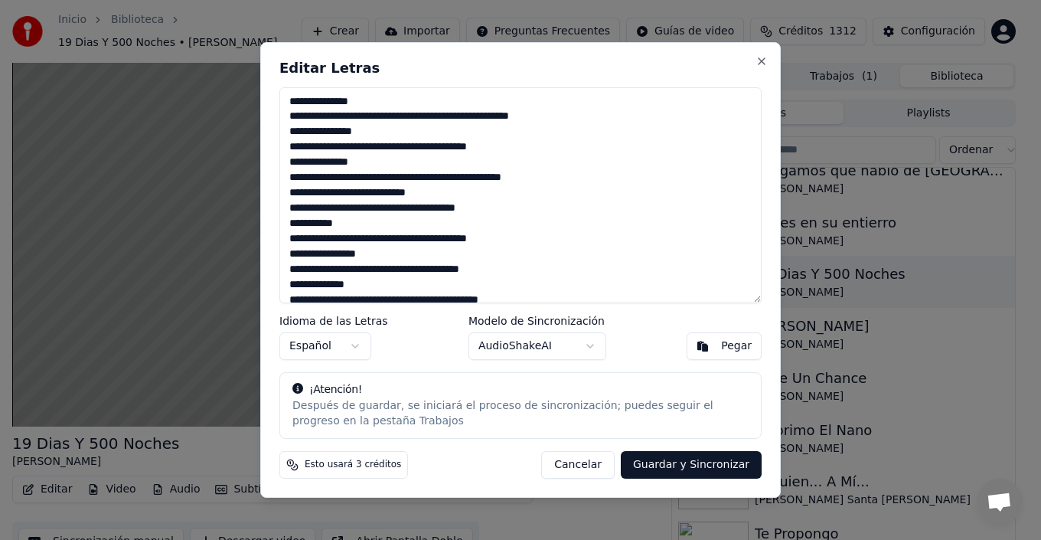
click at [374, 135] on textarea at bounding box center [520, 195] width 482 height 216
click at [511, 149] on textarea at bounding box center [520, 195] width 482 height 216
click at [499, 188] on textarea at bounding box center [520, 195] width 482 height 216
click at [502, 206] on textarea at bounding box center [520, 195] width 482 height 216
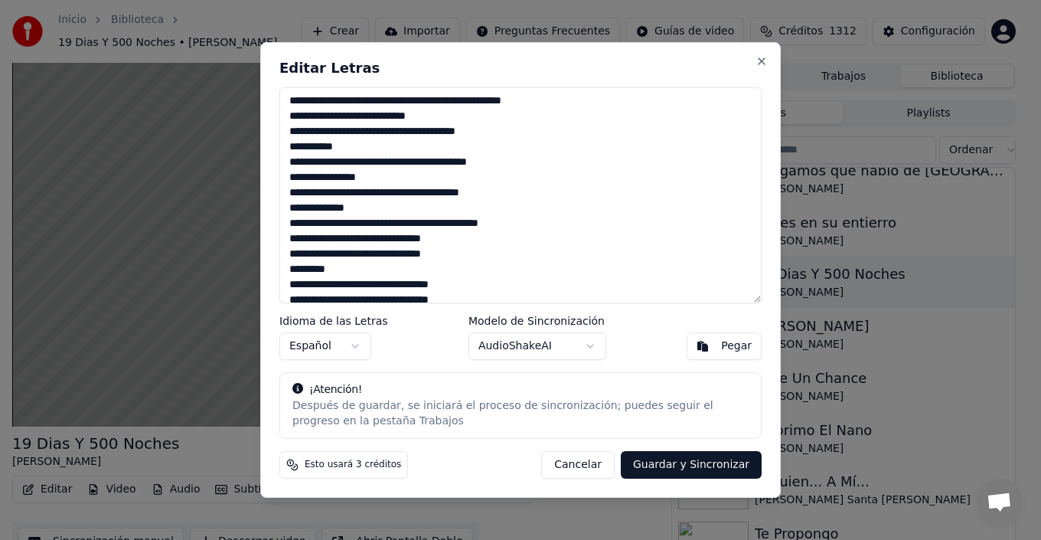
click at [315, 148] on textarea at bounding box center [520, 195] width 482 height 216
click at [498, 208] on textarea at bounding box center [520, 195] width 482 height 216
click at [550, 228] on textarea at bounding box center [520, 195] width 482 height 216
click at [506, 236] on textarea at bounding box center [520, 195] width 482 height 216
click at [489, 258] on textarea at bounding box center [520, 195] width 482 height 216
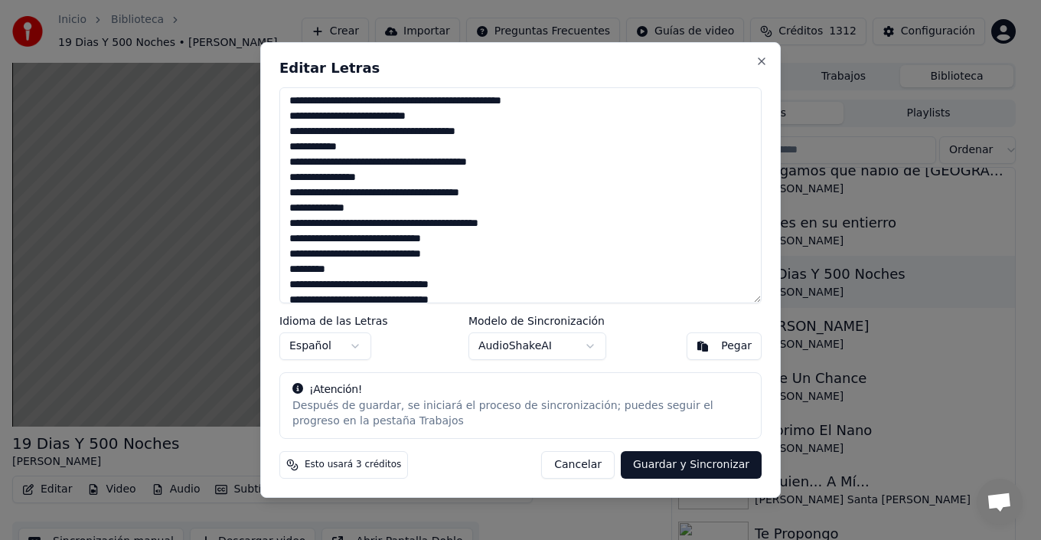
scroll to position [153, 0]
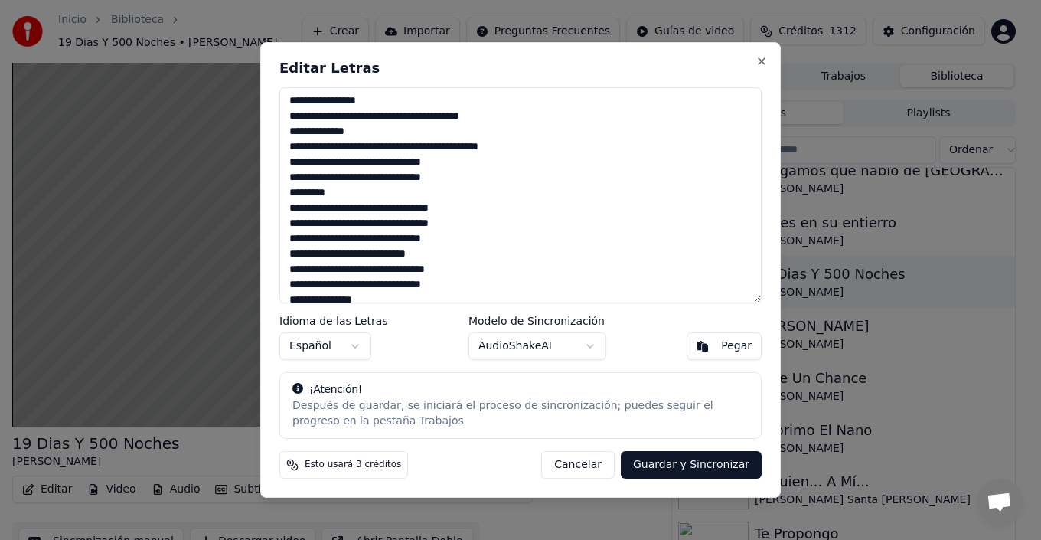
click at [480, 191] on textarea at bounding box center [520, 195] width 482 height 216
click at [473, 231] on textarea at bounding box center [520, 195] width 482 height 216
click at [465, 240] on textarea at bounding box center [520, 195] width 482 height 216
click at [466, 254] on textarea at bounding box center [520, 195] width 482 height 216
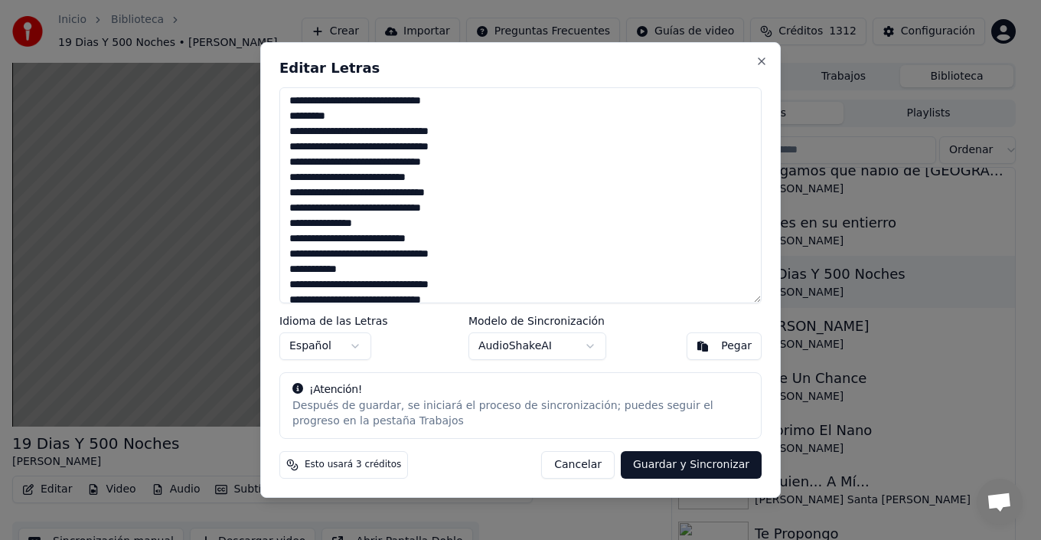
click at [472, 191] on textarea at bounding box center [520, 195] width 482 height 216
click at [470, 207] on textarea at bounding box center [520, 195] width 482 height 216
click at [441, 227] on textarea at bounding box center [520, 195] width 482 height 216
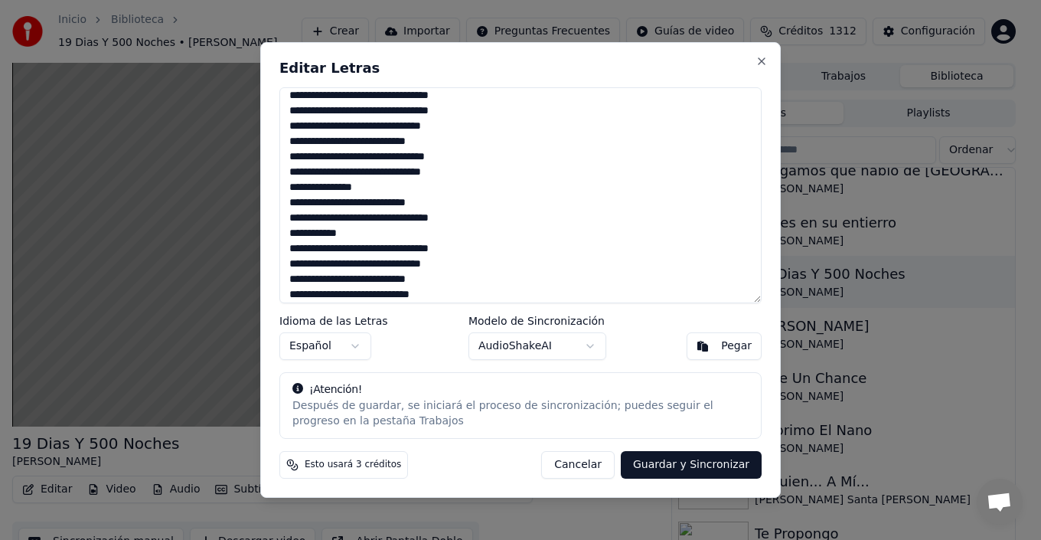
scroll to position [306, 0]
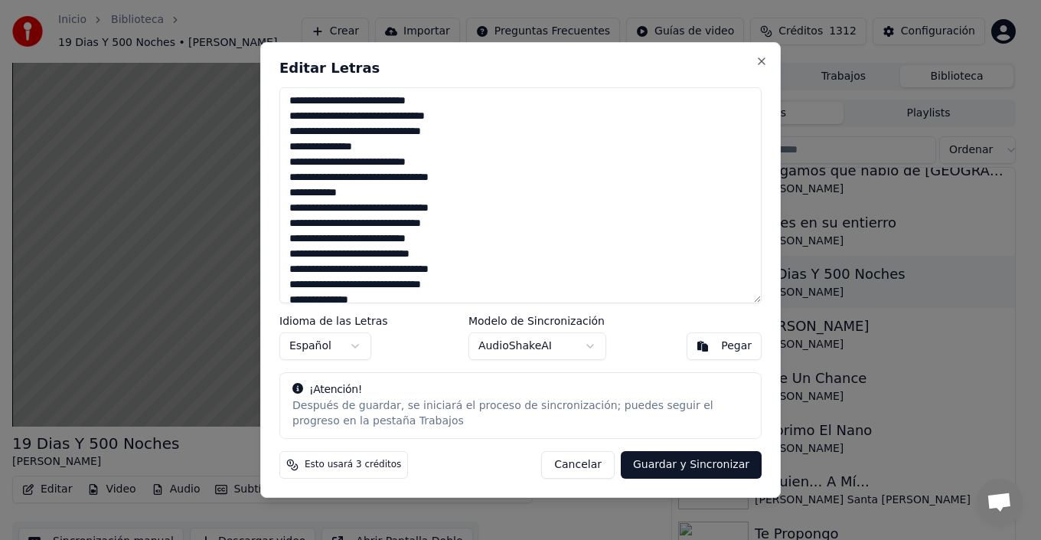
click at [452, 166] on textarea at bounding box center [520, 195] width 482 height 216
click at [490, 181] on textarea at bounding box center [520, 195] width 482 height 216
click at [425, 192] on textarea at bounding box center [520, 195] width 482 height 216
click at [482, 204] on textarea at bounding box center [520, 195] width 482 height 216
click at [470, 223] on textarea at bounding box center [520, 195] width 482 height 216
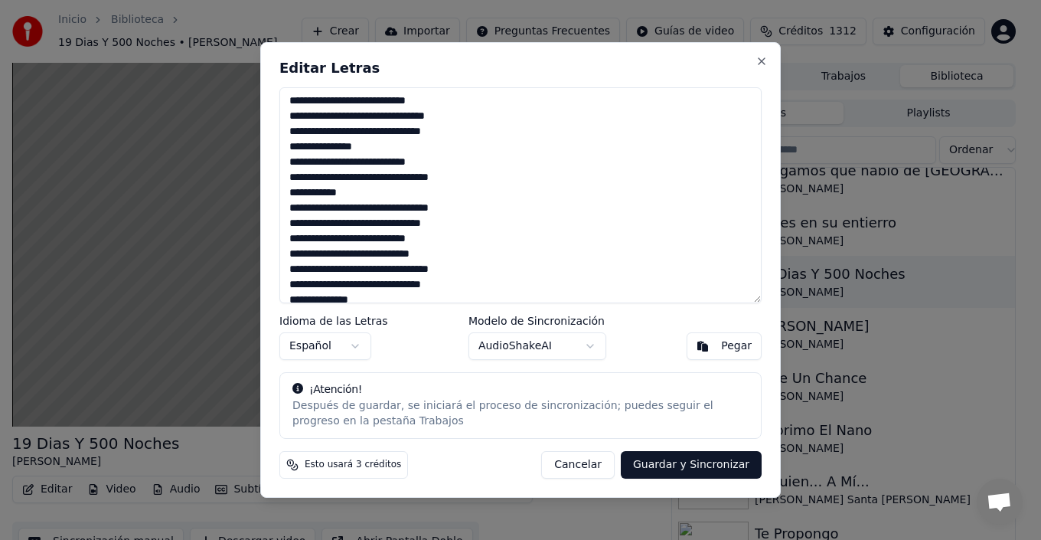
click at [457, 235] on textarea at bounding box center [520, 195] width 482 height 216
click at [455, 254] on textarea at bounding box center [520, 195] width 482 height 216
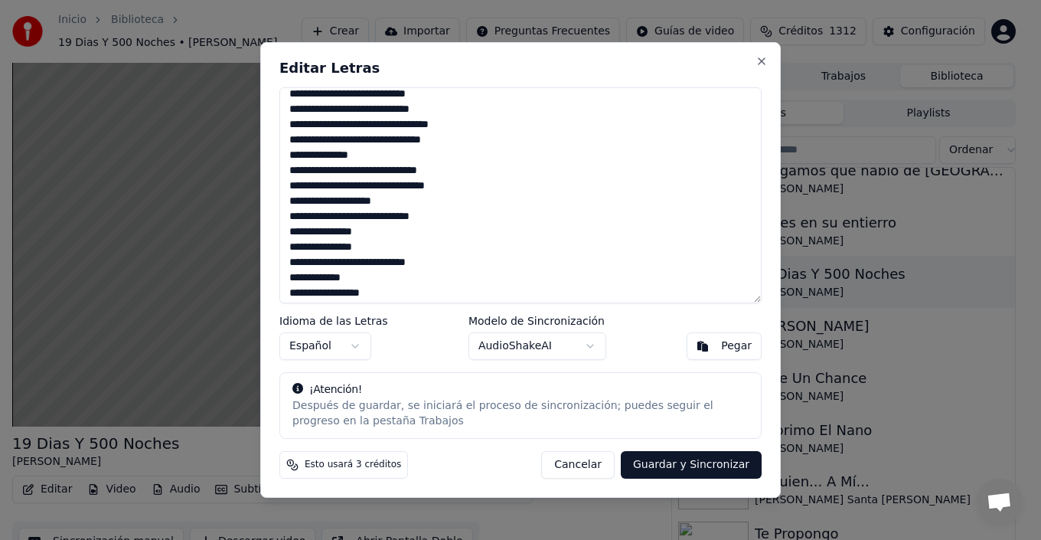
scroll to position [459, 0]
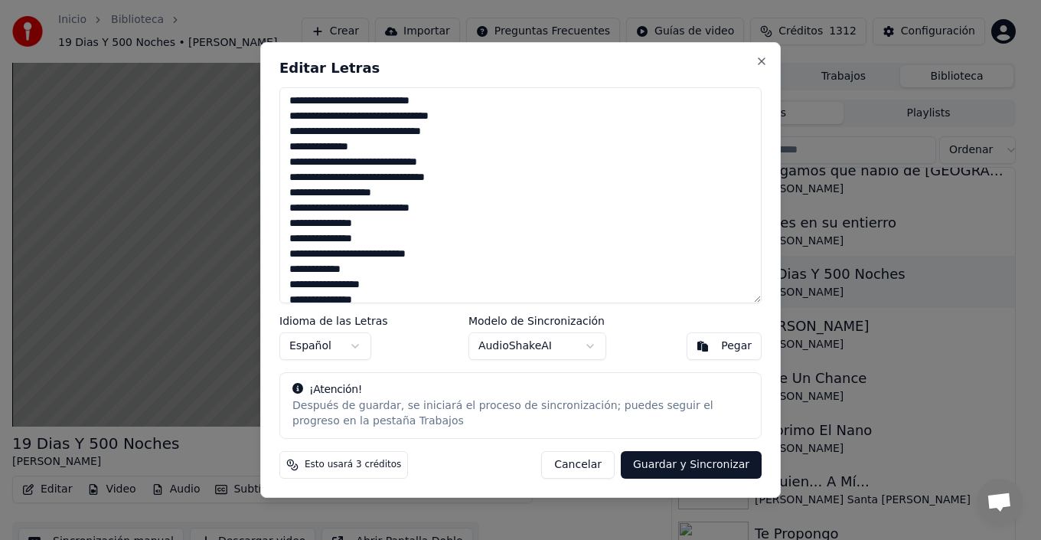
click at [466, 119] on textarea at bounding box center [520, 195] width 482 height 216
click at [465, 135] on textarea at bounding box center [520, 195] width 482 height 216
click at [418, 157] on textarea at bounding box center [520, 195] width 482 height 216
click at [397, 152] on textarea at bounding box center [520, 195] width 482 height 216
click at [460, 171] on textarea at bounding box center [520, 195] width 482 height 216
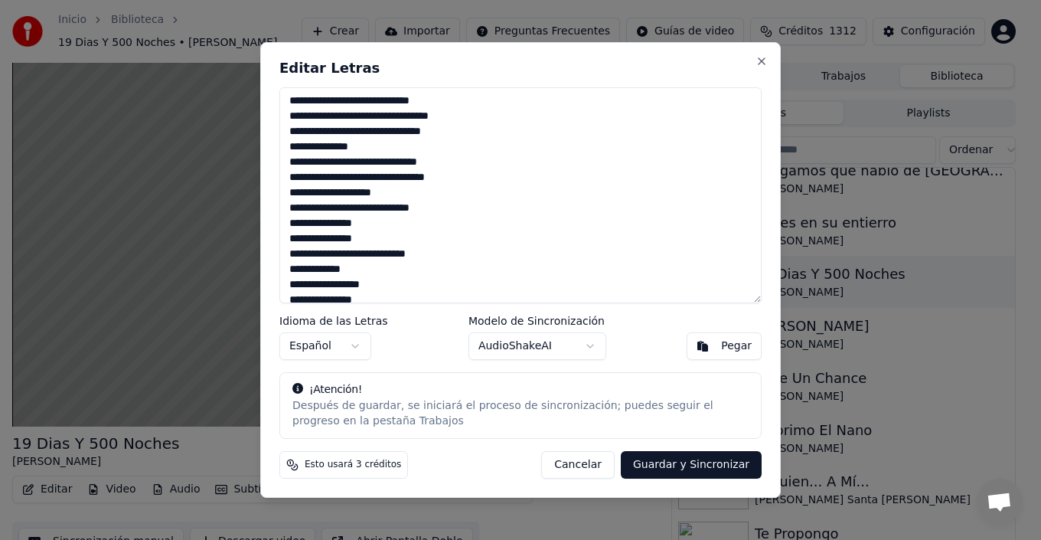
click at [462, 198] on textarea at bounding box center [520, 195] width 482 height 216
click at [460, 206] on textarea at bounding box center [520, 195] width 482 height 216
click at [416, 224] on textarea at bounding box center [520, 195] width 482 height 216
click at [406, 237] on textarea at bounding box center [520, 195] width 482 height 216
click at [446, 259] on textarea at bounding box center [520, 195] width 482 height 216
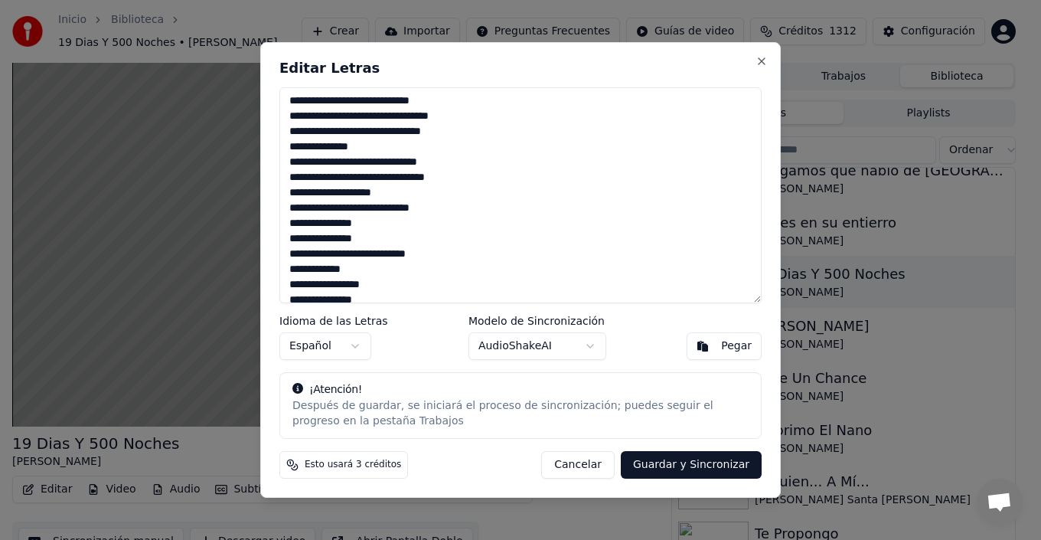
scroll to position [536, 0]
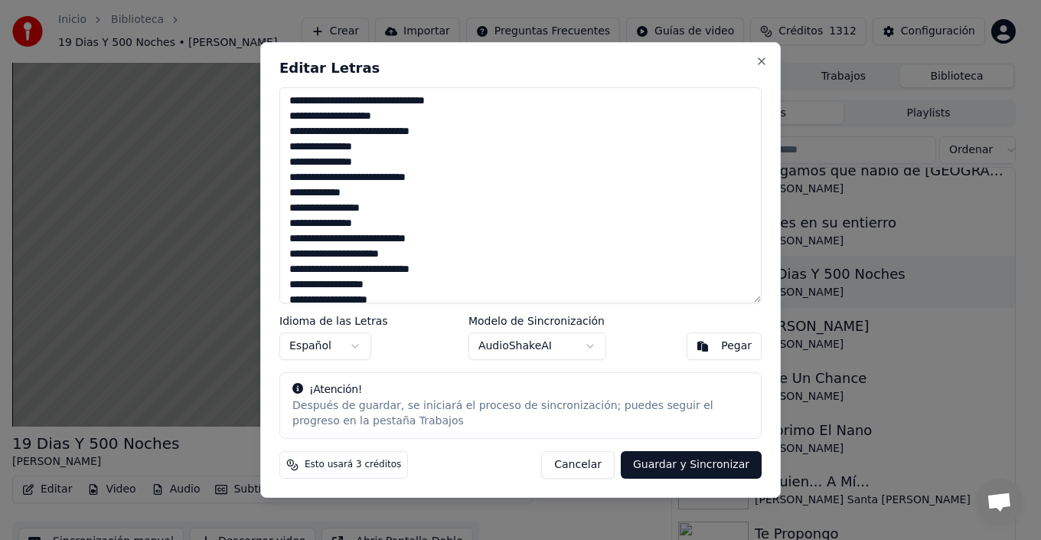
drag, startPoint x: 325, startPoint y: 190, endPoint x: 281, endPoint y: 191, distance: 44.4
click at [281, 191] on textarea at bounding box center [520, 195] width 482 height 216
click at [421, 250] on textarea at bounding box center [520, 195] width 482 height 216
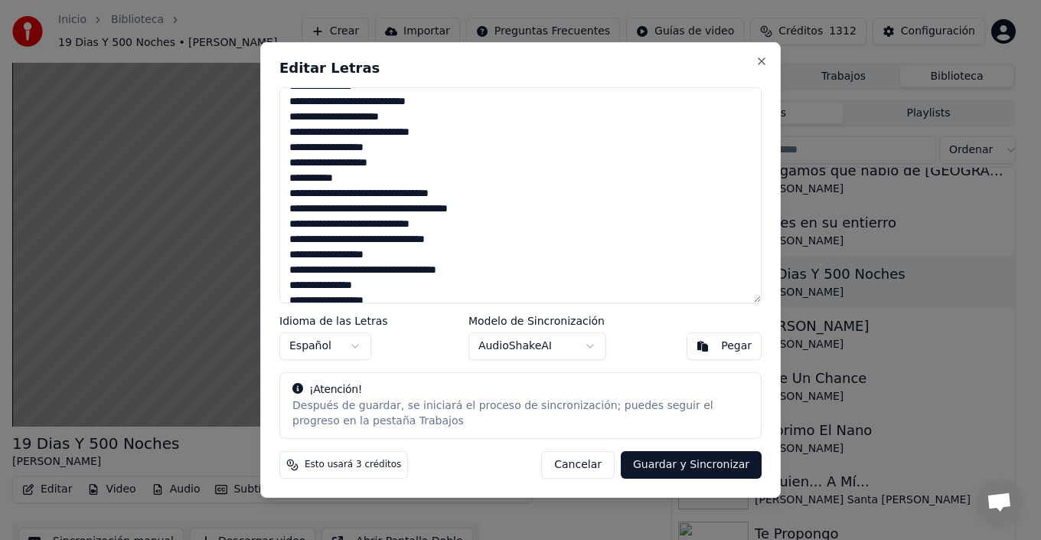
scroll to position [689, 0]
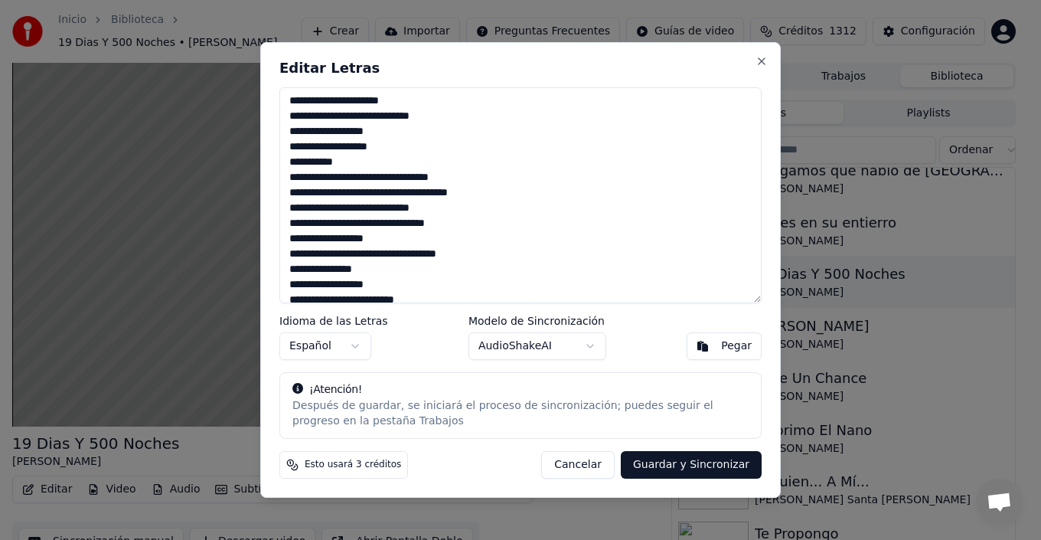
click at [399, 141] on textarea at bounding box center [520, 195] width 482 height 216
click at [405, 157] on textarea at bounding box center [520, 195] width 482 height 216
click at [480, 181] on textarea at bounding box center [520, 195] width 482 height 216
click at [487, 191] on textarea at bounding box center [520, 195] width 482 height 216
click at [459, 207] on textarea at bounding box center [520, 195] width 482 height 216
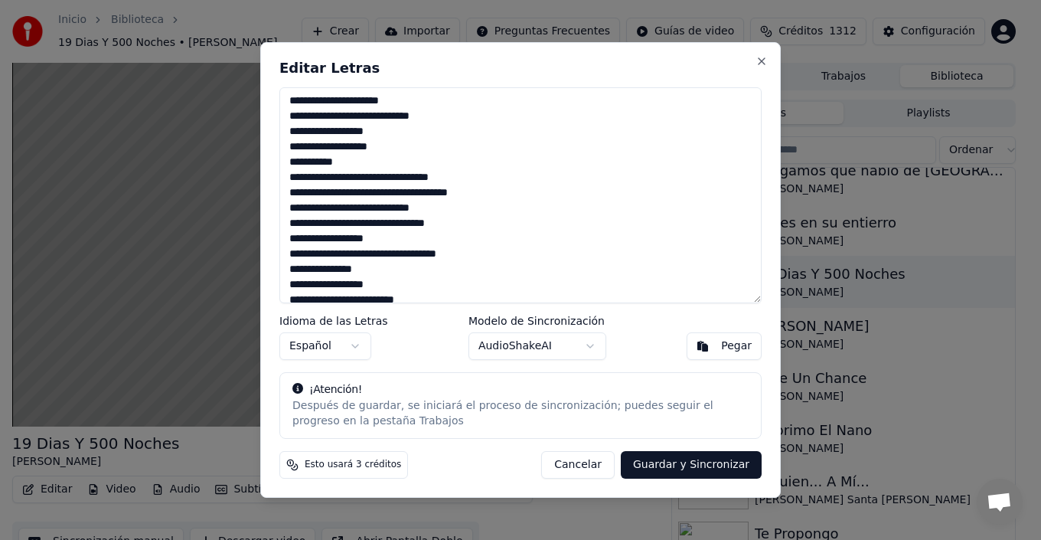
click at [459, 207] on textarea at bounding box center [520, 195] width 482 height 216
click at [466, 225] on textarea at bounding box center [520, 195] width 482 height 216
click at [424, 239] on textarea at bounding box center [520, 195] width 482 height 216
click at [496, 258] on textarea at bounding box center [520, 195] width 482 height 216
click at [446, 276] on textarea at bounding box center [520, 195] width 482 height 216
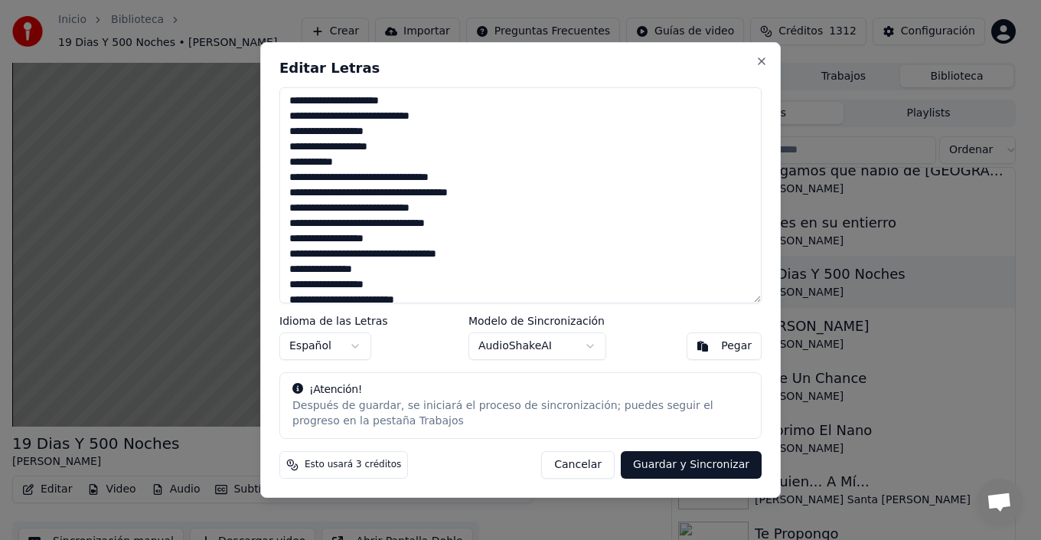
click at [332, 273] on textarea at bounding box center [520, 195] width 482 height 216
click at [310, 269] on textarea at bounding box center [520, 195] width 482 height 216
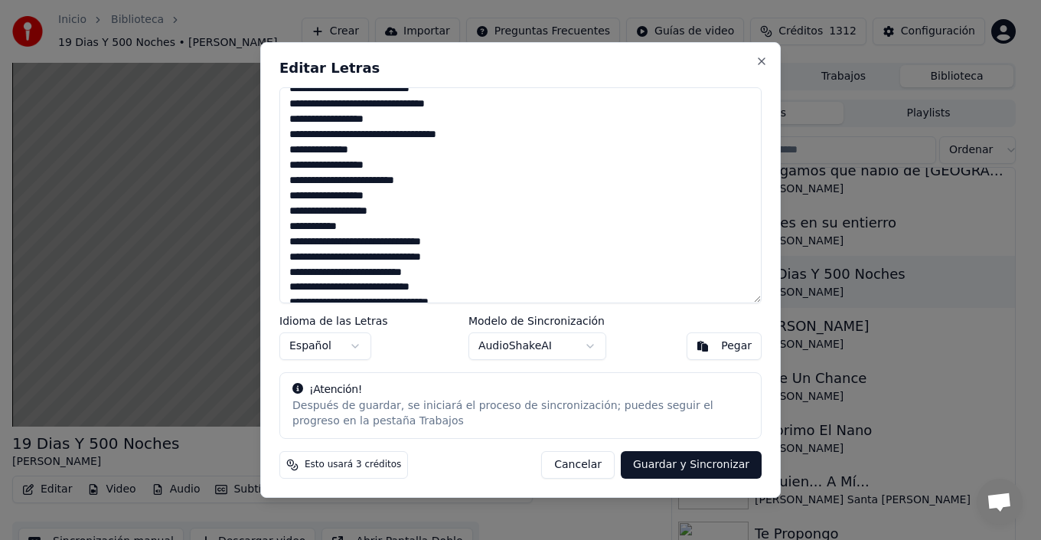
scroll to position [842, 0]
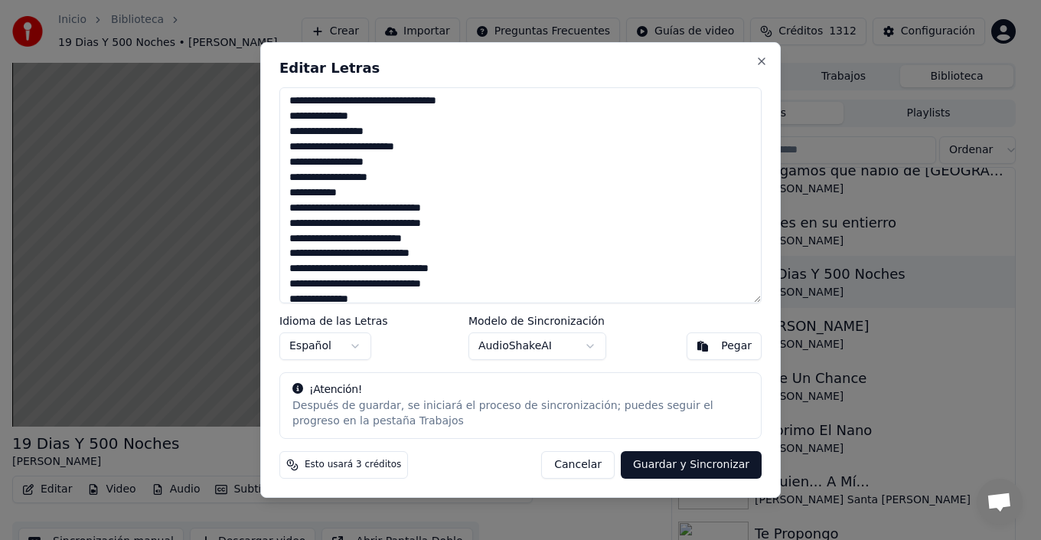
click at [421, 180] on textarea at bounding box center [520, 195] width 482 height 216
click at [446, 191] on textarea at bounding box center [520, 195] width 482 height 216
click at [478, 214] on textarea at bounding box center [520, 195] width 482 height 216
click at [481, 229] on textarea at bounding box center [520, 195] width 482 height 216
click at [458, 237] on textarea at bounding box center [520, 195] width 482 height 216
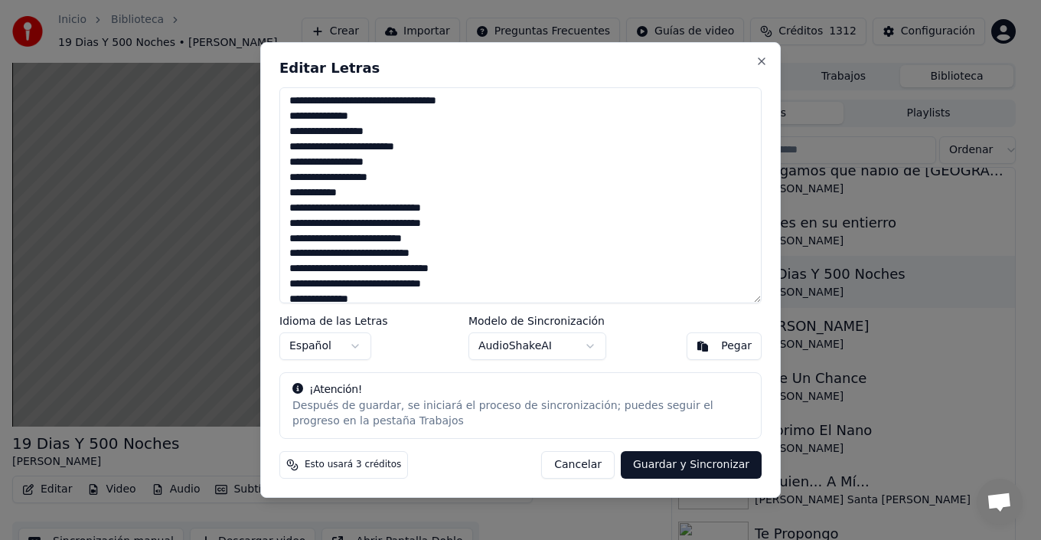
click at [452, 250] on textarea at bounding box center [520, 195] width 482 height 216
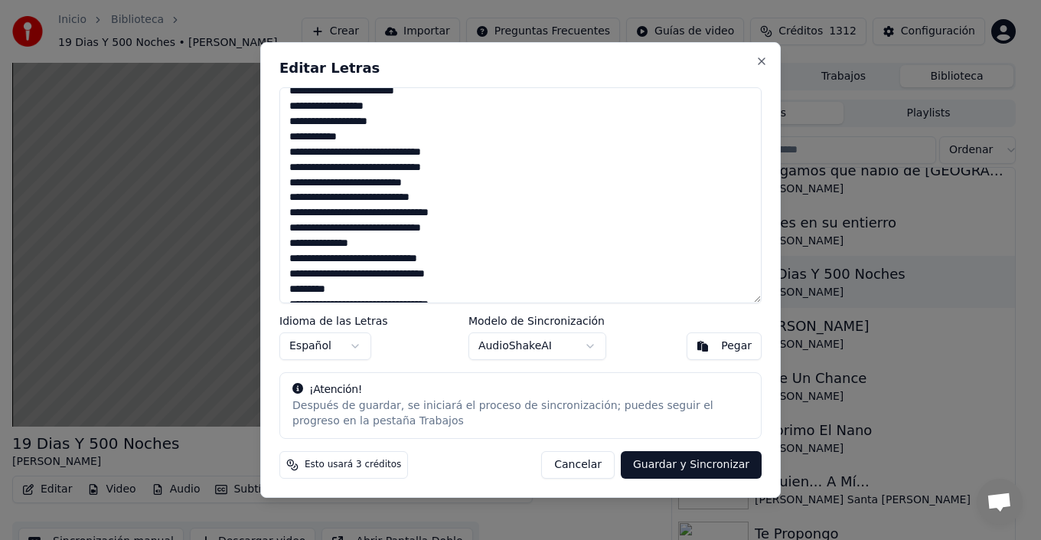
scroll to position [919, 0]
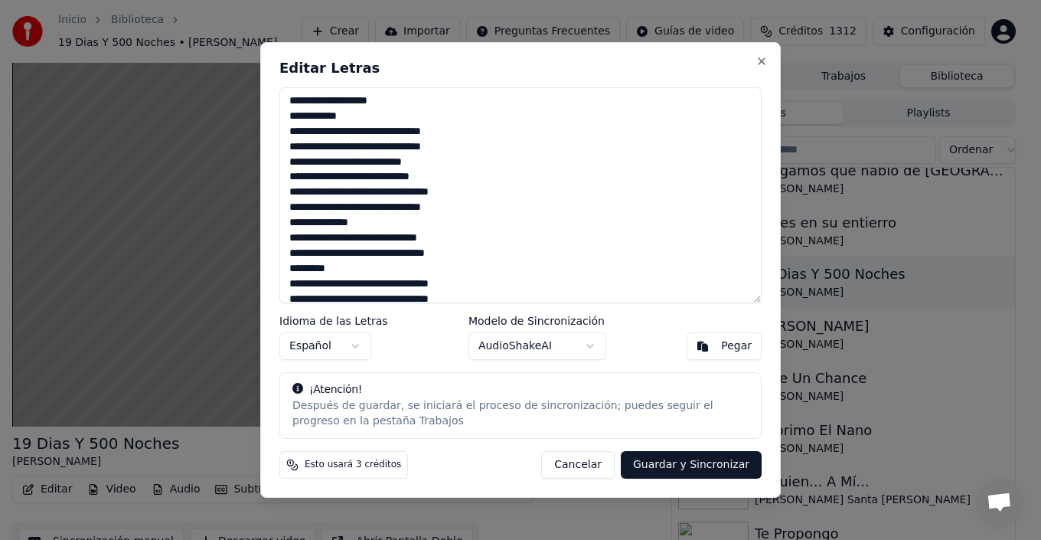
click at [464, 214] on textarea at bounding box center [520, 195] width 482 height 216
click at [380, 227] on textarea at bounding box center [520, 195] width 482 height 216
click at [474, 243] on textarea at bounding box center [520, 195] width 482 height 216
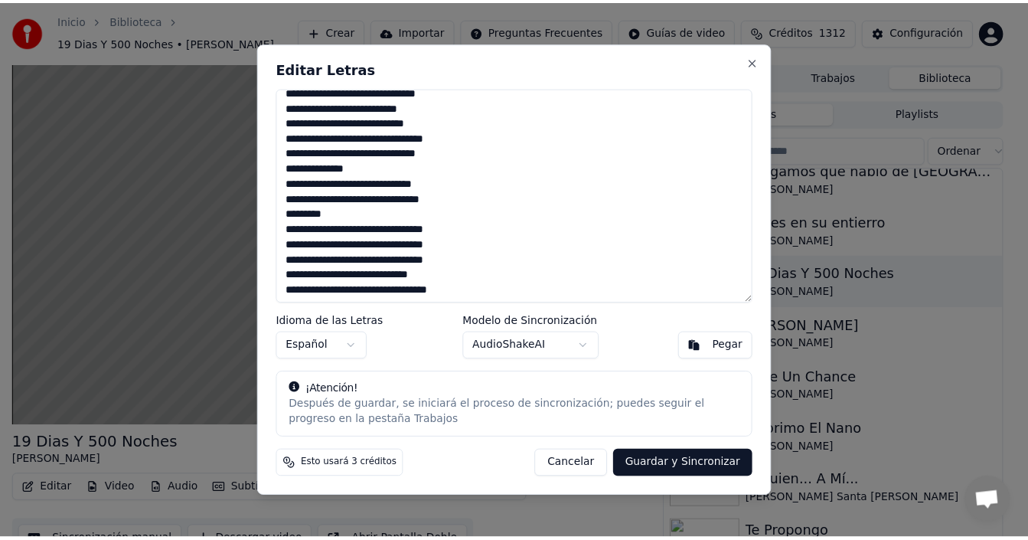
scroll to position [991, 0]
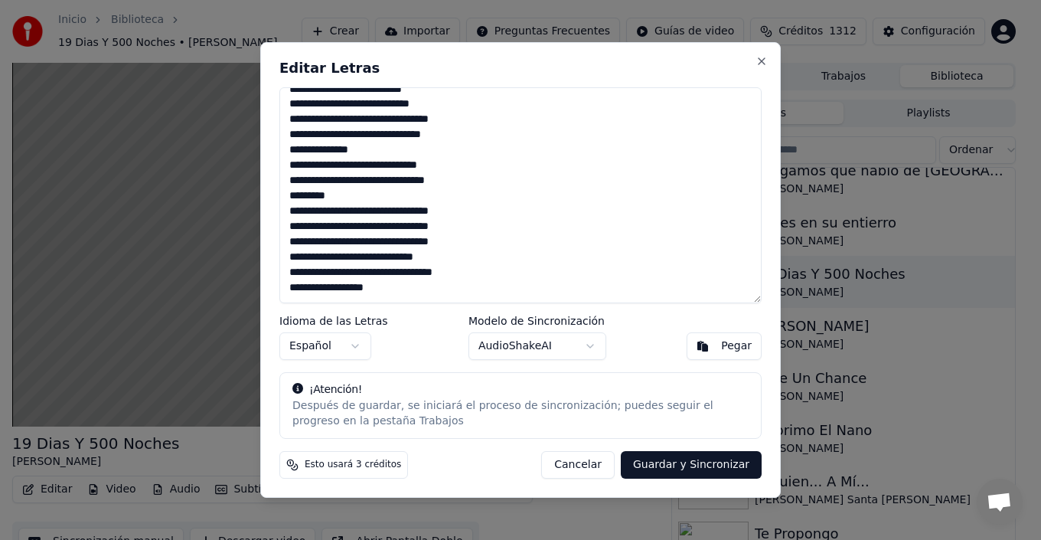
click at [389, 200] on textarea at bounding box center [520, 195] width 482 height 216
click at [478, 217] on textarea at bounding box center [520, 195] width 482 height 216
type textarea "**********"
click at [690, 468] on button "Guardar y Sincronizar" at bounding box center [691, 465] width 141 height 28
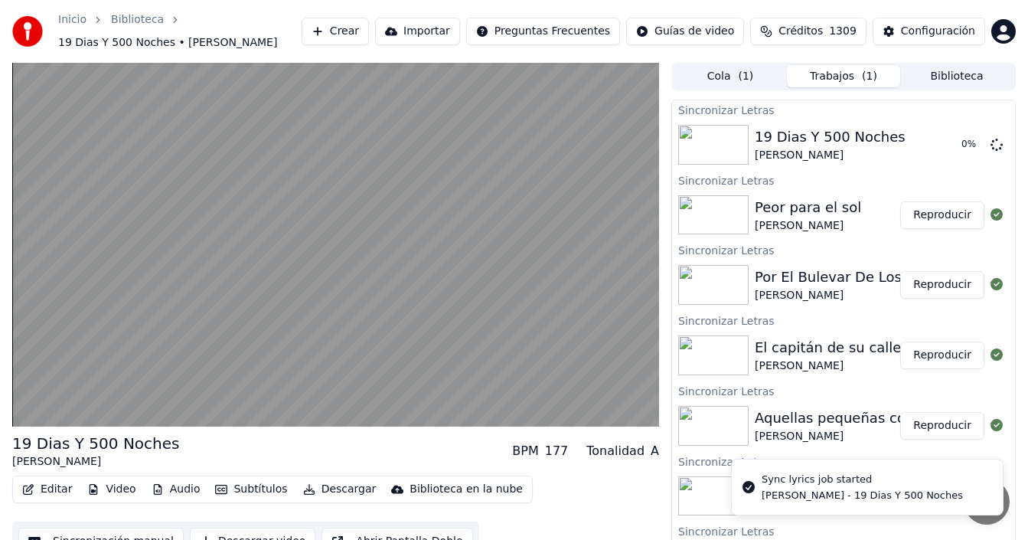
click at [957, 75] on button "Biblioteca" at bounding box center [956, 76] width 113 height 22
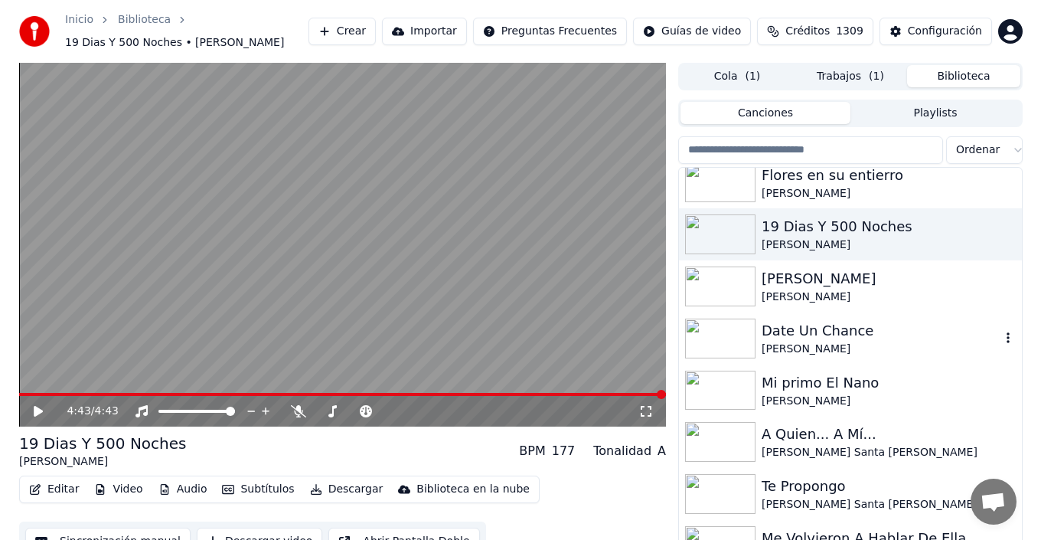
scroll to position [612, 0]
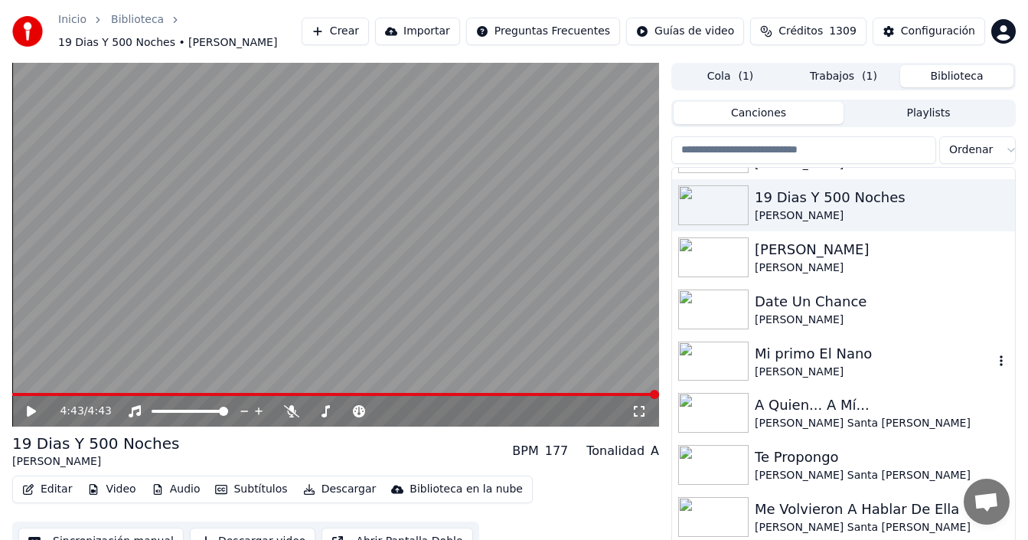
click at [811, 357] on div "Mi primo El Nano" at bounding box center [874, 353] width 239 height 21
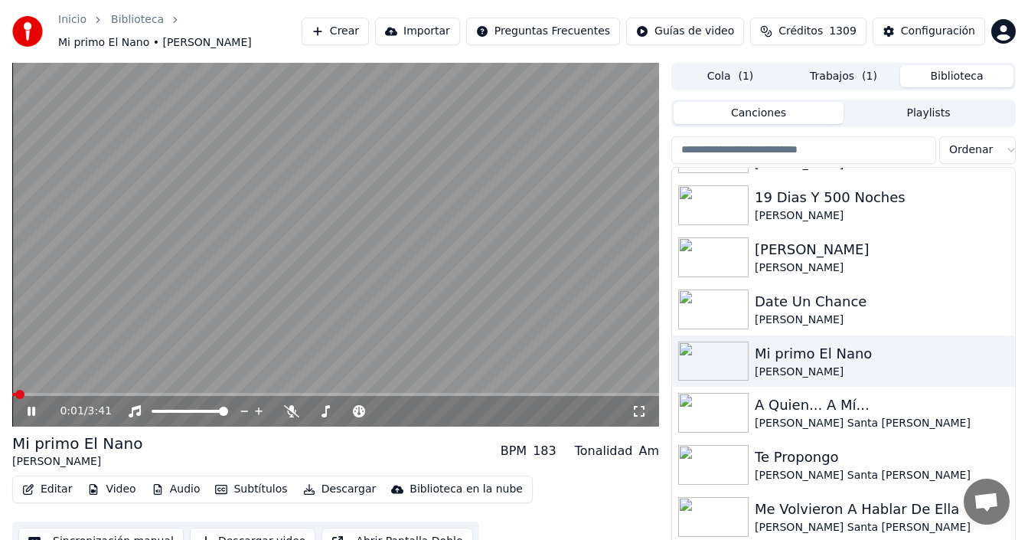
click at [59, 491] on button "Editar" at bounding box center [47, 488] width 62 height 21
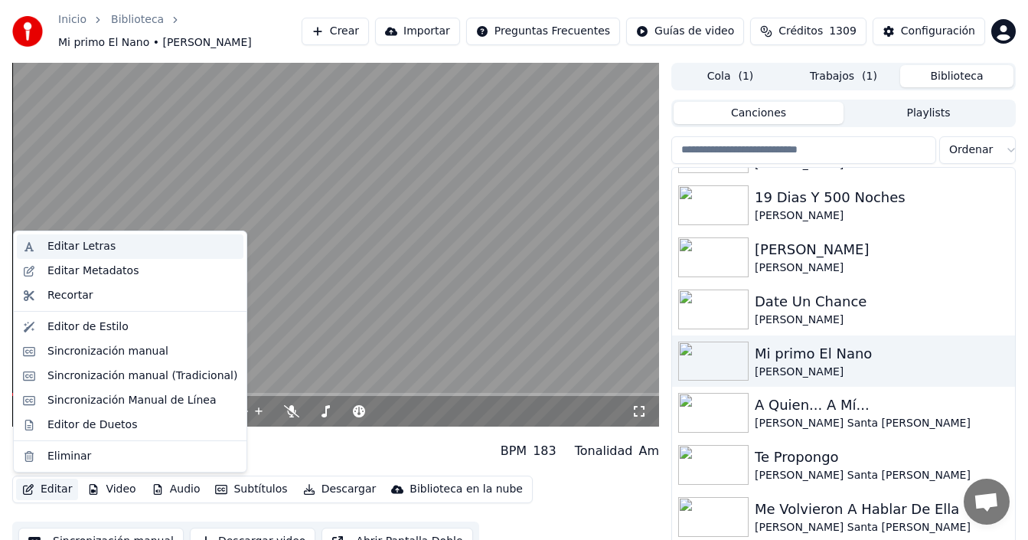
click at [81, 249] on div "Editar Letras" at bounding box center [81, 246] width 68 height 15
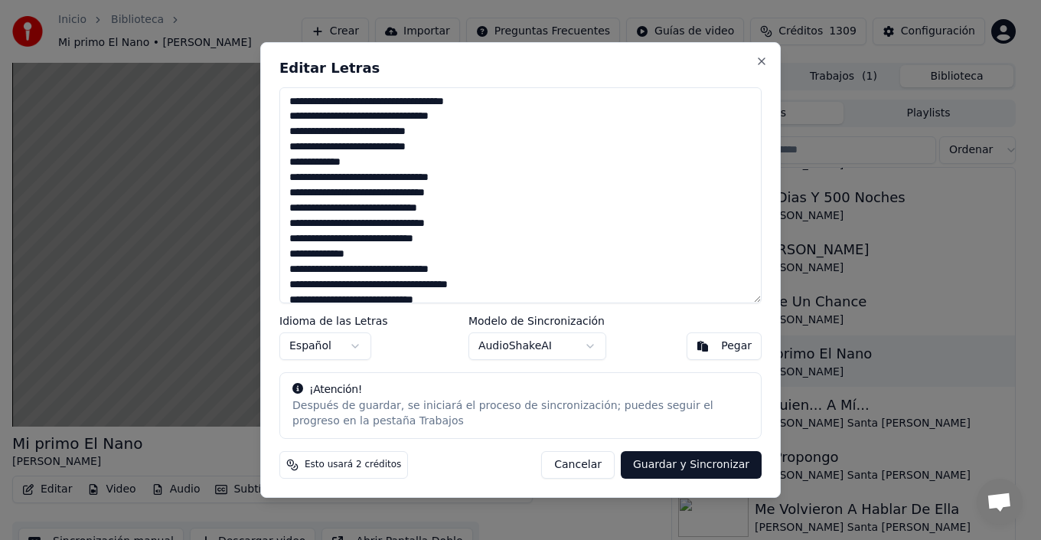
click at [492, 113] on textarea at bounding box center [520, 195] width 482 height 216
click at [492, 135] on textarea at bounding box center [520, 195] width 482 height 216
click at [445, 179] on textarea at bounding box center [520, 195] width 482 height 216
click at [475, 189] on textarea at bounding box center [520, 195] width 482 height 216
click at [374, 192] on textarea at bounding box center [520, 195] width 482 height 216
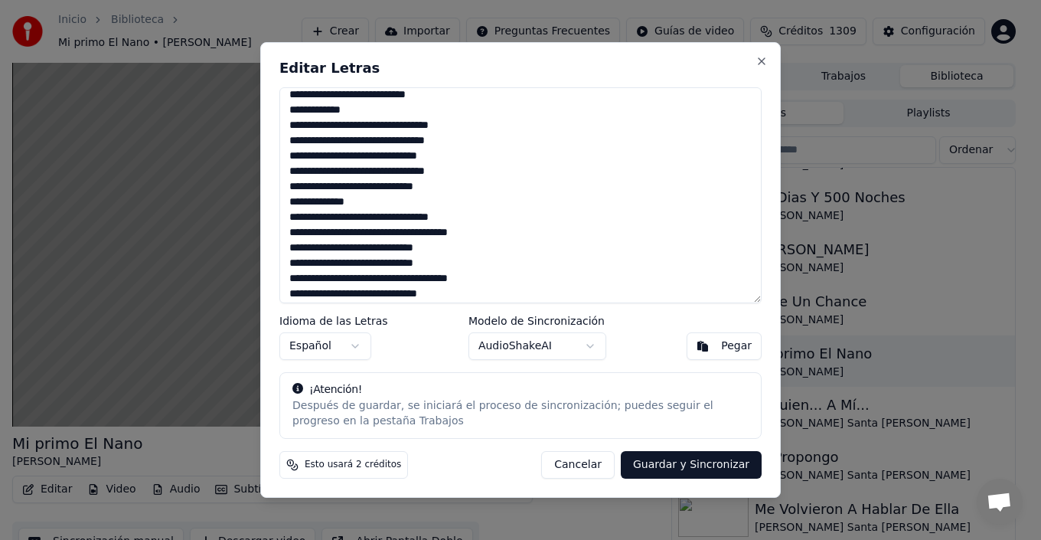
scroll to position [77, 0]
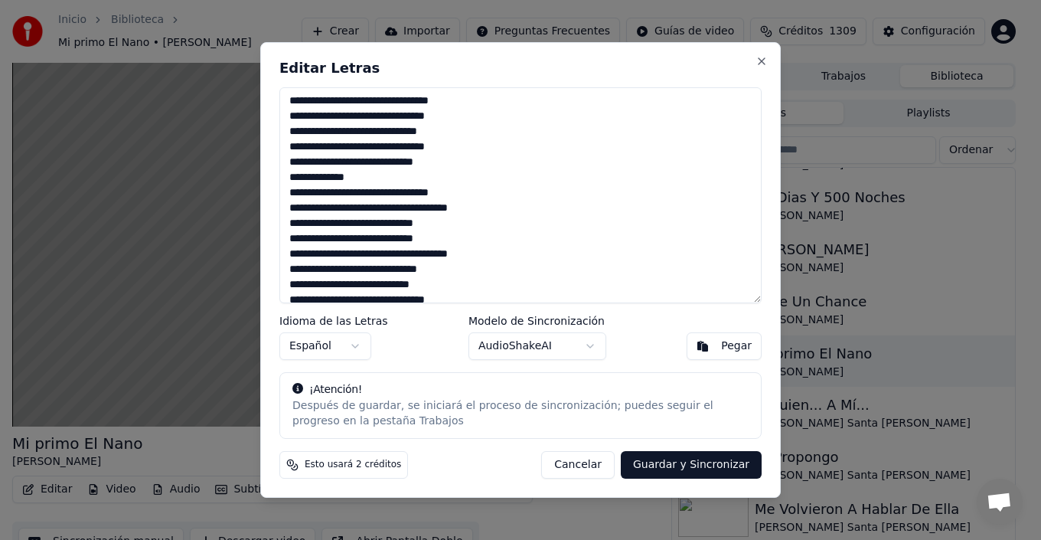
click at [465, 179] on textarea at bounding box center [520, 195] width 482 height 216
click at [485, 194] on textarea at bounding box center [520, 195] width 482 height 216
click at [491, 210] on textarea at bounding box center [520, 195] width 482 height 216
click at [470, 217] on textarea at bounding box center [520, 195] width 482 height 216
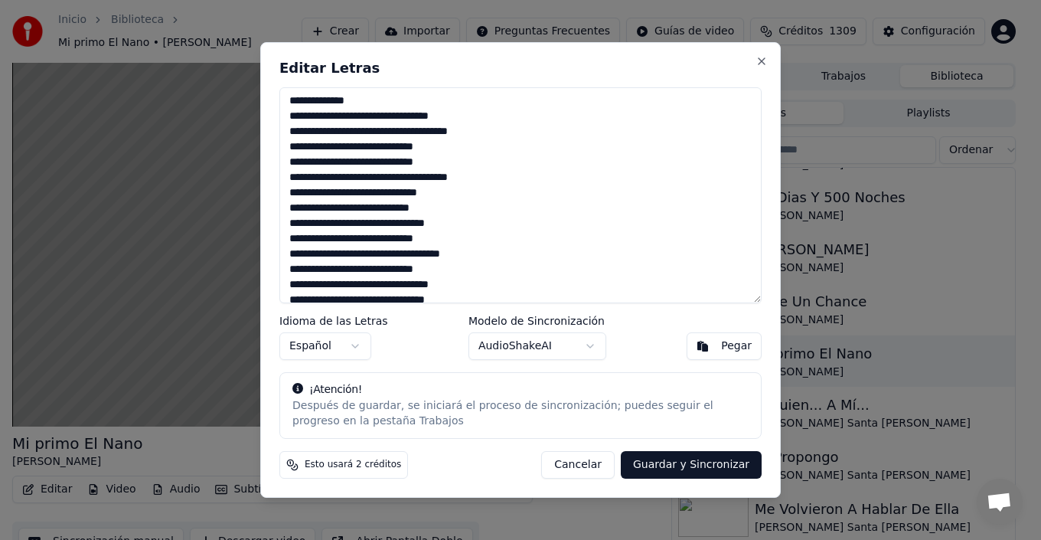
click at [466, 159] on textarea at bounding box center [520, 195] width 482 height 216
click at [341, 162] on textarea at bounding box center [520, 195] width 482 height 216
click at [504, 178] on textarea at bounding box center [520, 195] width 482 height 216
click at [485, 196] on textarea at bounding box center [520, 195] width 482 height 216
click at [478, 208] on textarea at bounding box center [520, 195] width 482 height 216
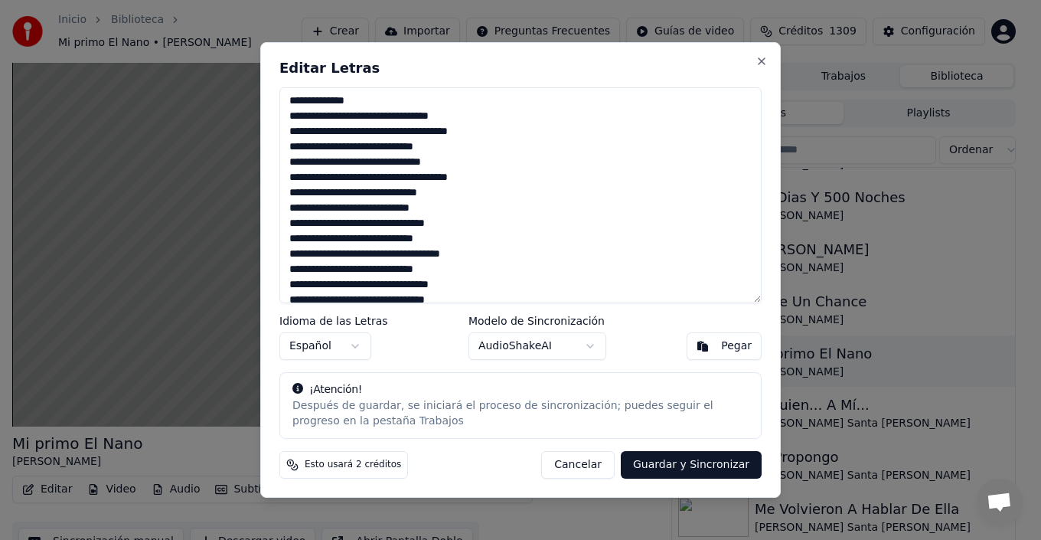
scroll to position [230, 0]
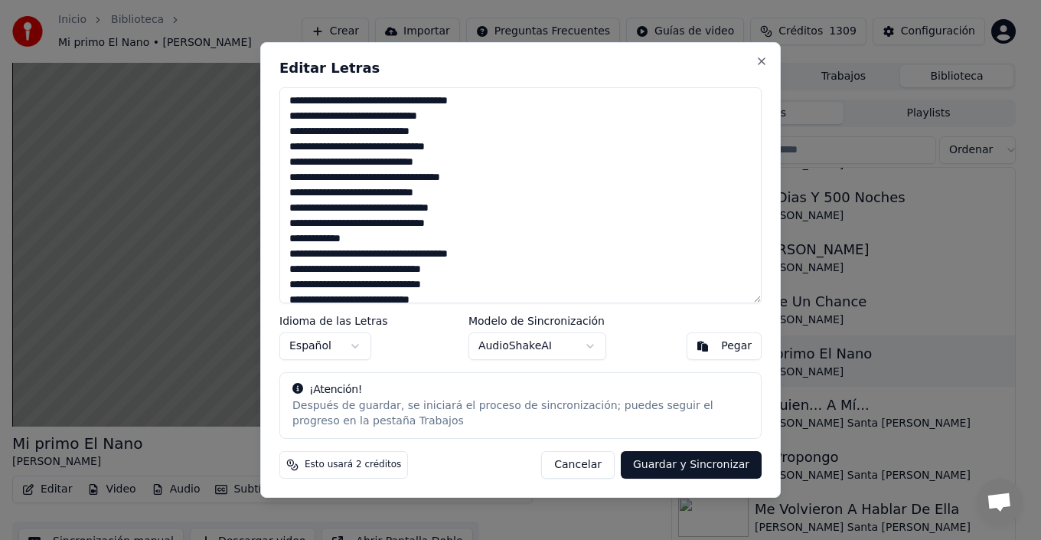
click at [462, 150] on textarea at bounding box center [520, 195] width 482 height 216
click at [462, 169] on textarea at bounding box center [520, 195] width 482 height 216
click at [510, 178] on textarea at bounding box center [520, 195] width 482 height 216
click at [491, 230] on textarea at bounding box center [520, 195] width 482 height 216
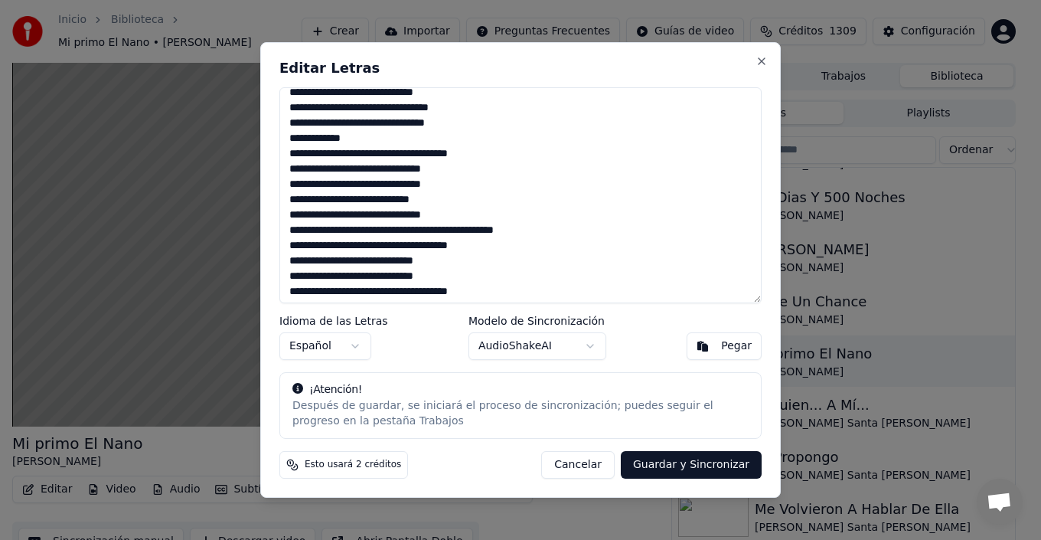
scroll to position [306, 0]
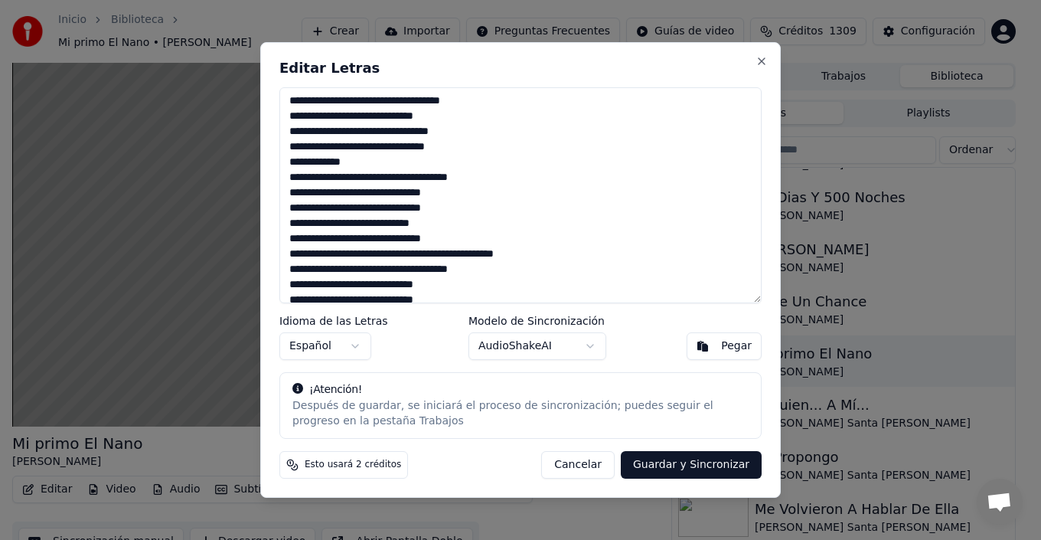
click at [478, 222] on textarea at bounding box center [520, 195] width 482 height 216
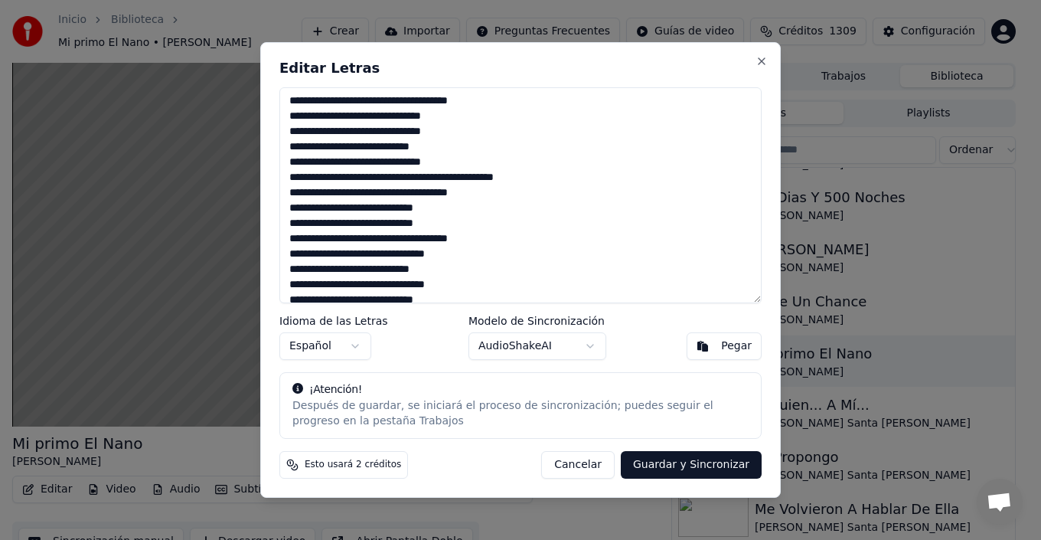
click at [477, 164] on textarea at bounding box center [520, 195] width 482 height 216
click at [572, 175] on textarea at bounding box center [520, 195] width 482 height 216
click at [304, 250] on textarea at bounding box center [520, 195] width 482 height 216
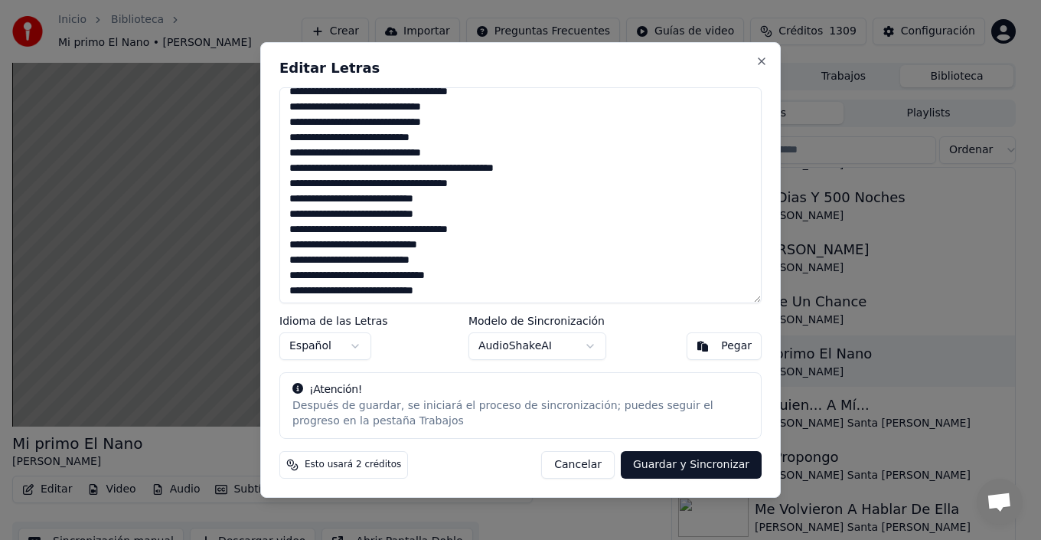
scroll to position [394, 0]
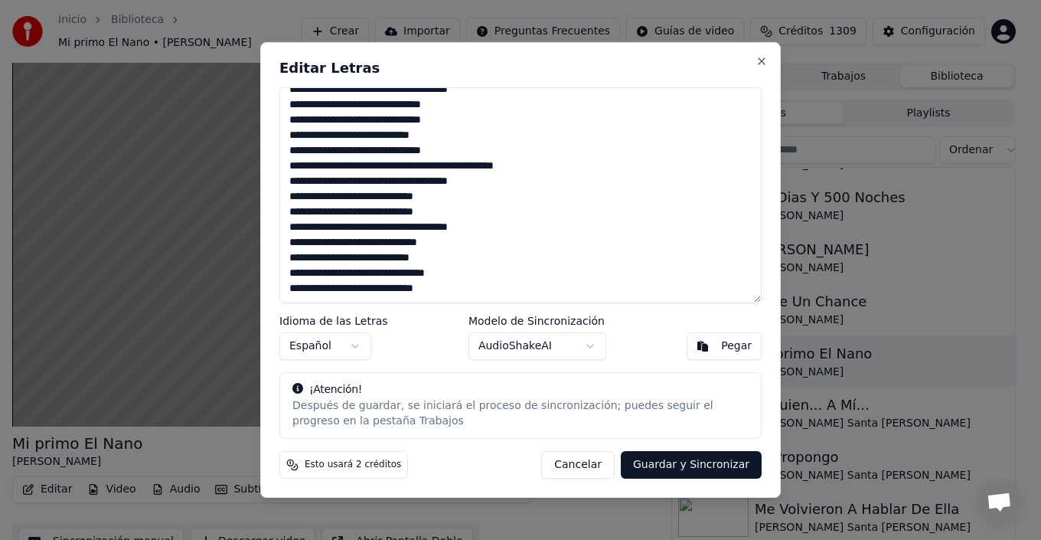
click at [465, 292] on textarea at bounding box center [520, 195] width 482 height 216
click at [386, 290] on textarea at bounding box center [520, 195] width 482 height 216
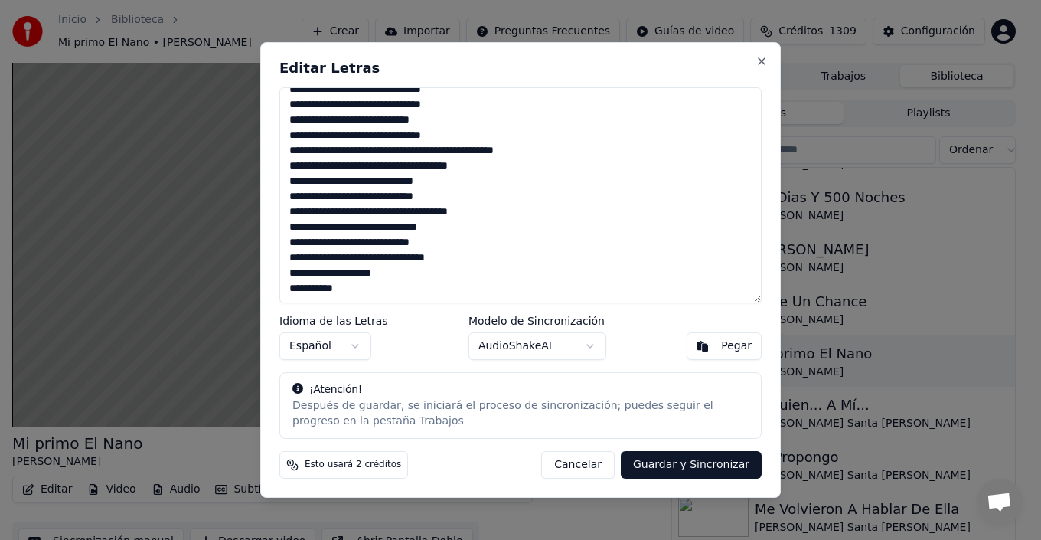
drag, startPoint x: 388, startPoint y: 273, endPoint x: 285, endPoint y: 273, distance: 103.3
click at [285, 273] on textarea at bounding box center [520, 195] width 482 height 216
click at [403, 276] on textarea at bounding box center [520, 195] width 482 height 216
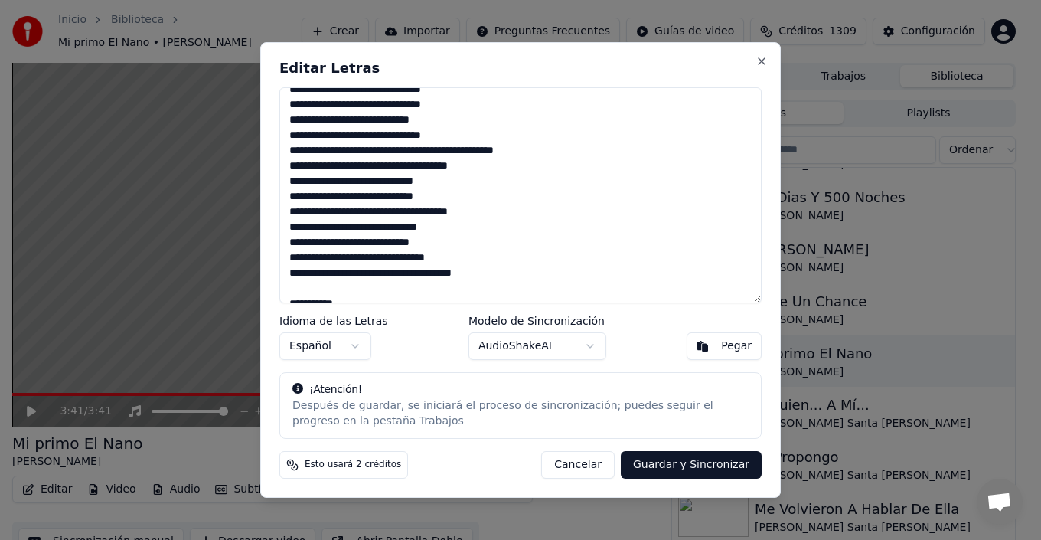
scroll to position [425, 0]
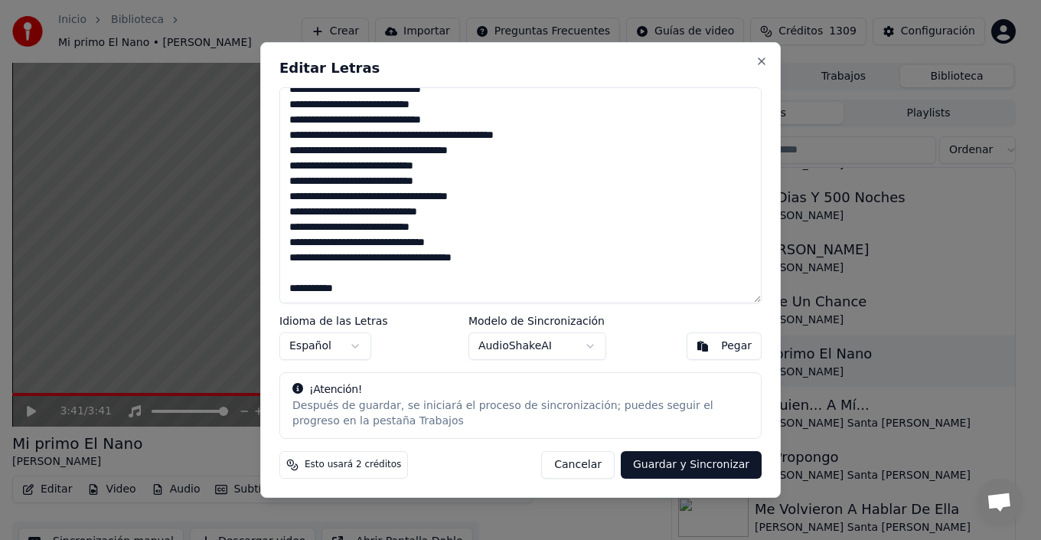
click at [393, 260] on textarea at bounding box center [520, 195] width 482 height 216
click at [322, 275] on textarea at bounding box center [520, 195] width 482 height 216
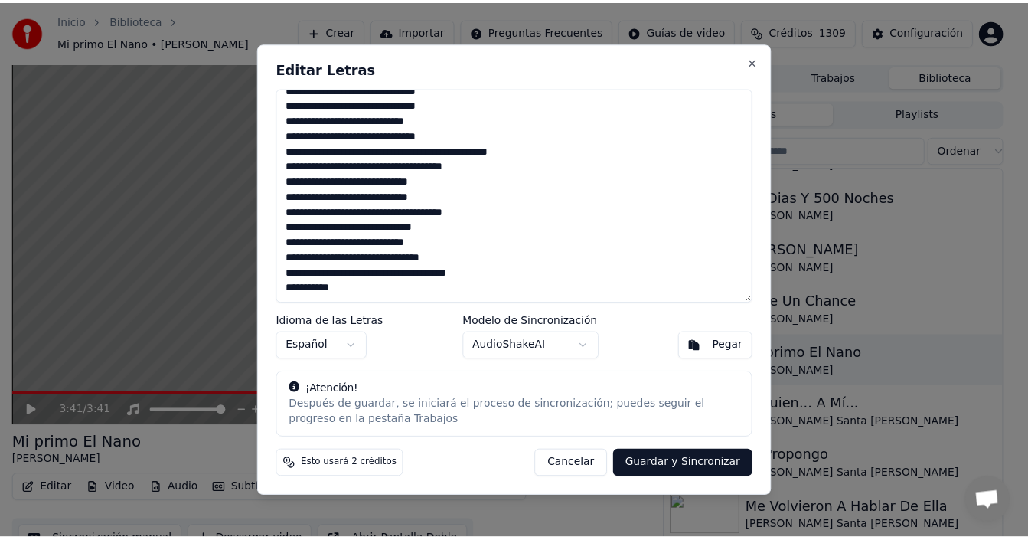
scroll to position [410, 0]
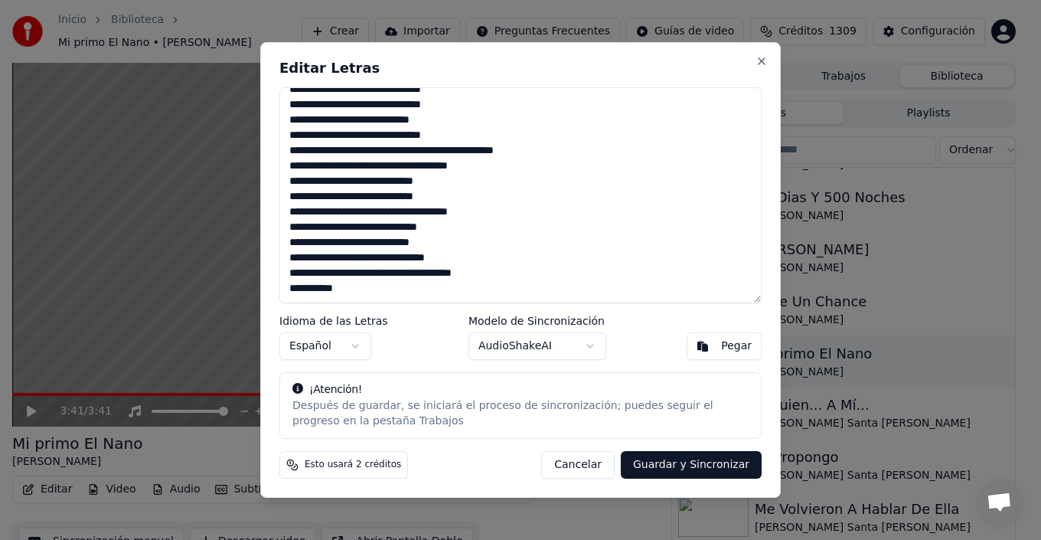
click at [367, 280] on textarea at bounding box center [520, 195] width 482 height 216
click at [364, 286] on textarea at bounding box center [520, 195] width 482 height 216
click at [345, 291] on textarea at bounding box center [520, 195] width 482 height 216
type textarea "**********"
click at [720, 466] on button "Guardar y Sincronizar" at bounding box center [691, 465] width 141 height 28
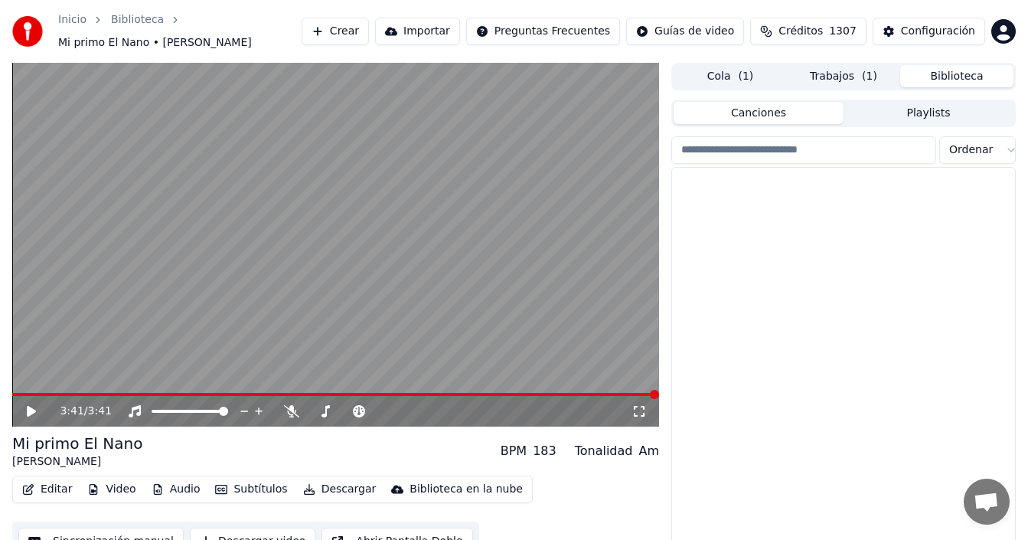
click at [938, 81] on button "Biblioteca" at bounding box center [956, 76] width 113 height 22
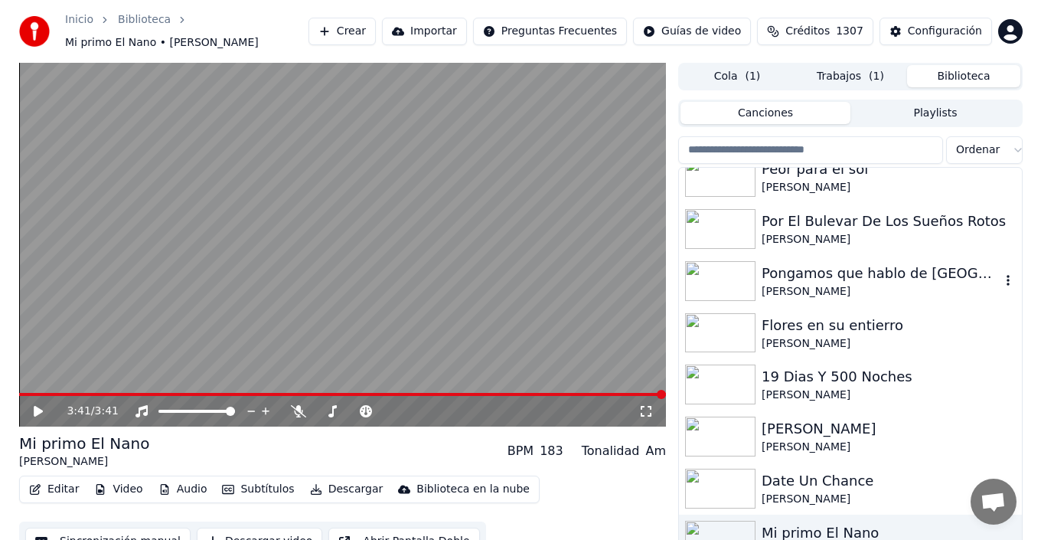
scroll to position [459, 0]
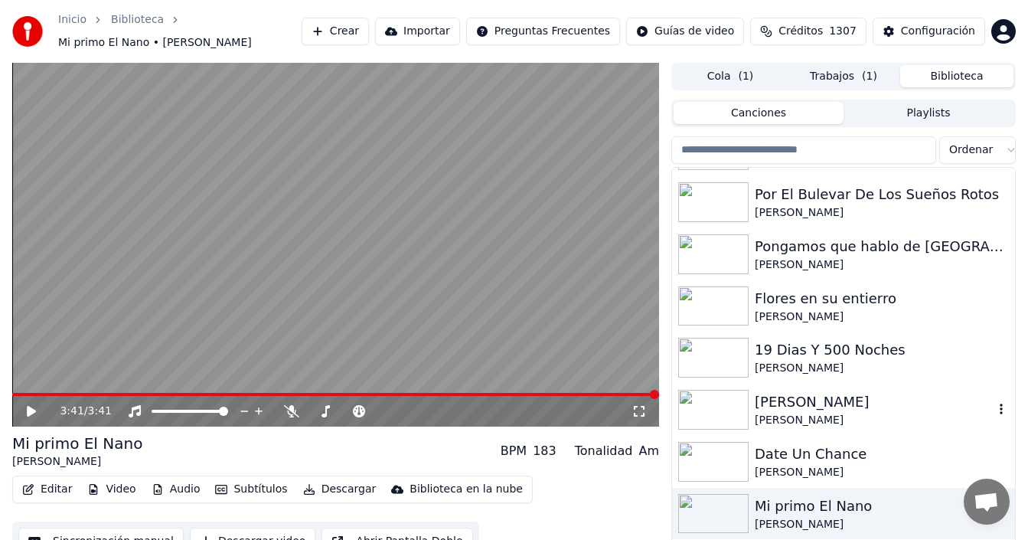
drag, startPoint x: 783, startPoint y: 401, endPoint x: 726, endPoint y: 413, distance: 58.6
click at [782, 401] on div "[PERSON_NAME]" at bounding box center [874, 401] width 239 height 21
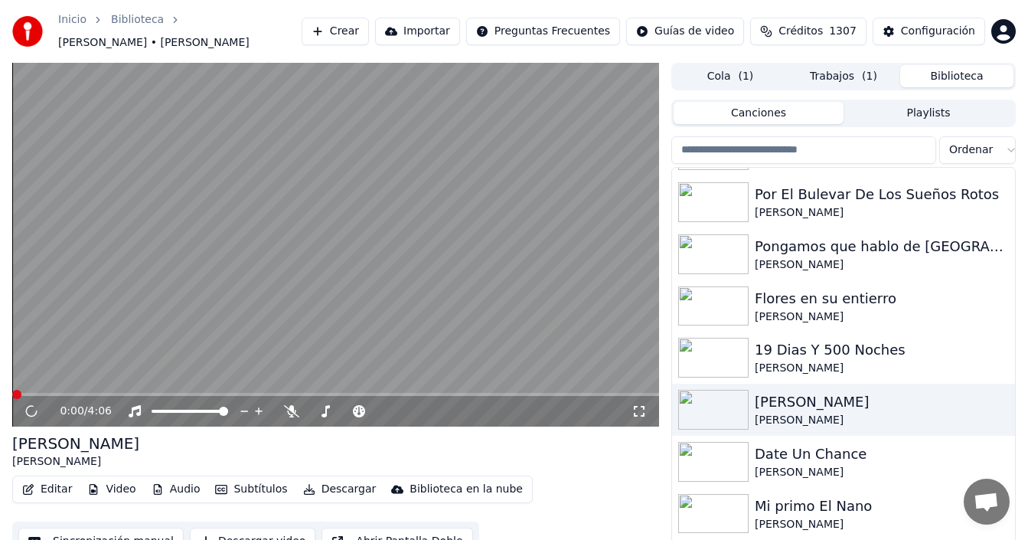
click at [54, 488] on button "Editar" at bounding box center [47, 488] width 62 height 21
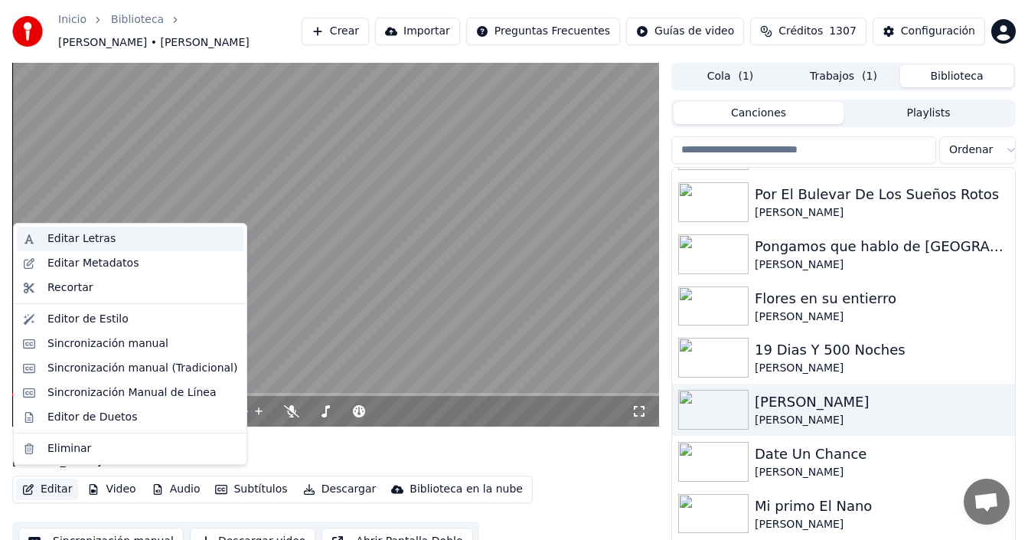
click at [83, 240] on div "Editar Letras" at bounding box center [81, 238] width 68 height 15
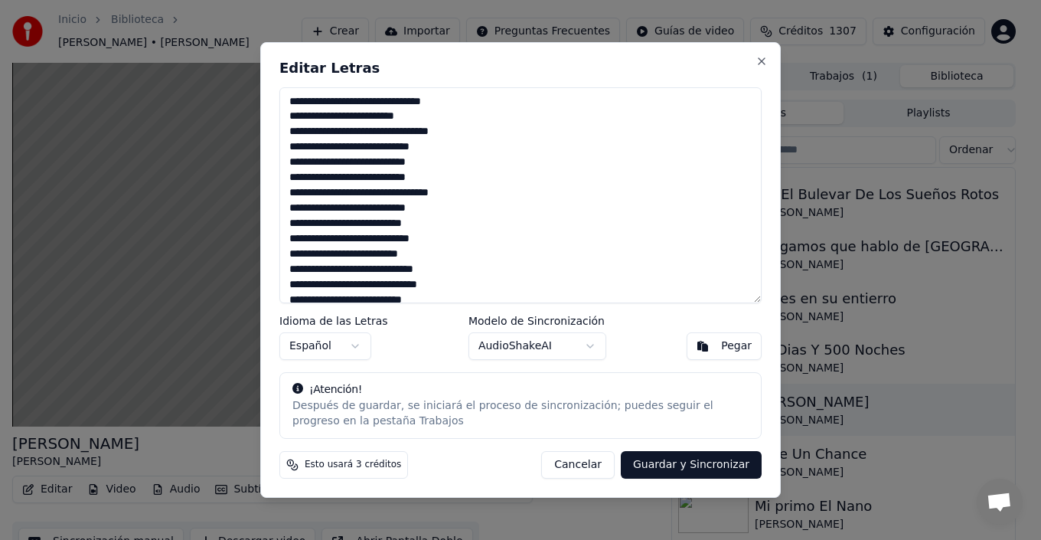
click at [448, 114] on textarea at bounding box center [520, 195] width 482 height 216
click at [455, 145] on textarea at bounding box center [520, 195] width 482 height 216
click at [451, 163] on textarea at bounding box center [520, 195] width 482 height 216
click at [467, 182] on textarea at bounding box center [520, 195] width 482 height 216
click at [479, 196] on textarea at bounding box center [520, 195] width 482 height 216
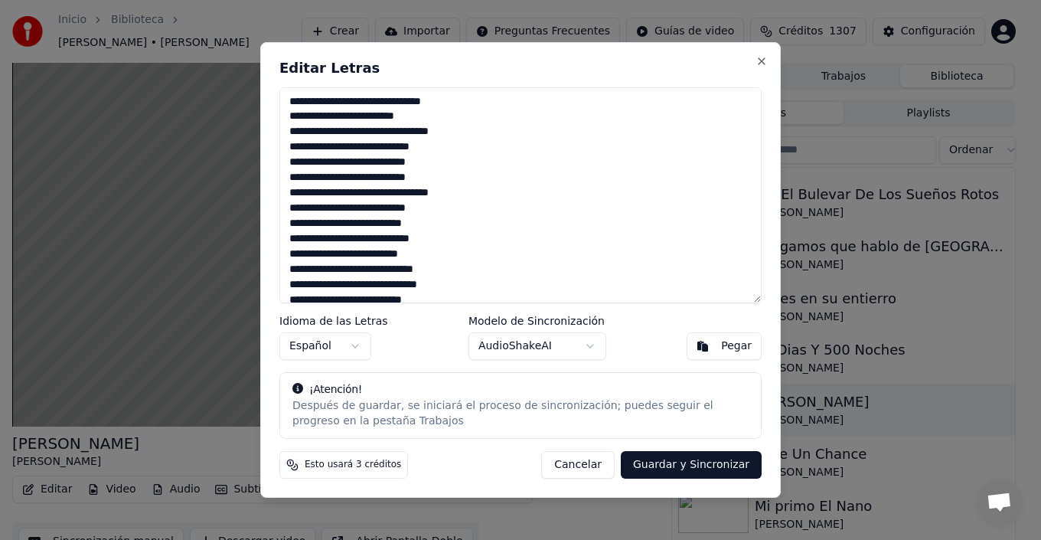
click at [305, 194] on textarea at bounding box center [520, 195] width 482 height 216
click at [455, 230] on textarea at bounding box center [520, 195] width 482 height 216
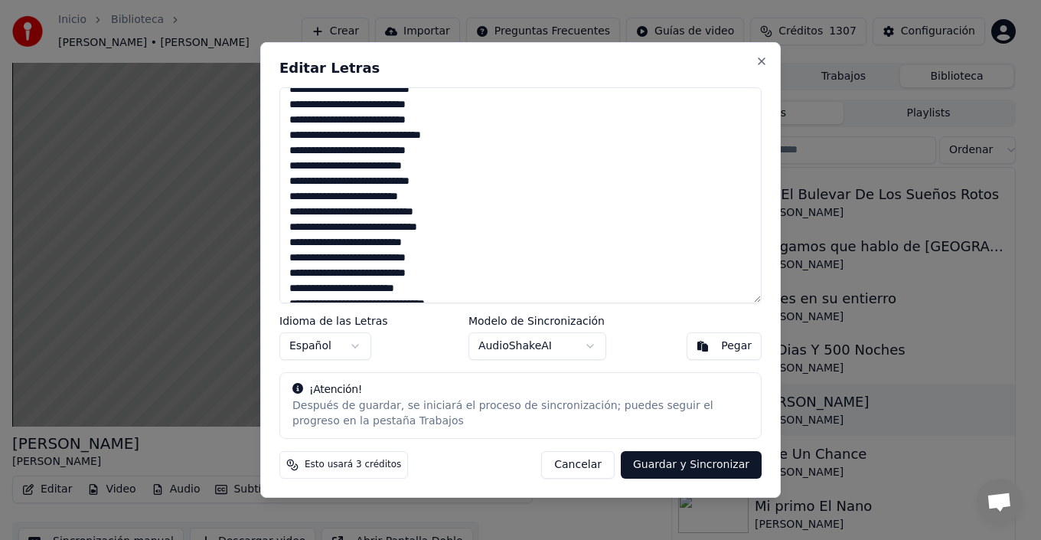
scroll to position [77, 0]
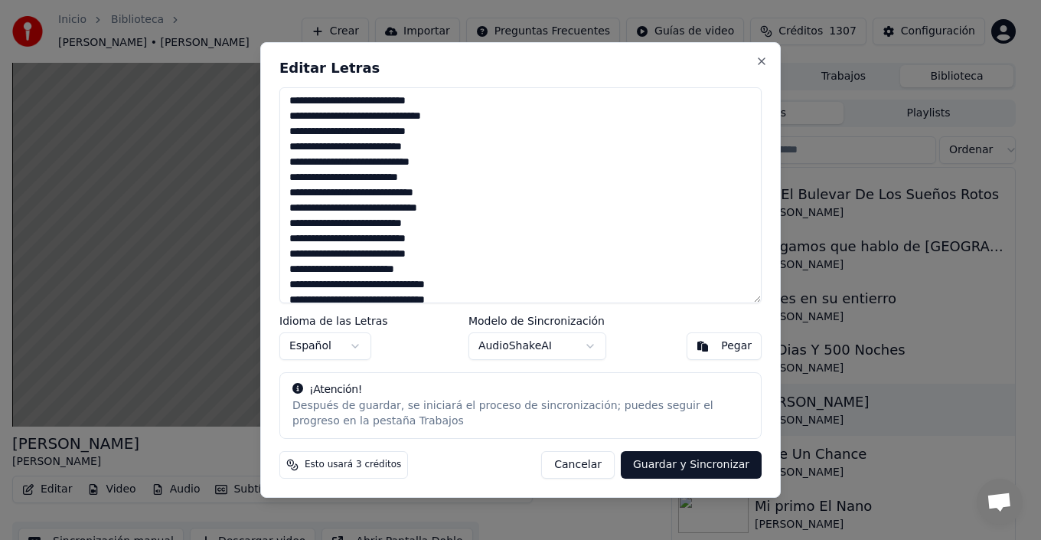
click at [442, 165] on textarea at bounding box center [520, 195] width 482 height 216
click at [446, 183] on textarea at bounding box center [520, 195] width 482 height 216
click at [454, 194] on textarea at bounding box center [520, 195] width 482 height 216
click at [450, 204] on textarea at bounding box center [520, 195] width 482 height 216
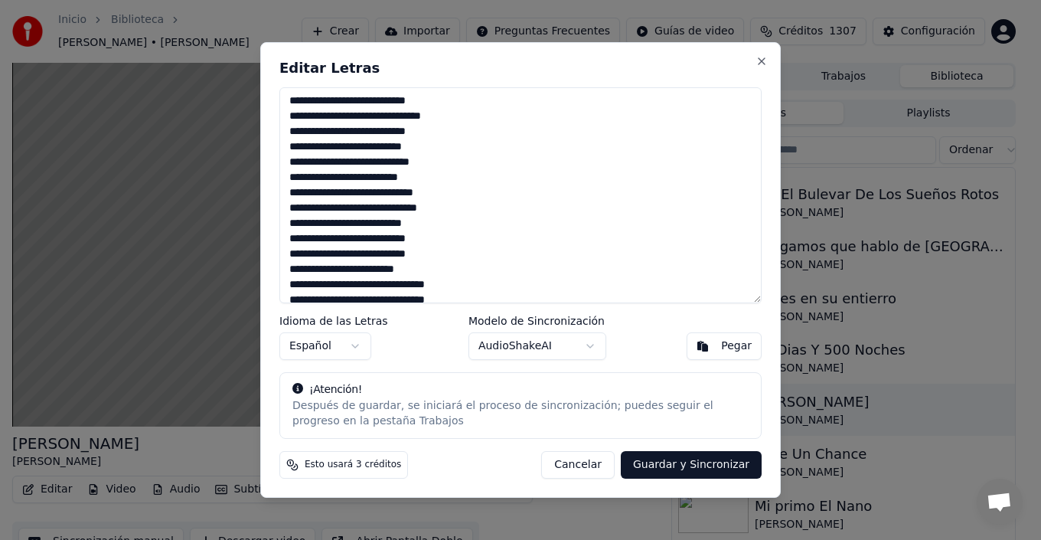
click at [486, 232] on textarea at bounding box center [520, 195] width 482 height 216
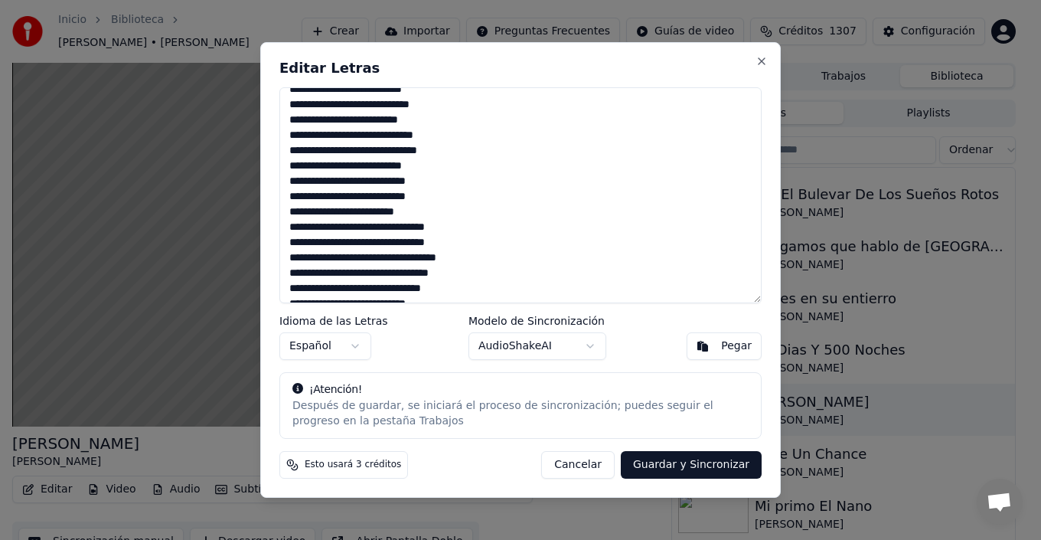
scroll to position [153, 0]
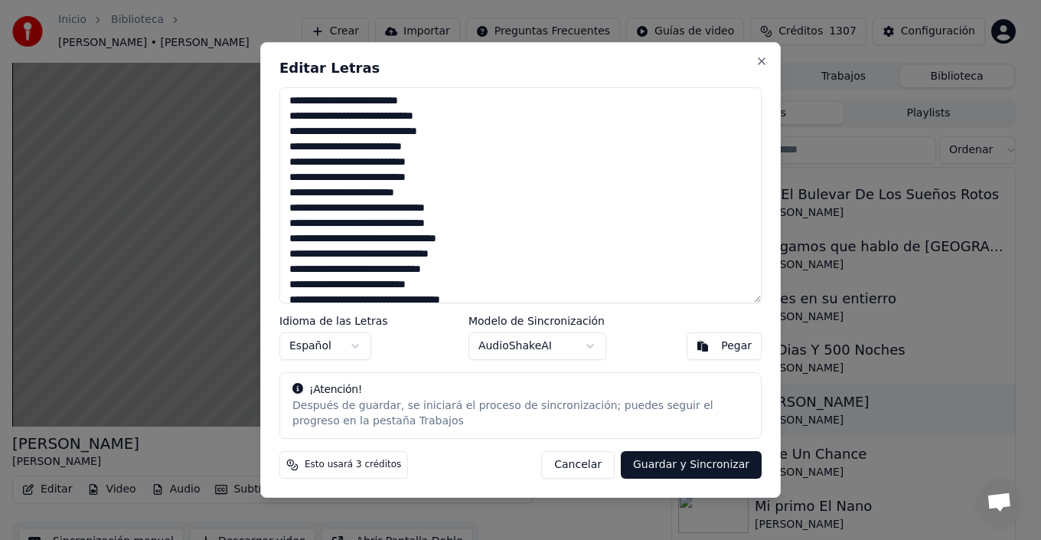
click at [473, 179] on textarea at bounding box center [520, 195] width 482 height 216
click at [463, 173] on textarea at bounding box center [520, 195] width 482 height 216
click at [449, 191] on textarea at bounding box center [520, 195] width 482 height 216
click at [295, 225] on textarea at bounding box center [520, 195] width 482 height 216
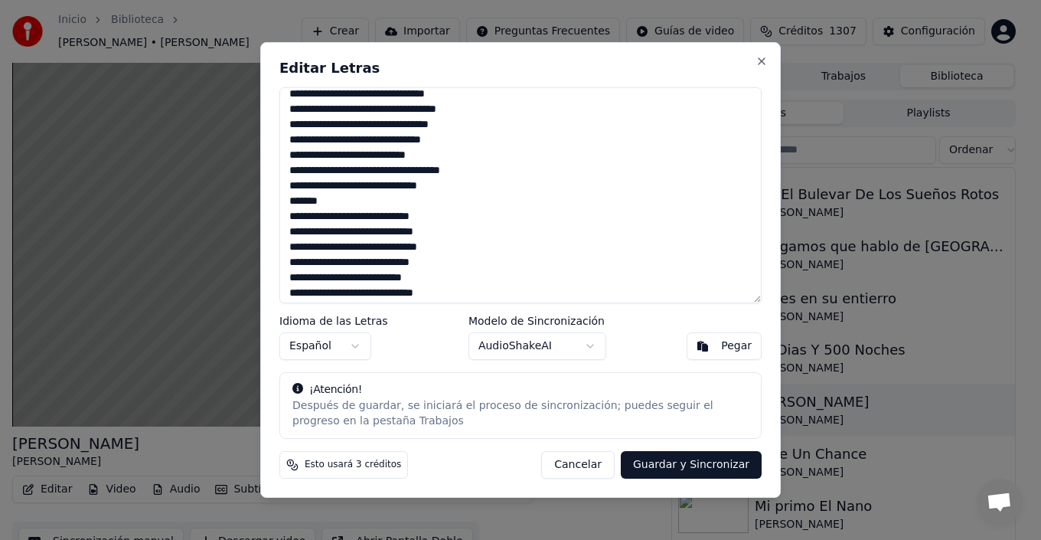
scroll to position [306, 0]
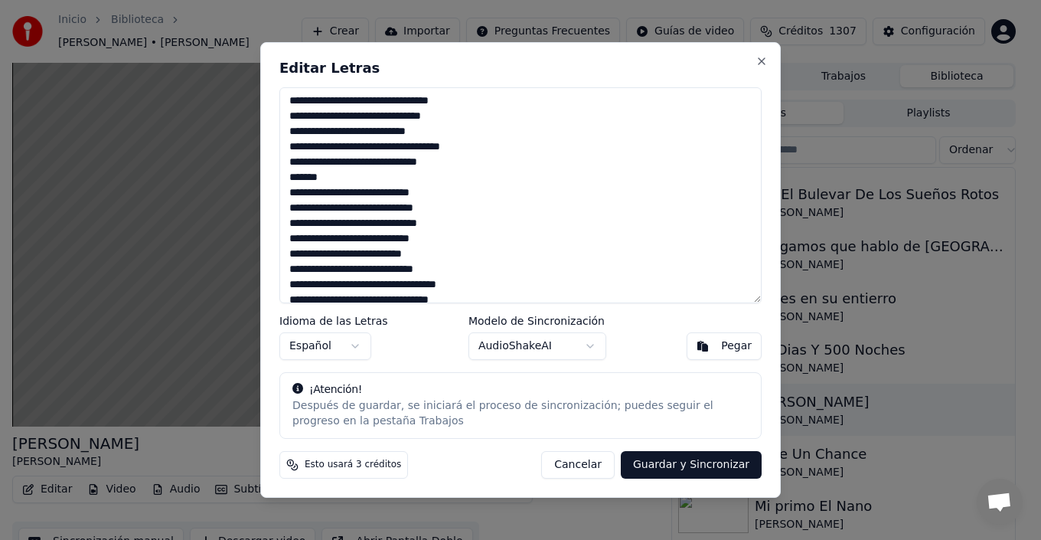
click at [459, 163] on textarea at bounding box center [520, 195] width 482 height 216
paste textarea "**********"
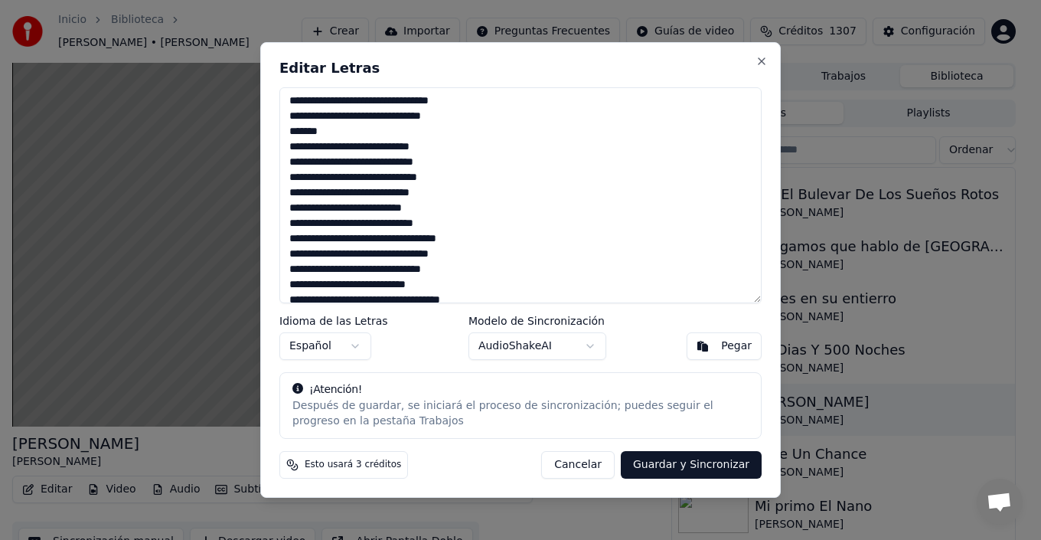
click at [454, 157] on textarea at bounding box center [520, 195] width 482 height 216
click at [447, 150] on textarea at bounding box center [520, 195] width 482 height 216
click at [468, 172] on textarea at bounding box center [520, 195] width 482 height 216
click at [451, 193] on textarea at bounding box center [520, 195] width 482 height 216
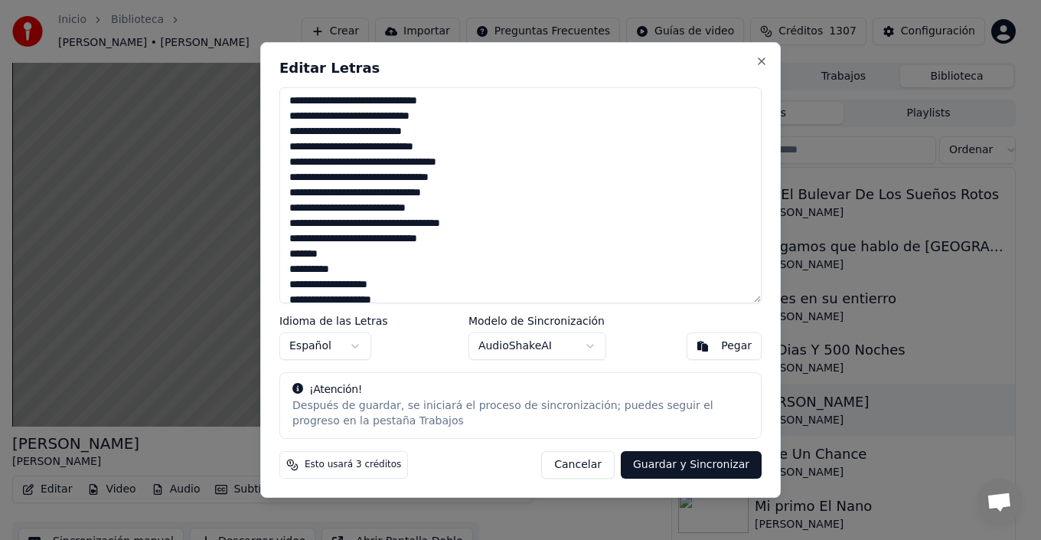
click at [451, 139] on textarea at bounding box center [520, 195] width 482 height 216
click at [286, 146] on textarea at bounding box center [520, 195] width 482 height 216
click at [452, 244] on textarea at bounding box center [520, 195] width 482 height 216
paste textarea "**********"
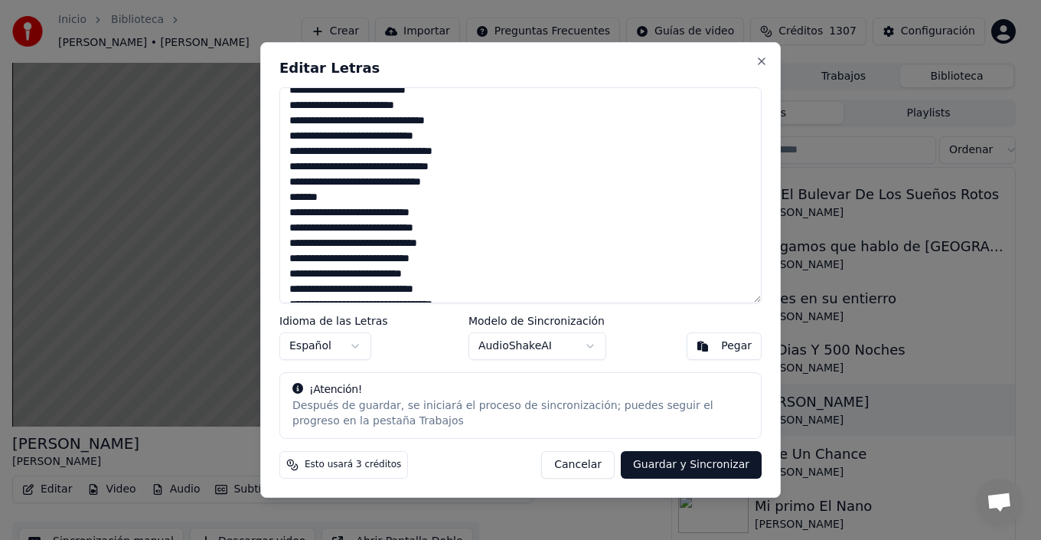
scroll to position [230, 0]
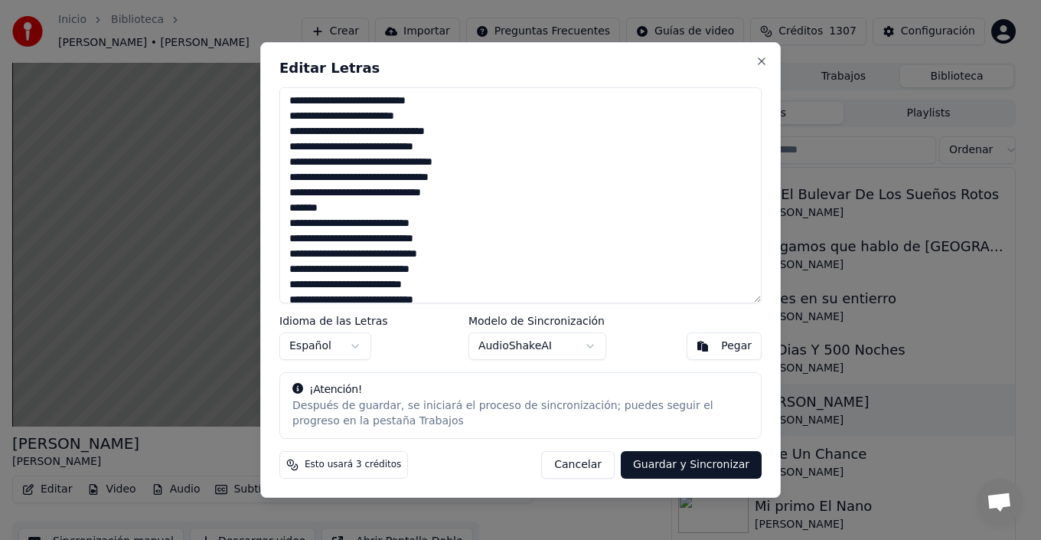
click at [474, 194] on textarea at bounding box center [520, 195] width 482 height 216
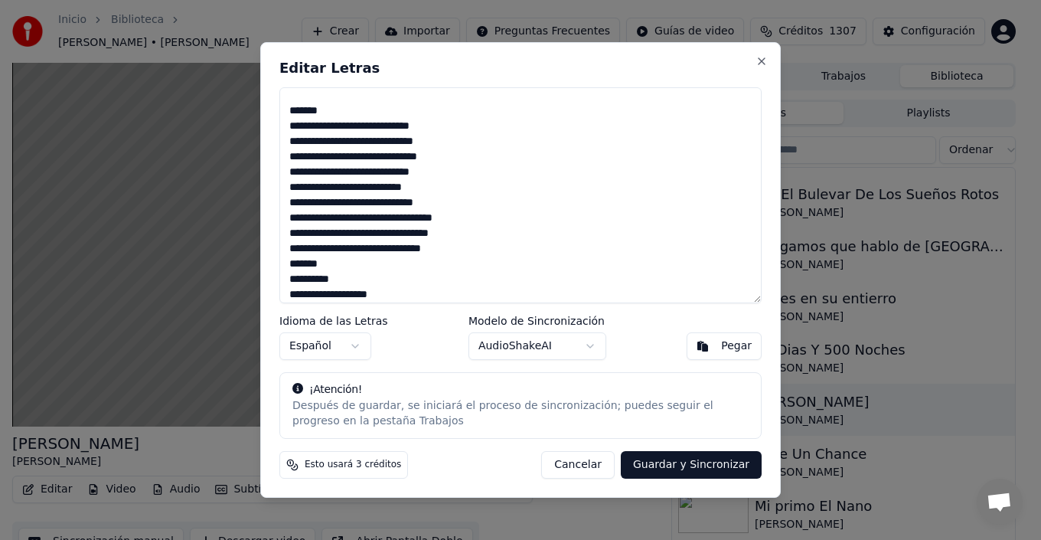
paste textarea "**********"
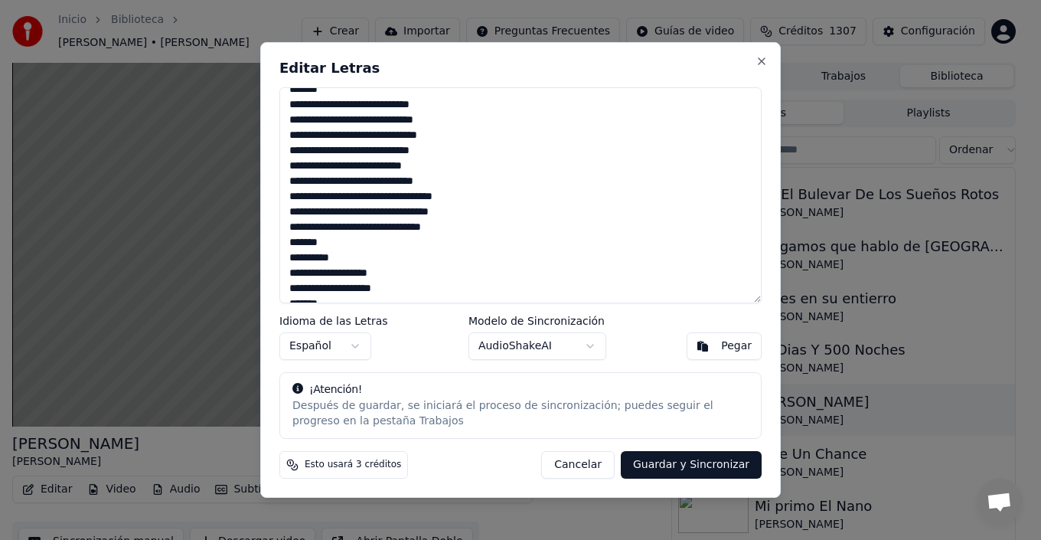
scroll to position [419, 0]
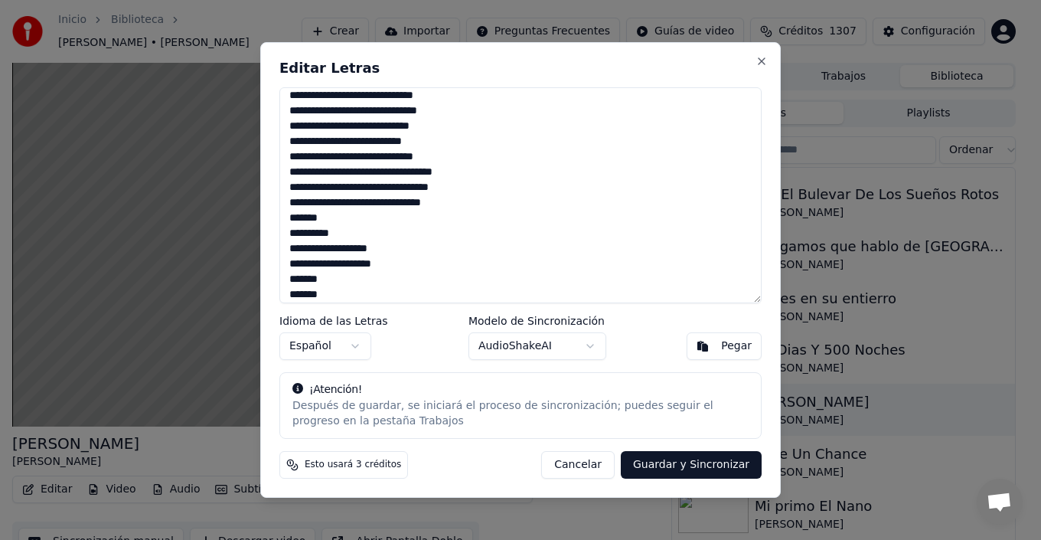
click at [486, 198] on textarea at bounding box center [520, 195] width 482 height 216
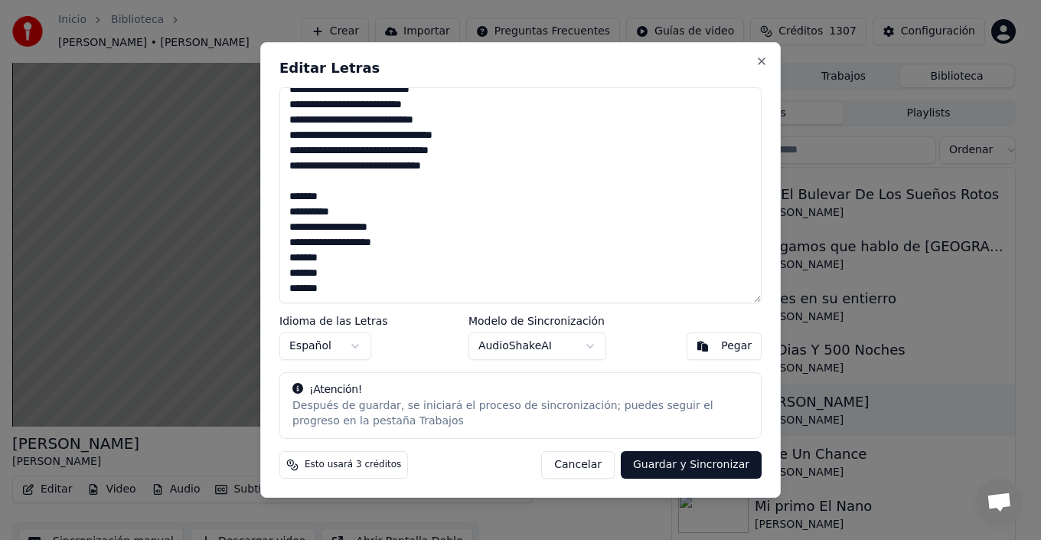
paste textarea "**********"
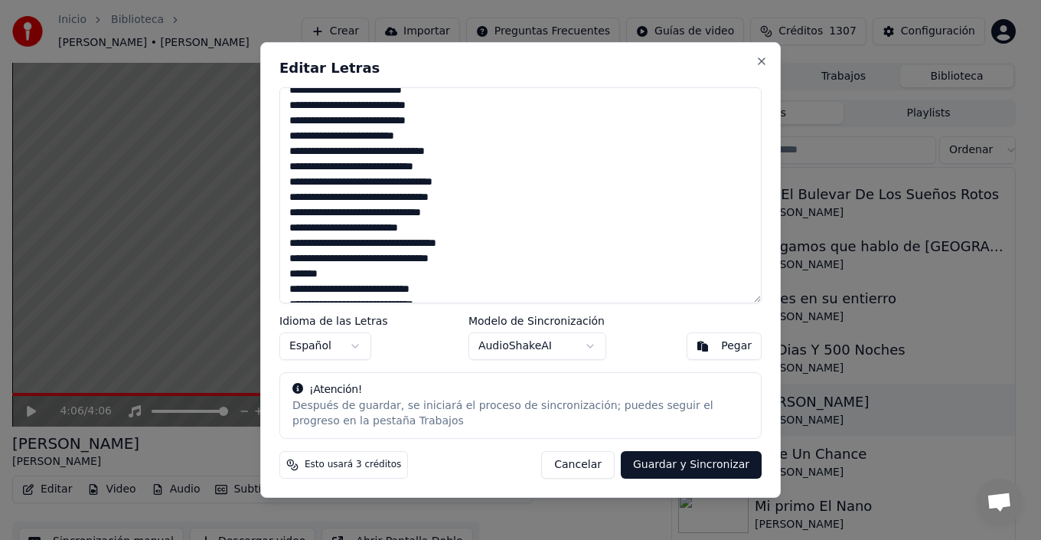
scroll to position [230, 0]
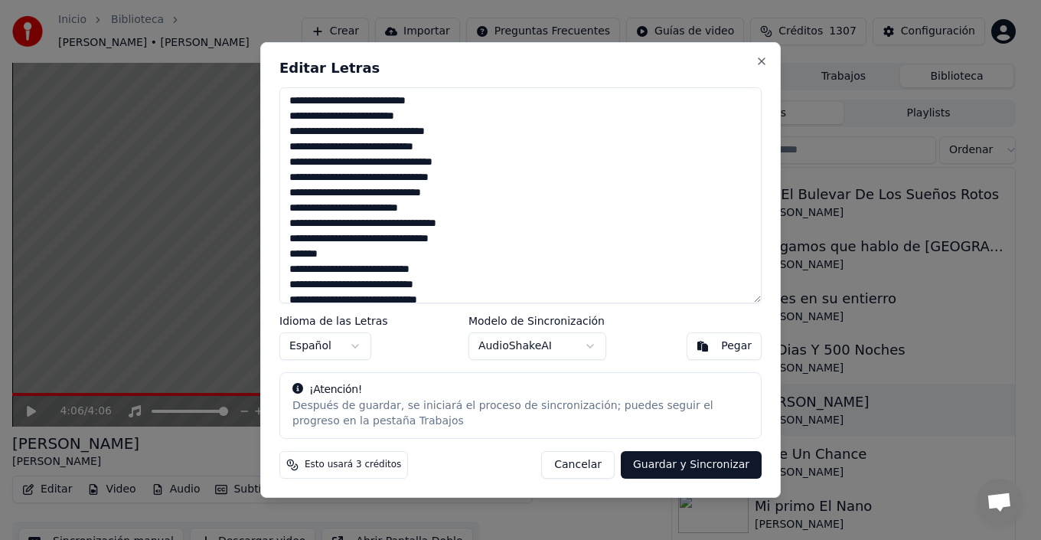
type textarea "**********"
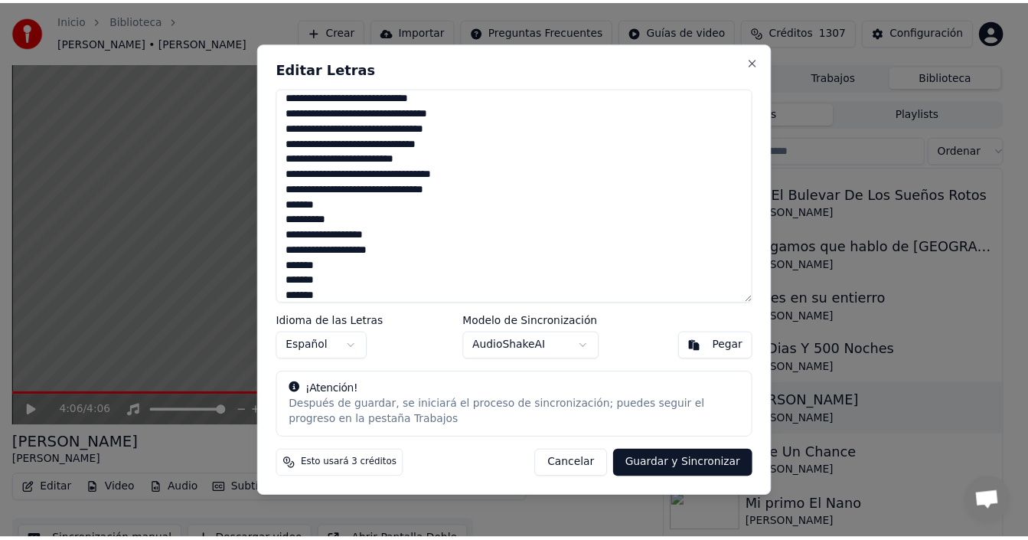
scroll to position [486, 0]
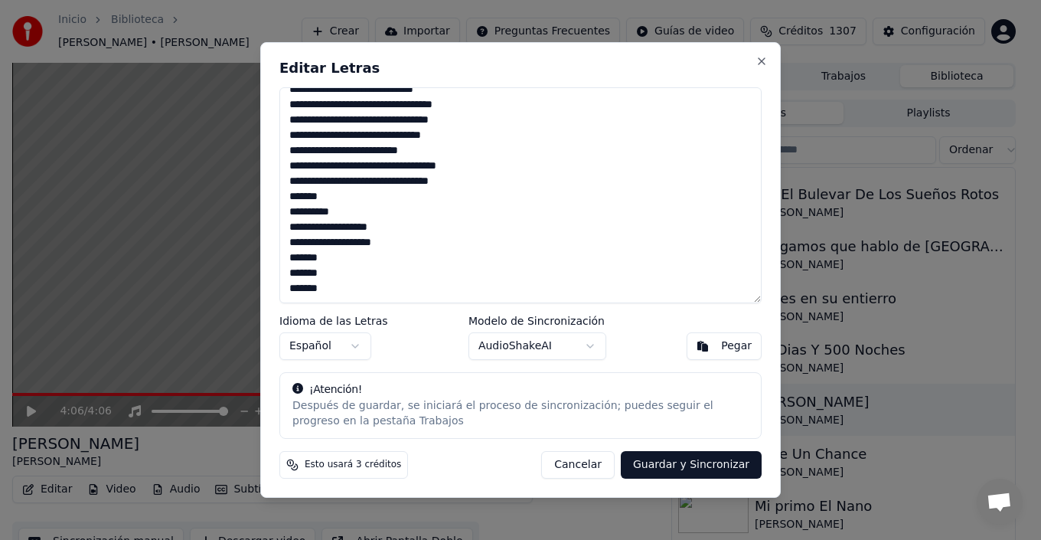
click at [696, 465] on button "Guardar y Sincronizar" at bounding box center [691, 465] width 141 height 28
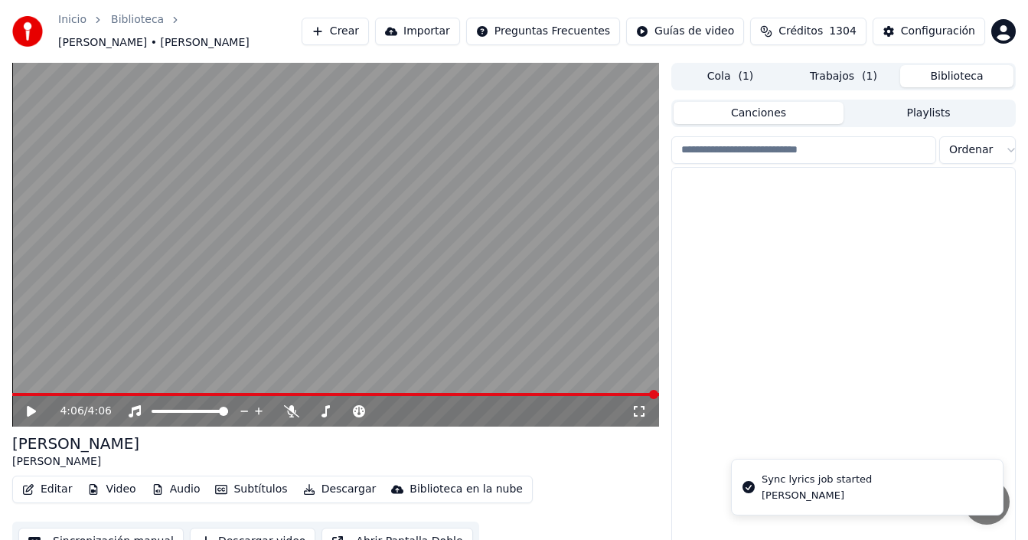
click at [952, 68] on button "Biblioteca" at bounding box center [956, 76] width 113 height 22
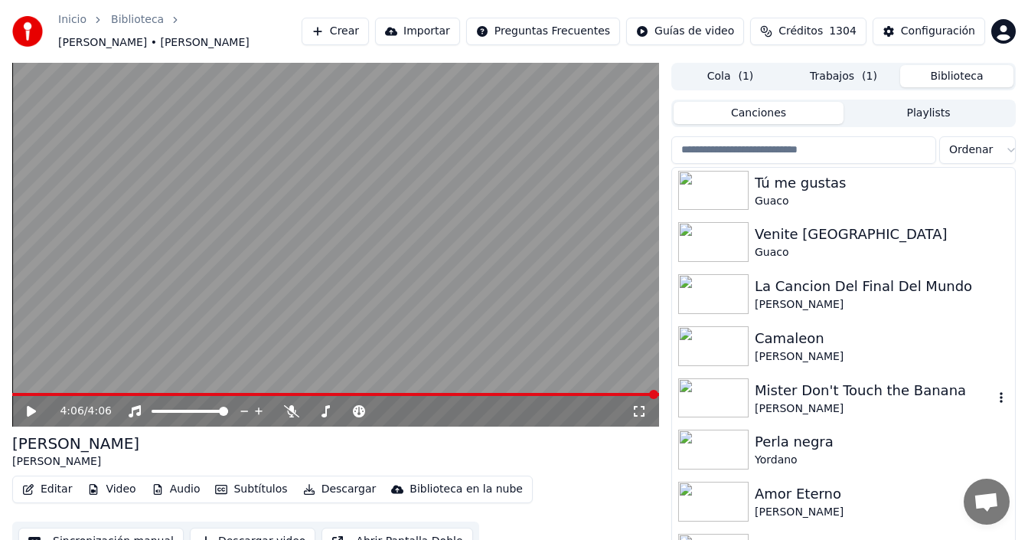
scroll to position [2927, 0]
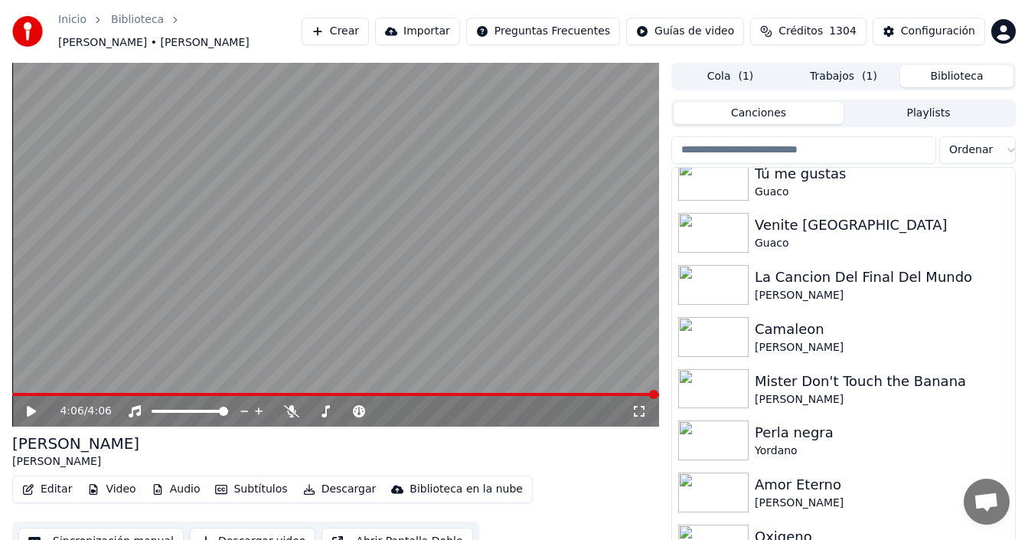
click at [768, 136] on input "search" at bounding box center [803, 150] width 265 height 28
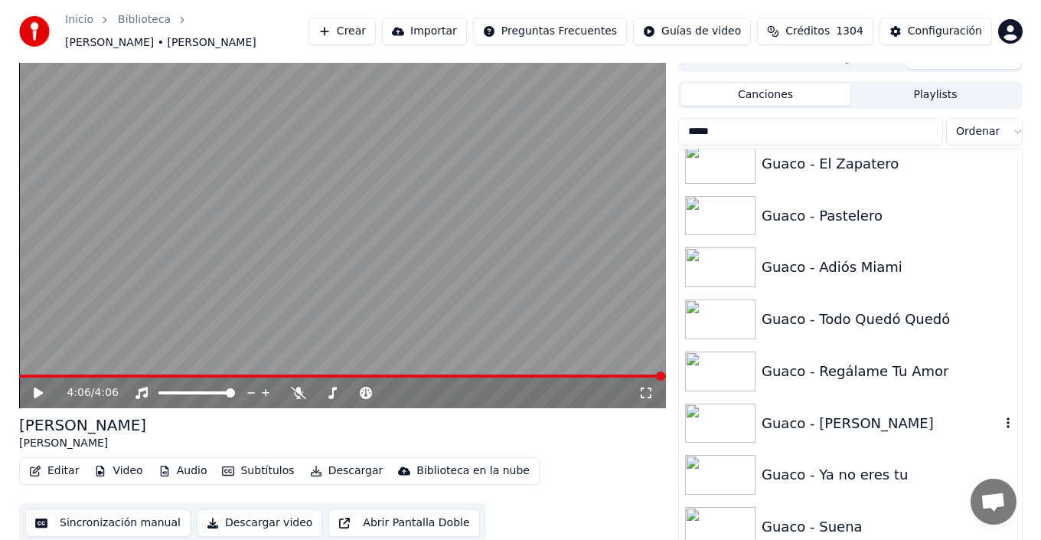
scroll to position [24, 0]
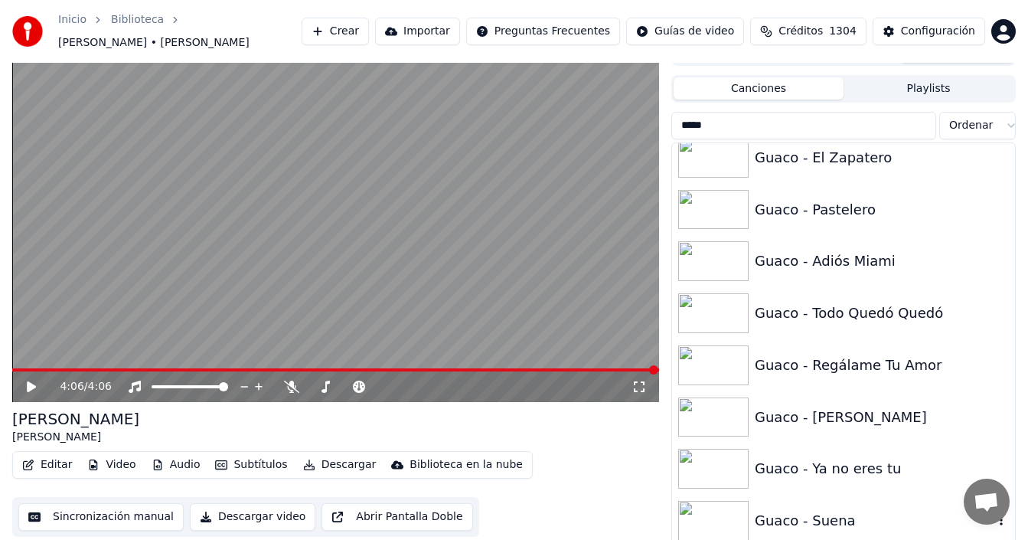
type input "*****"
click at [815, 515] on div "Guaco - Suena" at bounding box center [874, 520] width 239 height 21
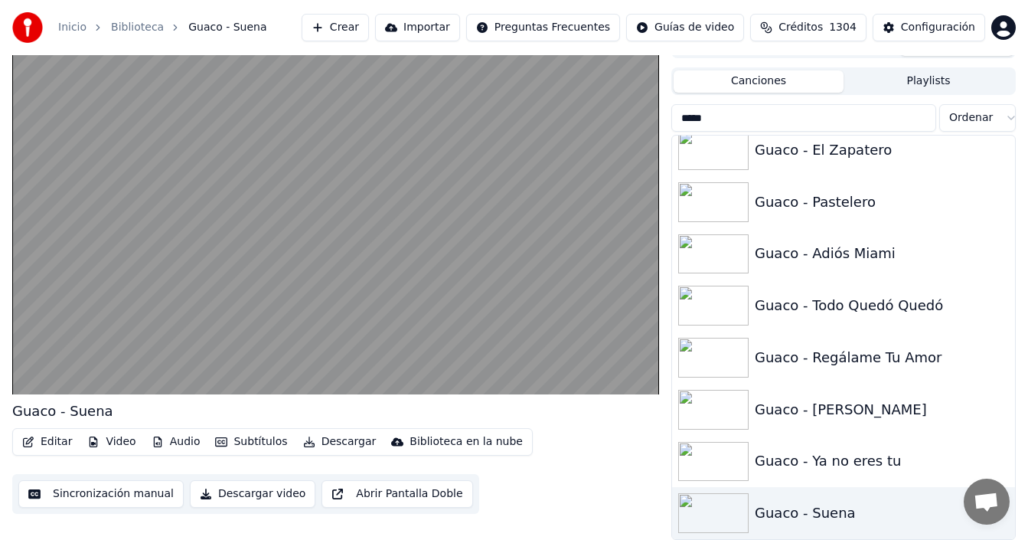
click at [51, 429] on div "Editar Video Audio Subtítulos Descargar Biblioteca en la nube" at bounding box center [272, 442] width 521 height 28
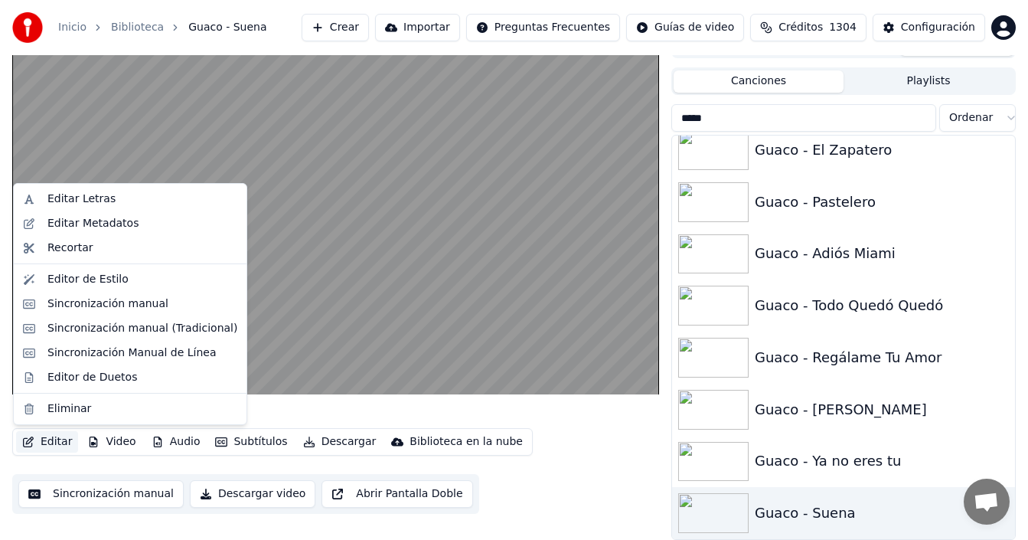
click at [48, 442] on button "Editar" at bounding box center [47, 441] width 62 height 21
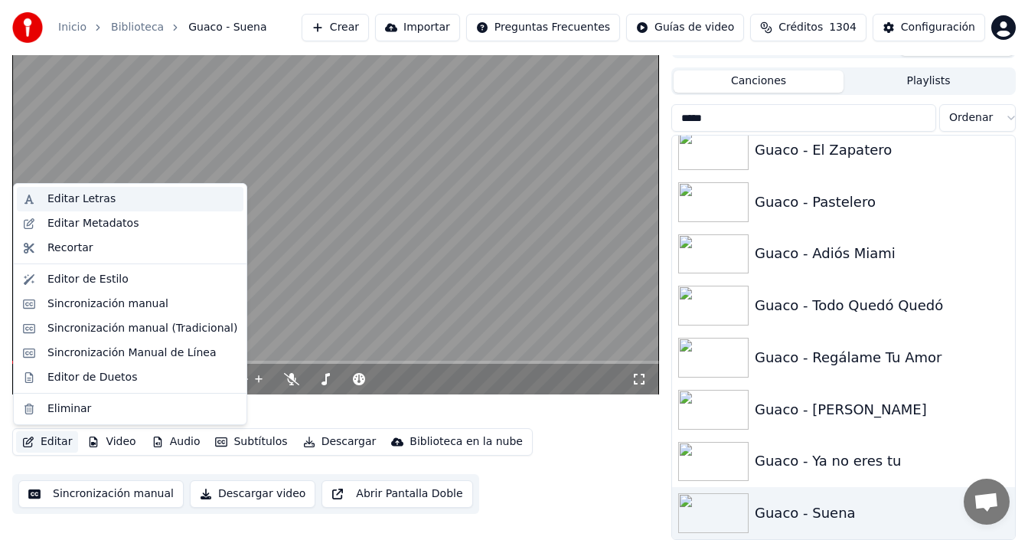
click at [116, 191] on div "Editar Letras" at bounding box center [142, 198] width 190 height 15
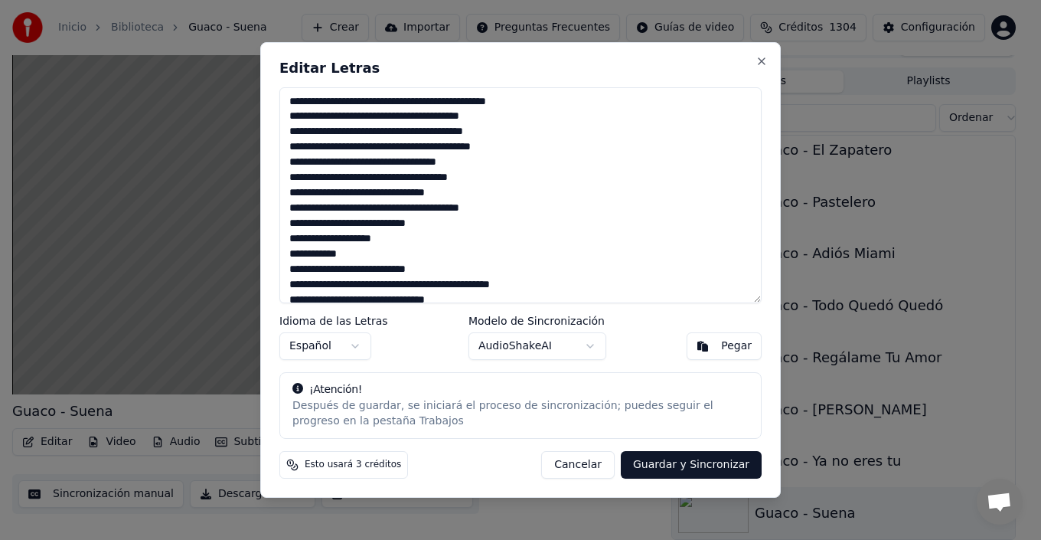
drag, startPoint x: 344, startPoint y: 228, endPoint x: 353, endPoint y: 227, distance: 9.2
click at [353, 227] on textarea at bounding box center [520, 195] width 482 height 216
click at [351, 227] on textarea at bounding box center [520, 195] width 482 height 216
click at [348, 221] on textarea at bounding box center [520, 195] width 482 height 216
click at [377, 220] on textarea at bounding box center [520, 195] width 482 height 216
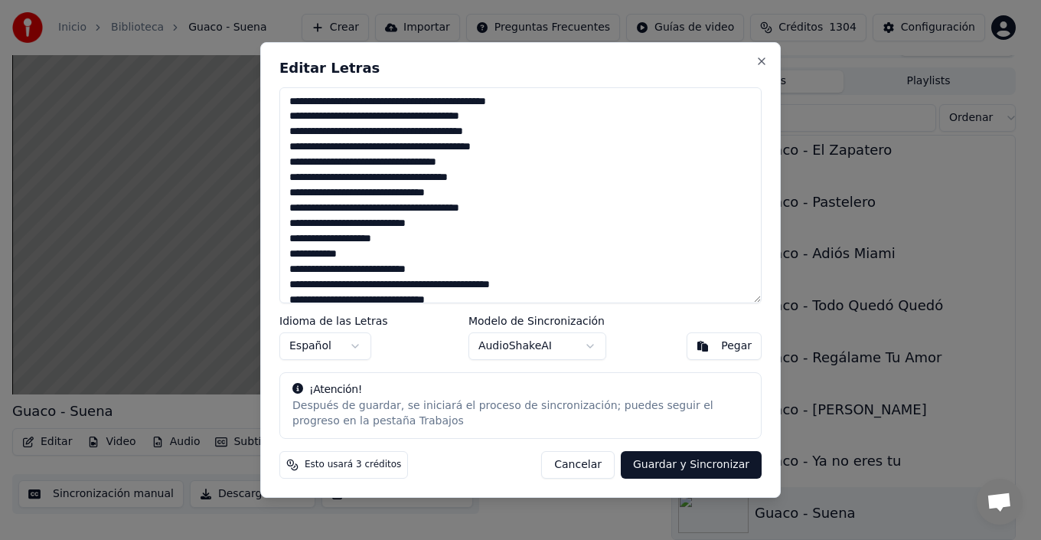
click at [347, 269] on textarea at bounding box center [520, 195] width 482 height 216
click at [379, 271] on textarea at bounding box center [520, 195] width 482 height 216
click at [514, 177] on textarea at bounding box center [520, 195] width 482 height 216
click at [502, 190] on textarea at bounding box center [520, 195] width 482 height 216
click at [484, 225] on textarea at bounding box center [520, 195] width 482 height 216
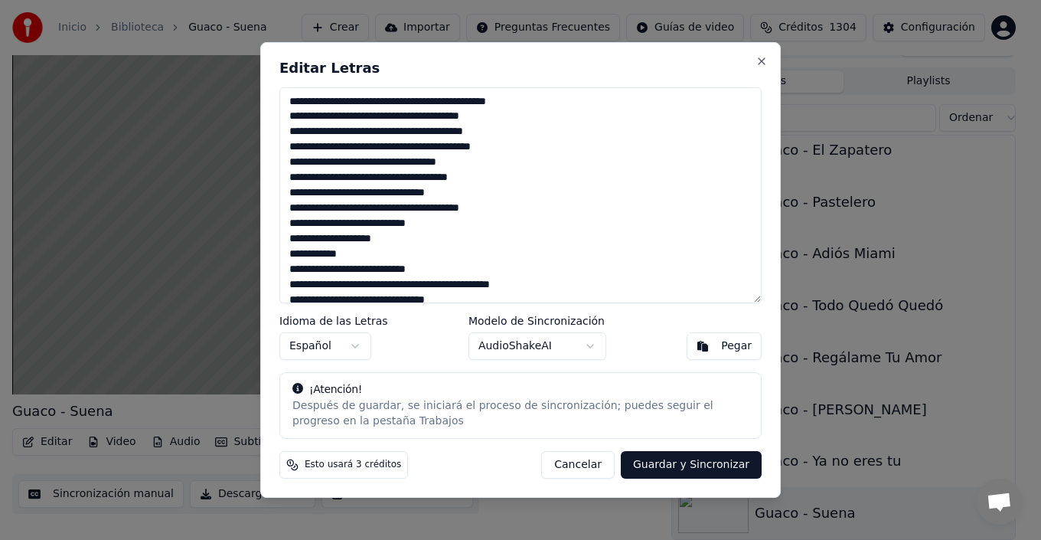
click at [297, 225] on textarea at bounding box center [520, 195] width 482 height 216
click at [351, 225] on textarea at bounding box center [520, 195] width 482 height 216
drag, startPoint x: 358, startPoint y: 228, endPoint x: 291, endPoint y: 228, distance: 67.4
click at [291, 228] on textarea at bounding box center [520, 195] width 482 height 216
click at [415, 257] on textarea at bounding box center [520, 195] width 482 height 216
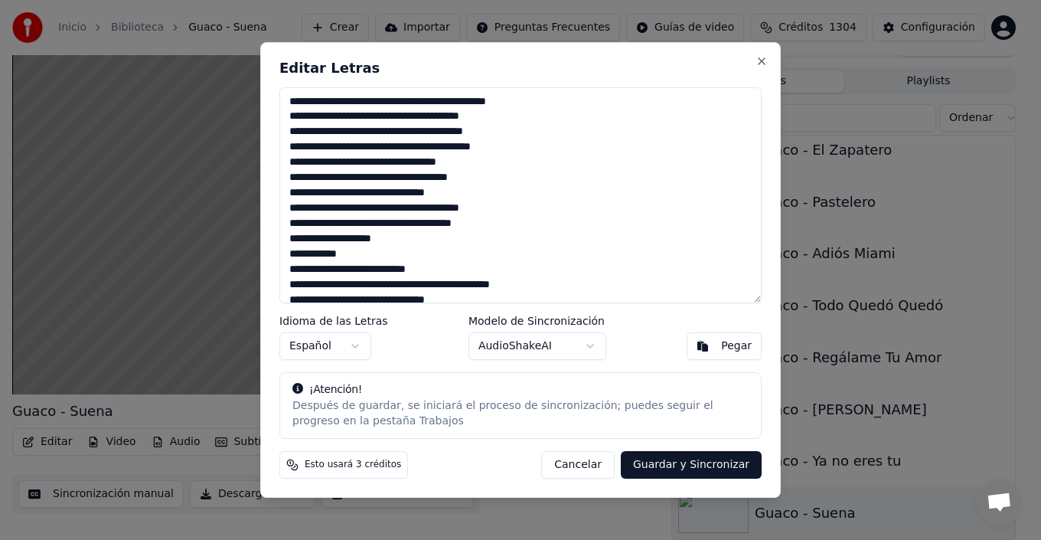
click at [319, 227] on textarea at bounding box center [520, 195] width 482 height 216
click at [353, 224] on textarea at bounding box center [520, 195] width 482 height 216
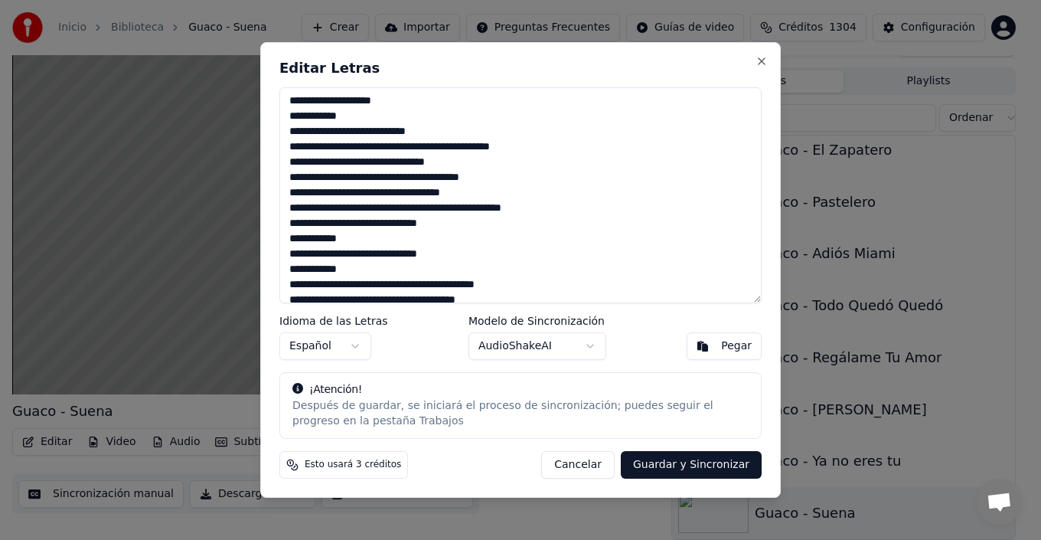
scroll to position [230, 0]
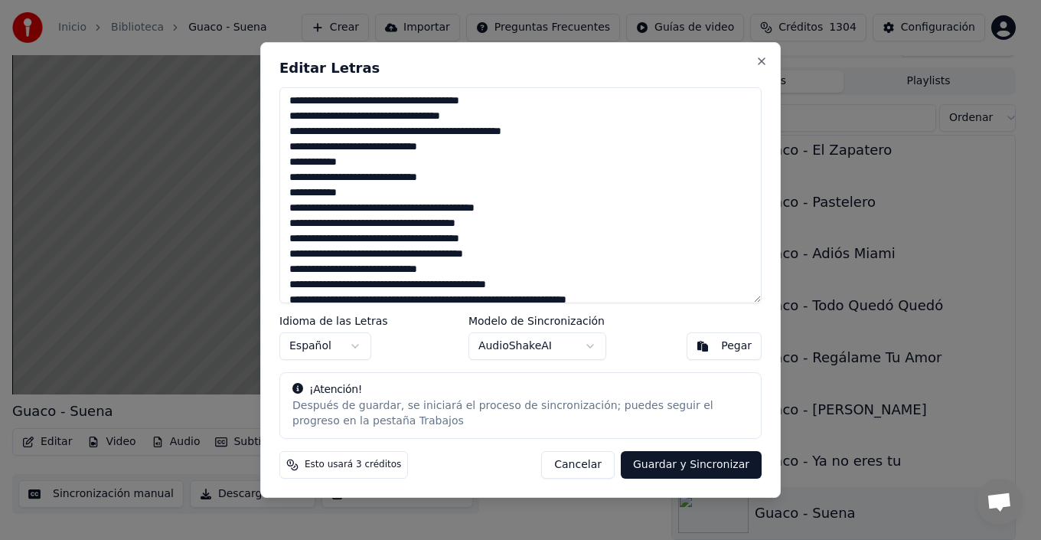
click at [423, 143] on textarea at bounding box center [520, 195] width 482 height 216
click at [452, 178] on textarea at bounding box center [520, 195] width 482 height 216
click at [516, 254] on textarea at bounding box center [520, 195] width 482 height 216
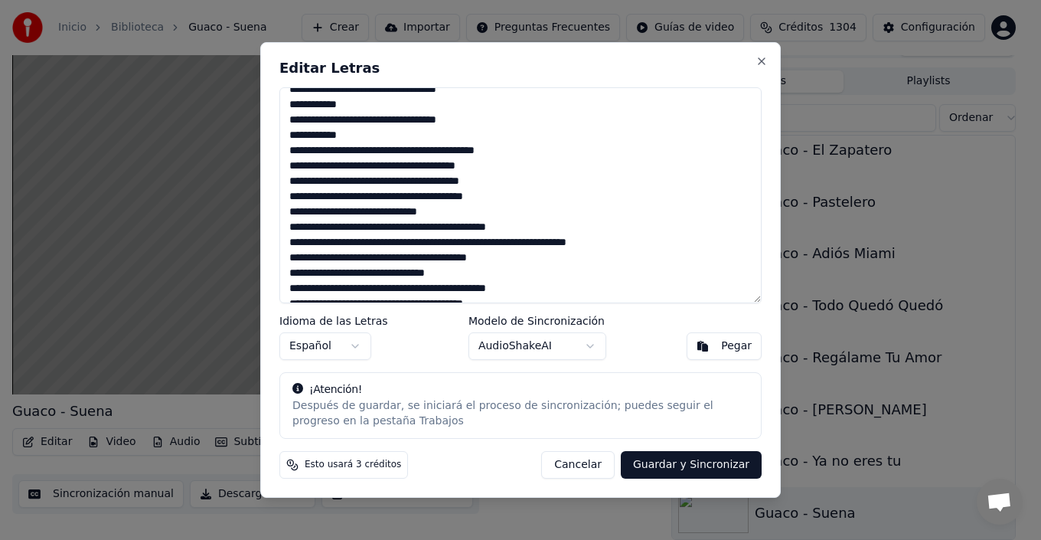
scroll to position [306, 0]
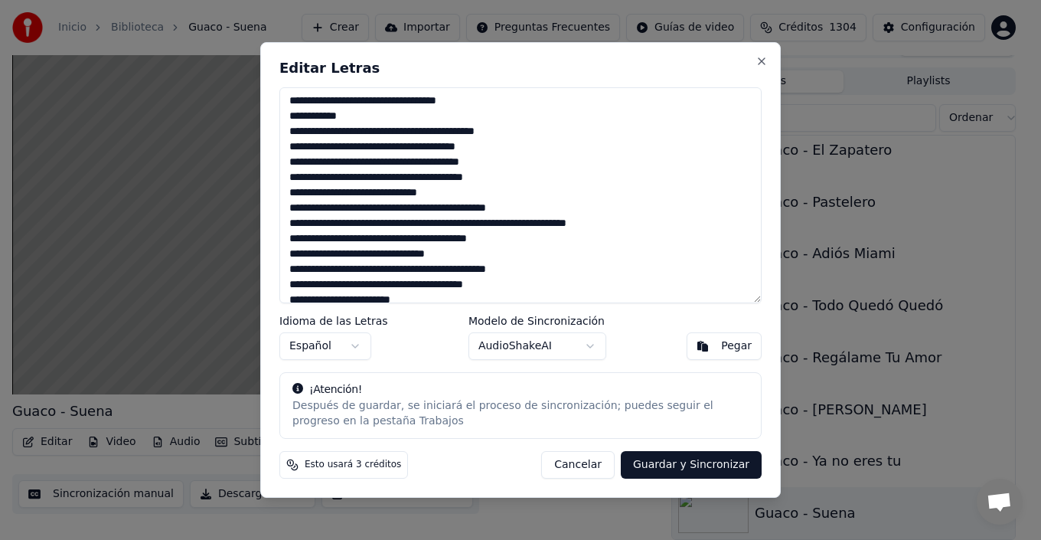
click at [389, 214] on textarea at bounding box center [520, 195] width 482 height 216
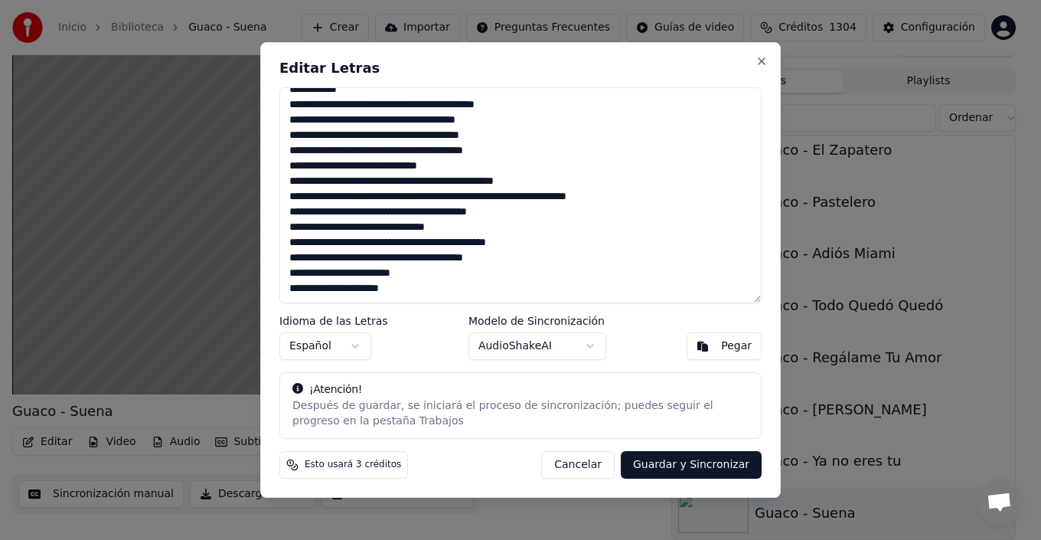
click at [419, 193] on textarea at bounding box center [520, 195] width 482 height 216
click at [449, 198] on textarea at bounding box center [520, 195] width 482 height 216
click at [462, 192] on textarea at bounding box center [520, 195] width 482 height 216
click at [488, 196] on textarea at bounding box center [520, 195] width 482 height 216
click at [469, 259] on textarea at bounding box center [520, 195] width 482 height 216
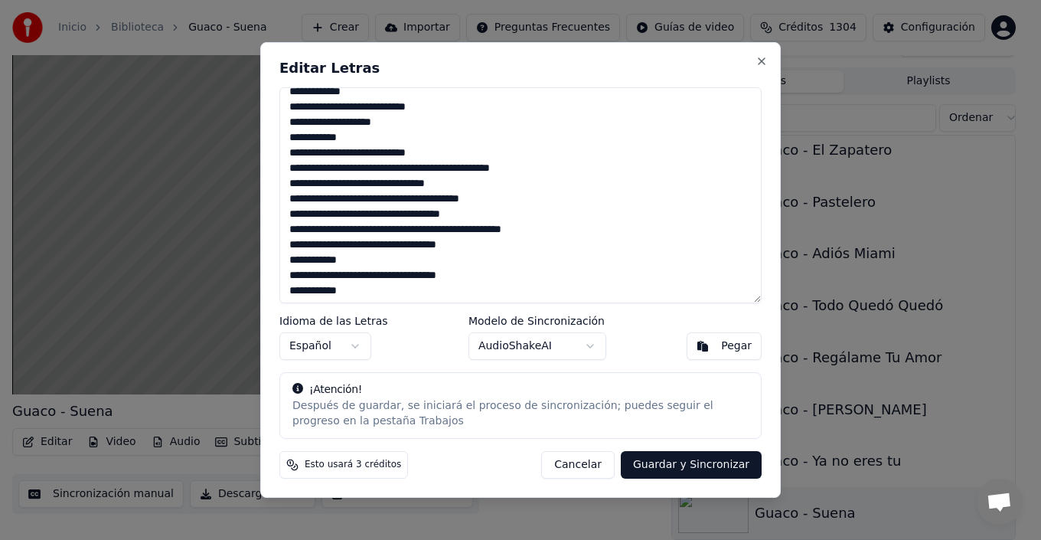
scroll to position [153, 0]
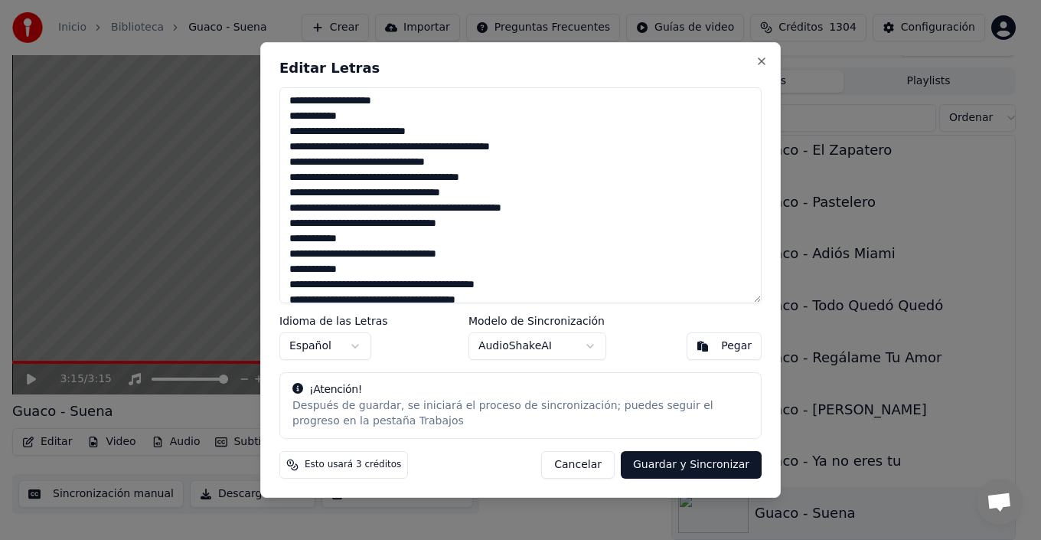
click at [528, 181] on textarea at bounding box center [520, 195] width 482 height 216
click at [433, 179] on textarea at bounding box center [520, 195] width 482 height 216
click at [561, 204] on textarea at bounding box center [520, 195] width 482 height 216
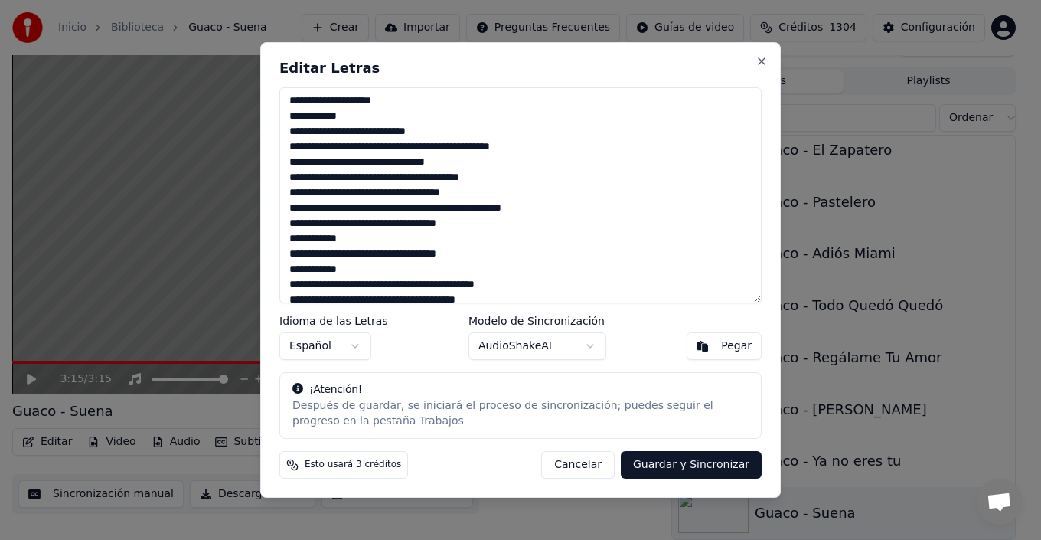
click at [399, 224] on textarea at bounding box center [520, 195] width 482 height 216
click at [400, 252] on textarea at bounding box center [520, 195] width 482 height 216
click at [368, 224] on textarea at bounding box center [520, 195] width 482 height 216
click at [368, 256] on textarea at bounding box center [520, 195] width 482 height 216
click at [366, 227] on textarea at bounding box center [520, 195] width 482 height 216
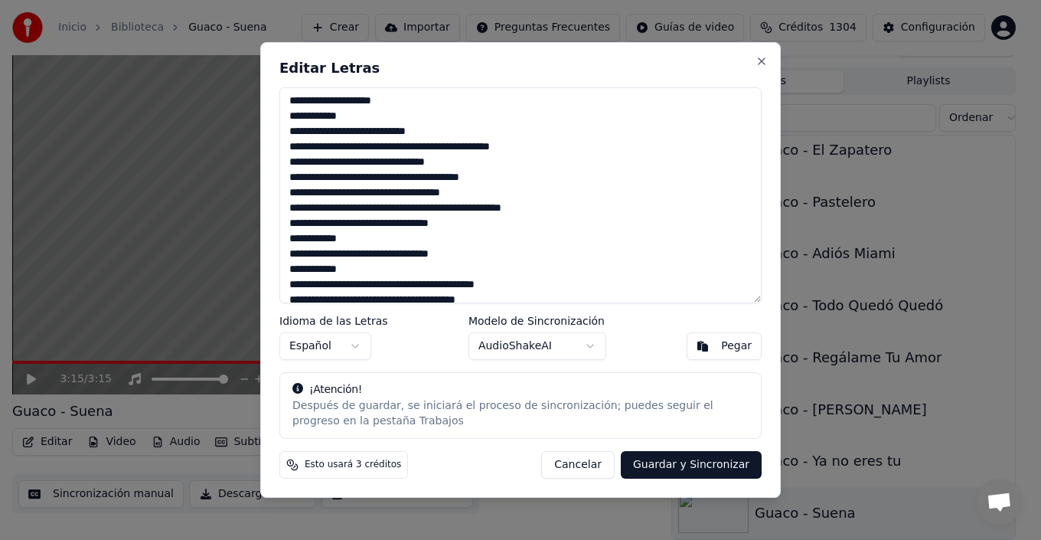
scroll to position [230, 0]
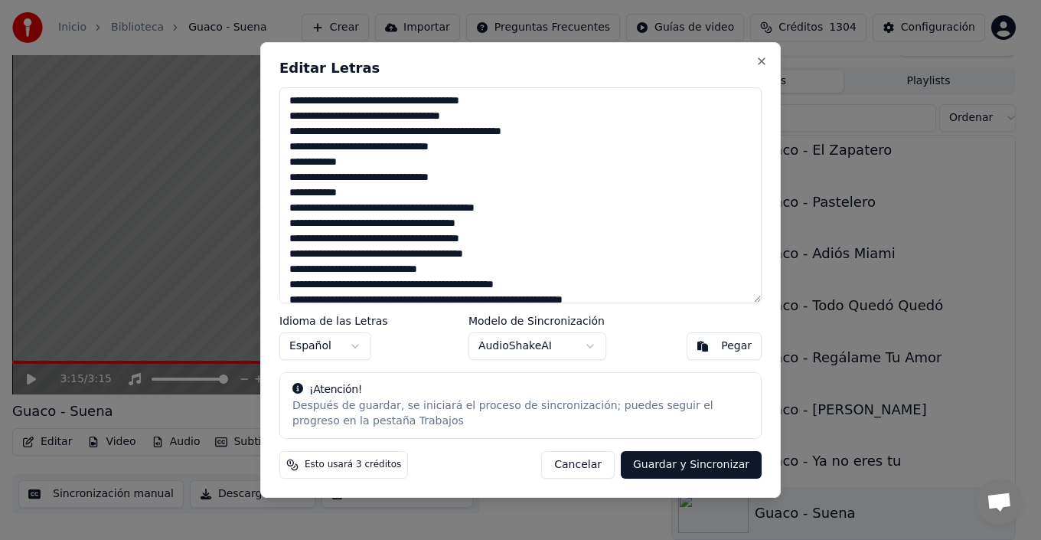
click at [380, 225] on textarea at bounding box center [520, 195] width 482 height 216
click at [519, 233] on textarea at bounding box center [520, 195] width 482 height 216
click at [295, 255] on textarea at bounding box center [520, 195] width 482 height 216
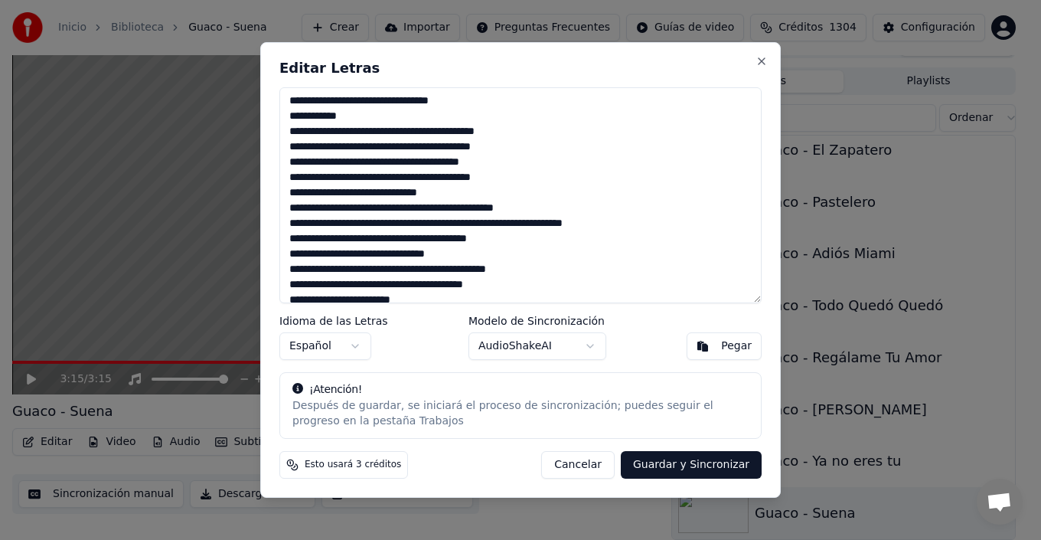
click at [388, 207] on textarea at bounding box center [520, 195] width 482 height 216
drag, startPoint x: 411, startPoint y: 224, endPoint x: 385, endPoint y: 223, distance: 26.0
click at [385, 223] on textarea at bounding box center [520, 195] width 482 height 216
click at [418, 227] on textarea at bounding box center [520, 195] width 482 height 216
click at [431, 221] on textarea at bounding box center [520, 195] width 482 height 216
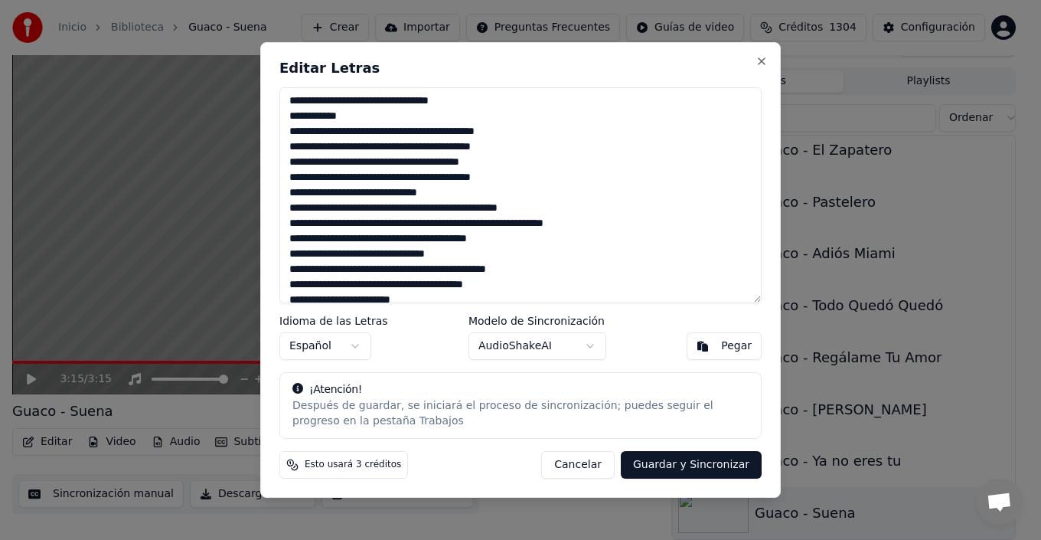
click at [488, 247] on textarea at bounding box center [520, 195] width 482 height 216
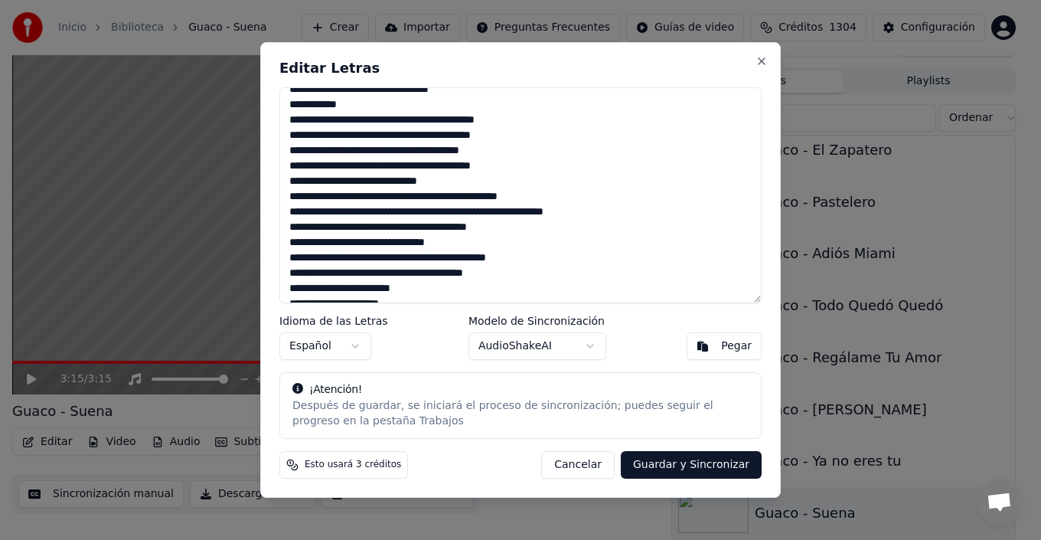
scroll to position [333, 0]
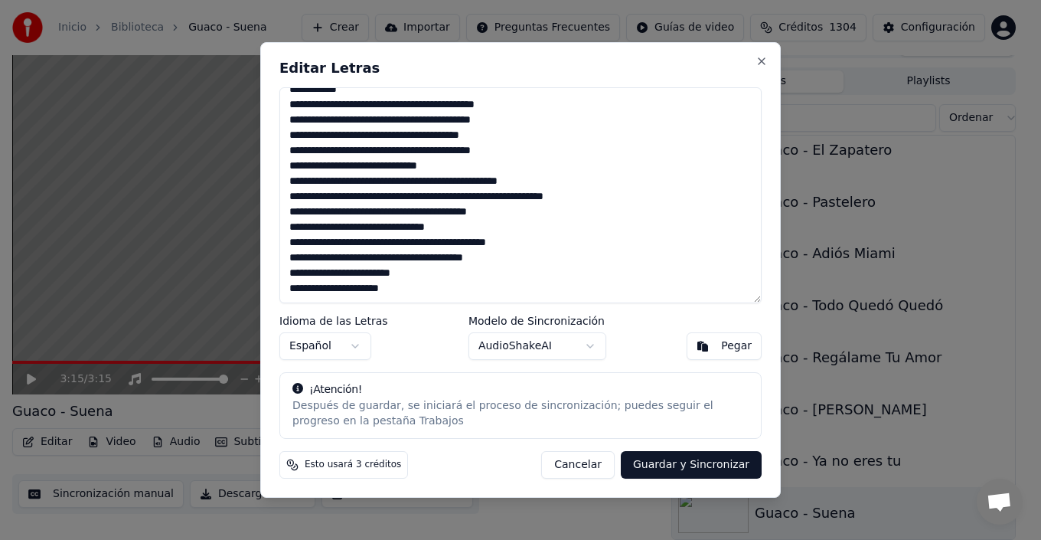
drag, startPoint x: 534, startPoint y: 195, endPoint x: 477, endPoint y: 194, distance: 57.4
click at [477, 194] on textarea at bounding box center [520, 195] width 482 height 216
click at [477, 229] on textarea at bounding box center [520, 195] width 482 height 216
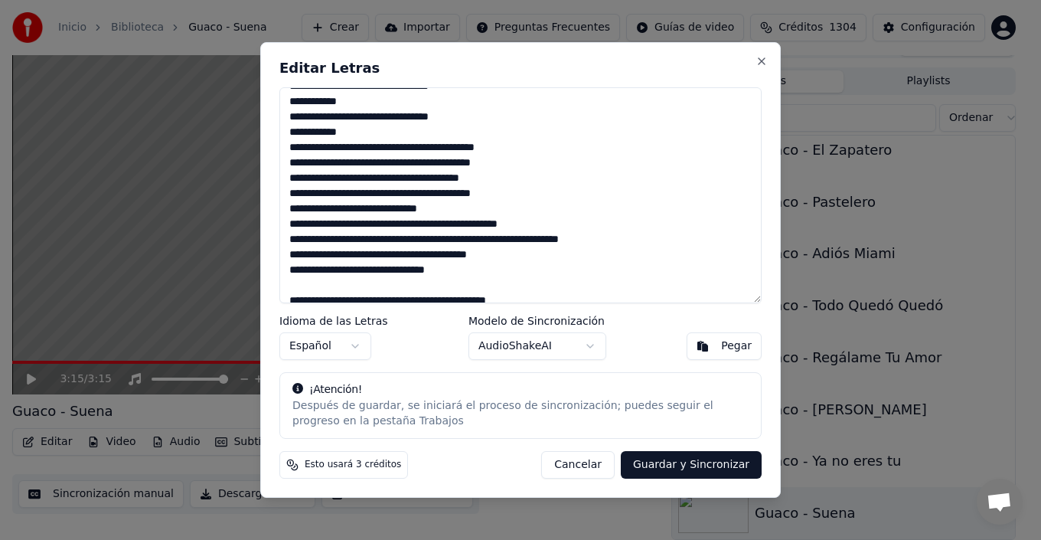
scroll to position [272, 0]
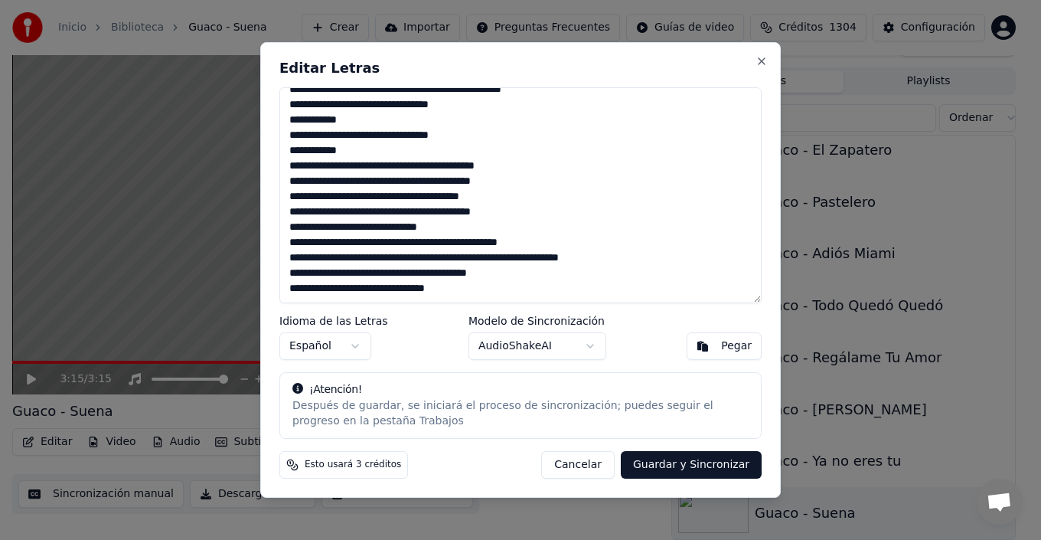
click at [537, 181] on textarea at bounding box center [520, 195] width 482 height 216
click at [517, 200] on textarea at bounding box center [520, 195] width 482 height 216
click at [472, 227] on textarea at bounding box center [520, 195] width 482 height 216
click at [511, 214] on textarea at bounding box center [520, 195] width 482 height 216
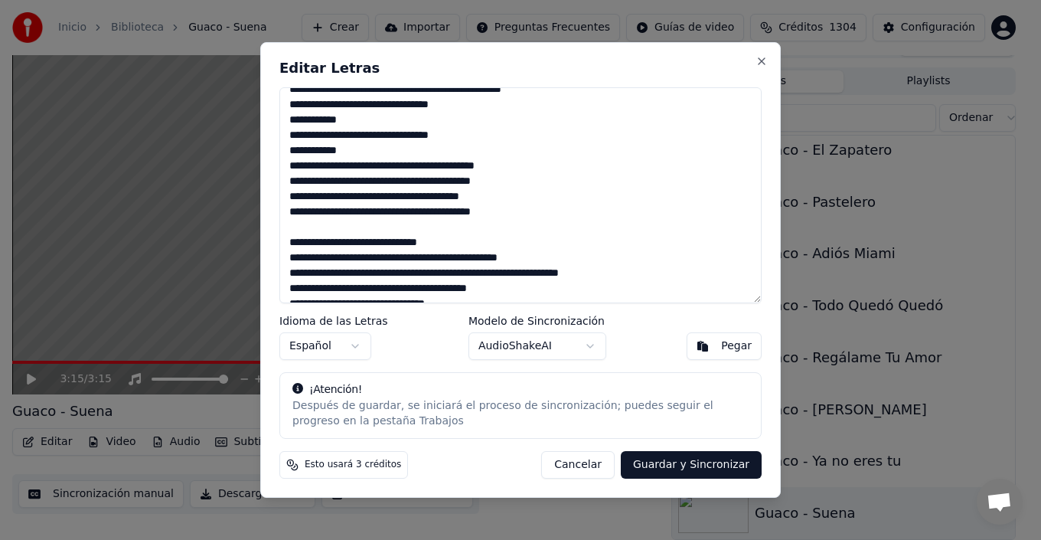
scroll to position [364, 0]
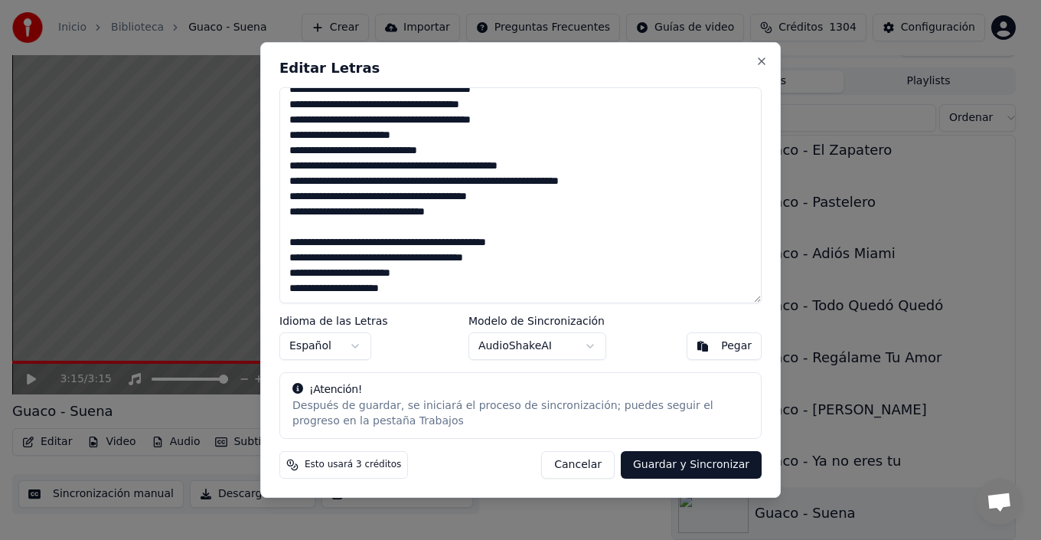
click at [298, 223] on textarea at bounding box center [520, 195] width 482 height 216
click at [544, 240] on textarea at bounding box center [520, 195] width 482 height 216
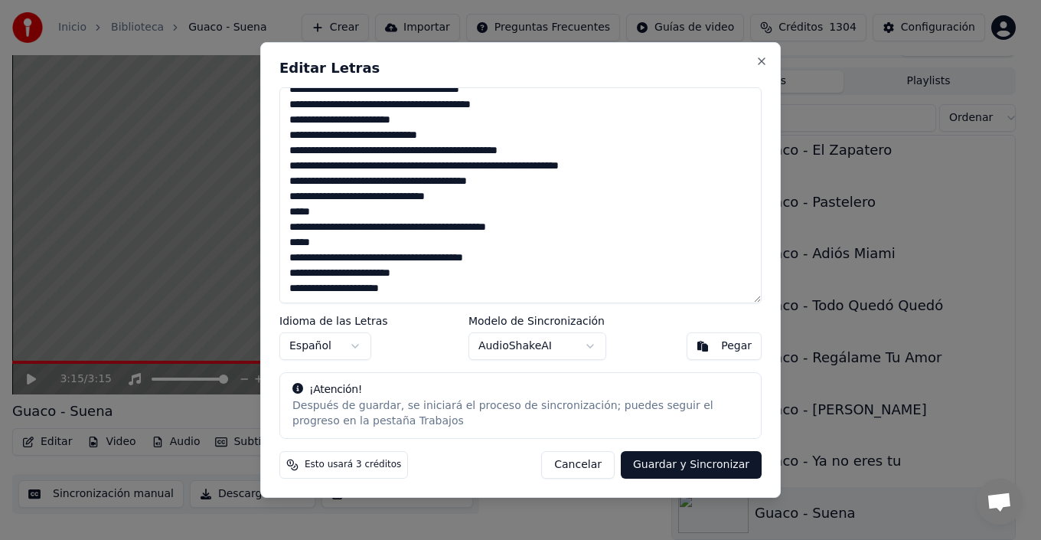
click at [519, 253] on textarea at bounding box center [520, 195] width 482 height 216
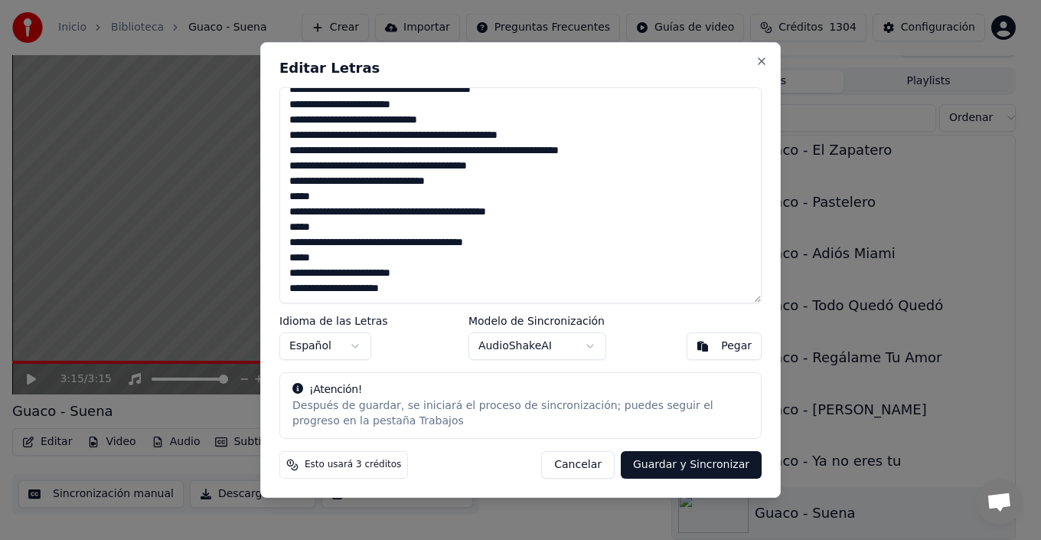
click at [438, 276] on textarea at bounding box center [520, 195] width 482 height 216
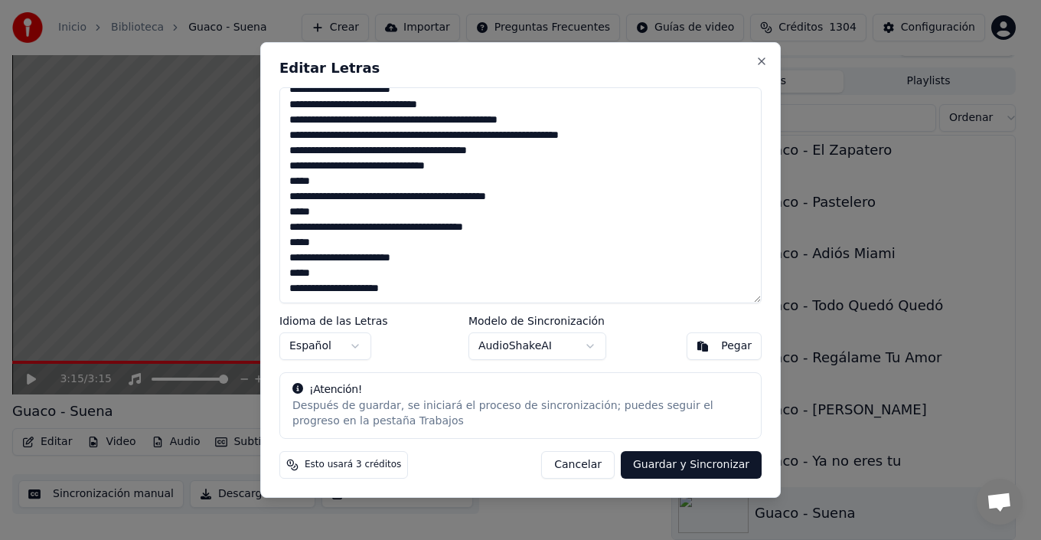
type textarea "**********"
click at [691, 459] on button "Guardar y Sincronizar" at bounding box center [691, 465] width 141 height 28
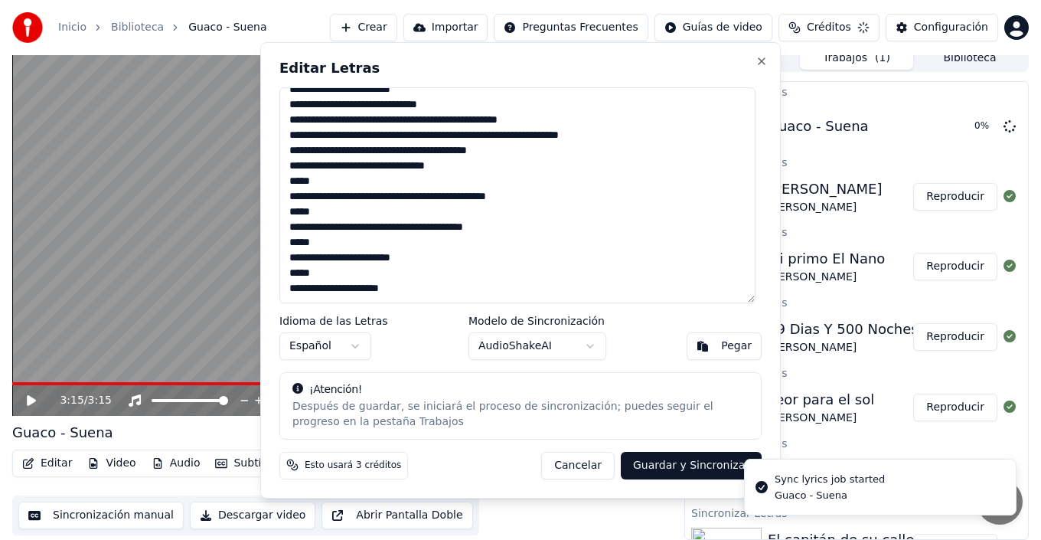
scroll to position [11, 0]
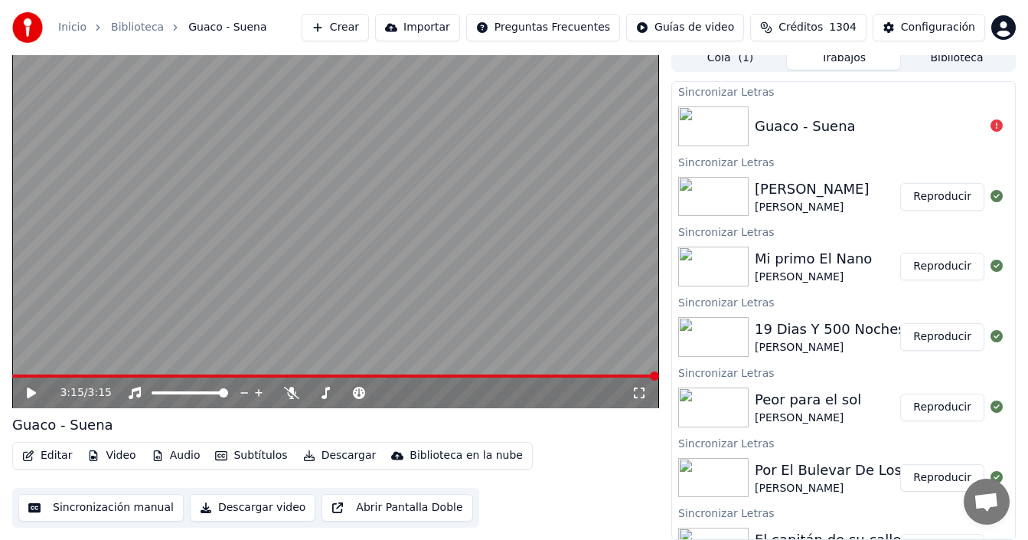
click at [354, 27] on button "Crear" at bounding box center [335, 28] width 67 height 28
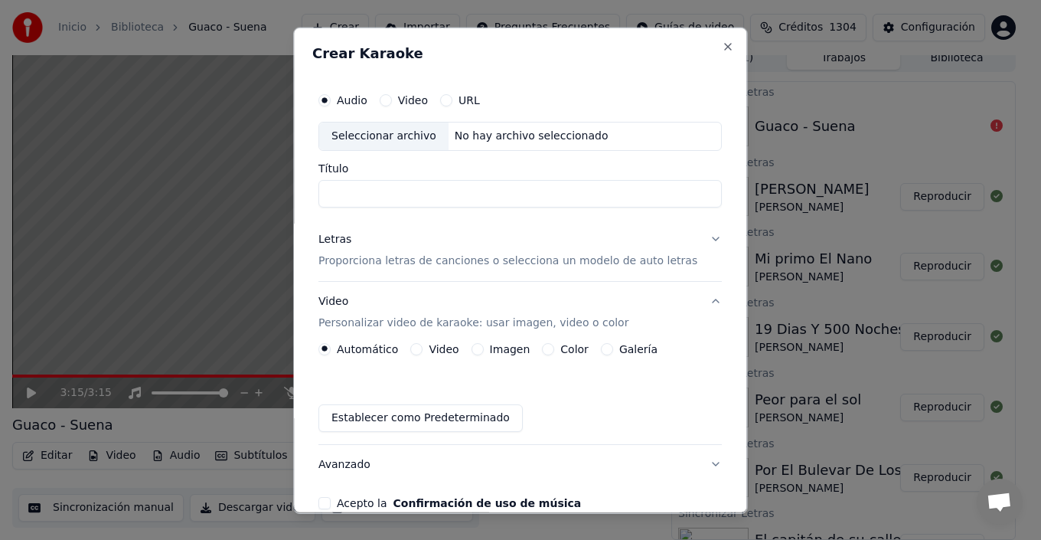
click at [387, 132] on div "Seleccionar archivo" at bounding box center [383, 136] width 129 height 28
drag, startPoint x: 420, startPoint y: 192, endPoint x: 515, endPoint y: 194, distance: 95.0
click at [515, 194] on input "**********" at bounding box center [519, 193] width 403 height 28
drag, startPoint x: 354, startPoint y: 193, endPoint x: 249, endPoint y: 195, distance: 104.9
click at [249, 195] on body "Inicio Biblioteca Guaco - [PERSON_NAME] Importar Preguntas Frecuentes Guías de …" at bounding box center [514, 259] width 1028 height 540
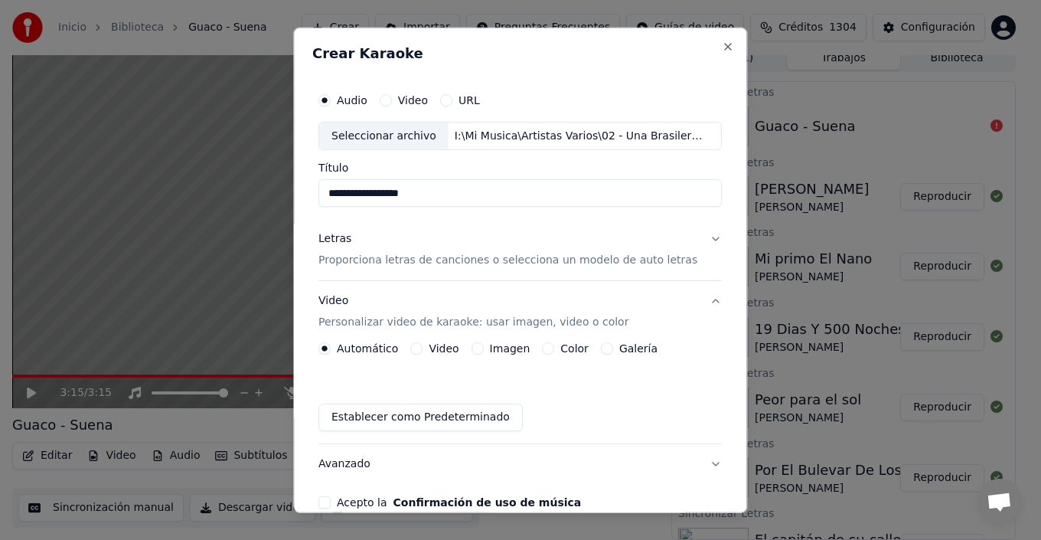
paste input "*******"
click at [348, 191] on input "**********" at bounding box center [519, 193] width 403 height 28
click at [387, 191] on input "**********" at bounding box center [519, 193] width 403 height 28
type input "**********"
click at [666, 262] on p "Proporciona letras de canciones o selecciona un modelo de auto letras" at bounding box center [507, 260] width 379 height 15
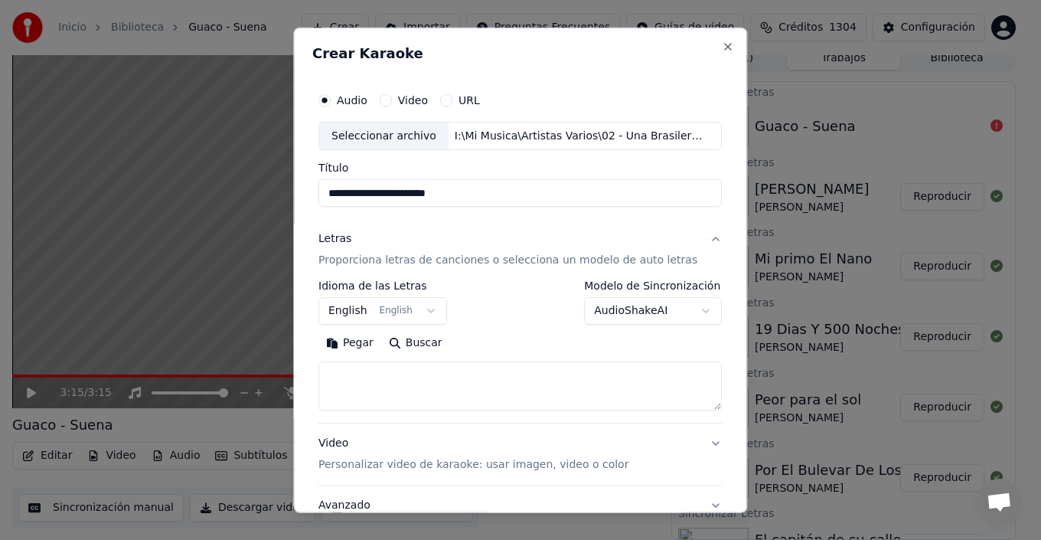
click at [685, 306] on body "Inicio Biblioteca Guaco - [PERSON_NAME] Importar Preguntas Frecuentes Guías de …" at bounding box center [514, 259] width 1028 height 540
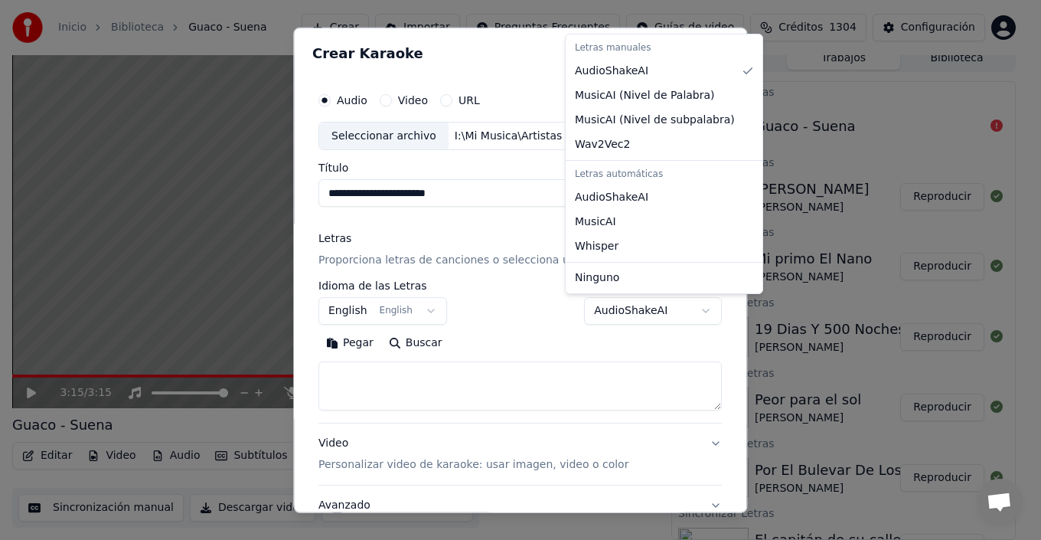
select select "**********"
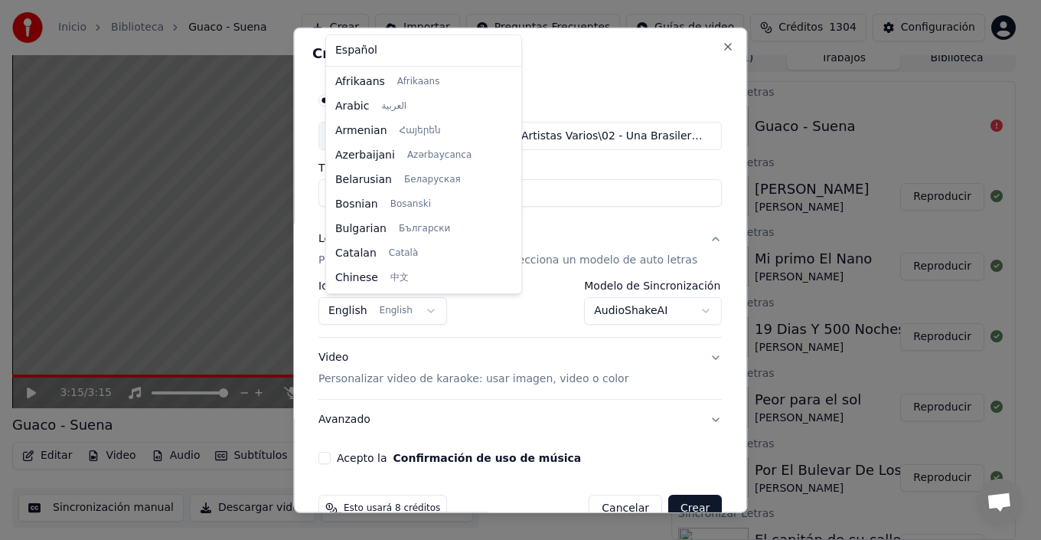
click at [385, 309] on body "Inicio Biblioteca Guaco - [PERSON_NAME] Importar Preguntas Frecuentes Guías de …" at bounding box center [514, 259] width 1028 height 540
select select "**"
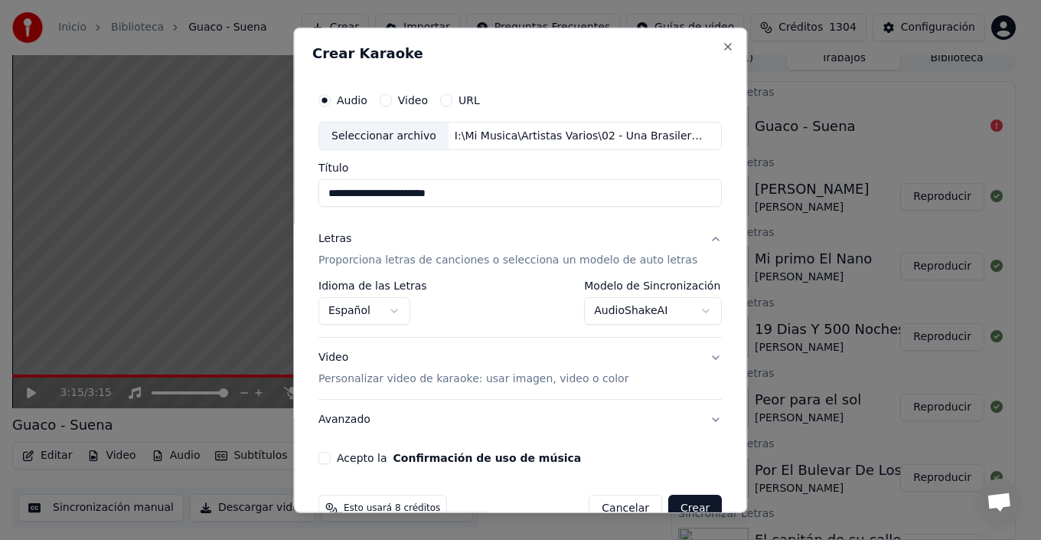
drag, startPoint x: 693, startPoint y: 360, endPoint x: 689, endPoint y: 371, distance: 11.4
click at [693, 361] on button "Video Personalizar video de karaoke: usar imagen, video o color" at bounding box center [519, 368] width 403 height 61
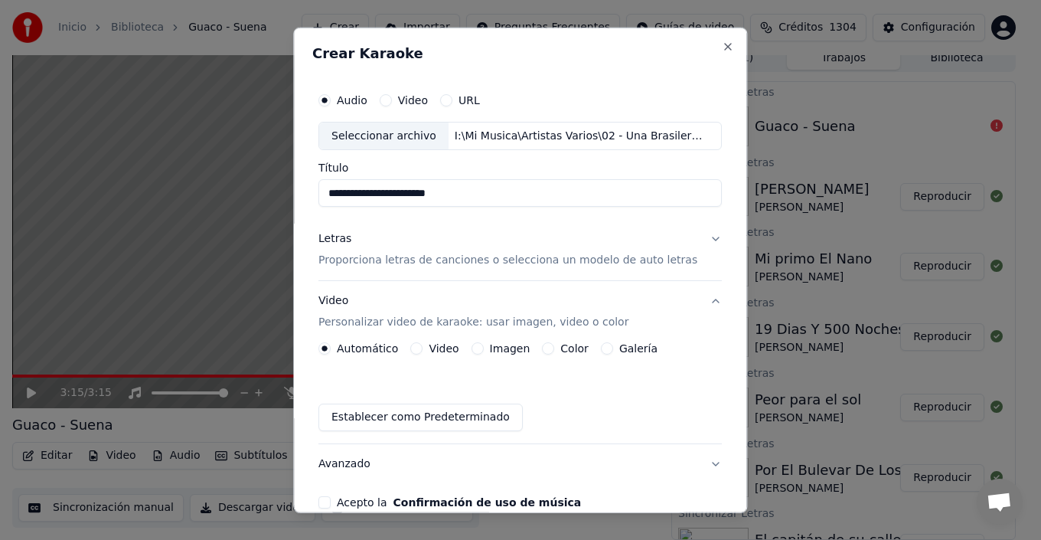
click at [643, 354] on label "Galería" at bounding box center [638, 348] width 38 height 11
click at [613, 354] on button "Galería" at bounding box center [607, 348] width 12 height 12
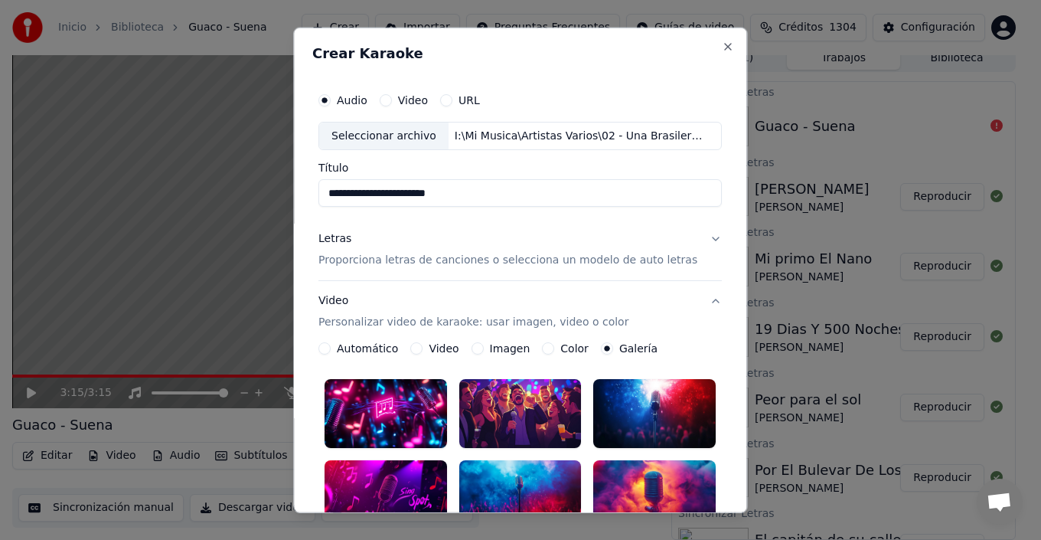
click at [636, 475] on div at bounding box center [655, 494] width 122 height 69
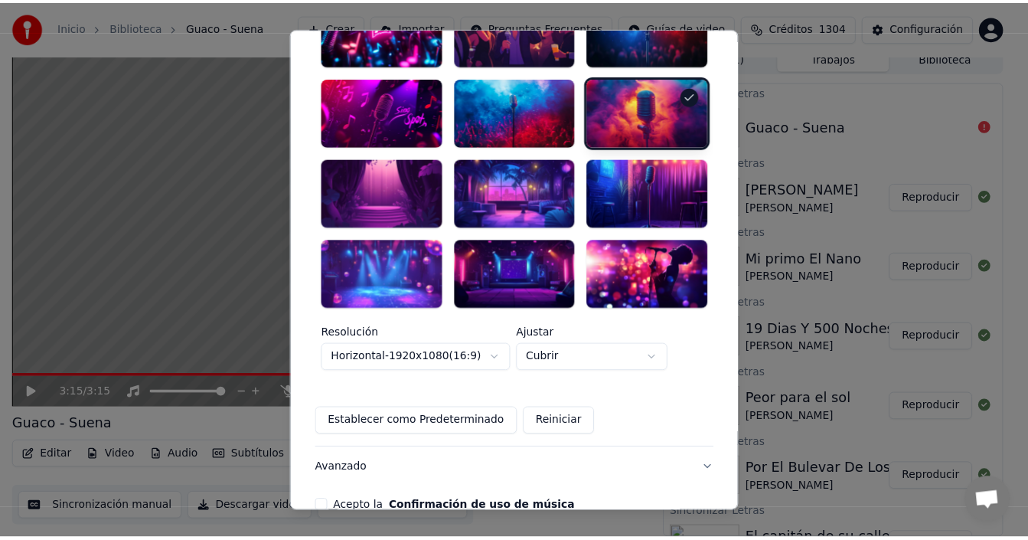
scroll to position [446, 0]
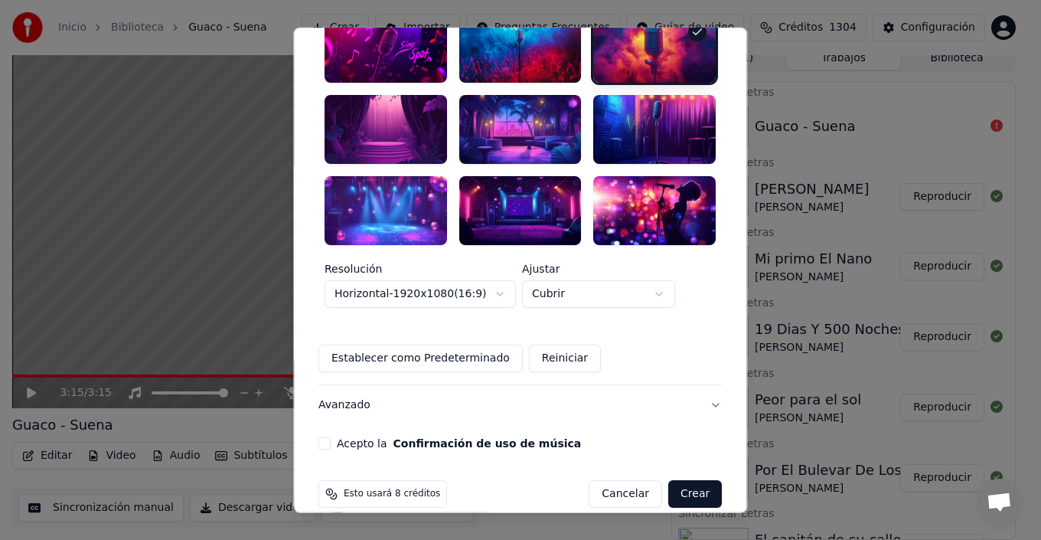
click at [339, 437] on div "Acepto la Confirmación de uso de música" at bounding box center [519, 443] width 403 height 12
click at [331, 437] on button "Acepto la Confirmación de uso de música" at bounding box center [324, 443] width 12 height 12
click at [668, 480] on button "Crear" at bounding box center [695, 494] width 54 height 28
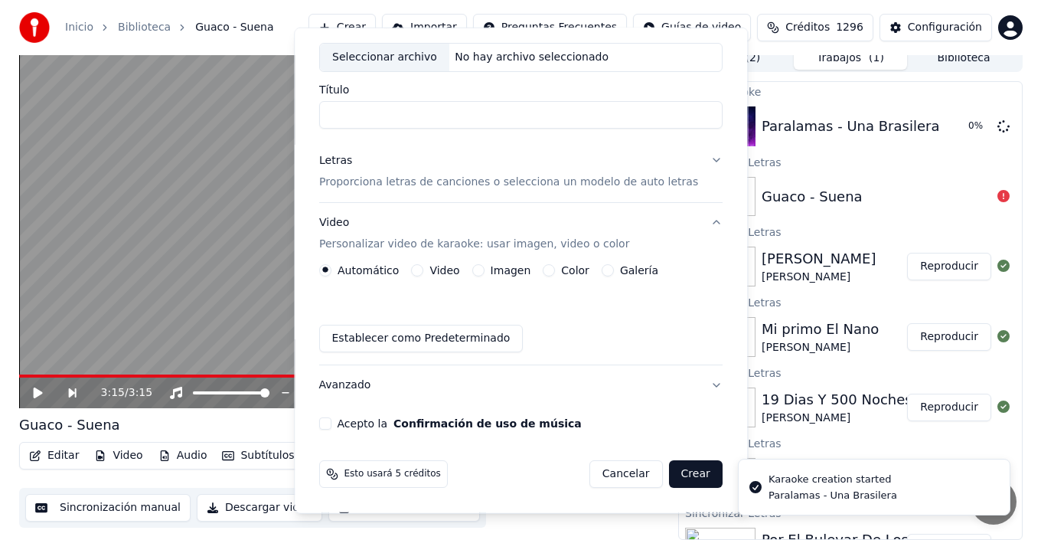
scroll to position [79, 0]
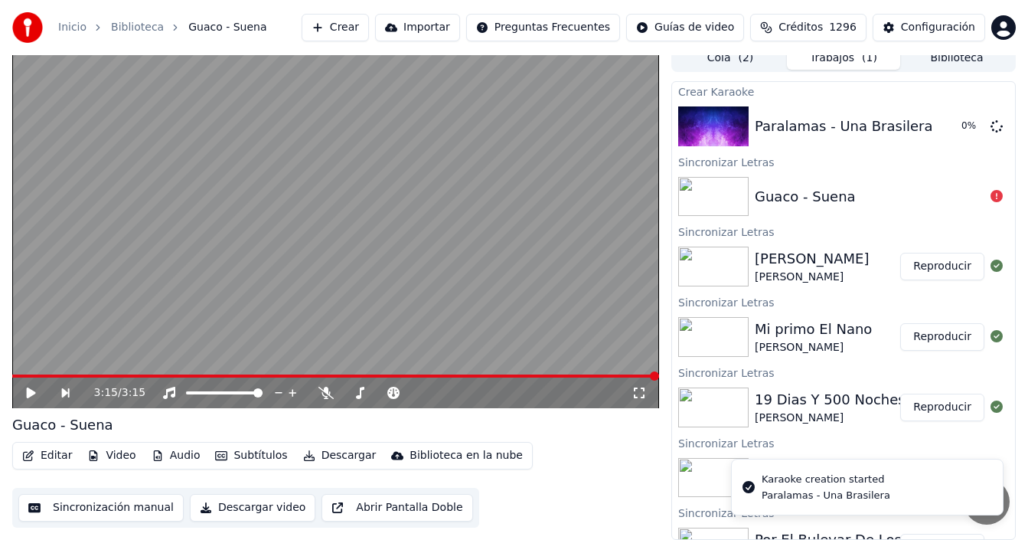
click at [335, 21] on button "Crear" at bounding box center [335, 28] width 67 height 28
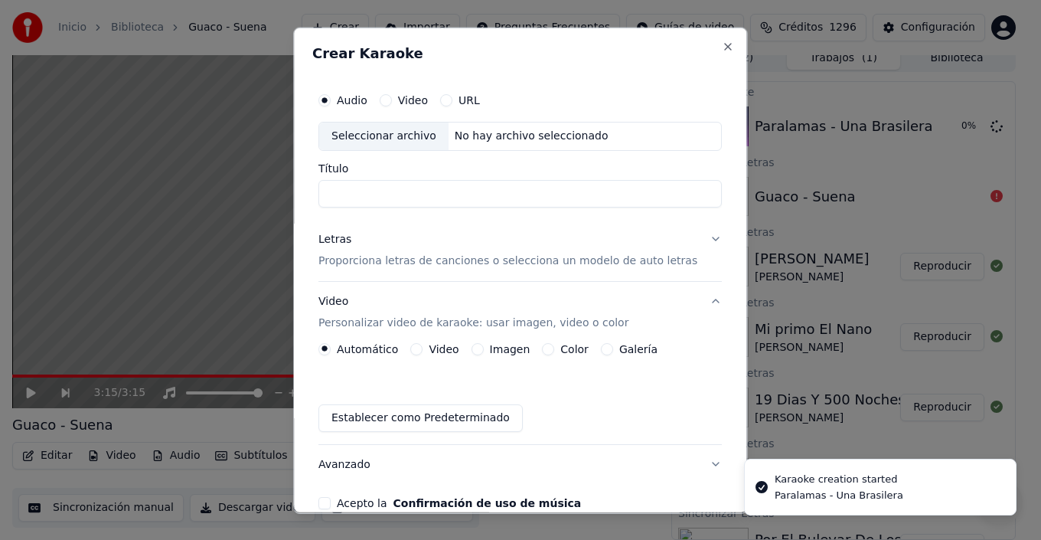
click at [362, 140] on div "Seleccionar archivo" at bounding box center [383, 136] width 129 height 28
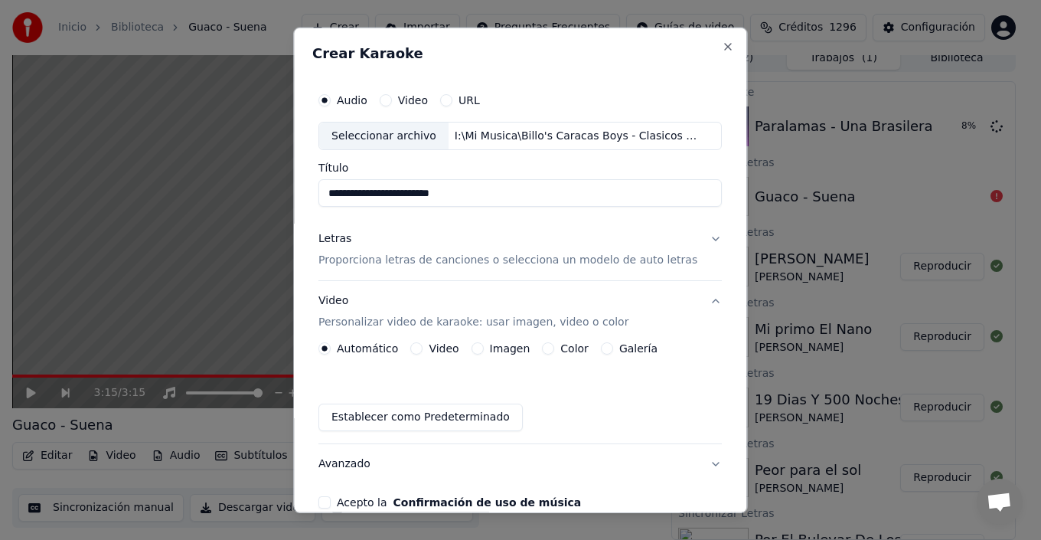
click at [388, 193] on input "**********" at bounding box center [519, 193] width 403 height 28
type input "**********"
click at [631, 257] on p "Proporciona letras de canciones o selecciona un modelo de auto letras" at bounding box center [507, 260] width 379 height 15
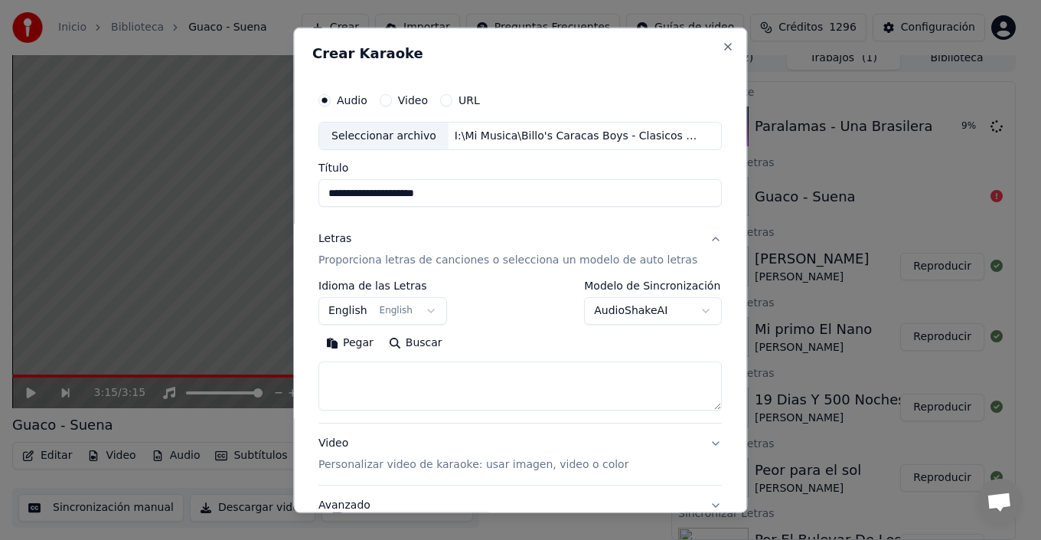
click at [657, 313] on button "AudioShakeAI" at bounding box center [654, 311] width 138 height 28
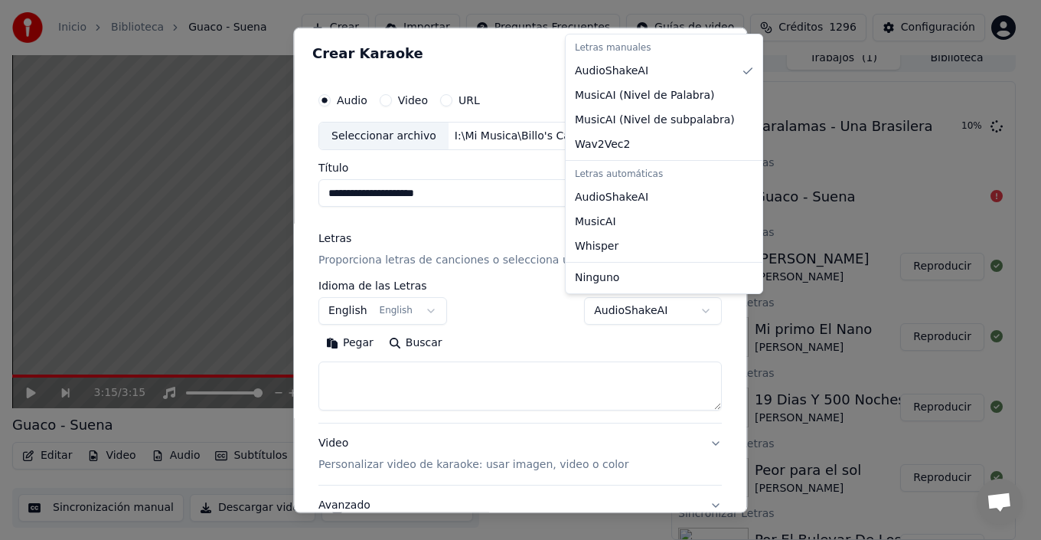
select select "**********"
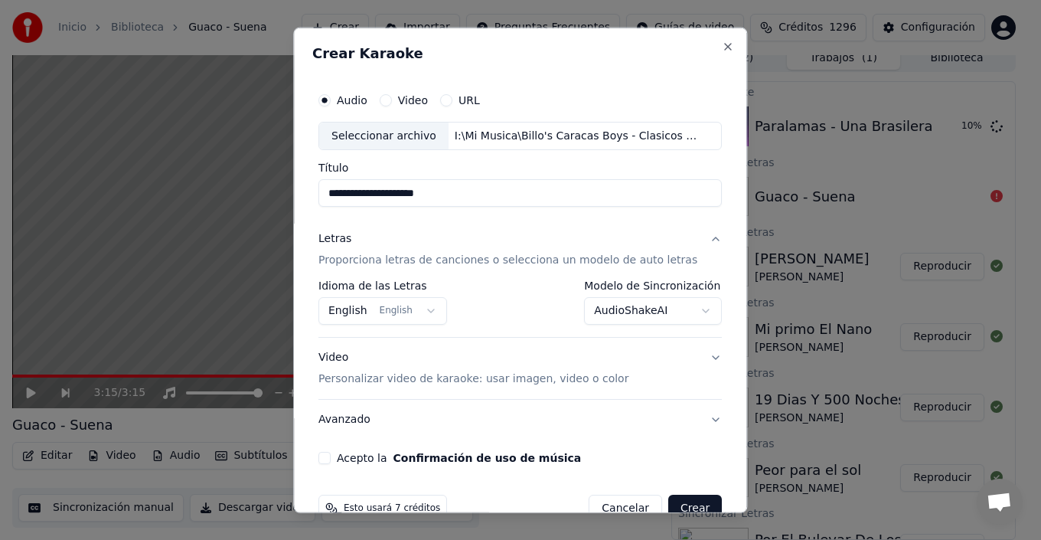
click at [388, 312] on button "English English" at bounding box center [382, 311] width 129 height 28
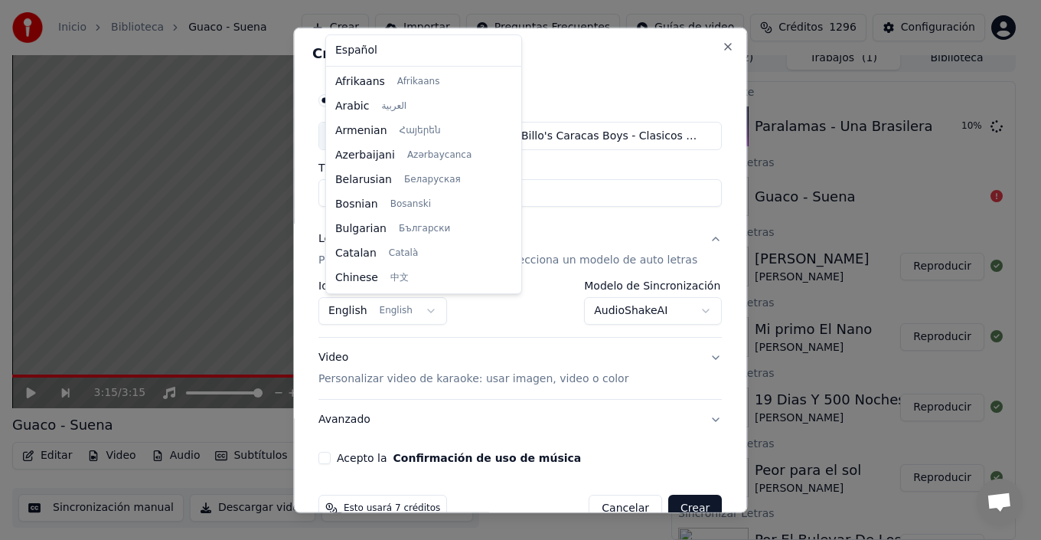
scroll to position [122, 0]
select select "**"
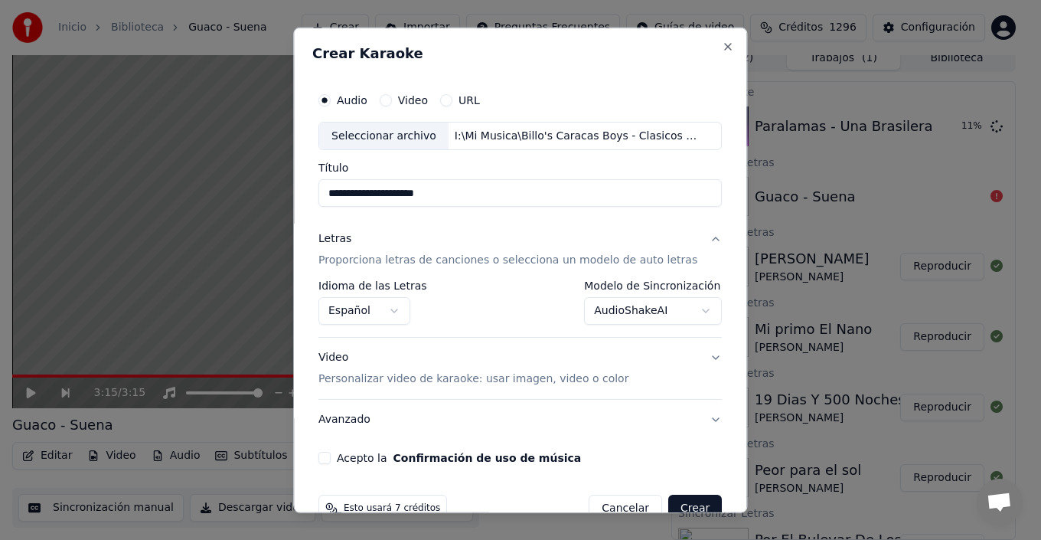
click at [695, 354] on button "Video Personalizar video de karaoke: usar imagen, video o color" at bounding box center [519, 368] width 403 height 61
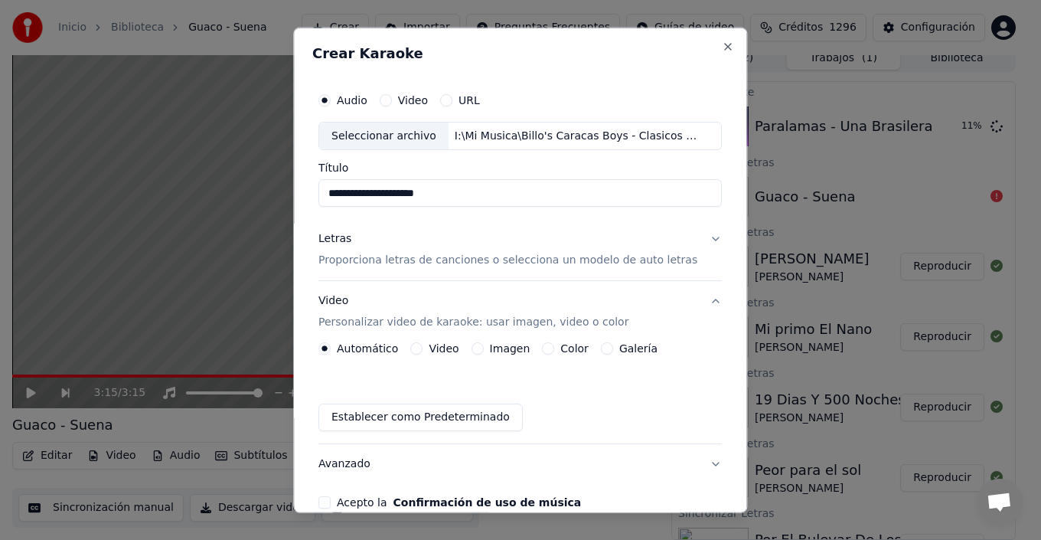
click at [637, 349] on label "Galería" at bounding box center [638, 348] width 38 height 11
click at [613, 349] on button "Galería" at bounding box center [607, 348] width 12 height 12
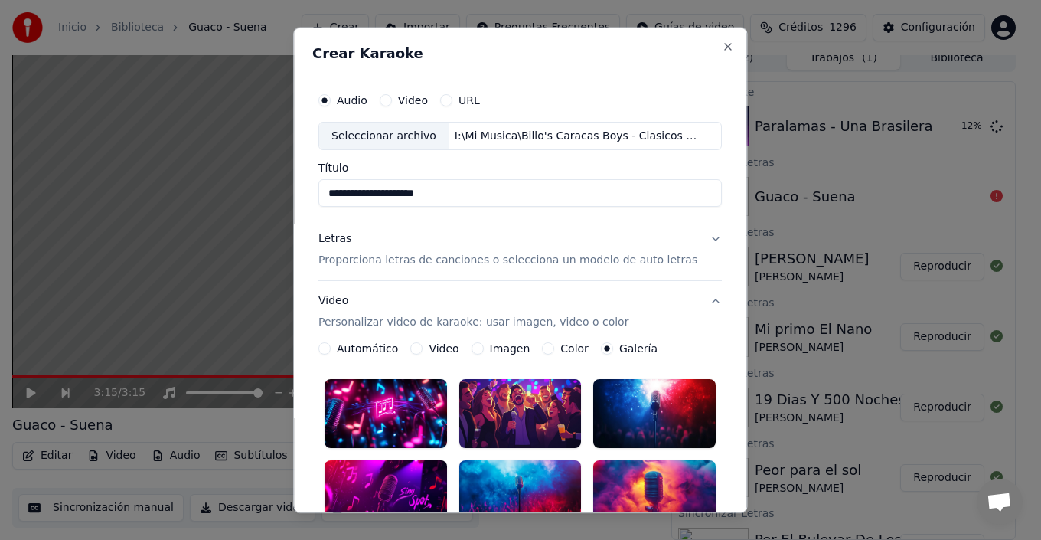
click at [511, 402] on div at bounding box center [520, 413] width 122 height 69
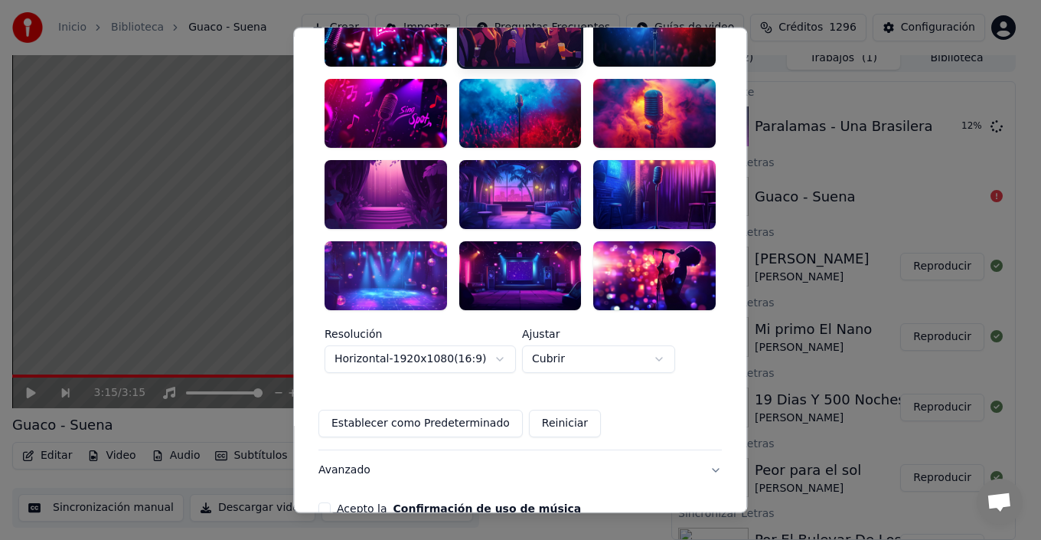
scroll to position [446, 0]
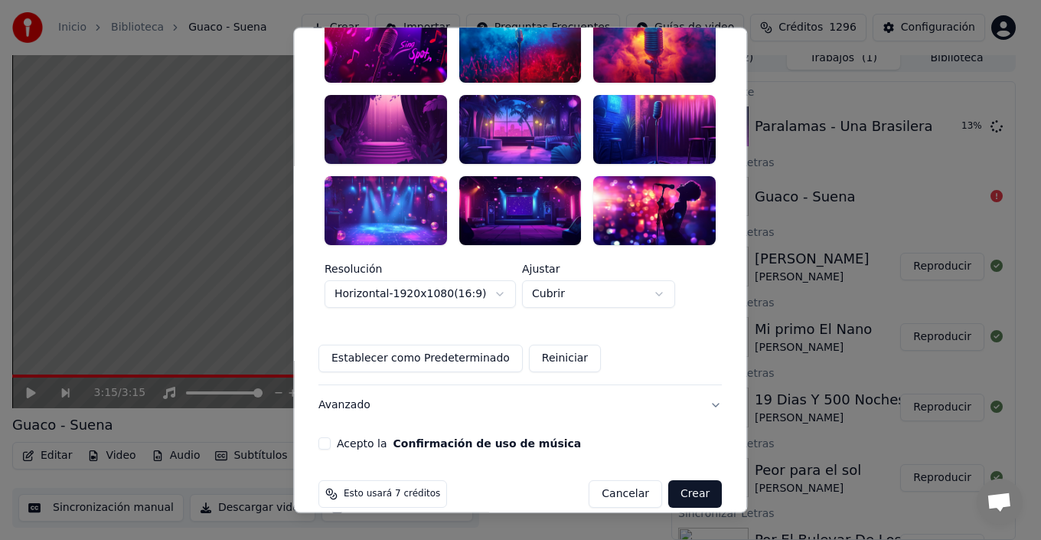
click at [331, 437] on button "Acepto la Confirmación de uso de música" at bounding box center [324, 443] width 12 height 12
click at [668, 480] on button "Crear" at bounding box center [695, 494] width 54 height 28
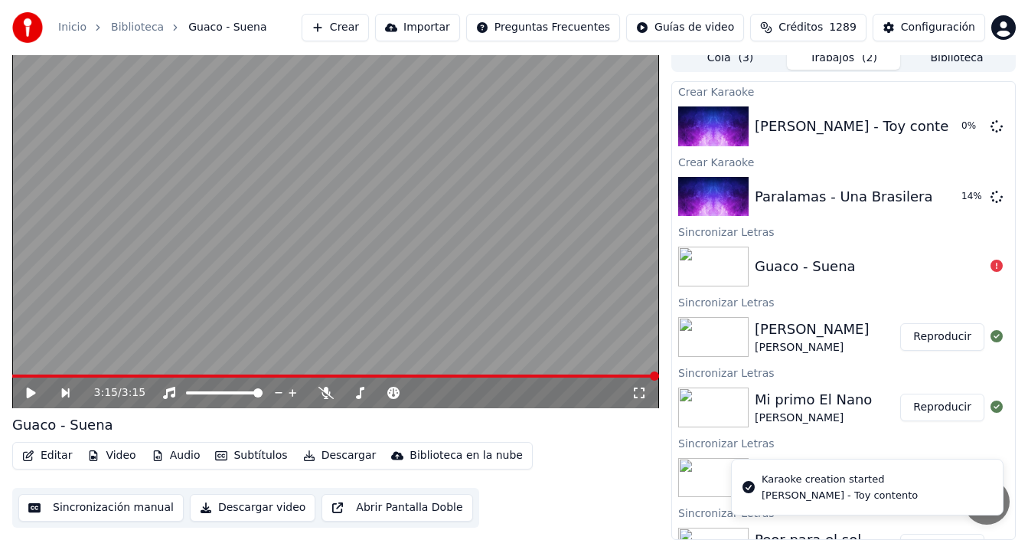
click at [342, 19] on button "Crear" at bounding box center [335, 28] width 67 height 28
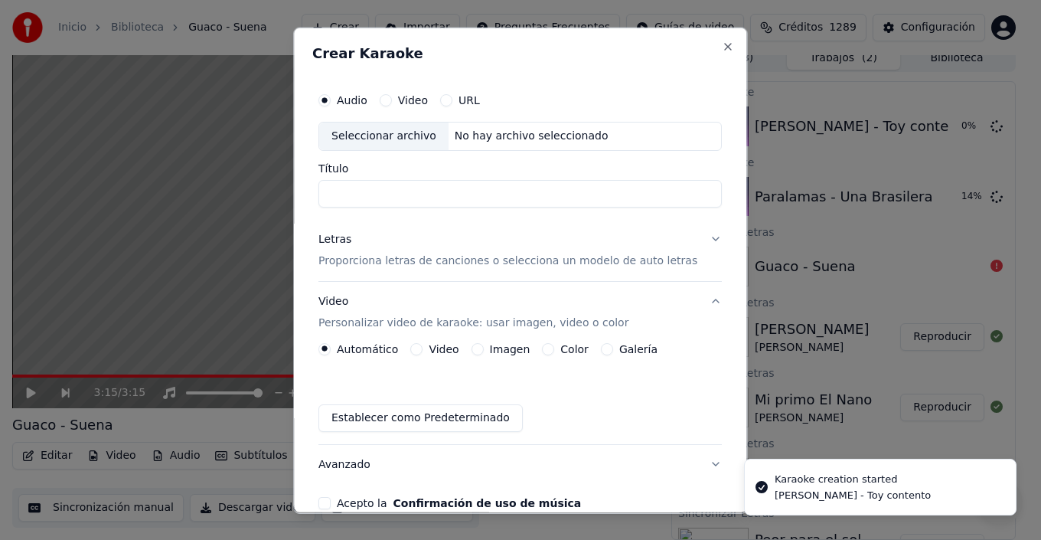
click at [371, 129] on div "Seleccionar archivo" at bounding box center [383, 136] width 129 height 28
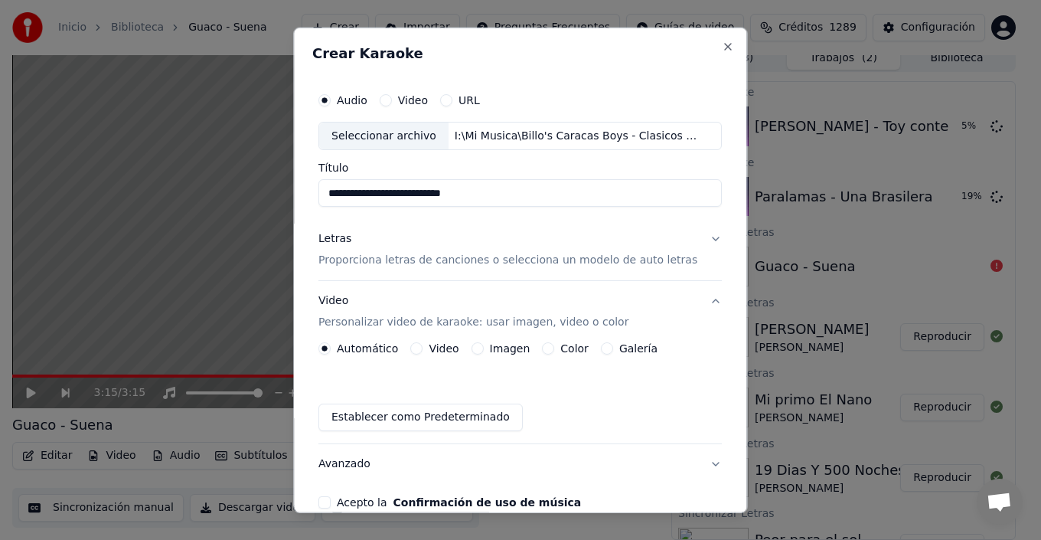
click at [383, 194] on input "**********" at bounding box center [519, 193] width 403 height 28
type input "**********"
click at [653, 258] on p "Proporciona letras de canciones o selecciona un modelo de auto letras" at bounding box center [507, 260] width 379 height 15
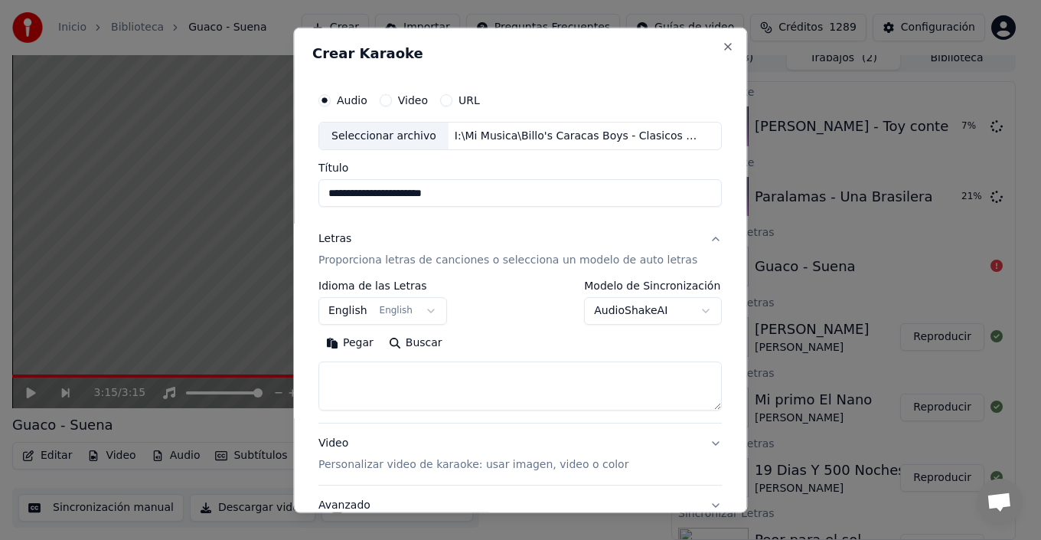
click at [642, 302] on body "Inicio Biblioteca Guaco - [PERSON_NAME] Importar Preguntas Frecuentes Guías de …" at bounding box center [514, 259] width 1028 height 540
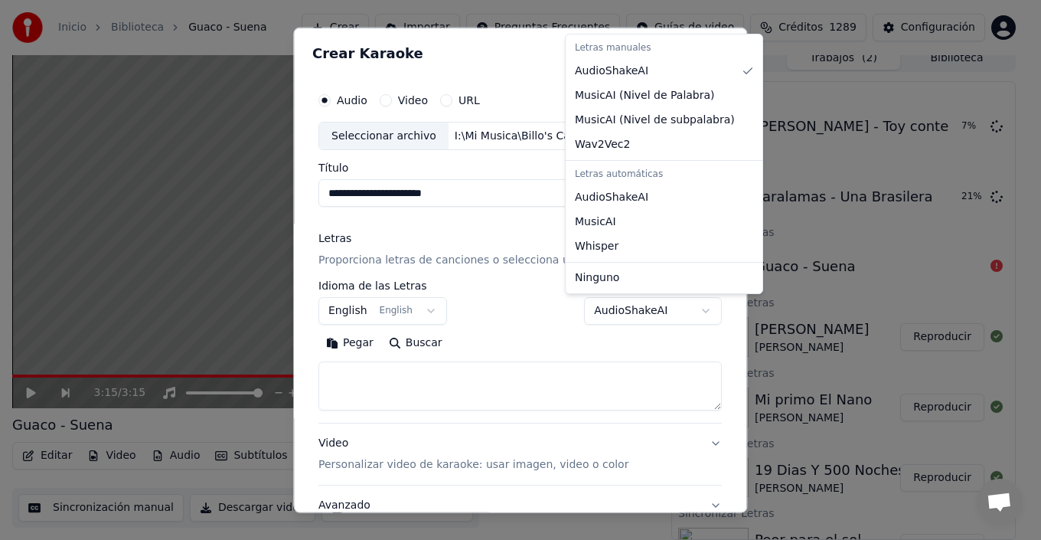
select select "**********"
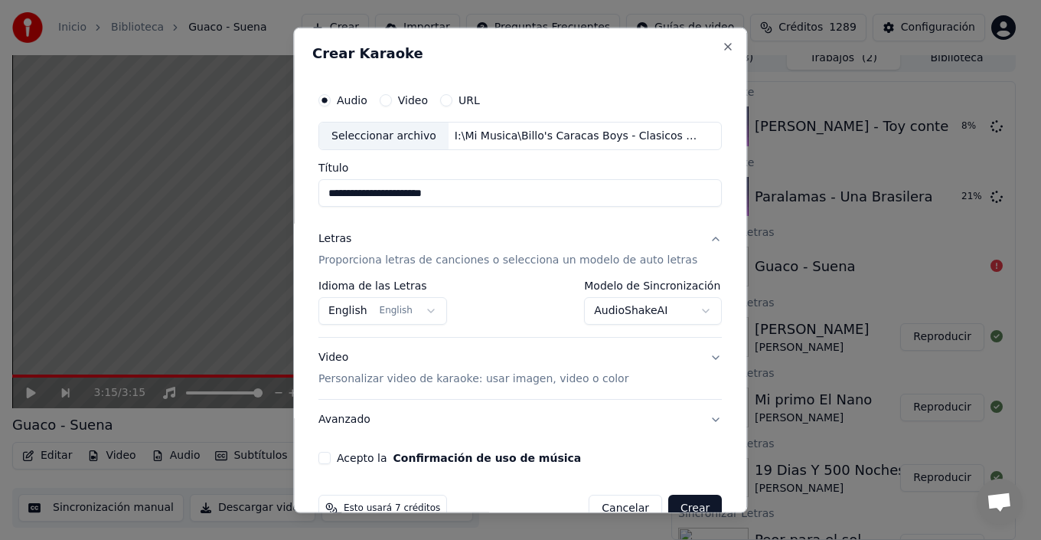
click at [400, 305] on button "English English" at bounding box center [382, 311] width 129 height 28
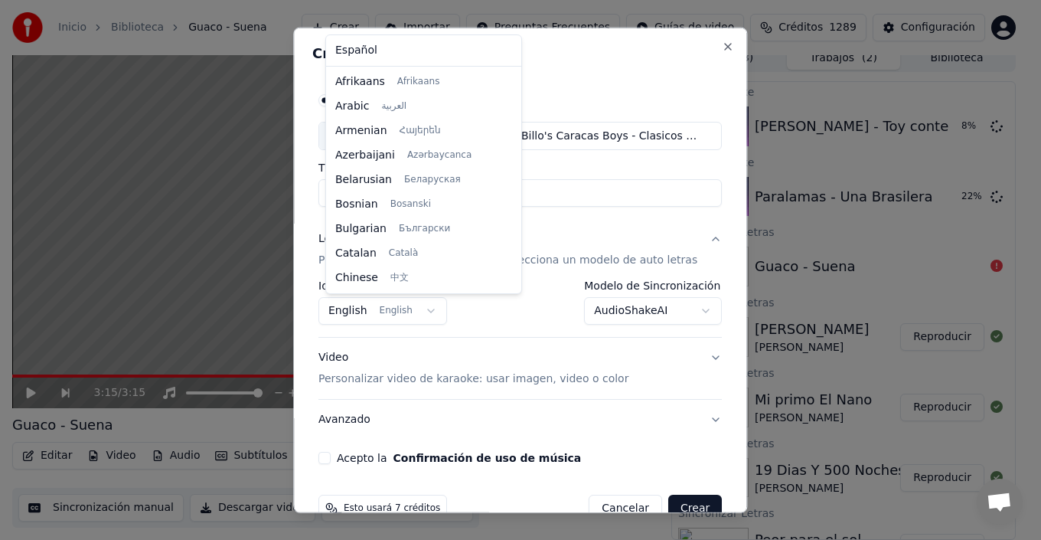
scroll to position [122, 0]
select select "**"
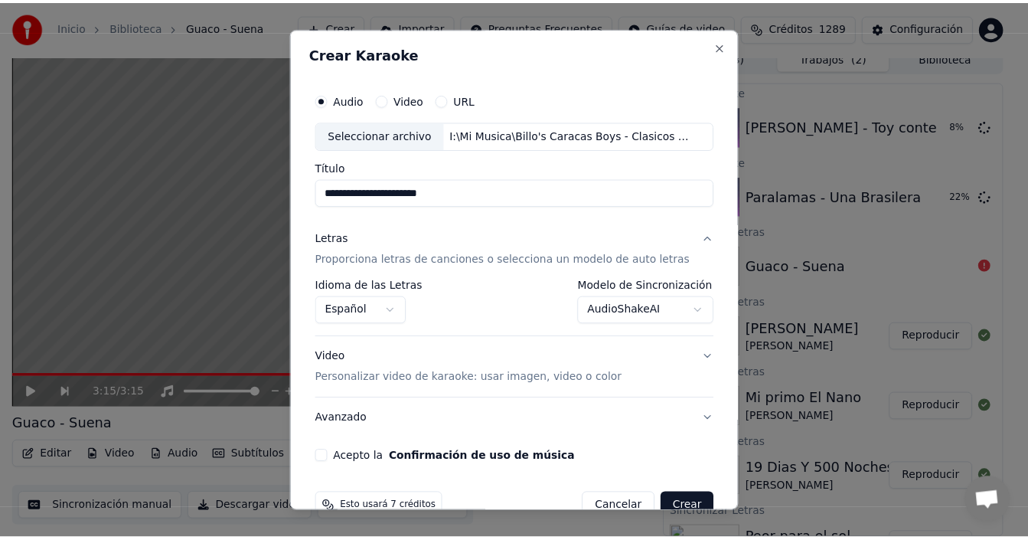
scroll to position [34, 0]
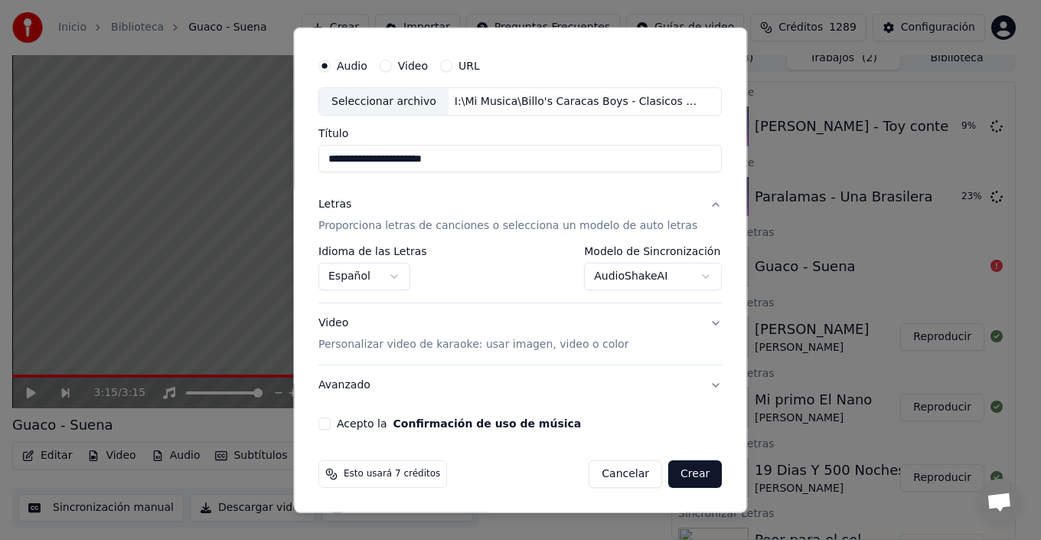
click at [328, 423] on button "Acepto la Confirmación de uso de música" at bounding box center [324, 423] width 12 height 12
click at [671, 473] on button "Crear" at bounding box center [695, 474] width 54 height 28
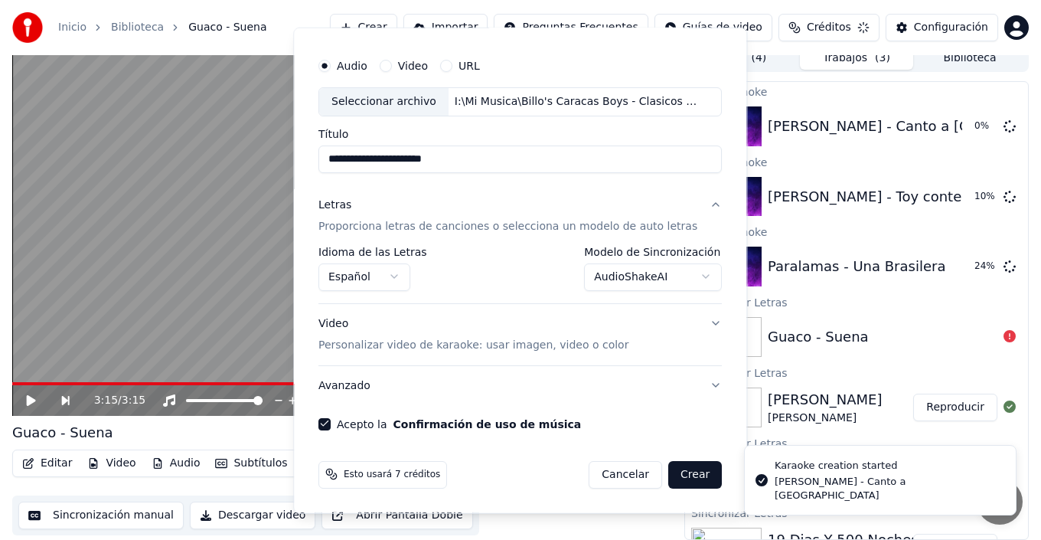
select select "**********"
select select
